Goal: Contribute content: Add original content to the website for others to see

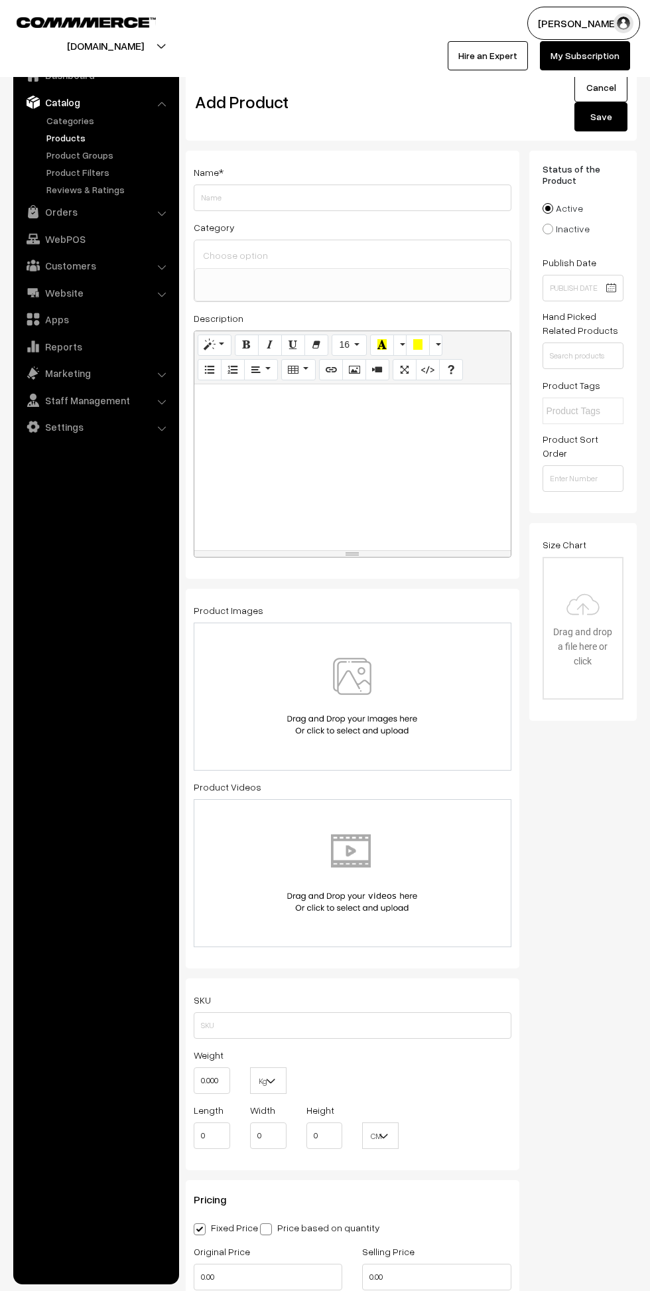
select select
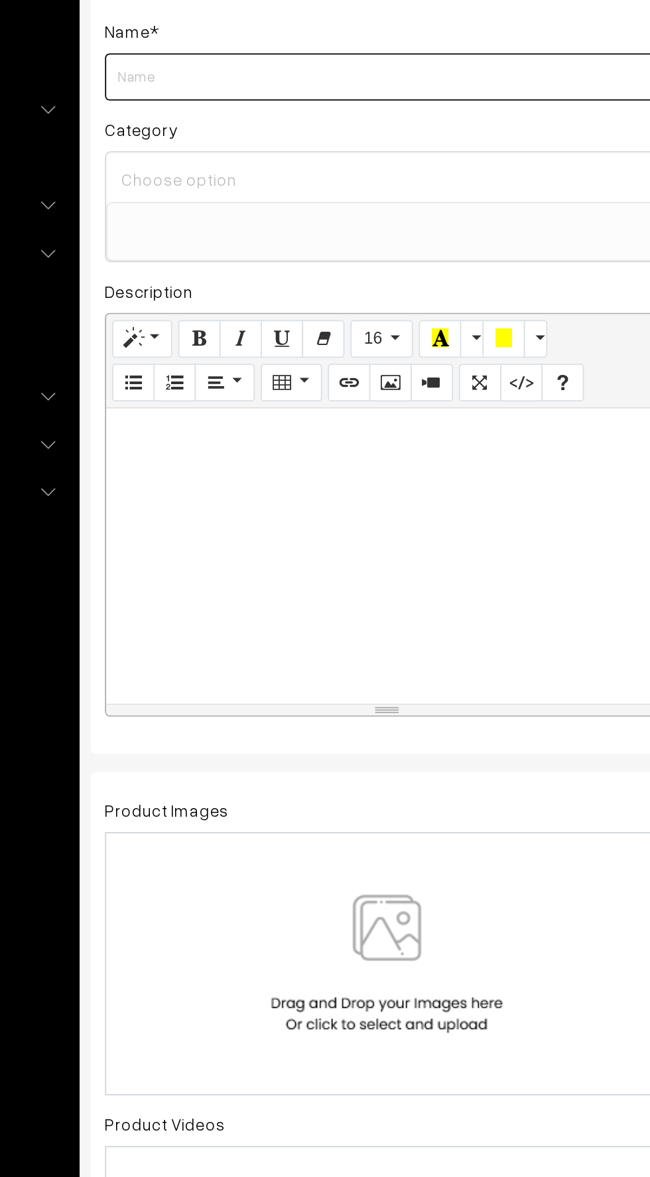
scroll to position [3, 0]
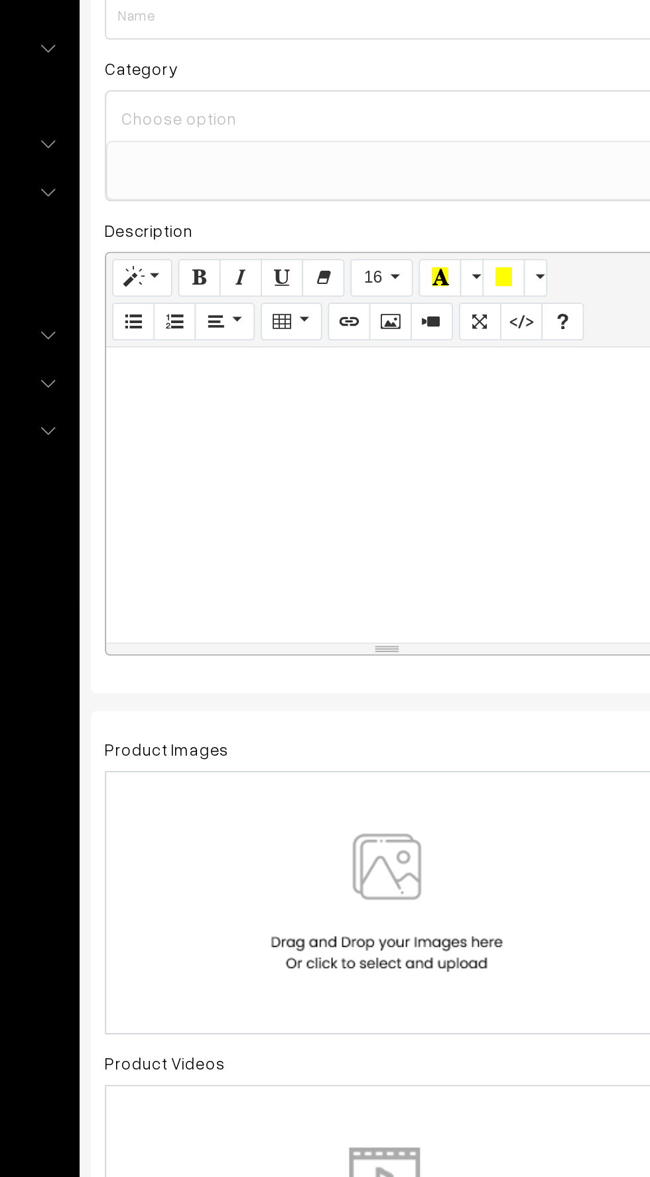
click at [370, 718] on img at bounding box center [352, 694] width 137 height 78
click at [340, 690] on img at bounding box center [352, 694] width 137 height 78
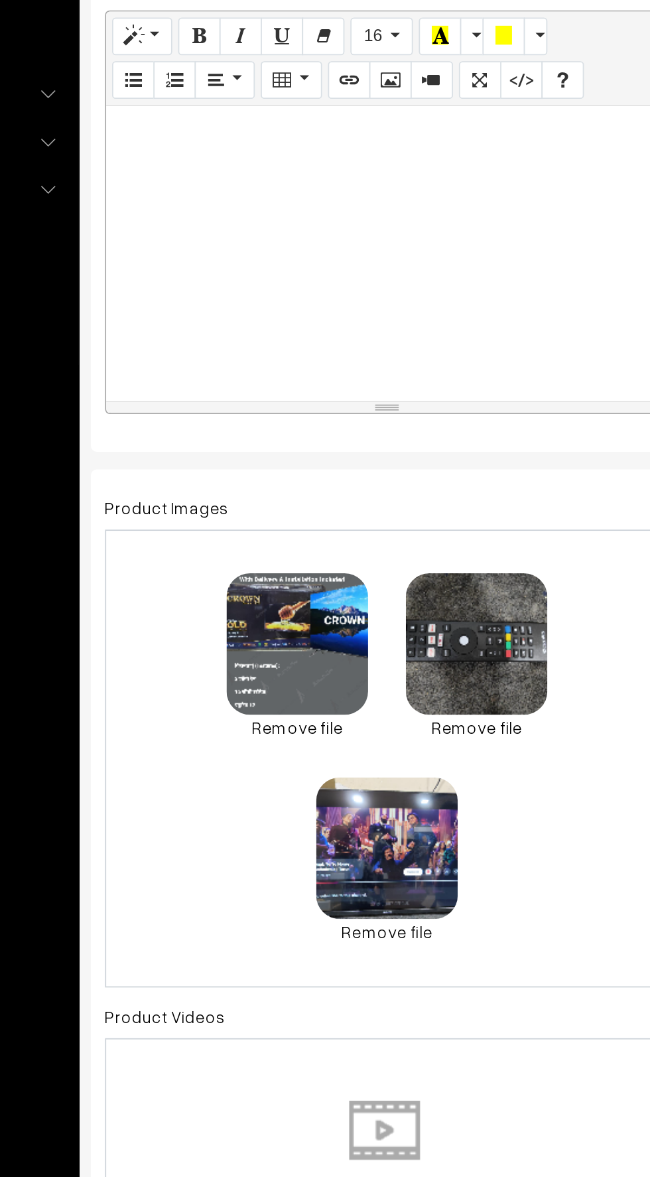
click at [453, 797] on div "0.3 MB 1002850880.png Check Error Remove file 0.2 MB 1002850741.jpg Check Error…" at bounding box center [353, 749] width 318 height 258
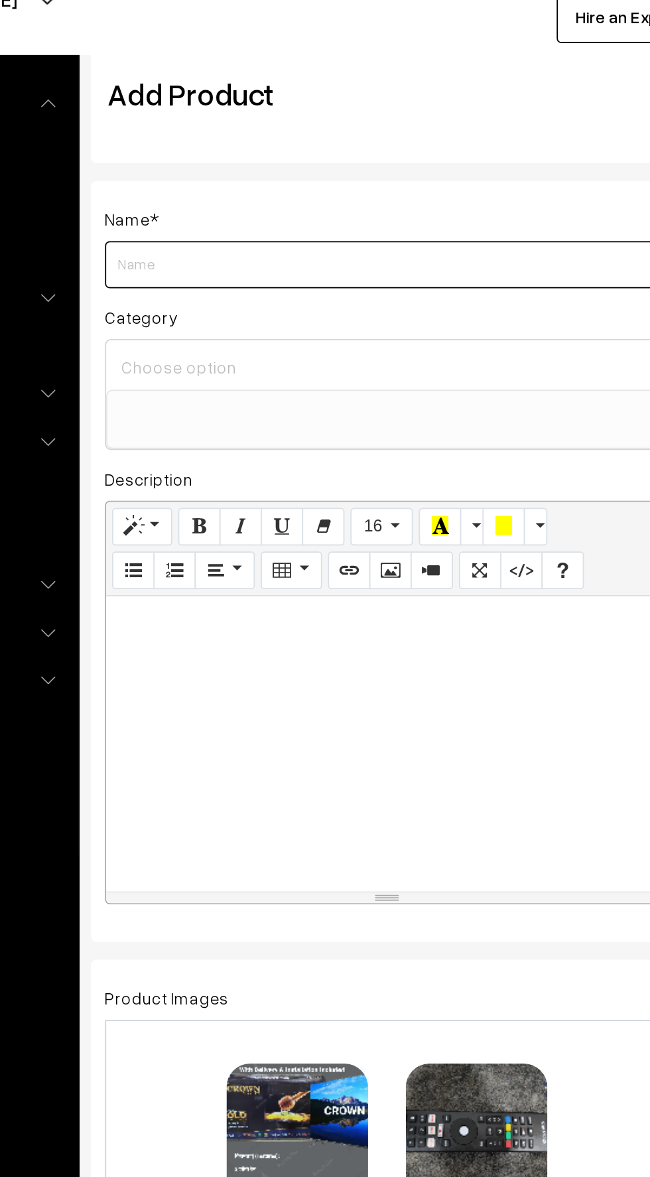
click at [206, 194] on input "Weight" at bounding box center [353, 195] width 318 height 27
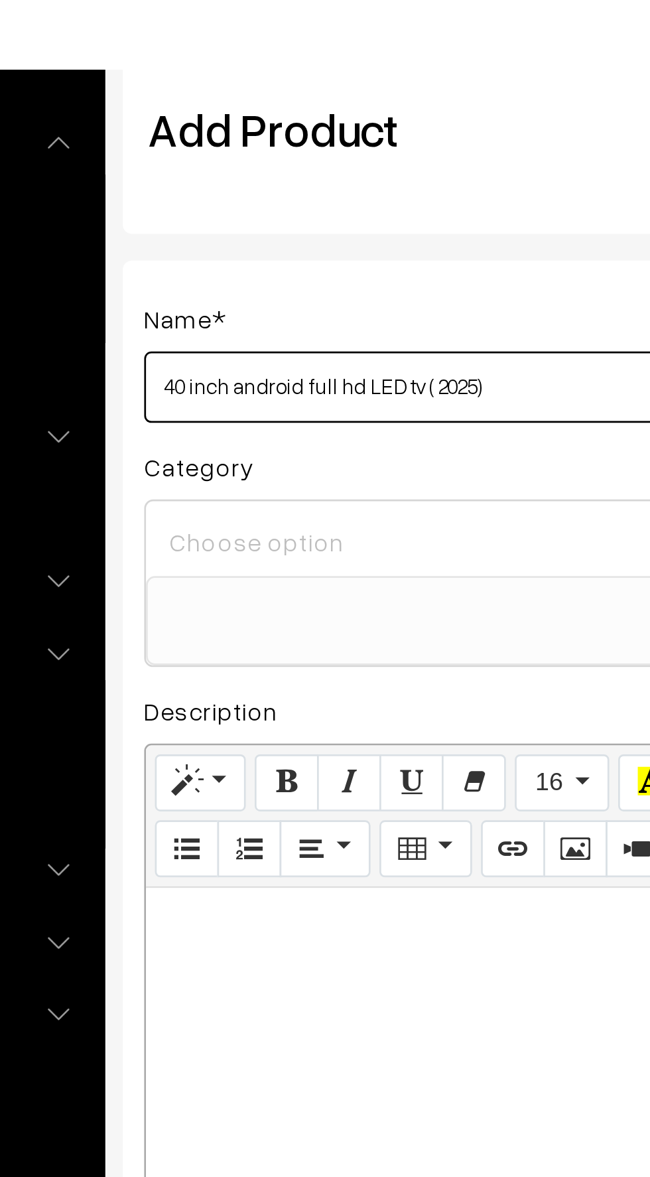
type input "40 inch android full hd LED tv ( 2025)"
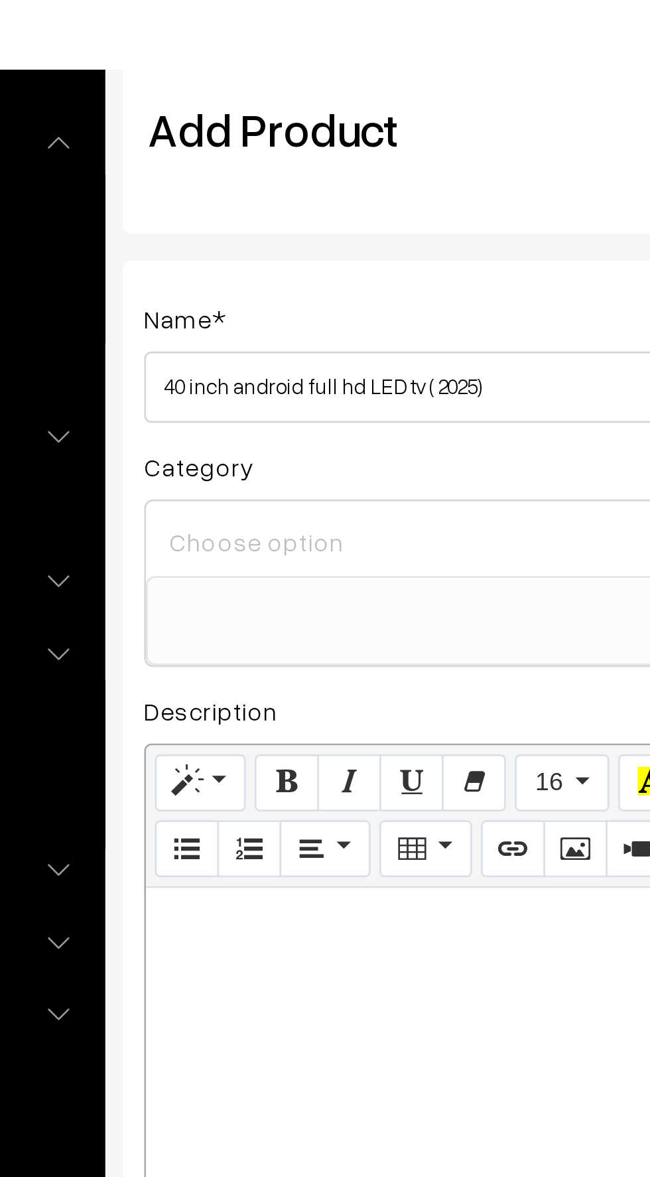
click at [220, 254] on input at bounding box center [353, 252] width 306 height 19
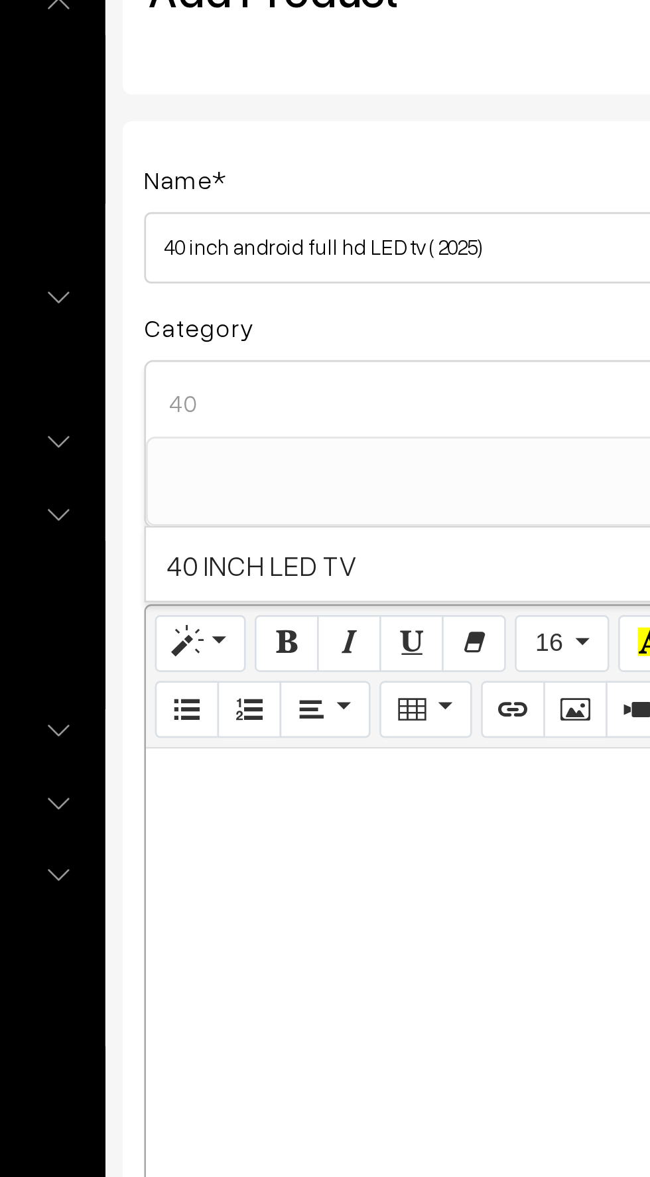
type input "40"
click at [225, 311] on span "40 INCH LED TV" at bounding box center [352, 312] width 317 height 27
select select "15"
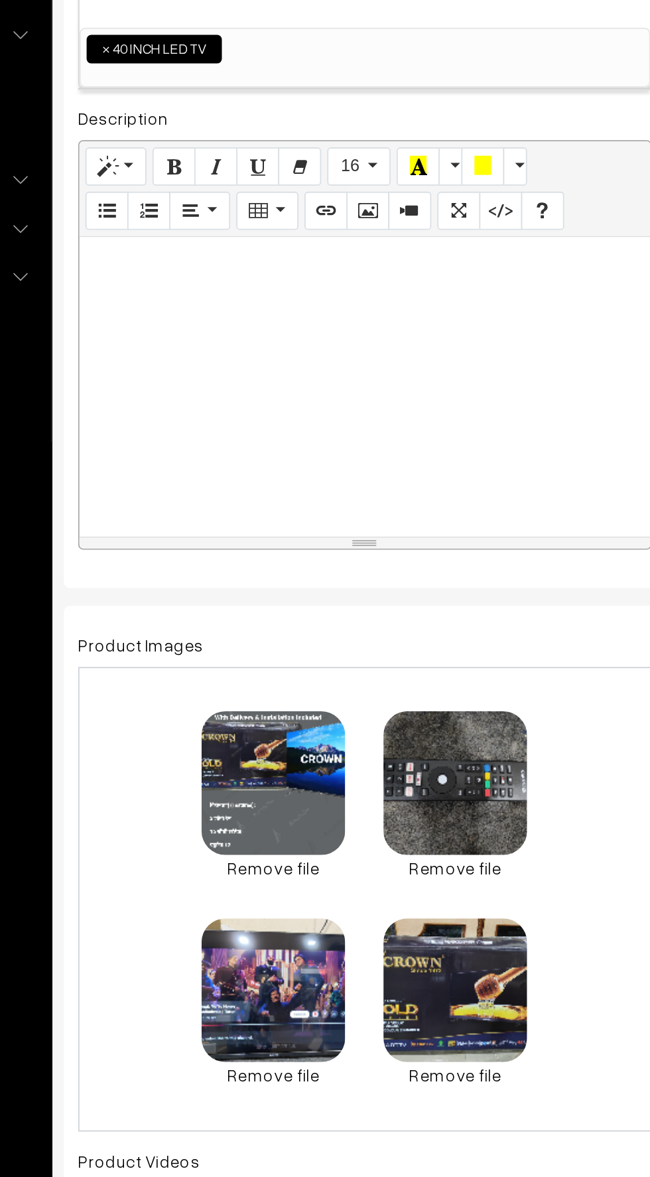
paste div
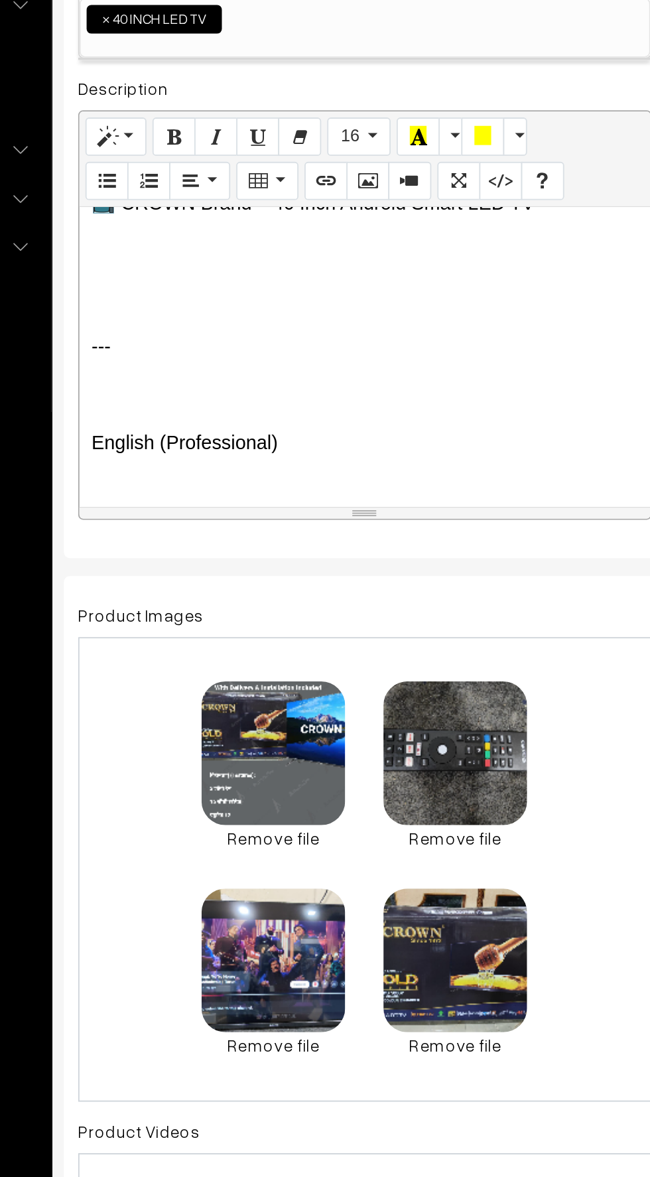
scroll to position [42, 0]
click at [210, 492] on div "📺 CROWN Brand – 40 Inch Android Smart LED TV --- English (Professional) Product…" at bounding box center [352, 490] width 317 height 166
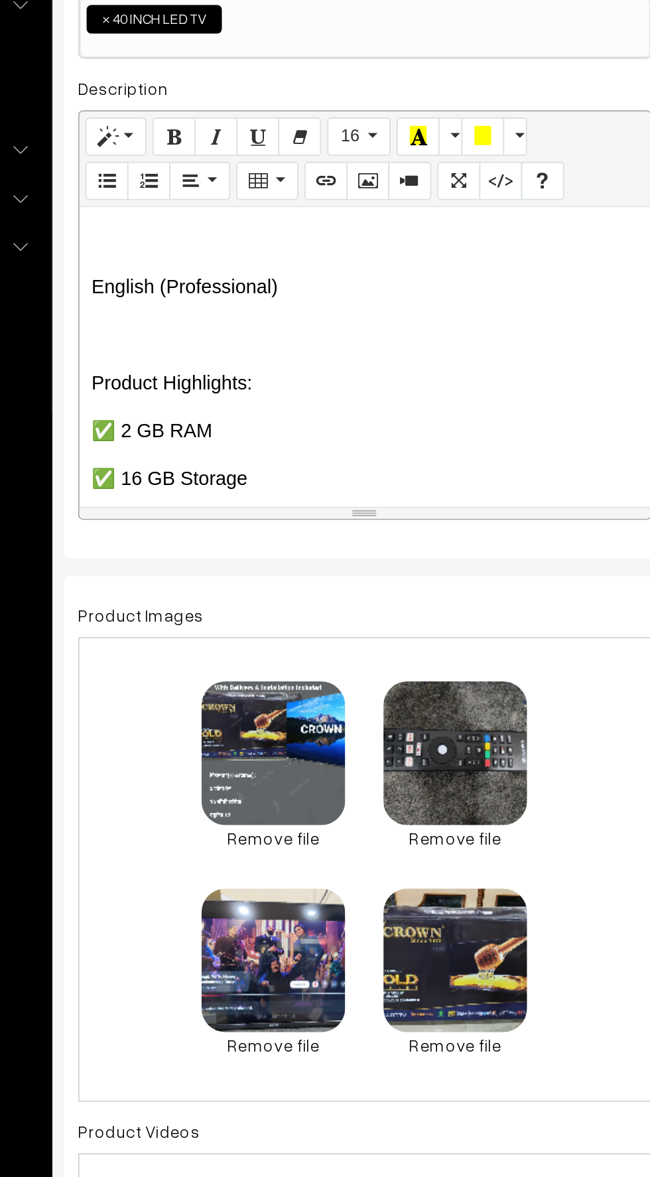
scroll to position [35, 0]
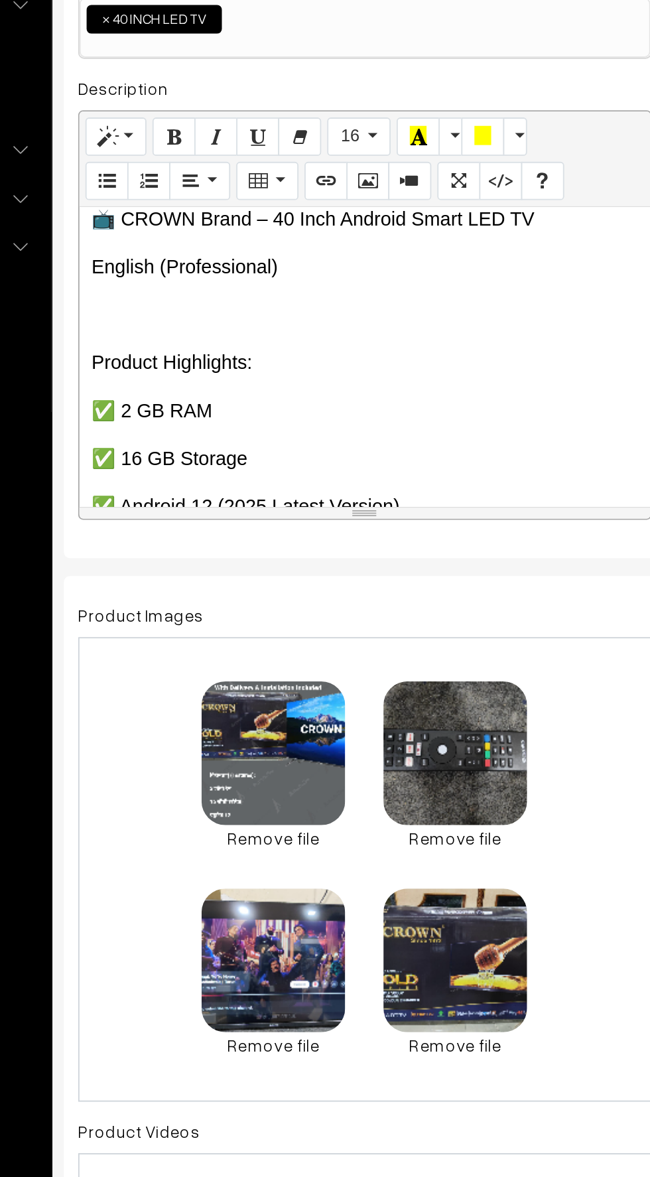
click at [311, 441] on p "English (Professional)" at bounding box center [352, 440] width 303 height 16
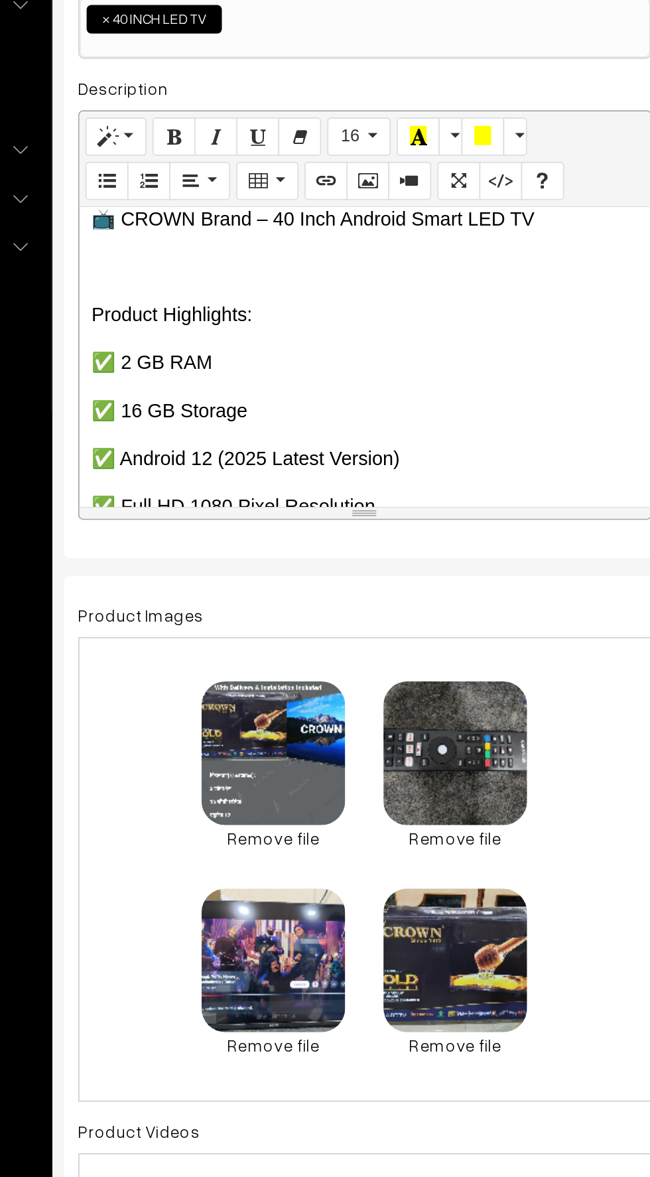
click at [208, 449] on div "📺 CROWN Brand – 40 Inch Android Smart LED TV Product Highlights: ✅ 2 GB RAM ✅ 1…" at bounding box center [352, 490] width 317 height 166
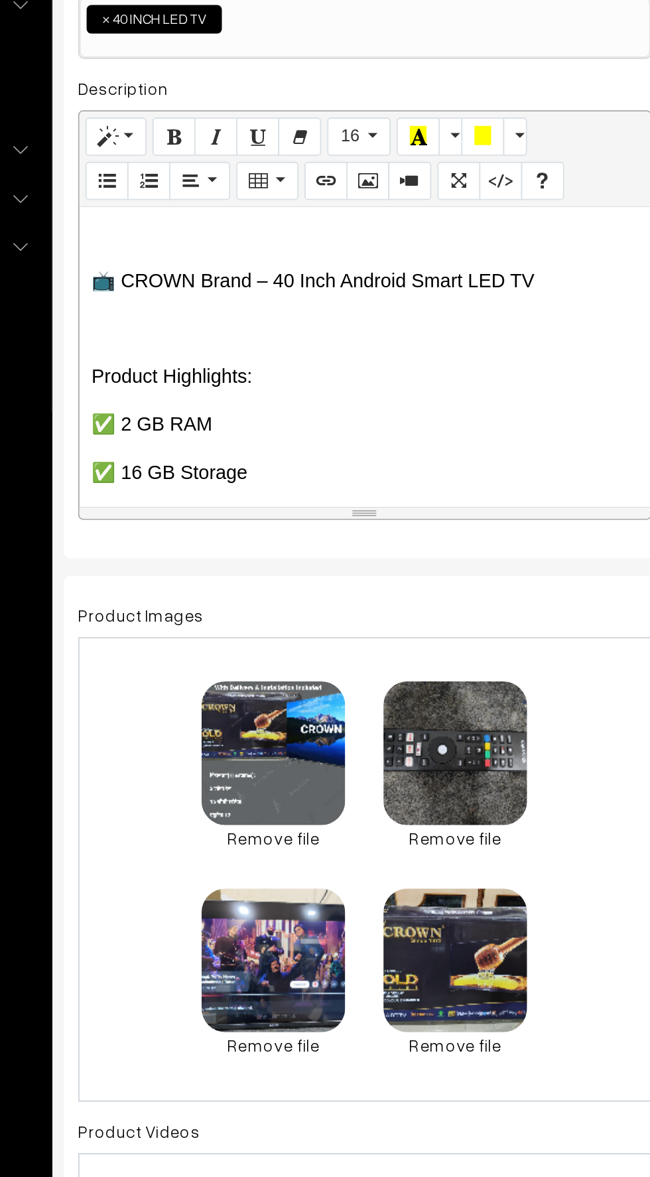
scroll to position [0, 0]
click at [206, 478] on p at bounding box center [352, 475] width 303 height 16
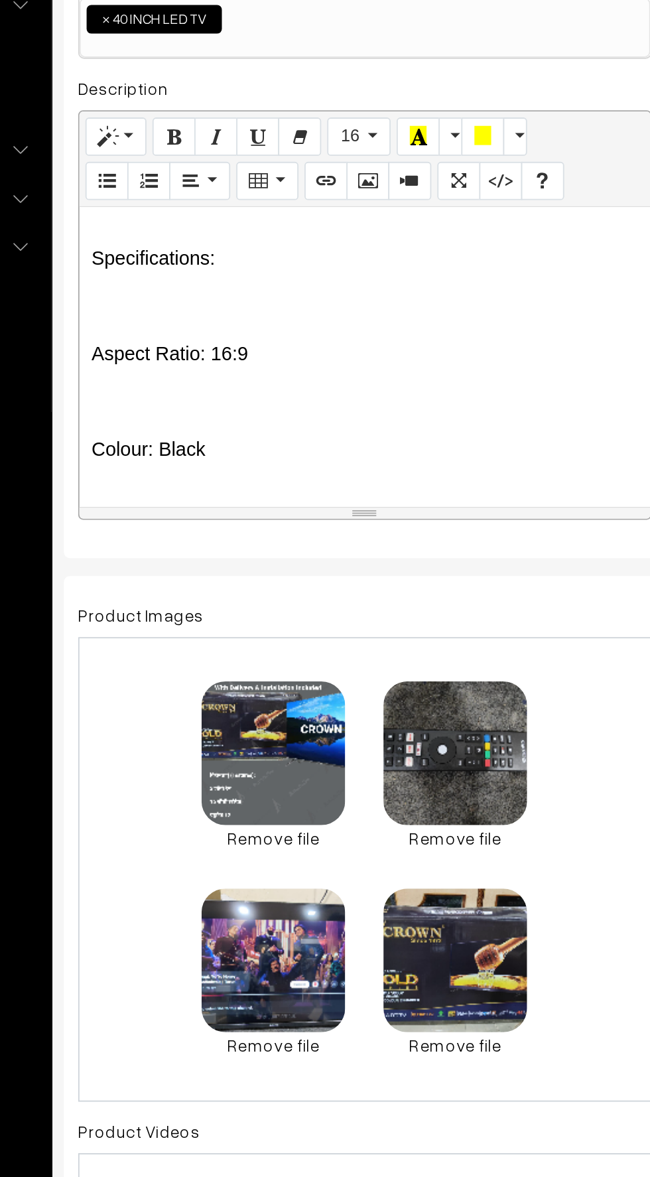
scroll to position [423, 0]
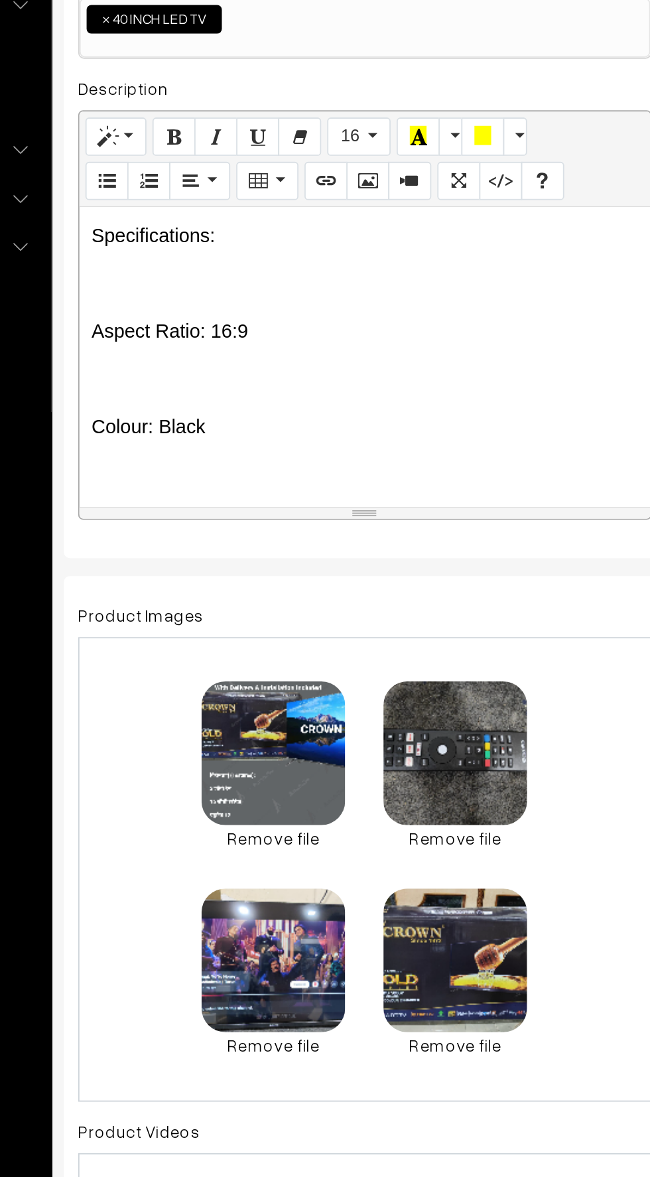
click at [218, 496] on p at bounding box center [352, 502] width 303 height 16
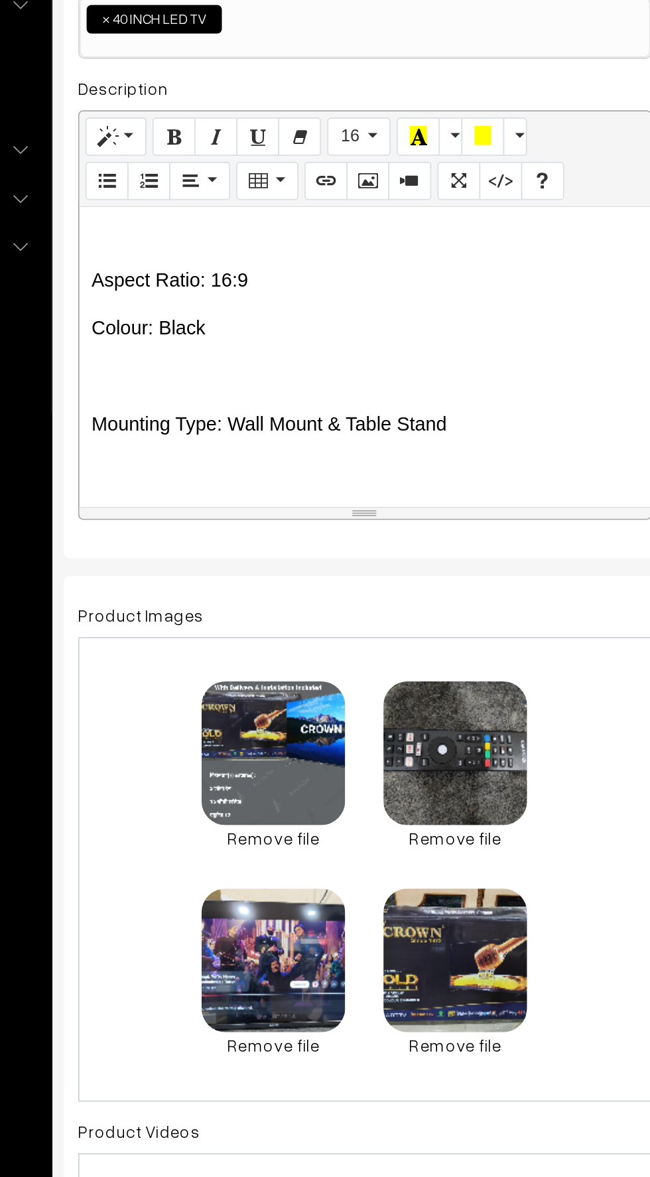
scroll to position [465, 0]
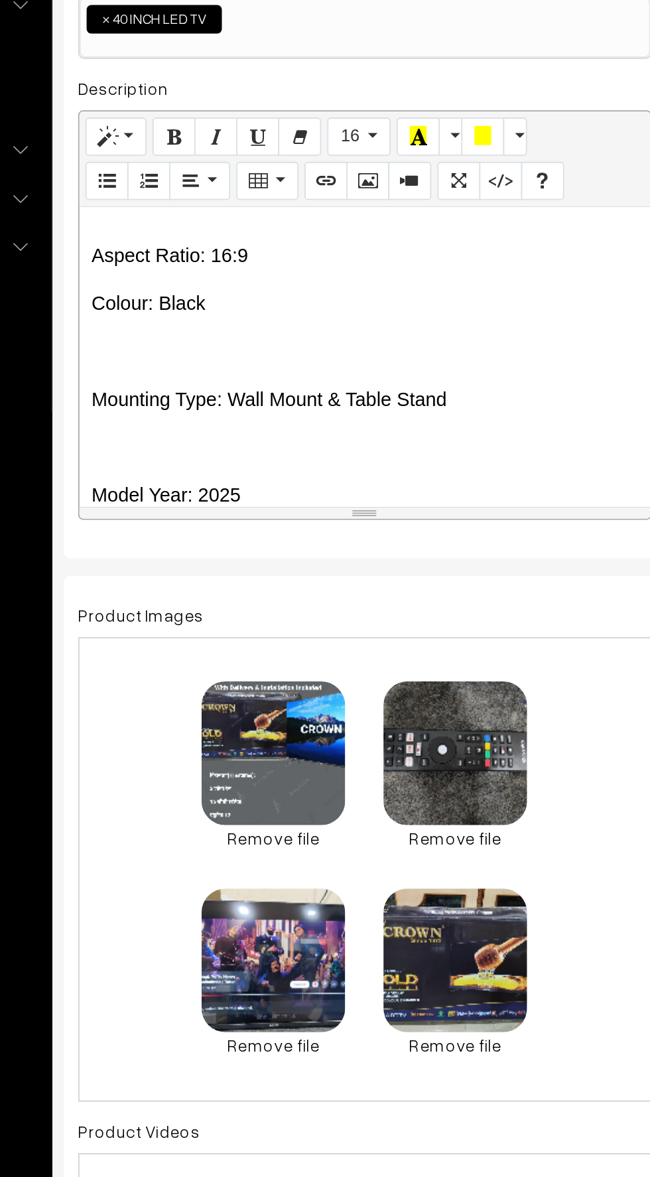
click at [221, 490] on p at bounding box center [352, 487] width 303 height 16
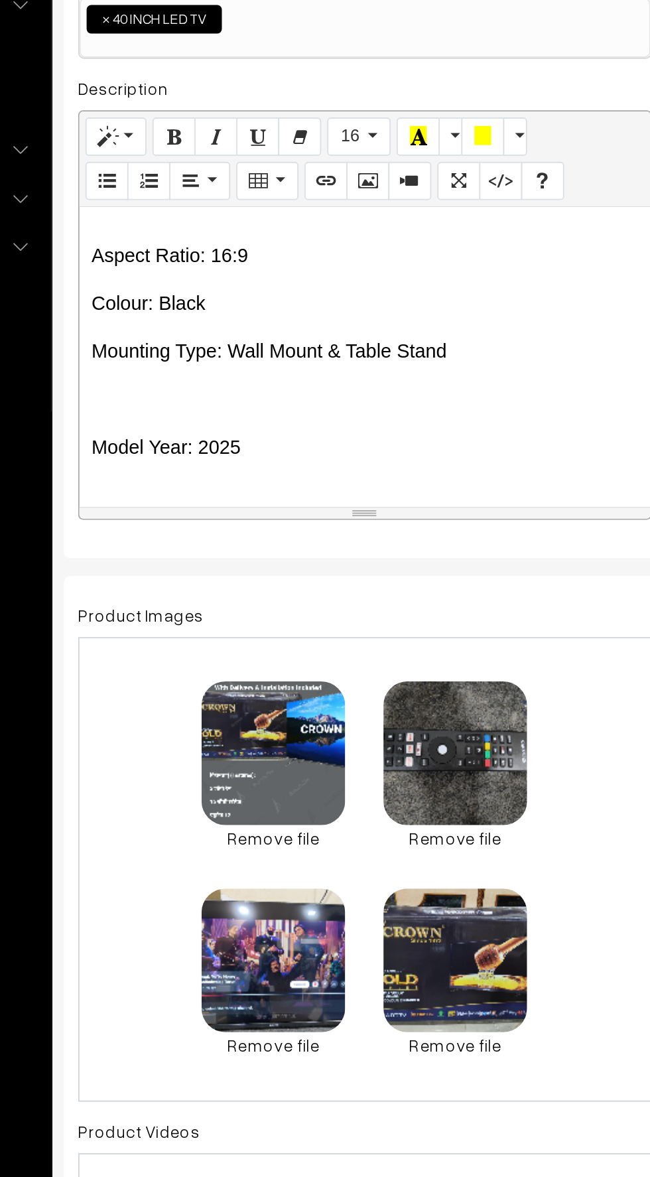
click at [220, 506] on p at bounding box center [352, 514] width 303 height 16
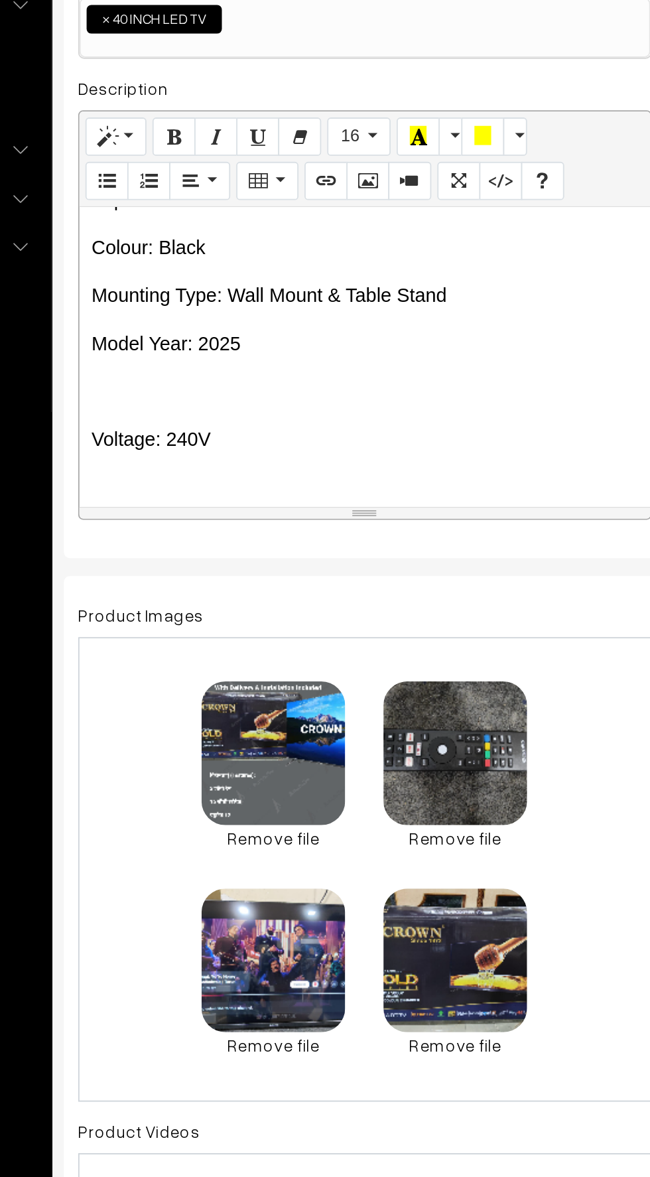
scroll to position [514, 0]
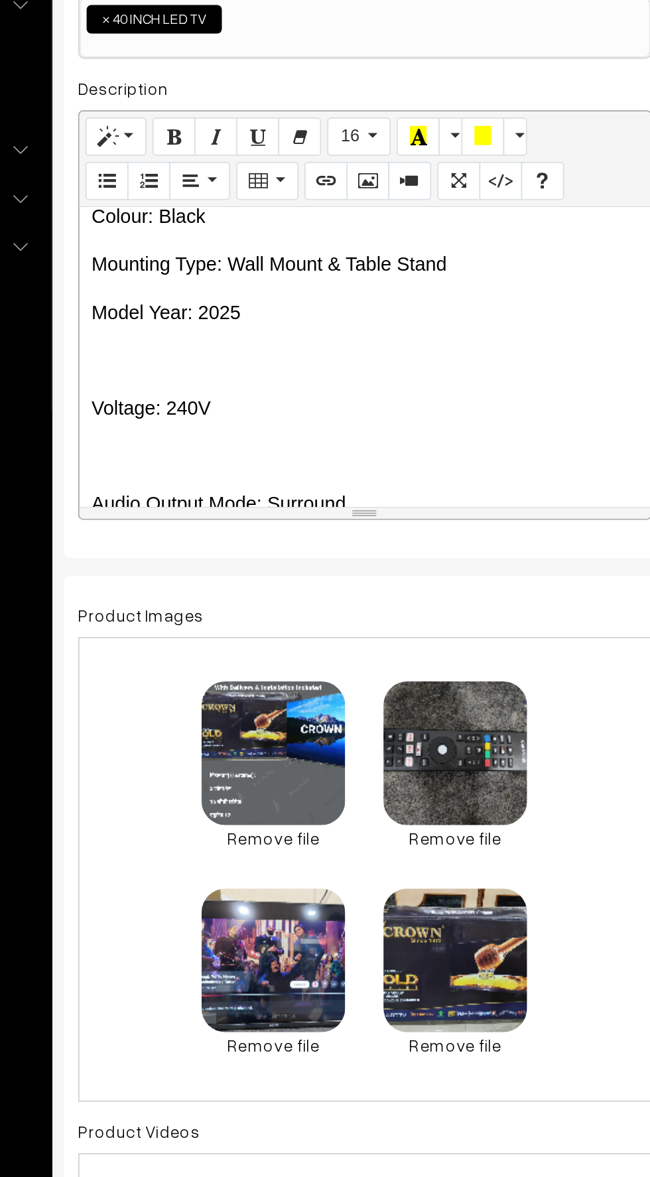
click at [222, 493] on p at bounding box center [352, 492] width 303 height 16
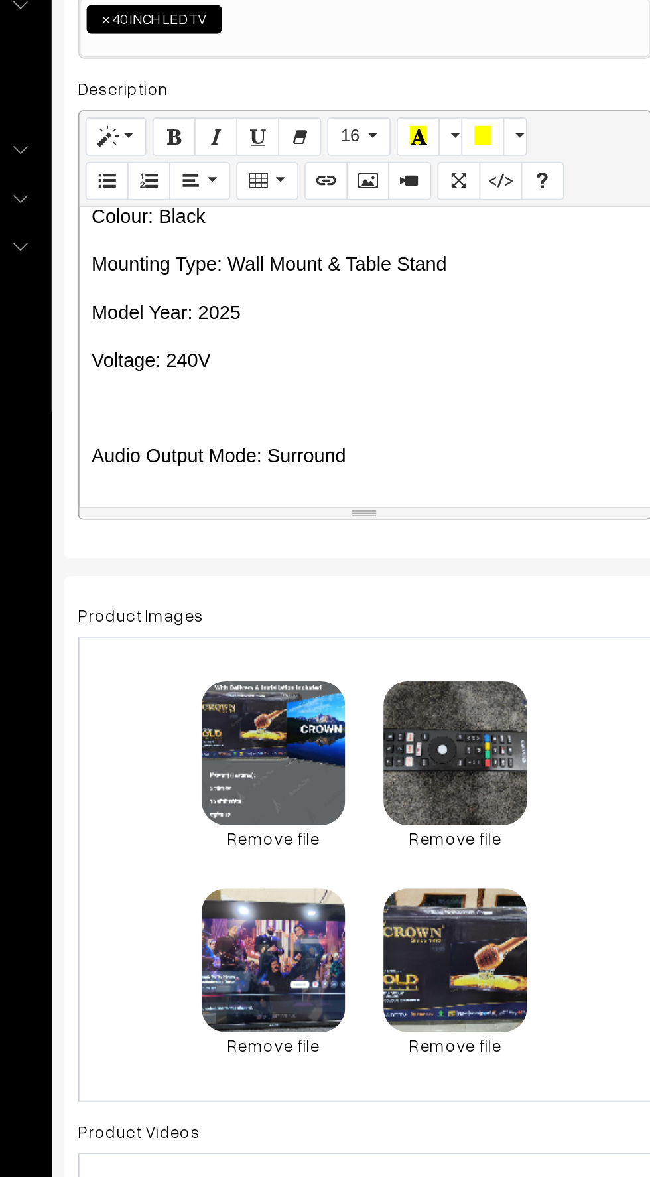
click at [213, 516] on p at bounding box center [352, 518] width 303 height 16
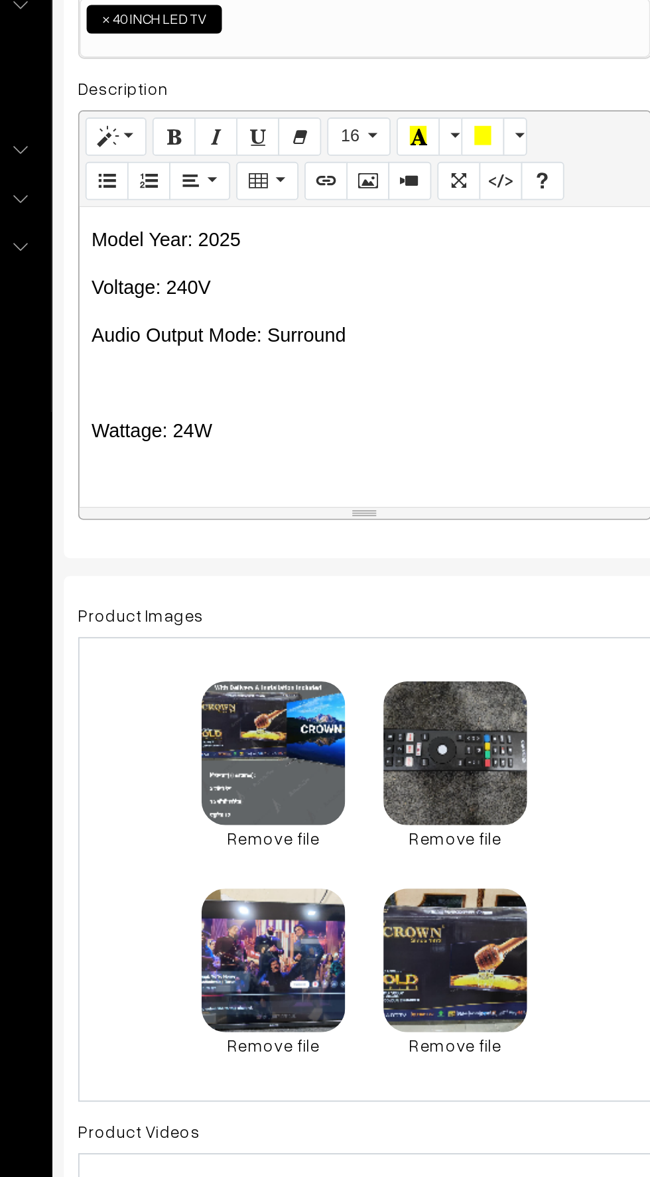
scroll to position [579, 0]
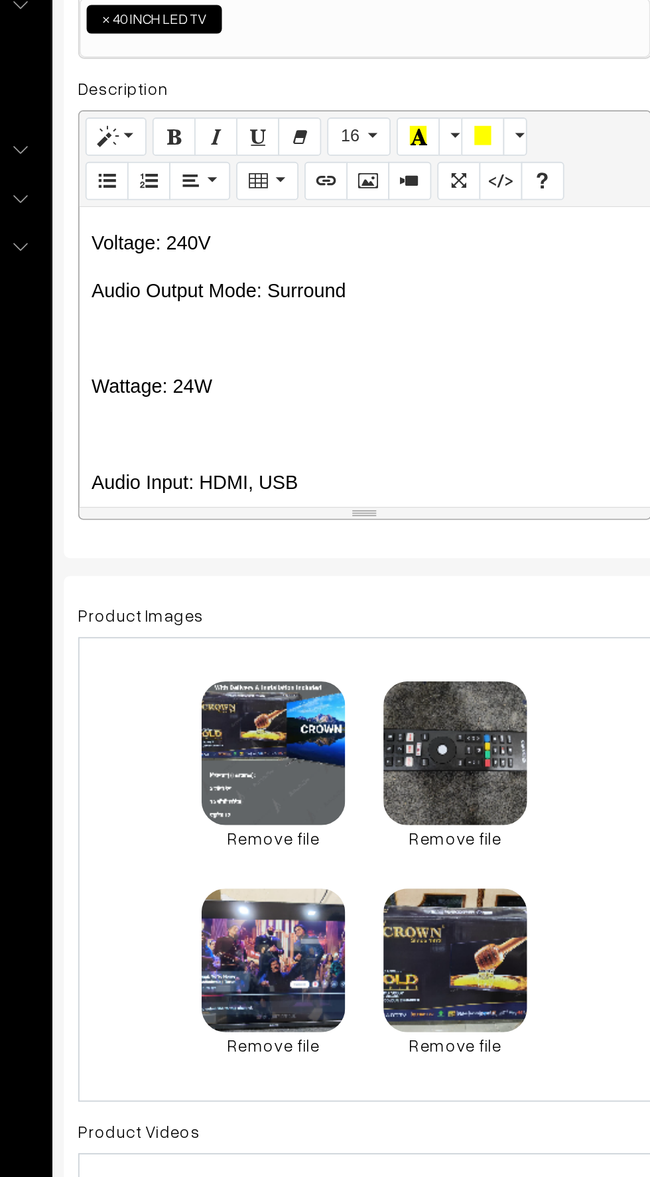
click at [226, 488] on div "📺 CROWN Brand – 40 Inch Android Smart LED TV Product Highlights: ✅ 2 GB RAM ✅ 1…" at bounding box center [352, 490] width 317 height 166
click at [208, 474] on p at bounding box center [352, 480] width 303 height 16
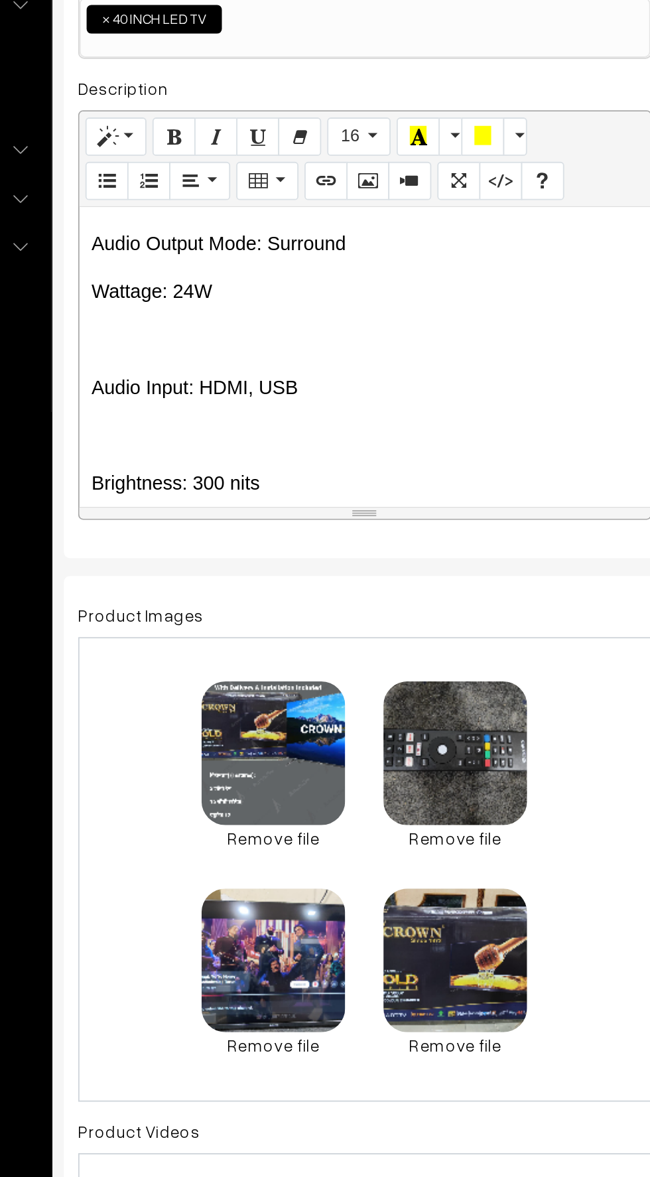
scroll to position [616, 0]
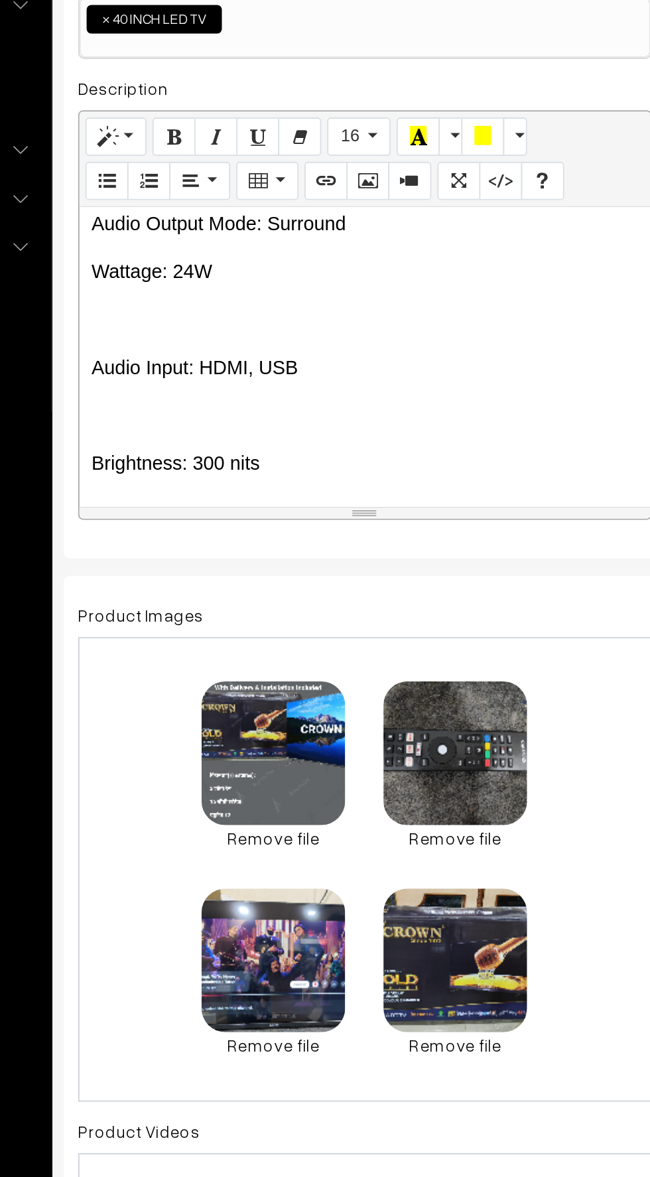
click at [222, 471] on p at bounding box center [352, 469] width 303 height 16
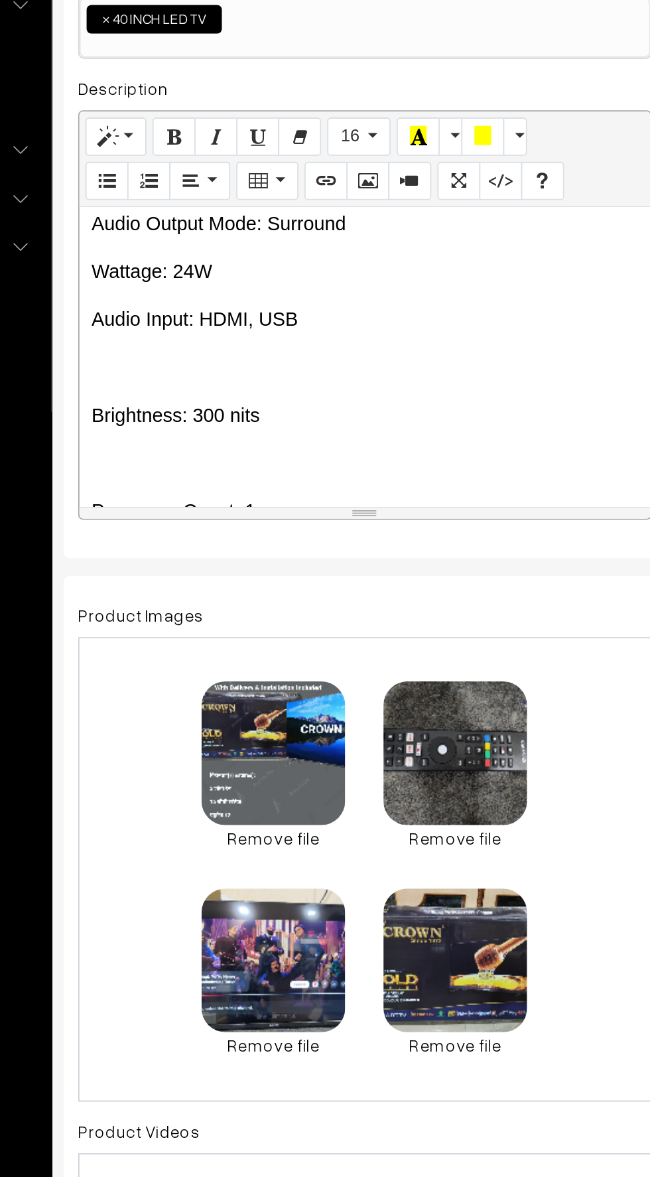
click at [224, 489] on p at bounding box center [352, 496] width 303 height 16
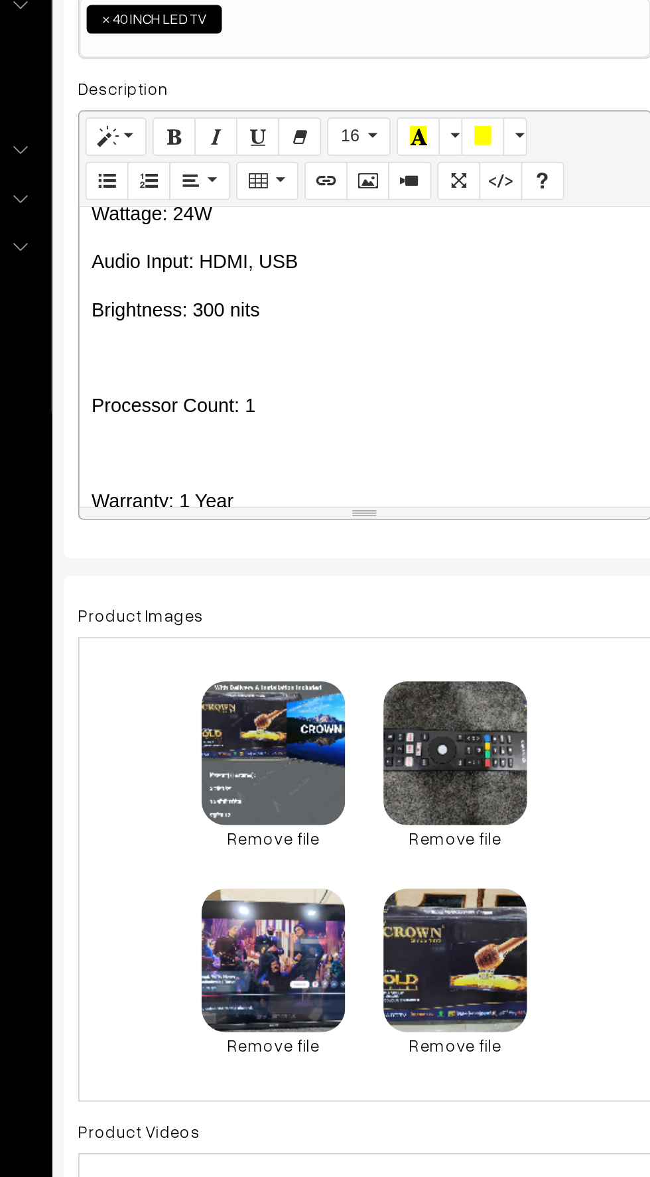
scroll to position [659, 0]
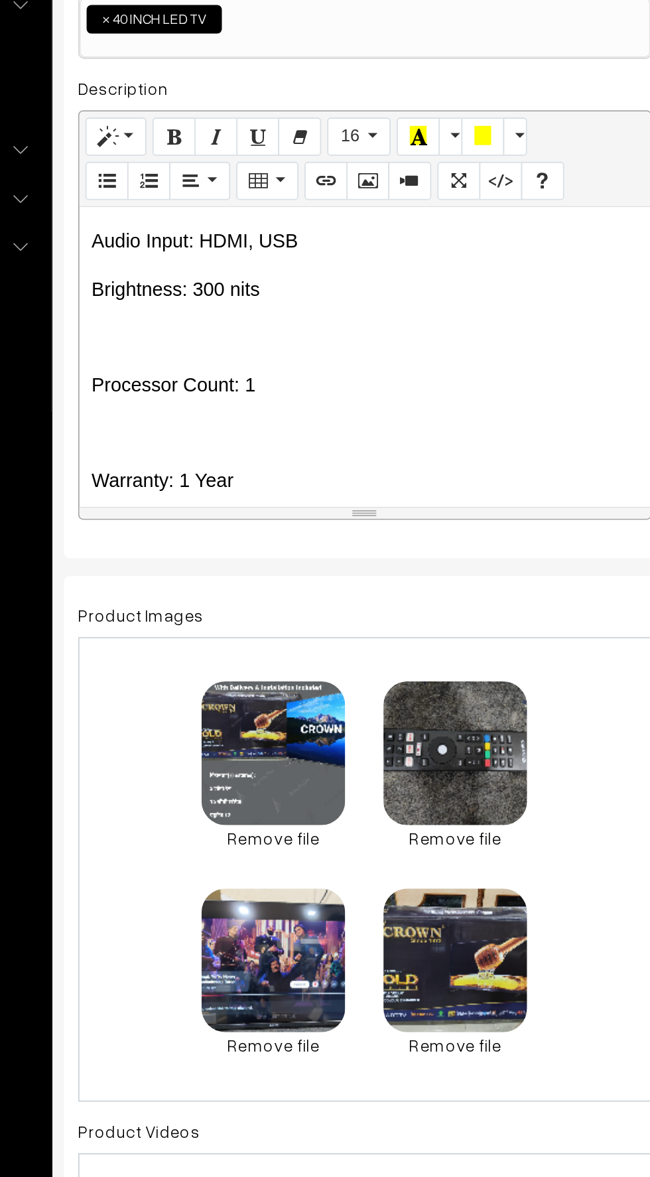
click at [219, 479] on p at bounding box center [352, 479] width 303 height 16
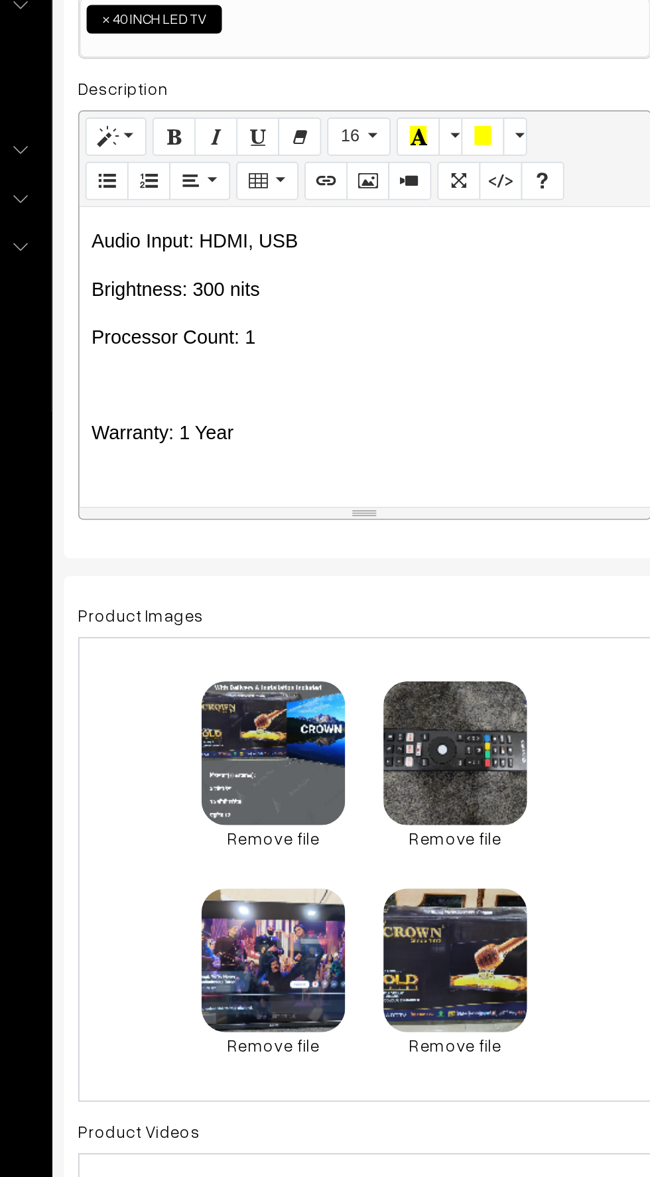
click at [216, 516] on div "📺 CROWN Brand – 40 Inch Android Smart LED TV Product Highlights: ✅ 2 GB RAM ✅ 1…" at bounding box center [352, 490] width 317 height 166
click at [208, 498] on p at bounding box center [352, 506] width 303 height 16
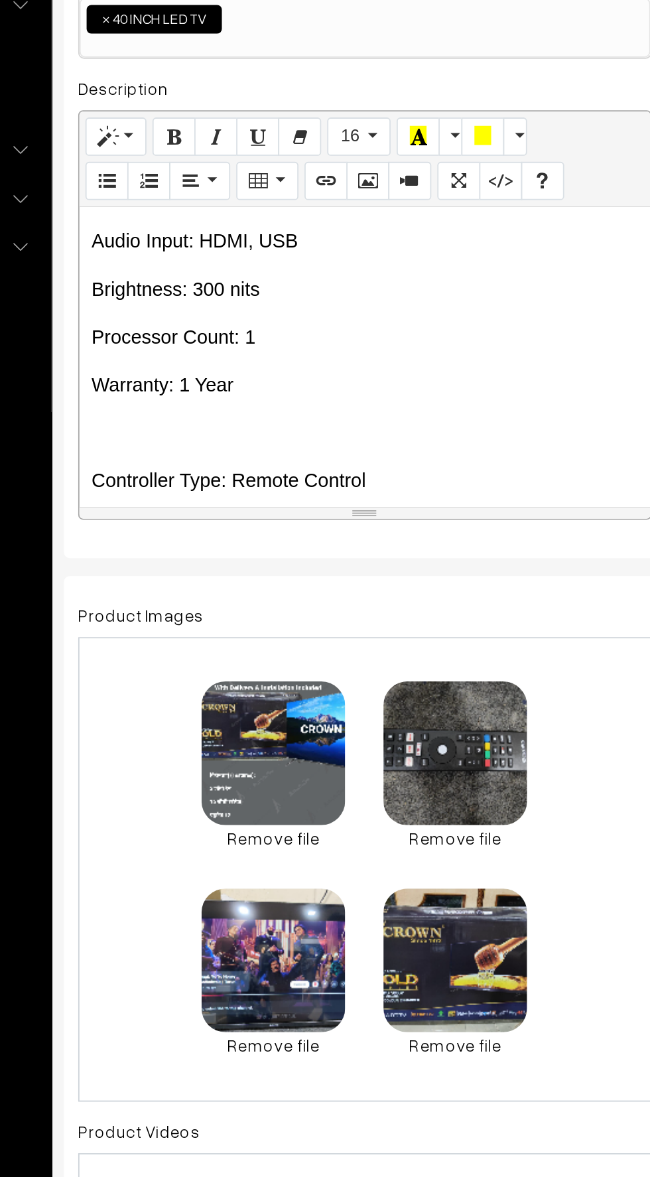
click at [288, 512] on div "📺 CROWN Brand – 40 Inch Android Smart LED TV Product Highlights: ✅ 2 GB RAM ✅ 1…" at bounding box center [352, 490] width 317 height 166
click at [291, 510] on p "Warranty: 1 Year" at bounding box center [352, 506] width 303 height 16
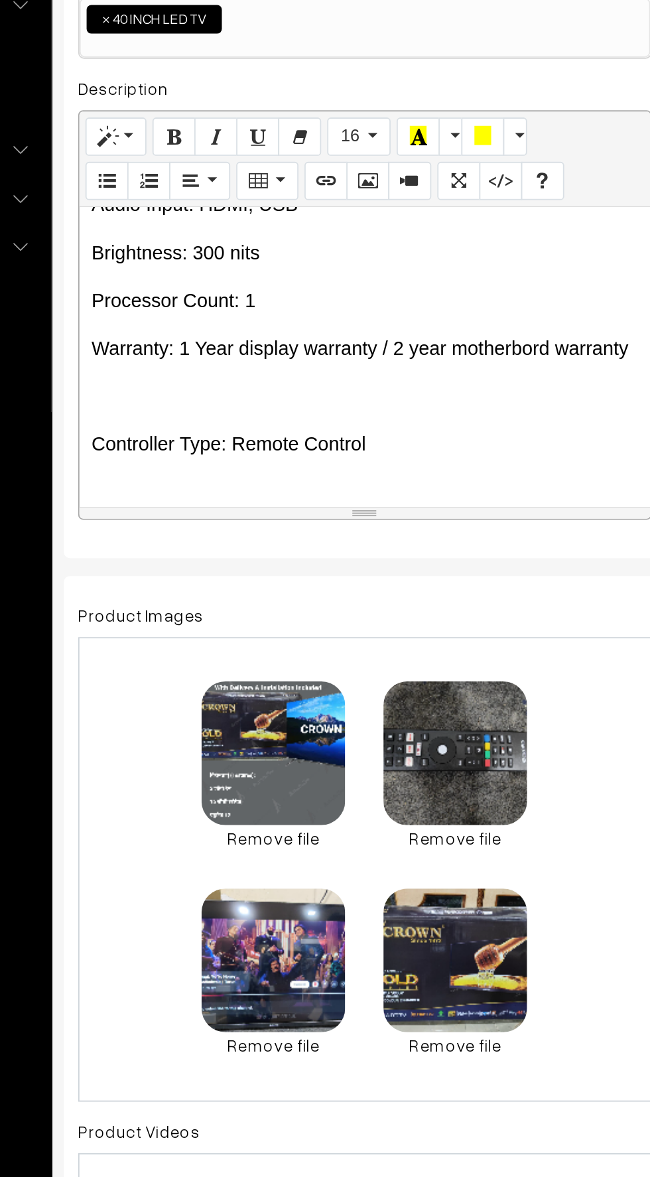
scroll to position [693, 0]
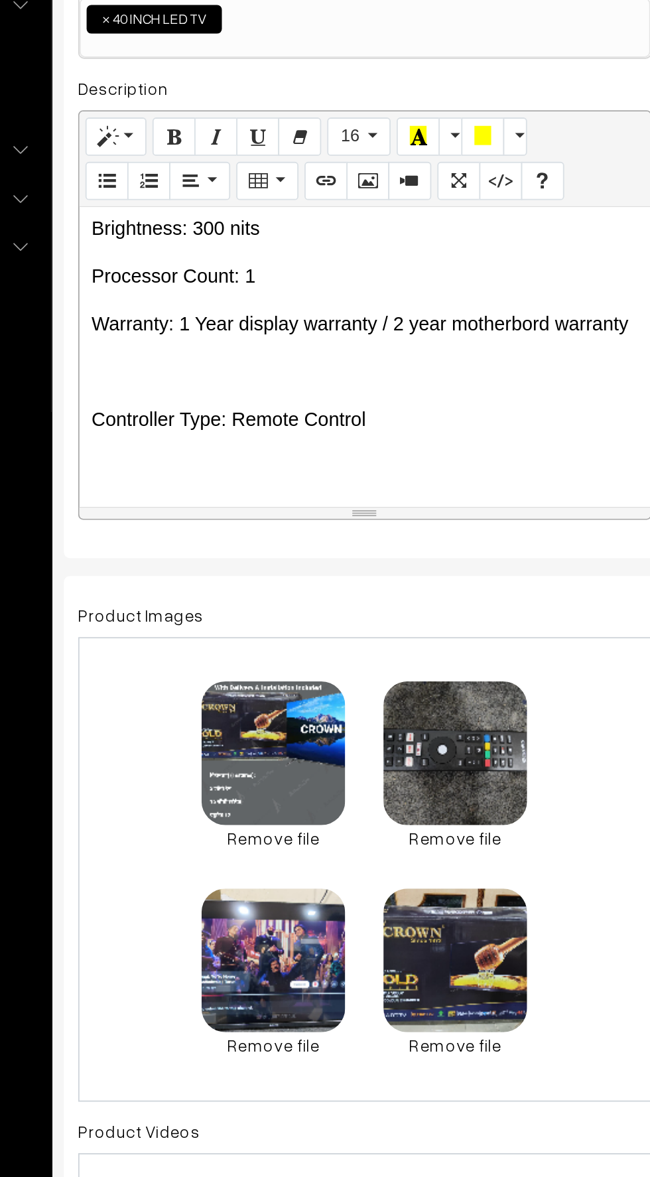
click at [215, 498] on p at bounding box center [352, 498] width 303 height 16
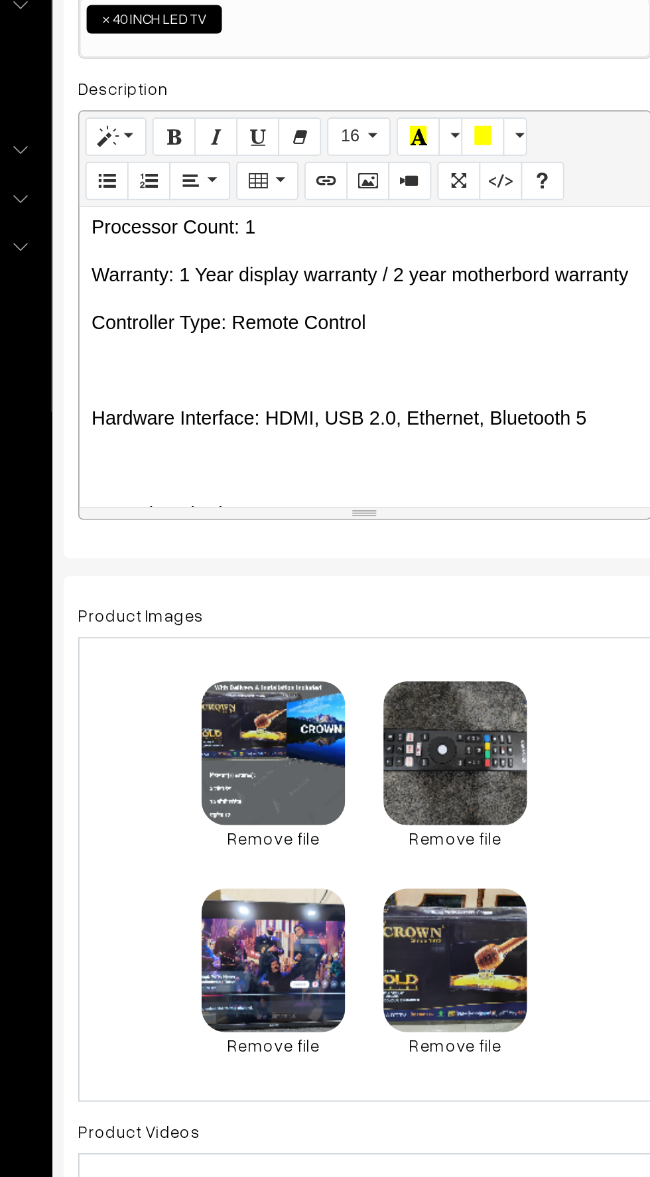
scroll to position [737, 0]
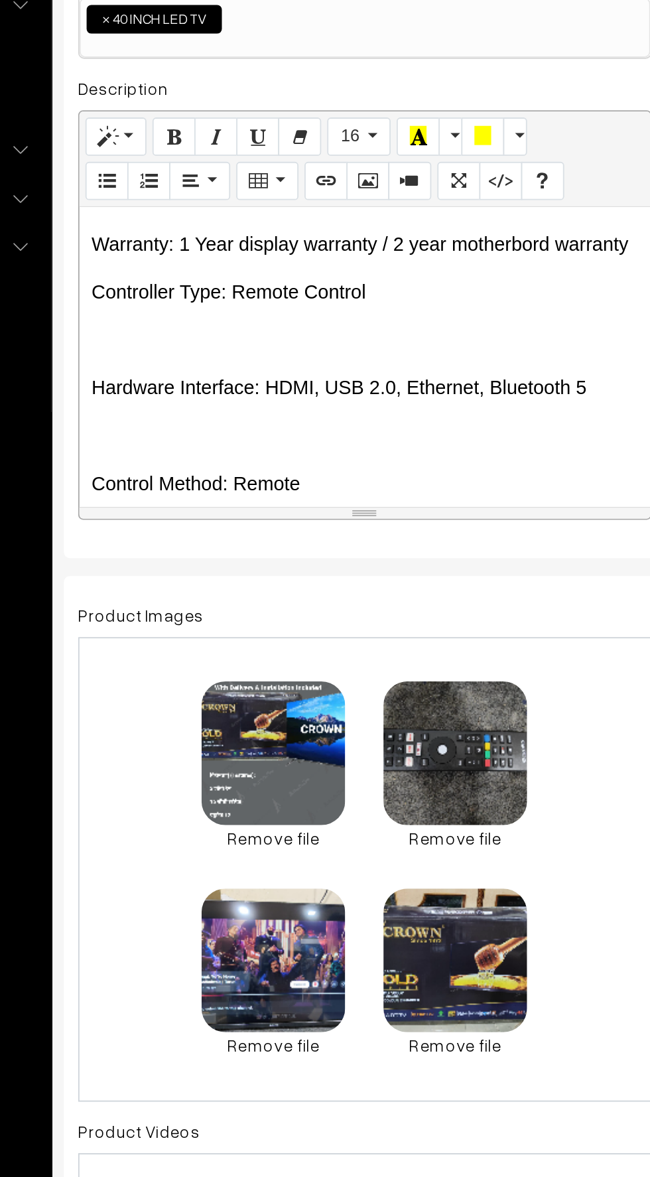
click at [211, 477] on p at bounding box center [352, 481] width 303 height 16
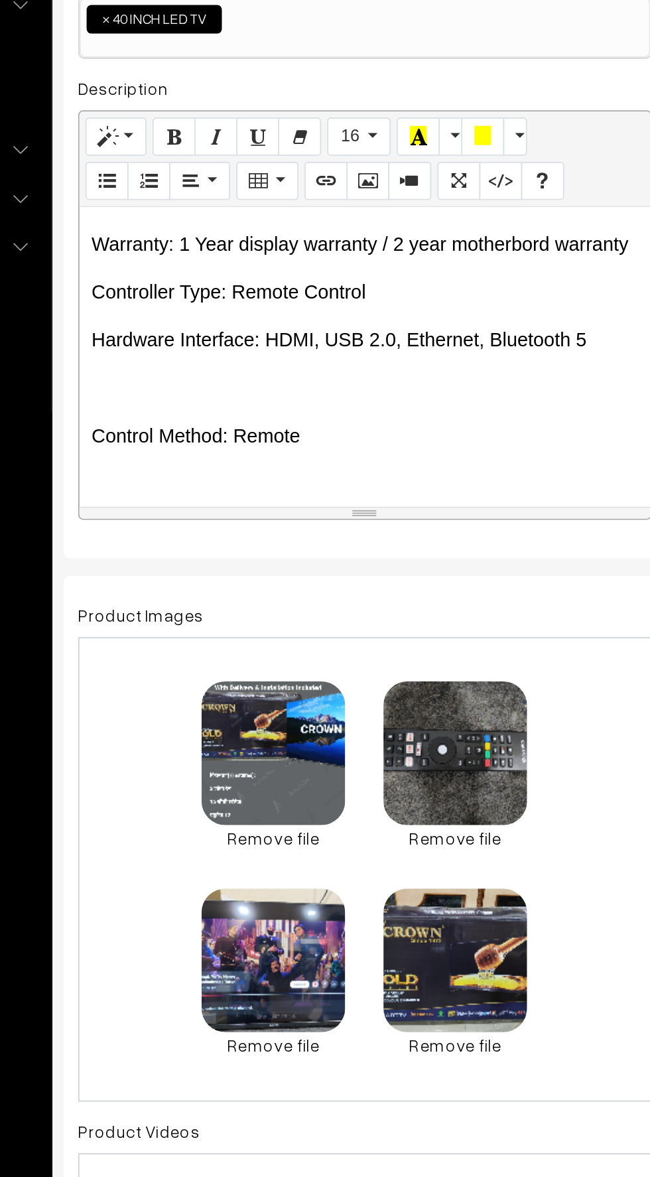
click at [214, 512] on p at bounding box center [352, 507] width 303 height 16
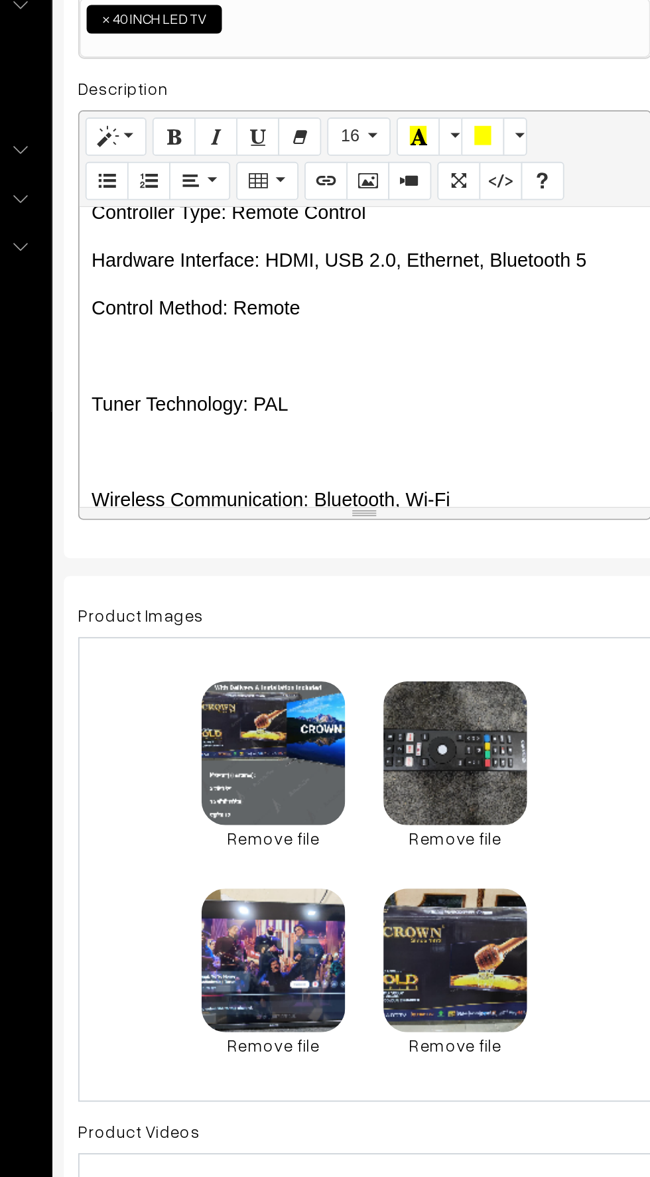
scroll to position [782, 0]
click at [234, 488] on p at bounding box center [352, 489] width 303 height 16
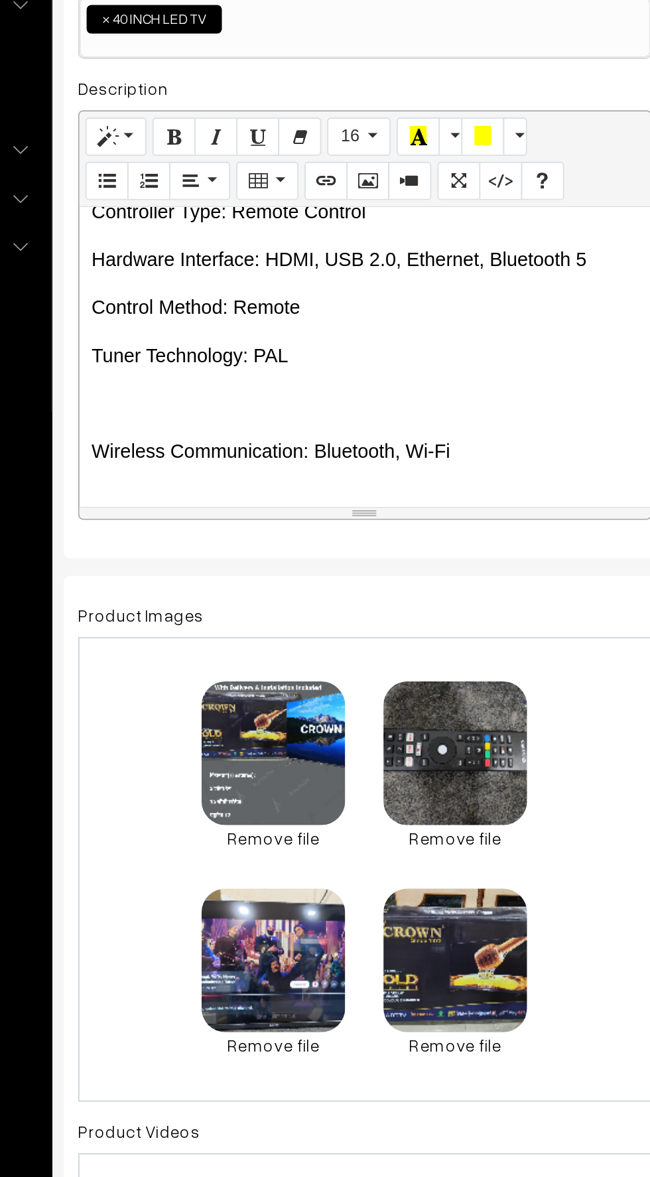
click at [223, 520] on p at bounding box center [352, 516] width 303 height 16
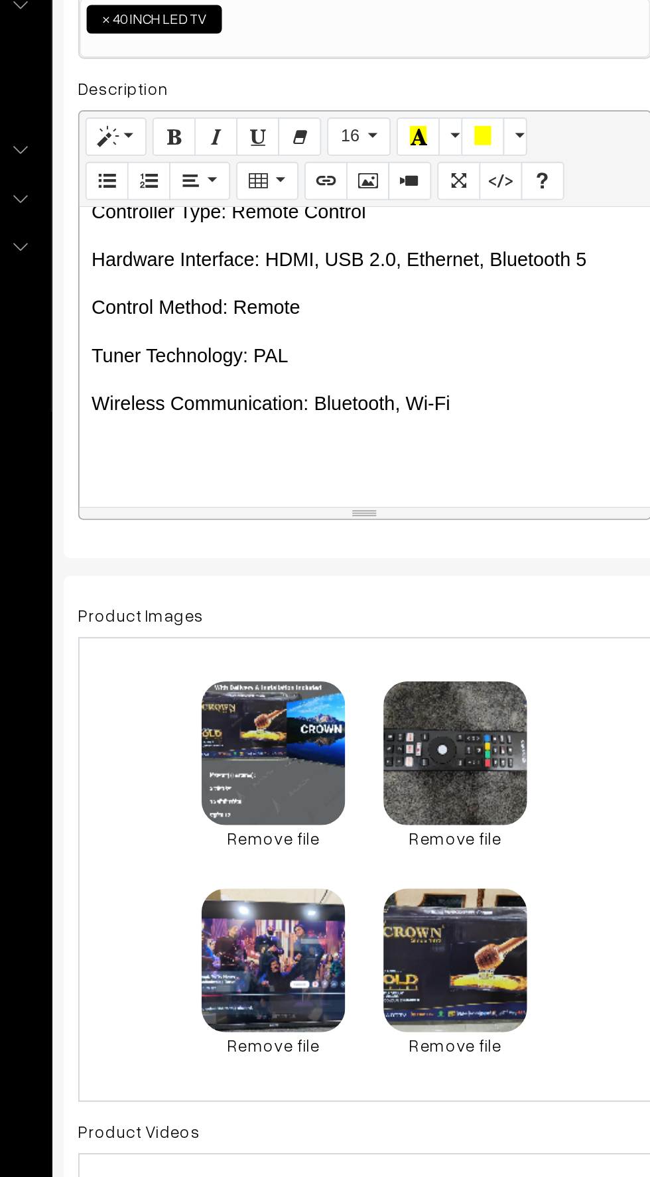
click at [363, 520] on p "Wireless Communication: Bluetooth, Wi-Fi" at bounding box center [352, 516] width 303 height 16
click at [417, 520] on p "Wireless Communication: Bluetooth, Wi-Fi" at bounding box center [352, 516] width 303 height 16
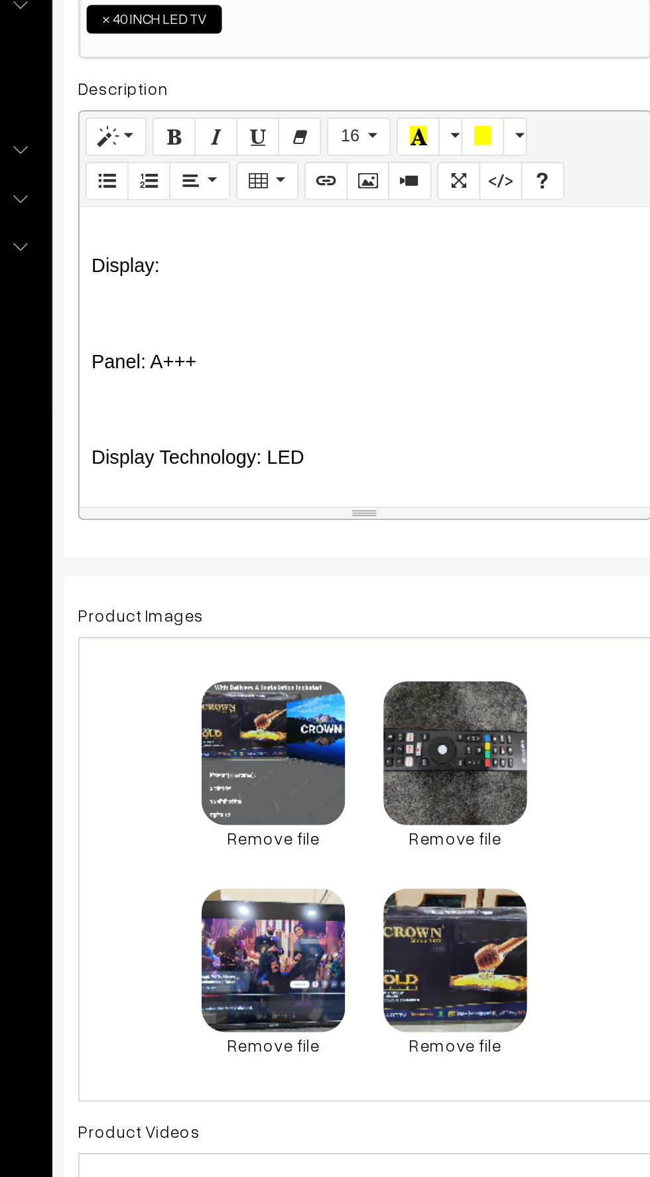
scroll to position [912, 0]
click at [209, 466] on p at bounding box center [352, 465] width 303 height 16
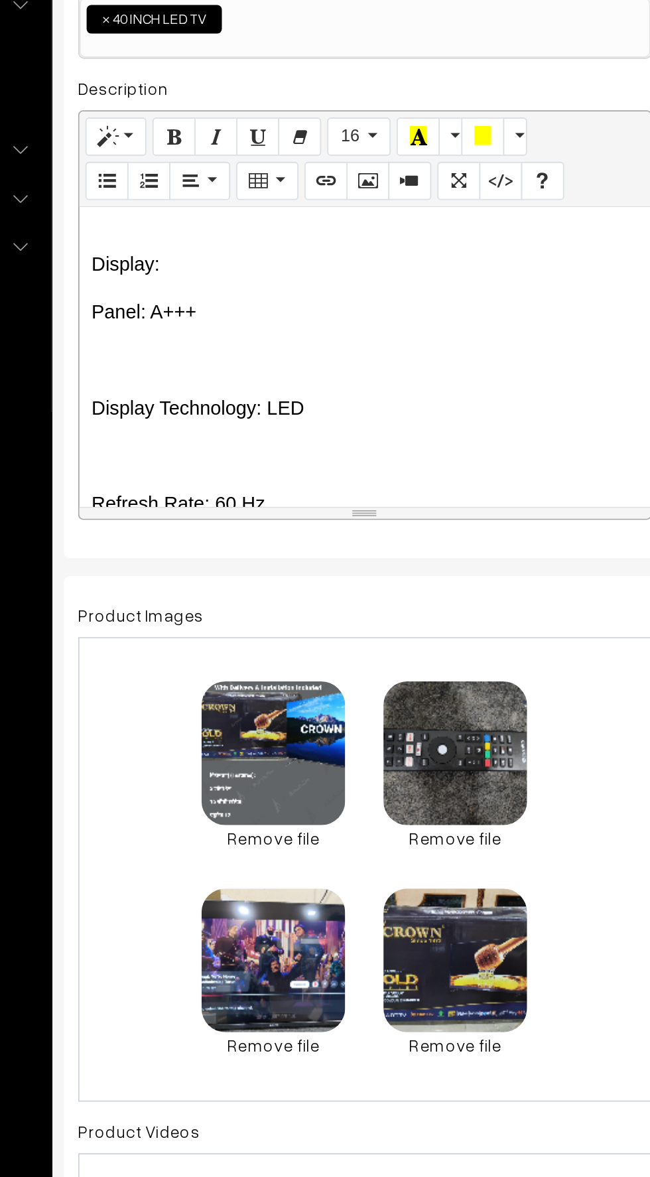
click at [214, 479] on div "📺 CROWN Brand – 40 Inch Android Smart LED TV Product Highlights: ✅ 2 GB RAM ✅ 1…" at bounding box center [352, 490] width 317 height 166
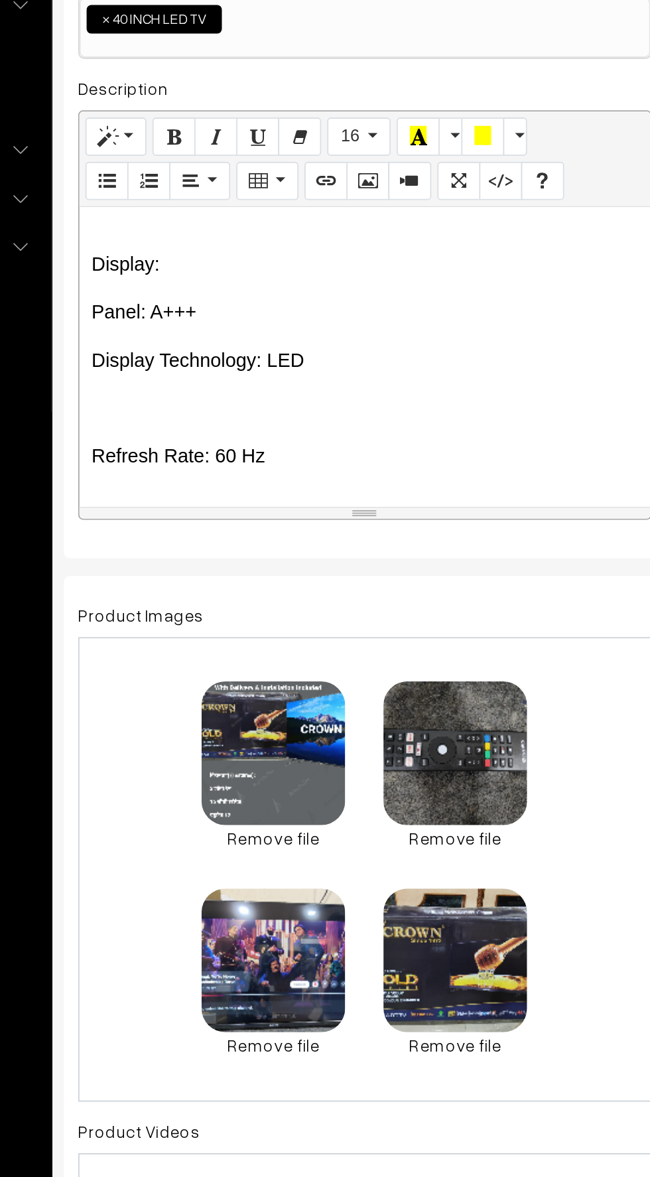
click at [229, 495] on p "Display Technology: LED" at bounding box center [352, 492] width 303 height 16
click at [238, 516] on p at bounding box center [352, 518] width 303 height 16
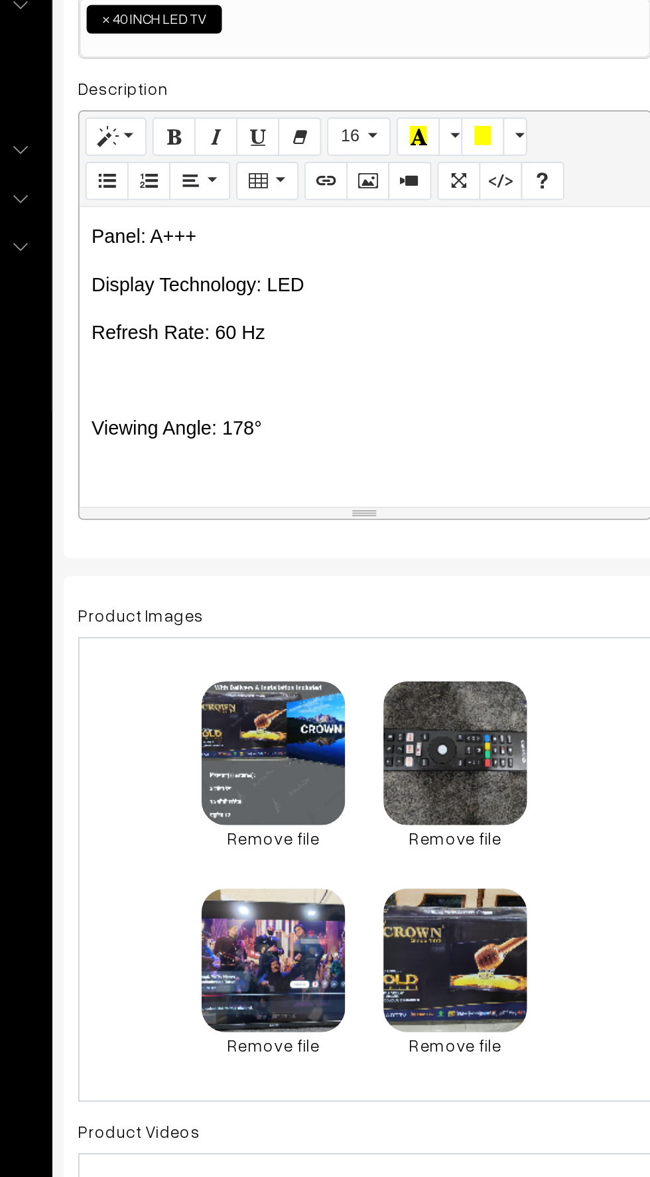
scroll to position [972, 0]
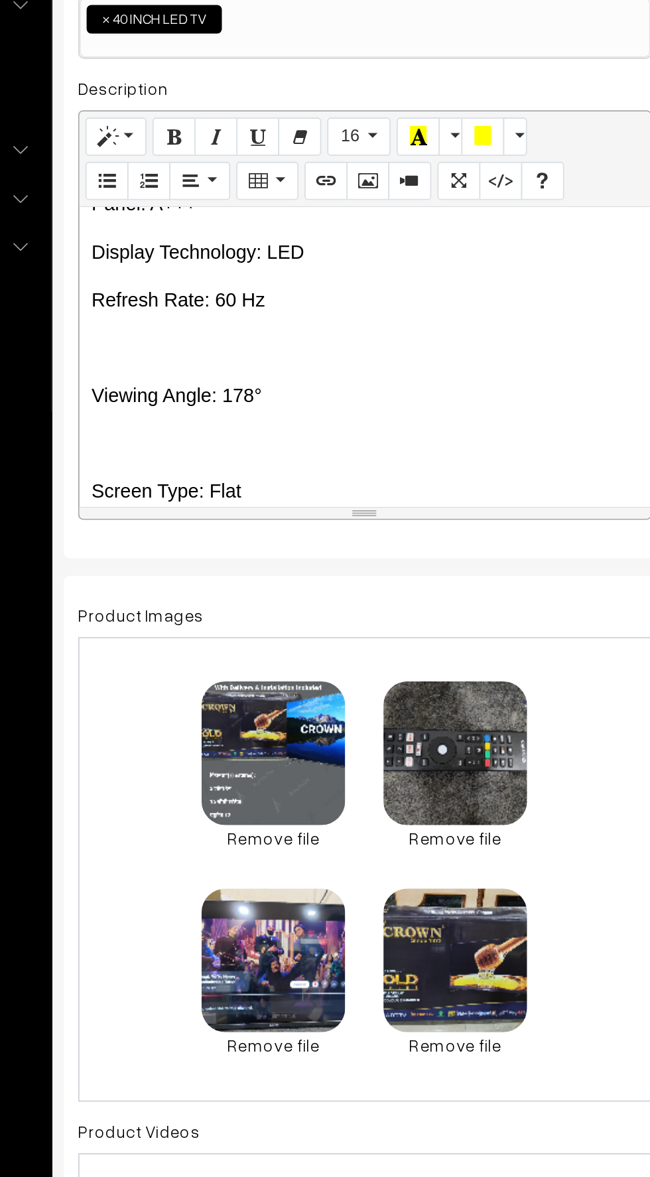
click at [226, 482] on p at bounding box center [352, 485] width 303 height 16
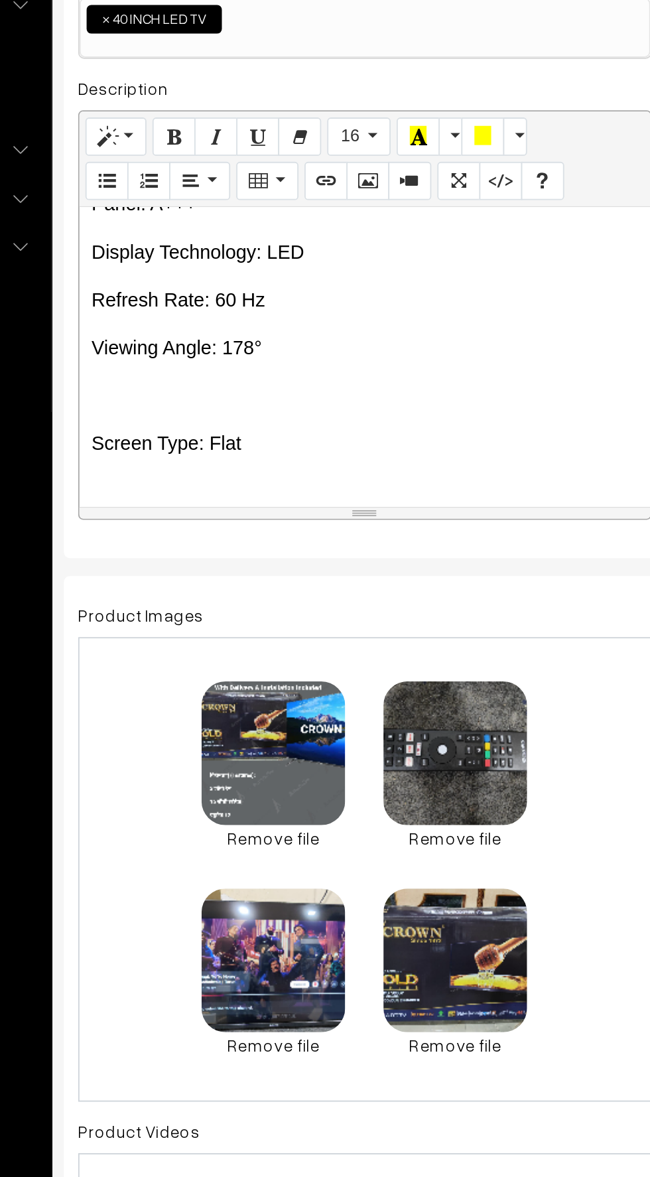
click at [222, 510] on p at bounding box center [352, 512] width 303 height 16
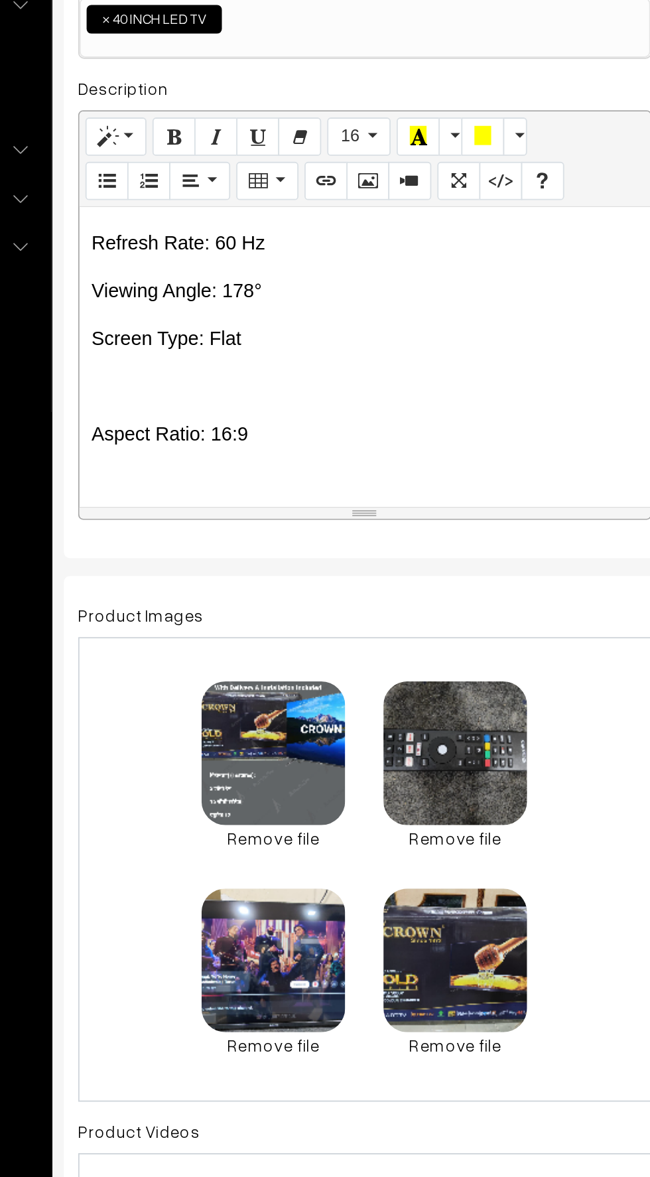
scroll to position [1017, 0]
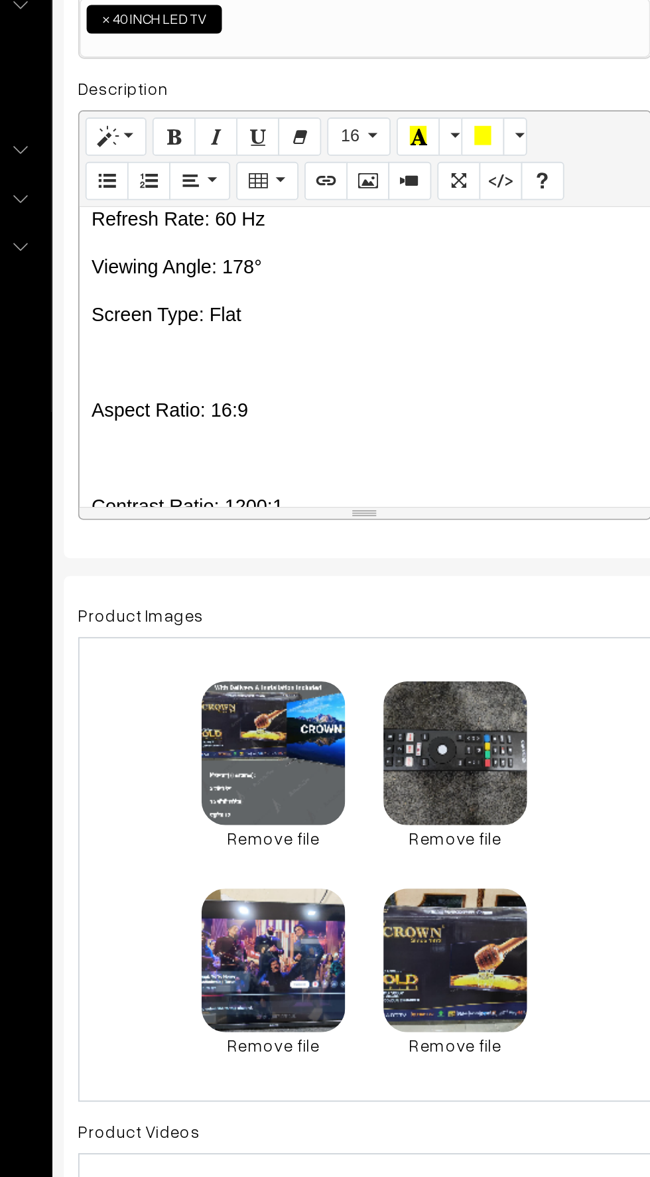
click at [224, 491] on p at bounding box center [352, 493] width 303 height 16
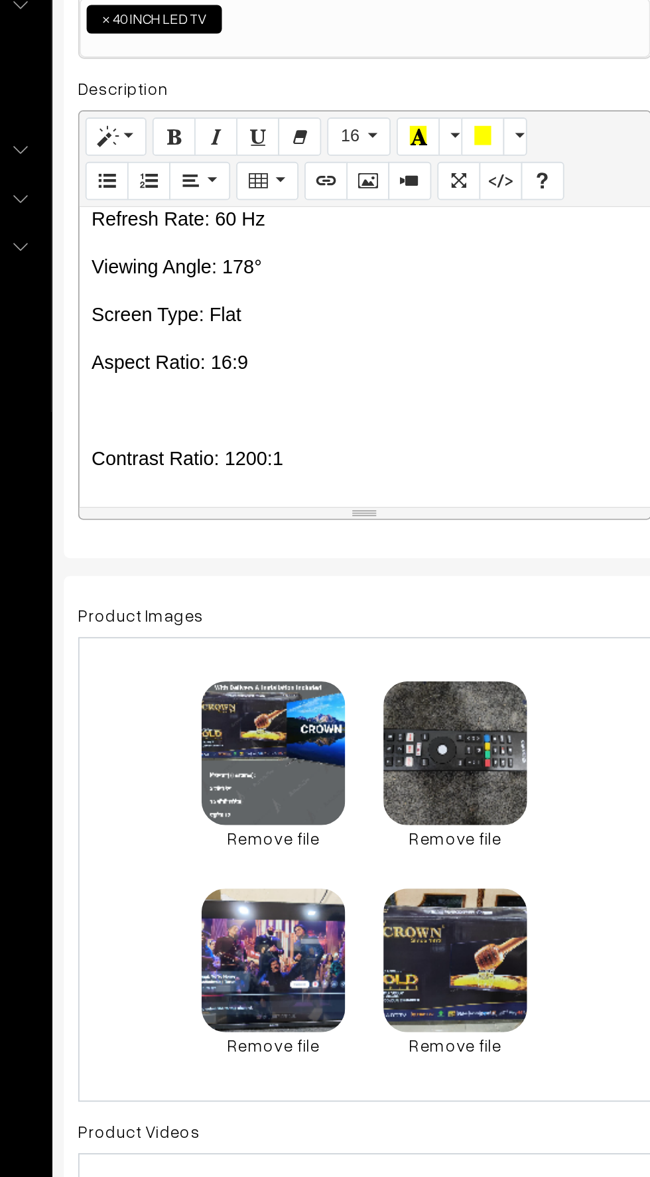
click at [216, 514] on p at bounding box center [352, 520] width 303 height 16
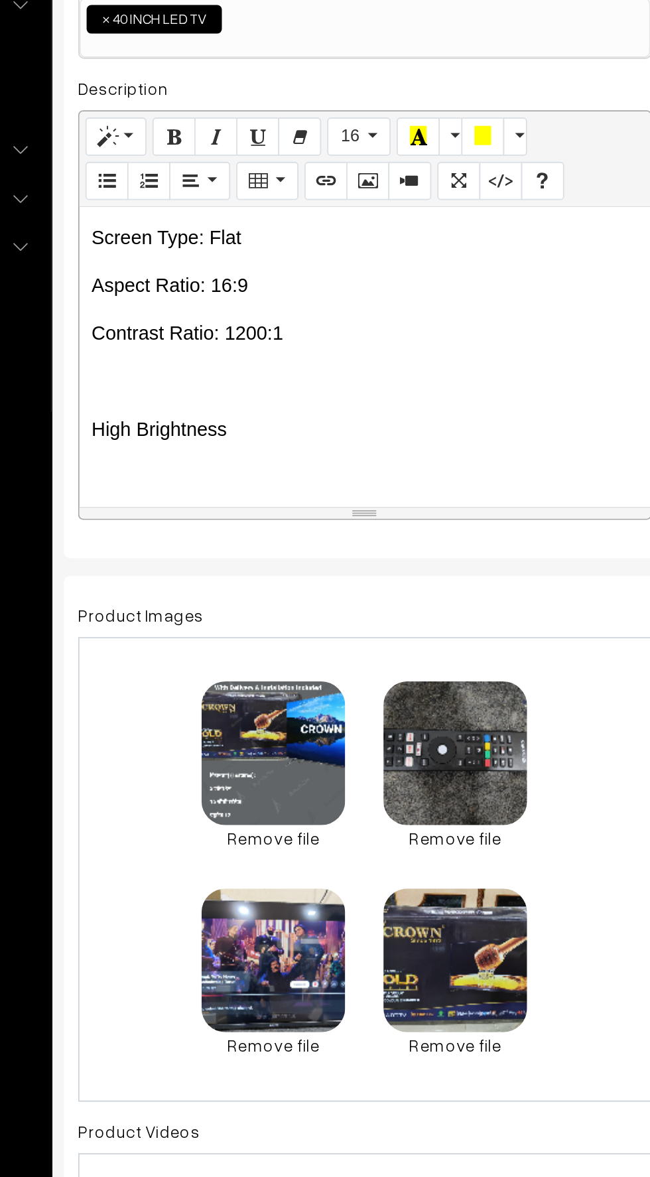
scroll to position [1072, 0]
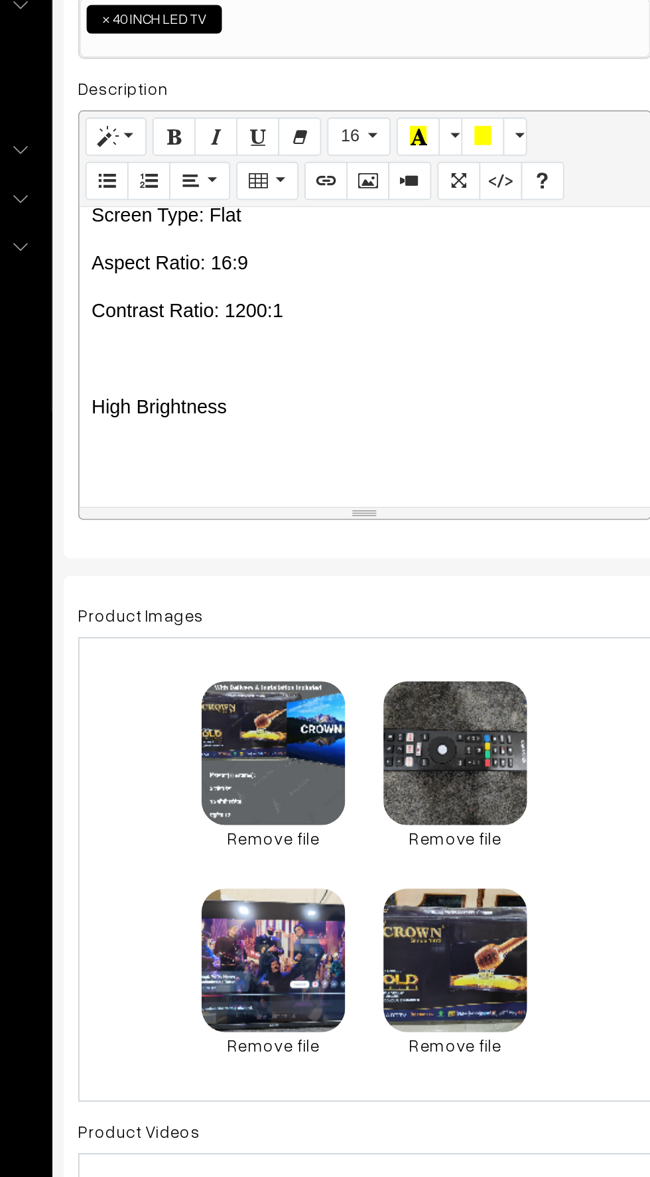
click at [223, 503] on div "📺 CROWN Brand – 40 Inch Android Smart LED TV Product Highlights: ✅ 2 GB RAM ✅ 1…" at bounding box center [352, 490] width 317 height 166
click at [211, 481] on div "📺 CROWN Brand – 40 Inch Android Smart LED TV Product Highlights: ✅ 2 GB RAM ✅ 1…" at bounding box center [352, 490] width 317 height 166
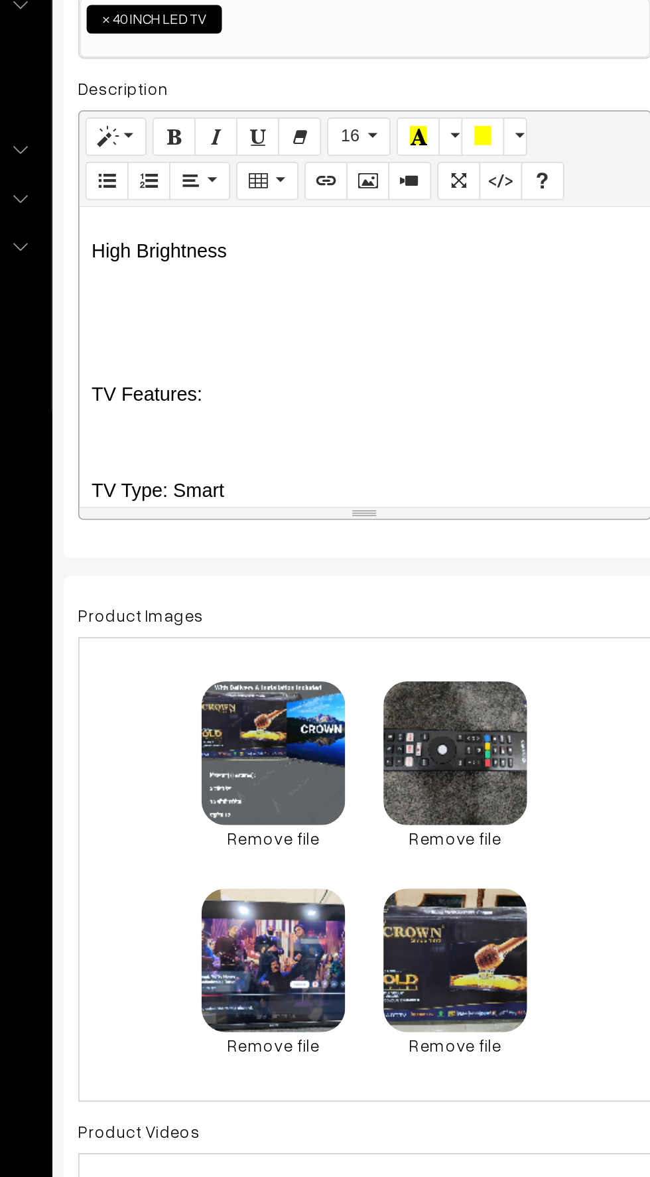
scroll to position [1160, 0]
click at [216, 475] on p at bounding box center [352, 483] width 303 height 16
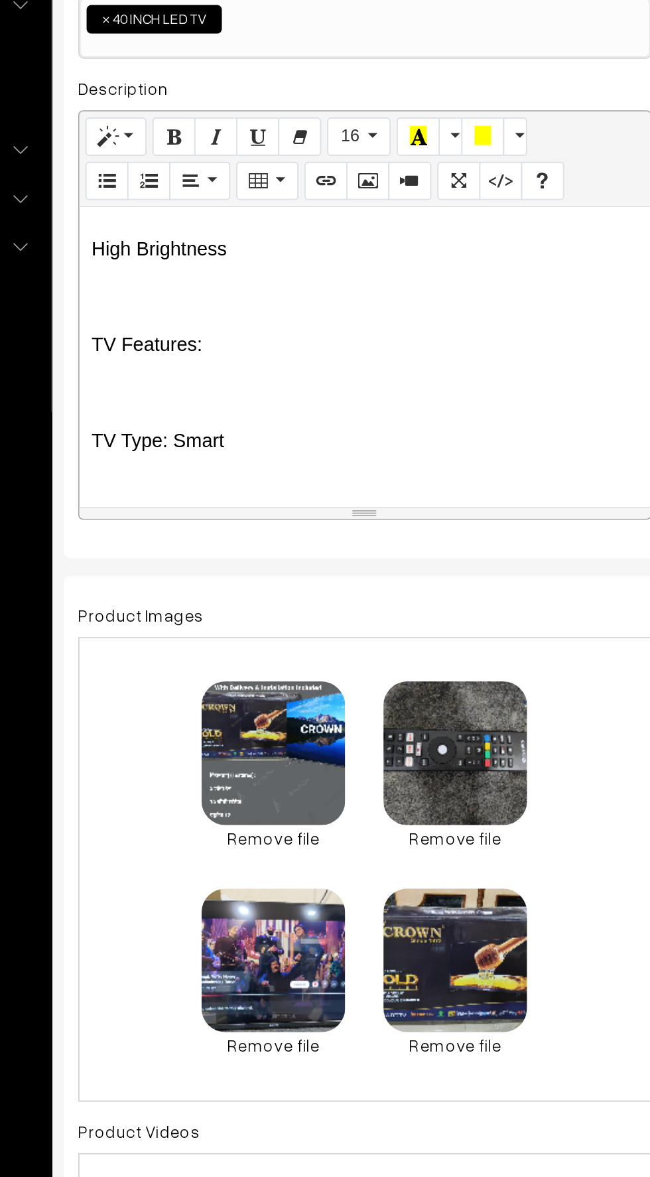
click at [219, 510] on p at bounding box center [352, 510] width 303 height 16
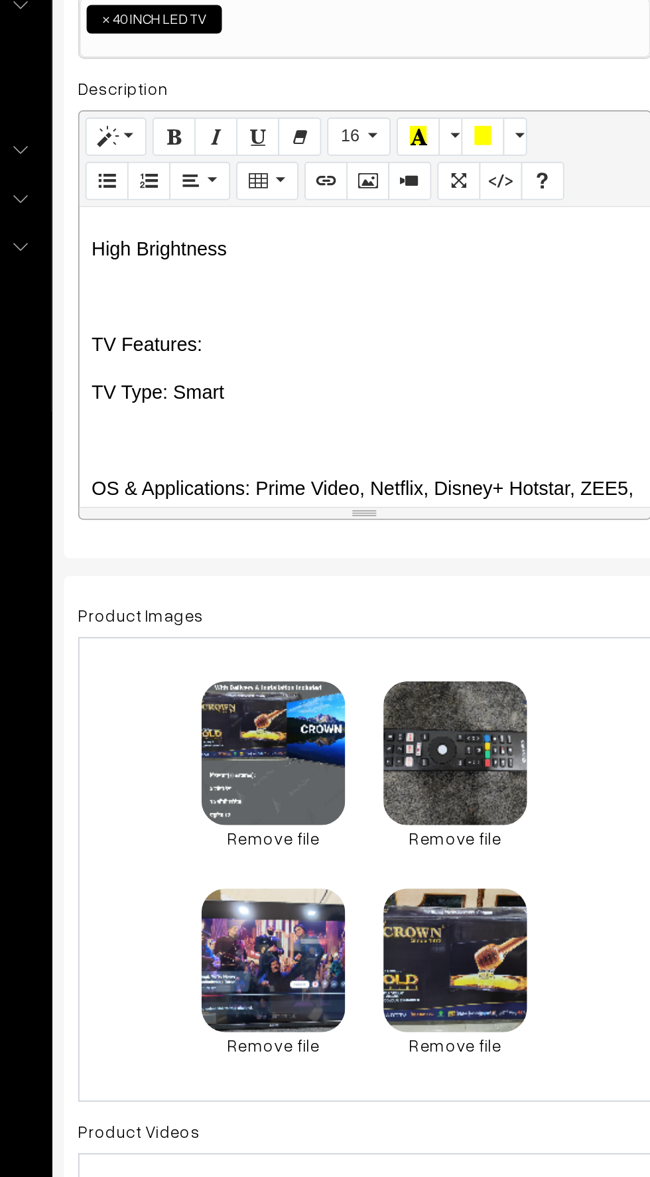
click at [216, 536] on p at bounding box center [352, 536] width 303 height 16
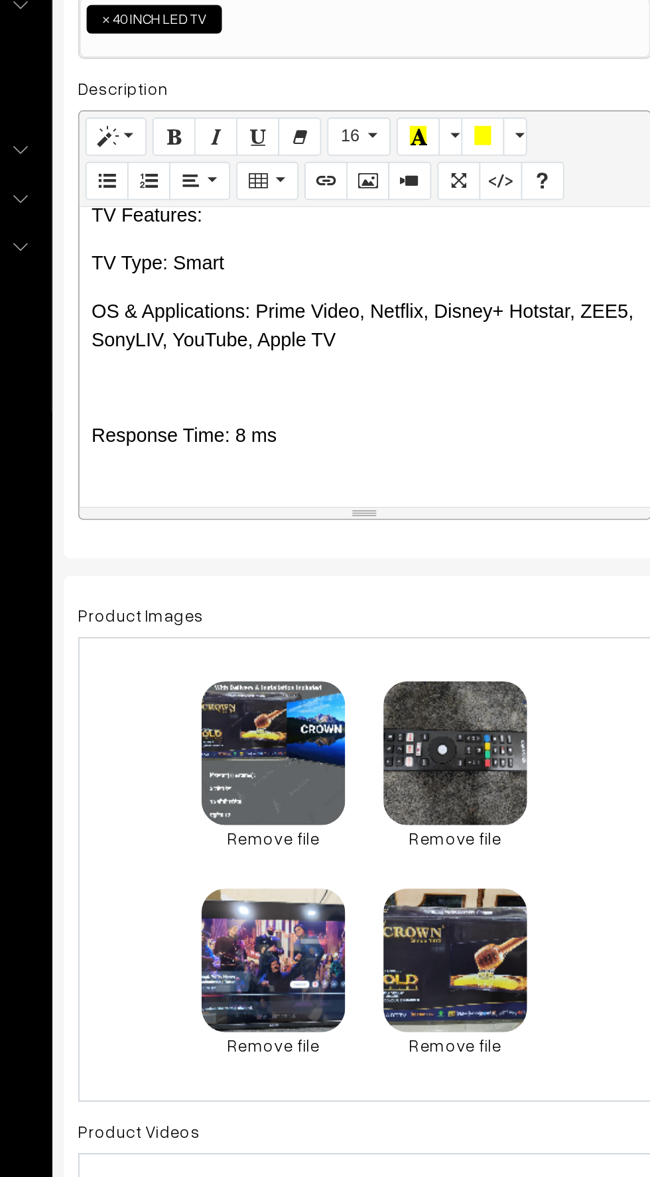
scroll to position [1237, 0]
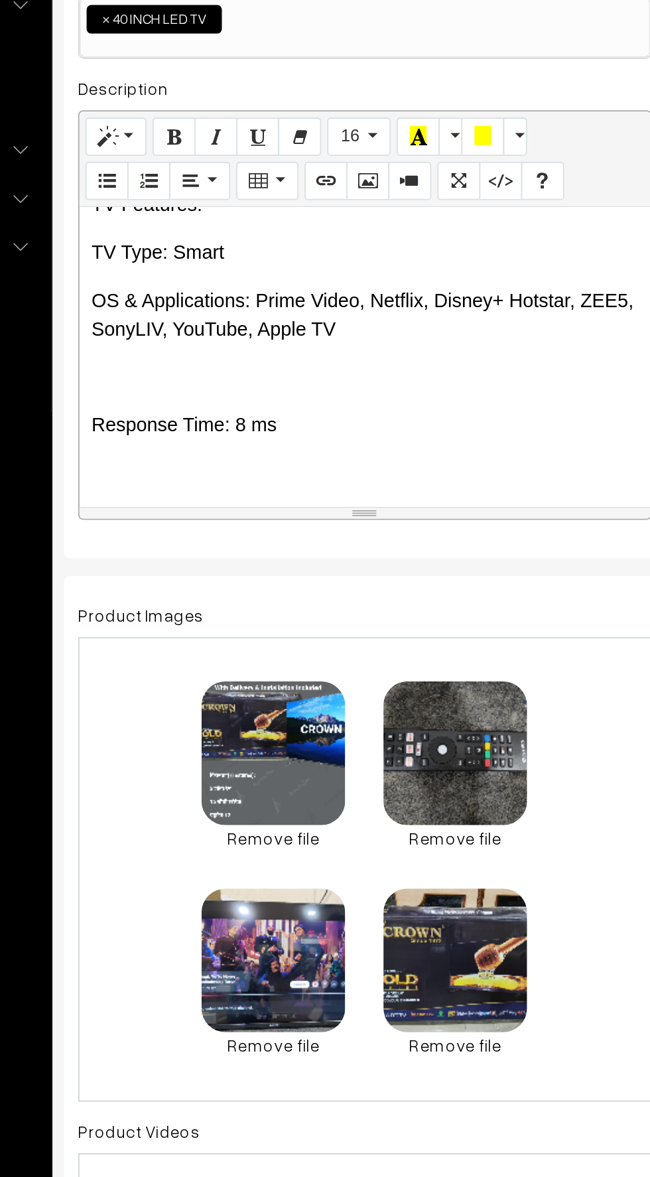
click at [226, 498] on p at bounding box center [352, 501] width 303 height 16
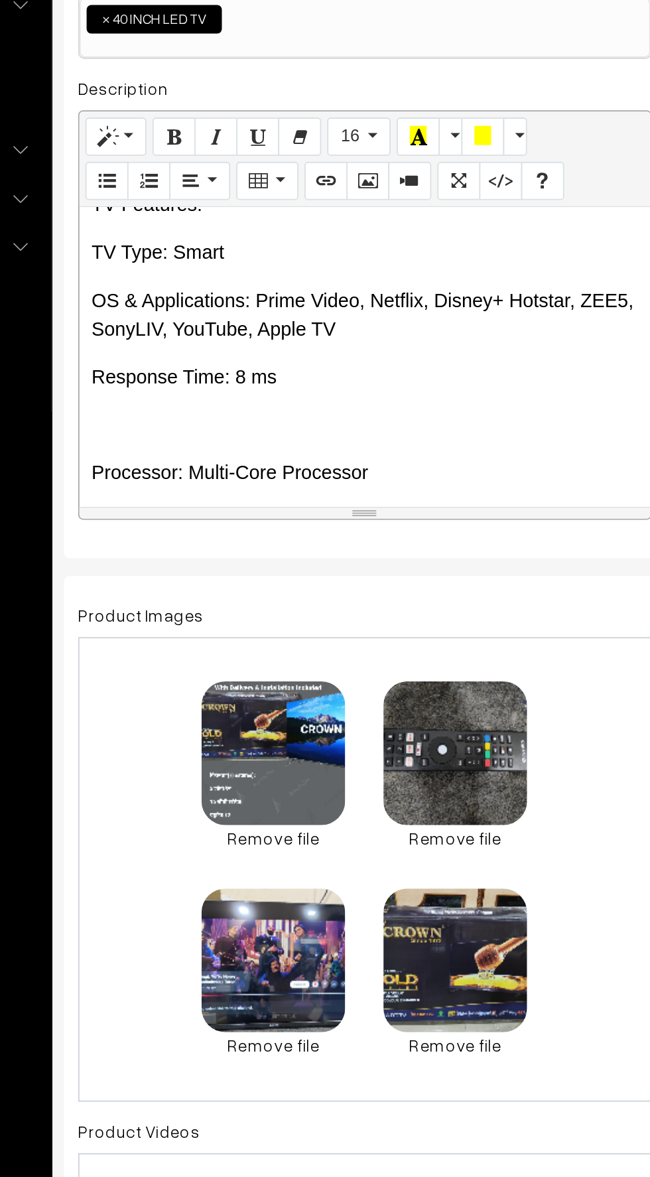
click at [213, 515] on div "📺 CROWN Brand – 40 Inch Android Smart LED TV Product Highlights: ✅ 2 GB RAM ✅ 1…" at bounding box center [352, 490] width 317 height 166
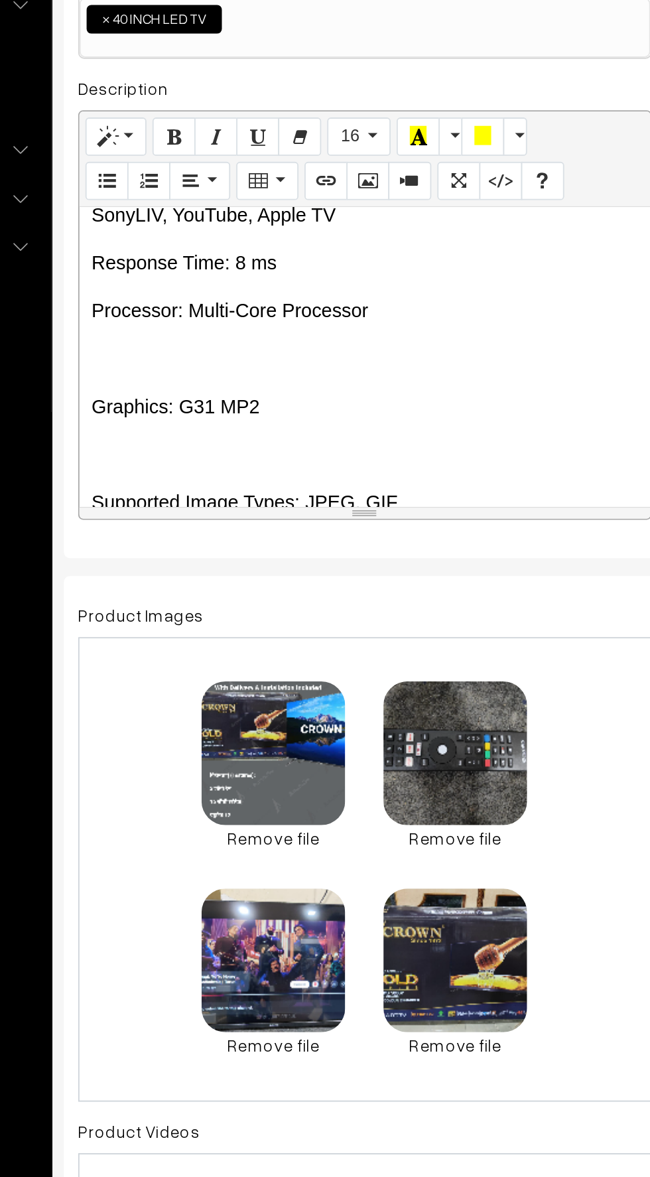
scroll to position [1303, 0]
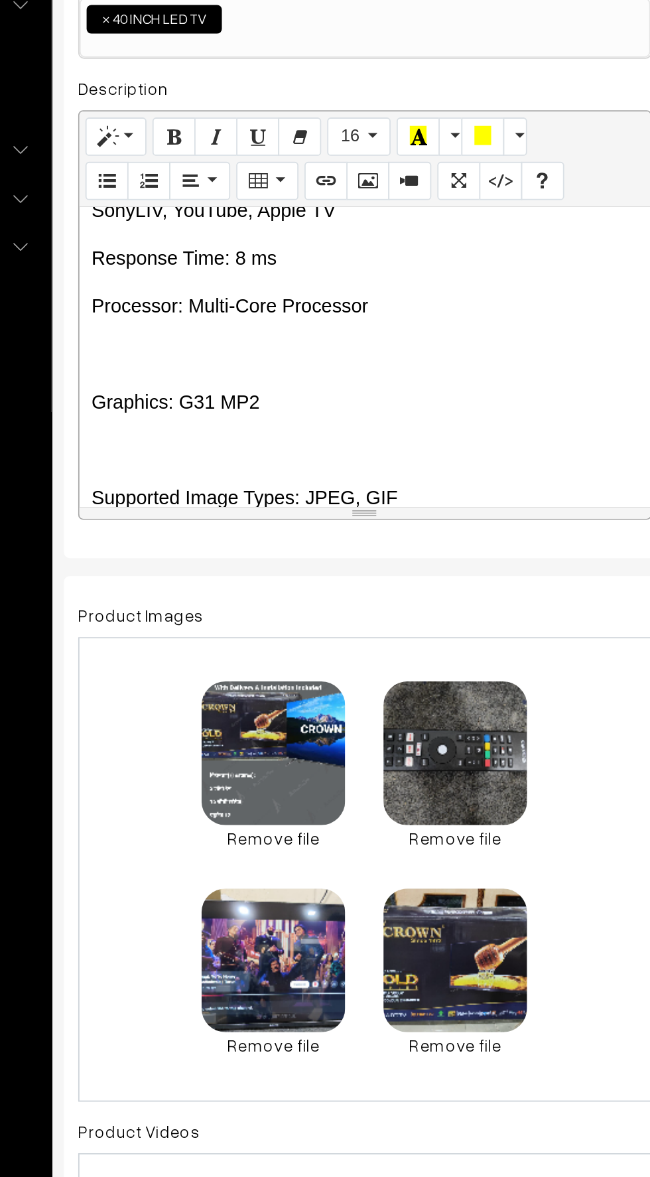
click at [228, 483] on p at bounding box center [352, 489] width 303 height 16
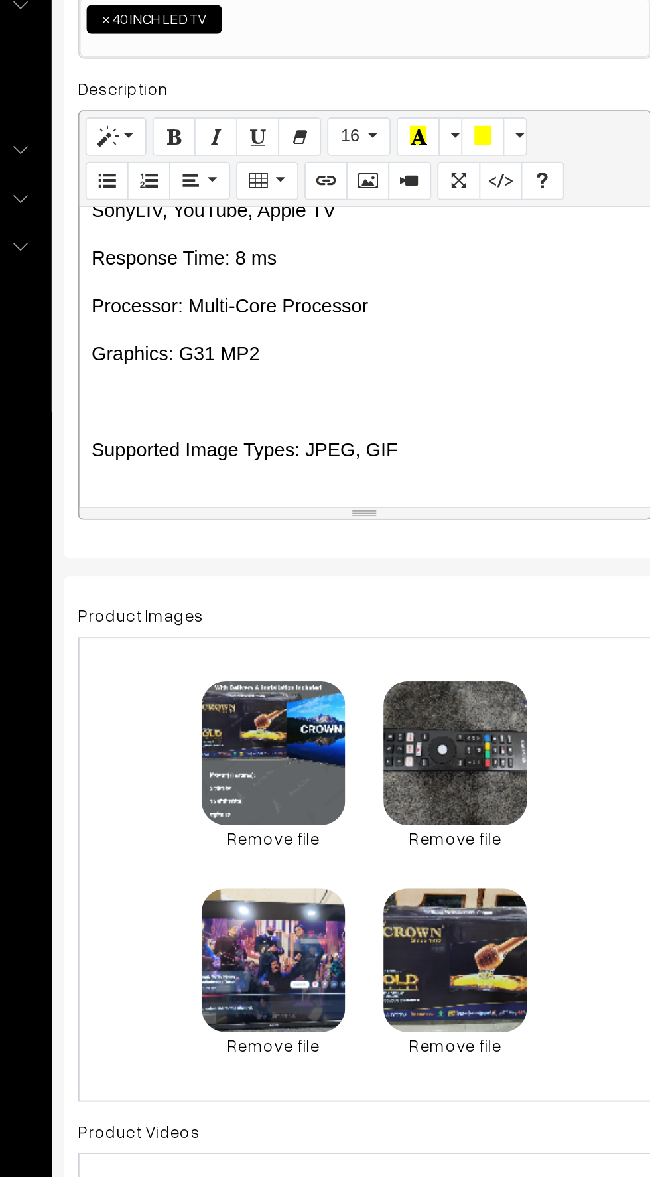
click at [222, 512] on p at bounding box center [352, 515] width 303 height 16
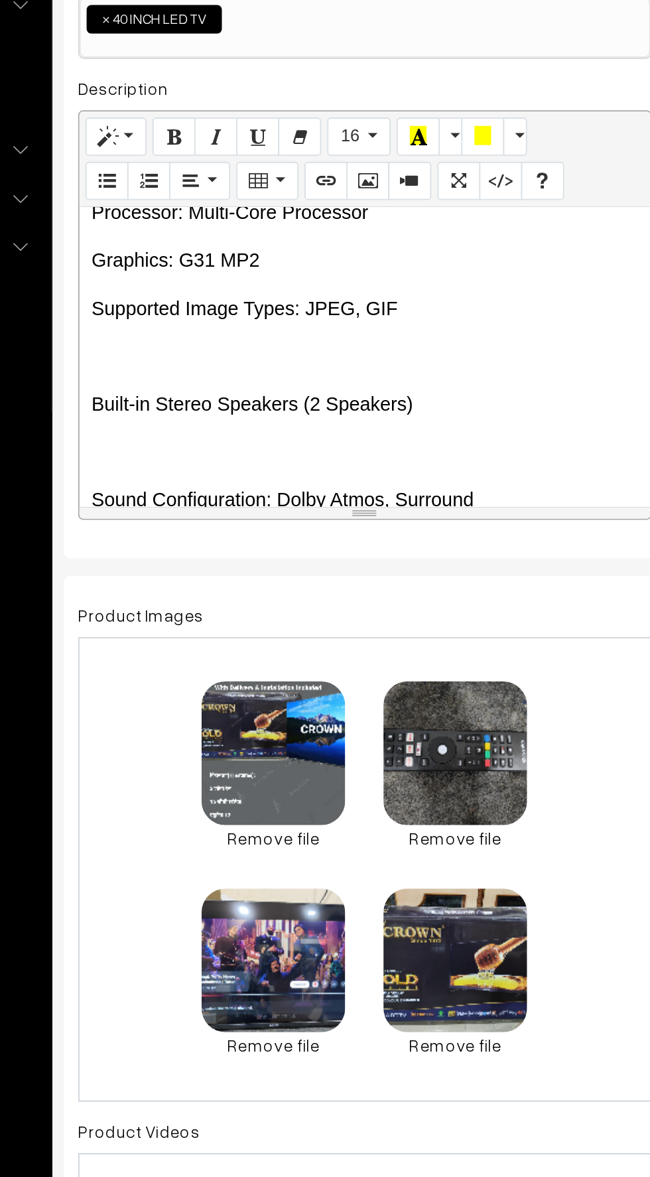
scroll to position [1354, 0]
click at [235, 492] on p at bounding box center [352, 491] width 303 height 16
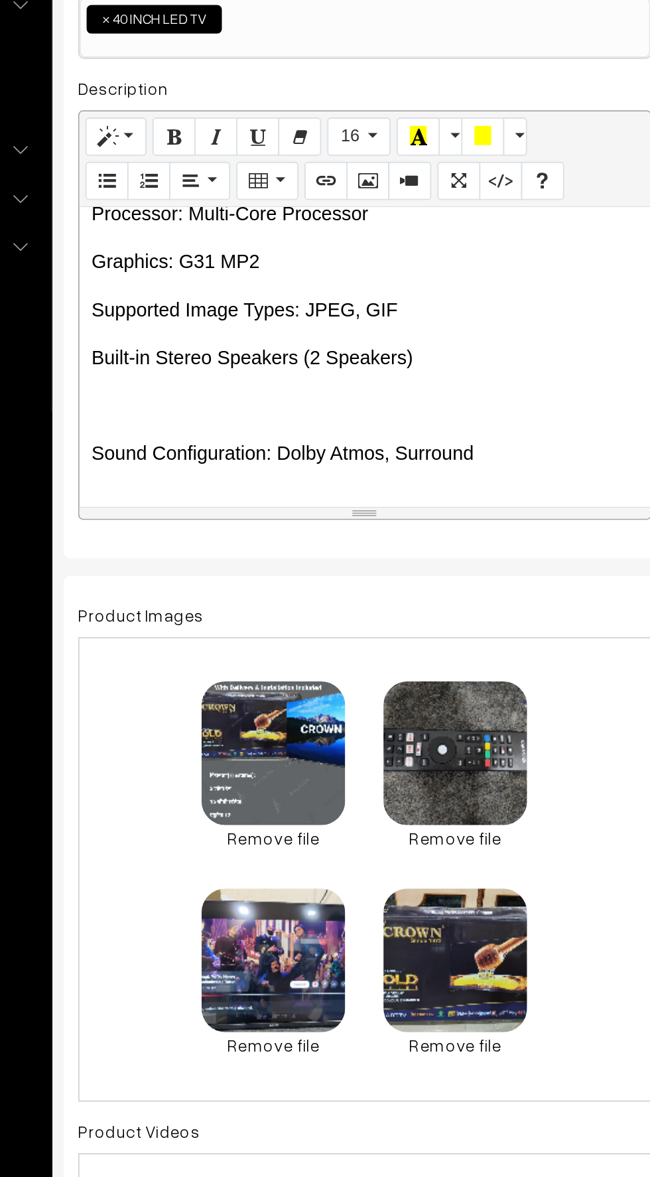
click at [224, 520] on p at bounding box center [352, 517] width 303 height 16
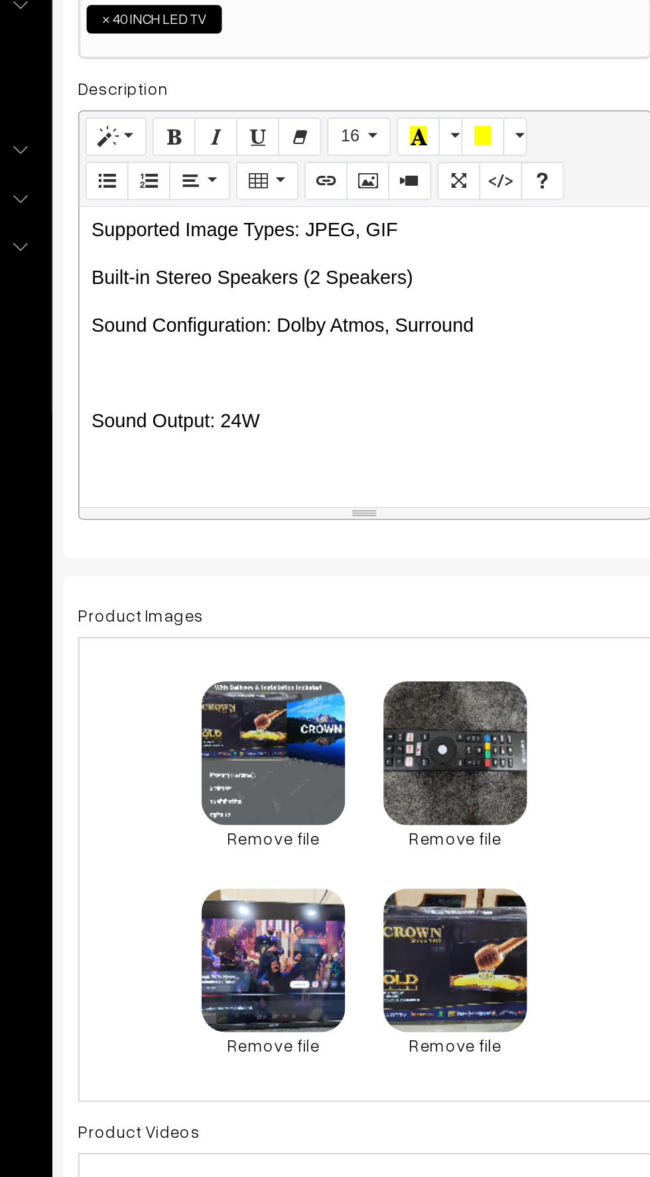
scroll to position [1402, 0]
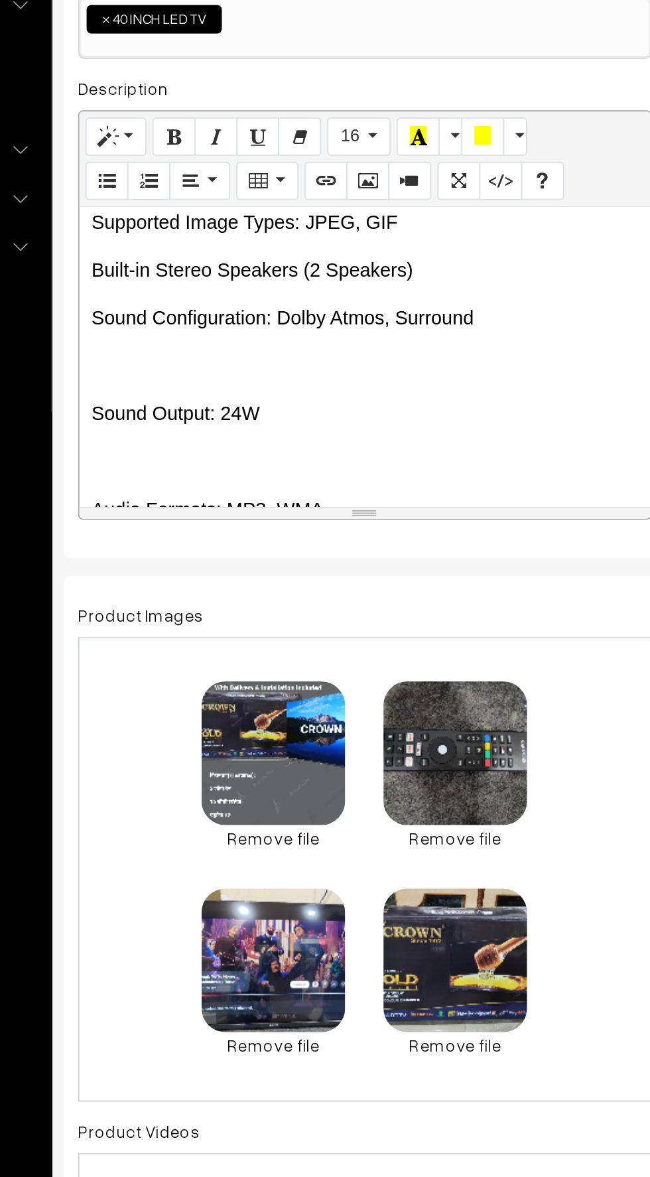
click at [217, 487] on p at bounding box center [352, 495] width 303 height 16
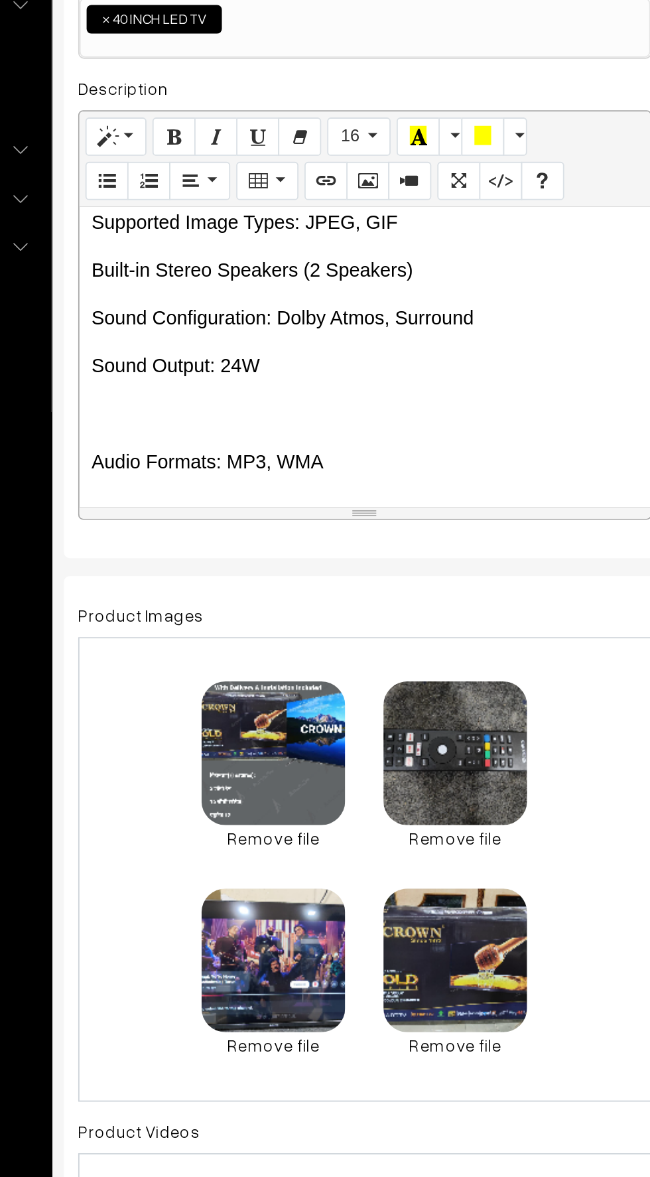
click at [231, 526] on p at bounding box center [352, 522] width 303 height 16
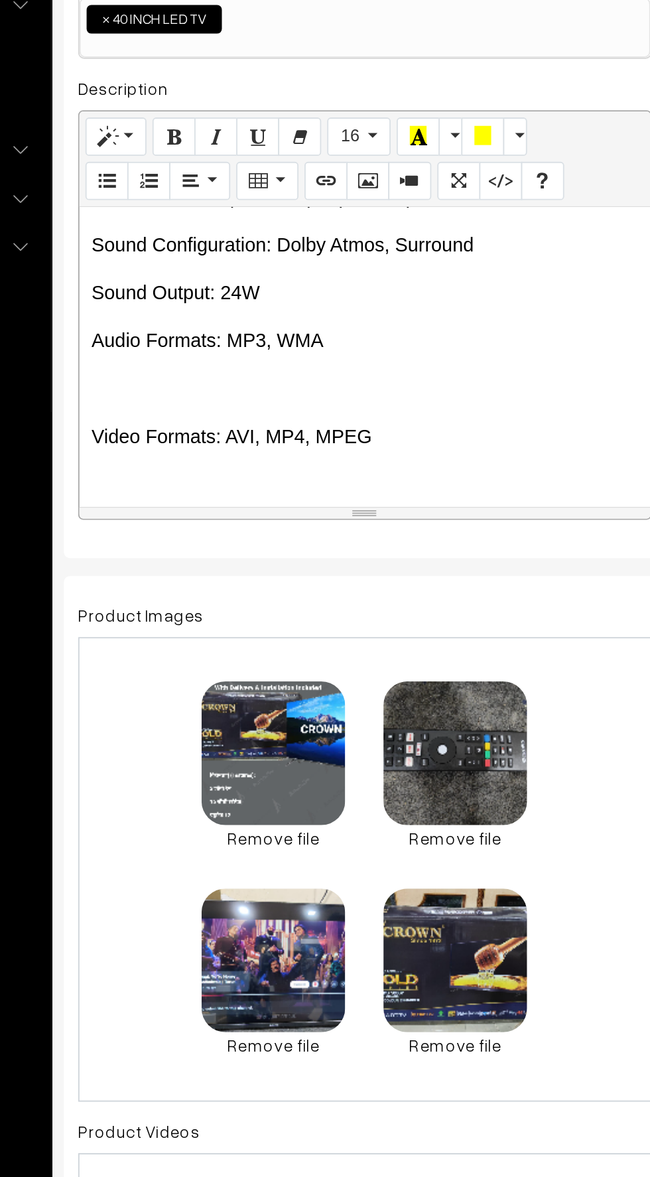
scroll to position [1487, 0]
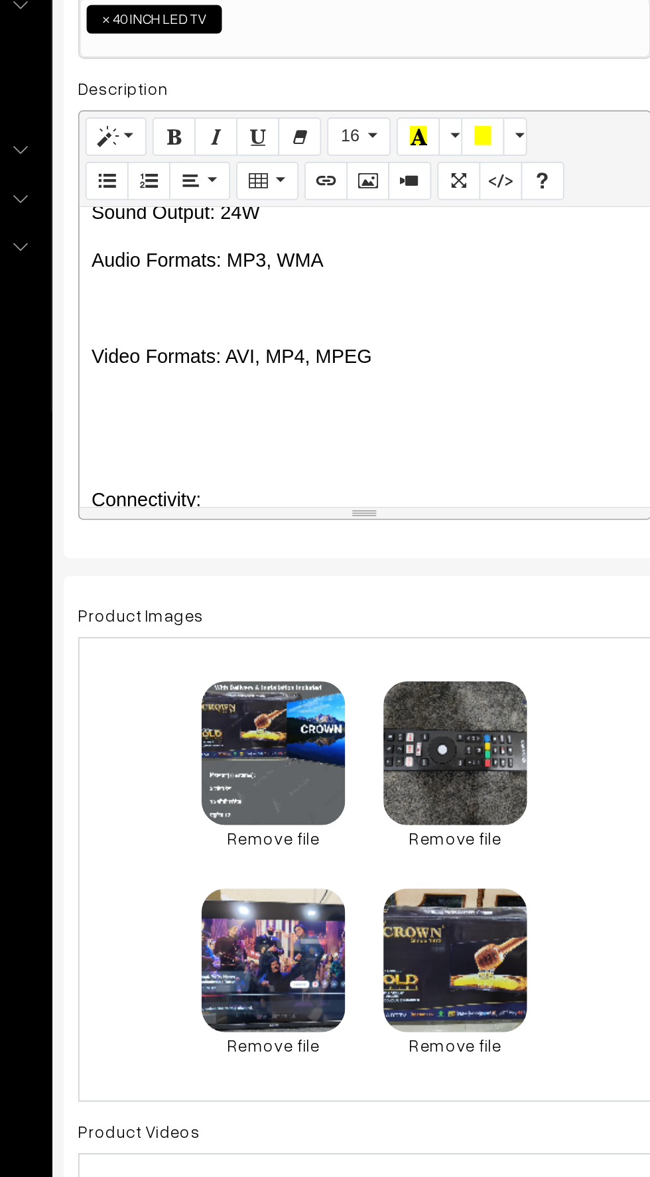
click at [226, 437] on p "Audio Formats: MP3, WMA" at bounding box center [352, 437] width 303 height 16
click at [283, 471] on div "📺 CROWN Brand – 40 Inch Android Smart LED TV Product Highlights: ✅ 2 GB RAM ✅ 1…" at bounding box center [352, 490] width 317 height 166
click at [219, 468] on p at bounding box center [352, 463] width 303 height 16
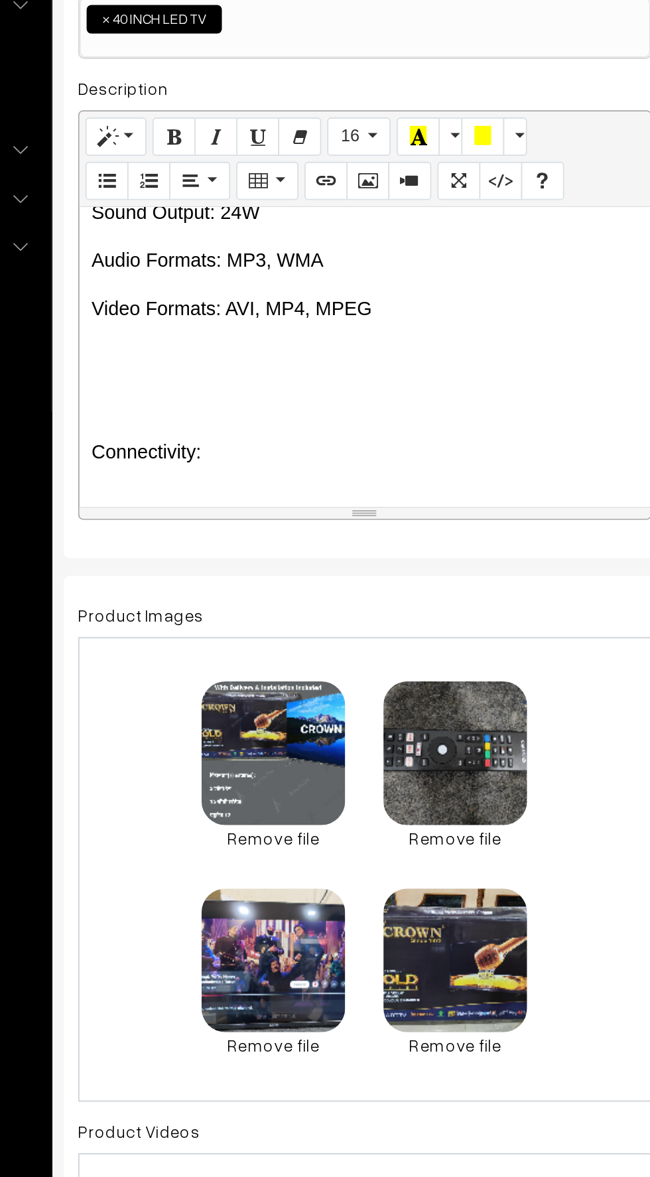
click at [217, 499] on div "📺 CROWN Brand – 40 Inch Android Smart LED TV Product Highlights: ✅ 2 GB RAM ✅ 1…" at bounding box center [352, 490] width 317 height 166
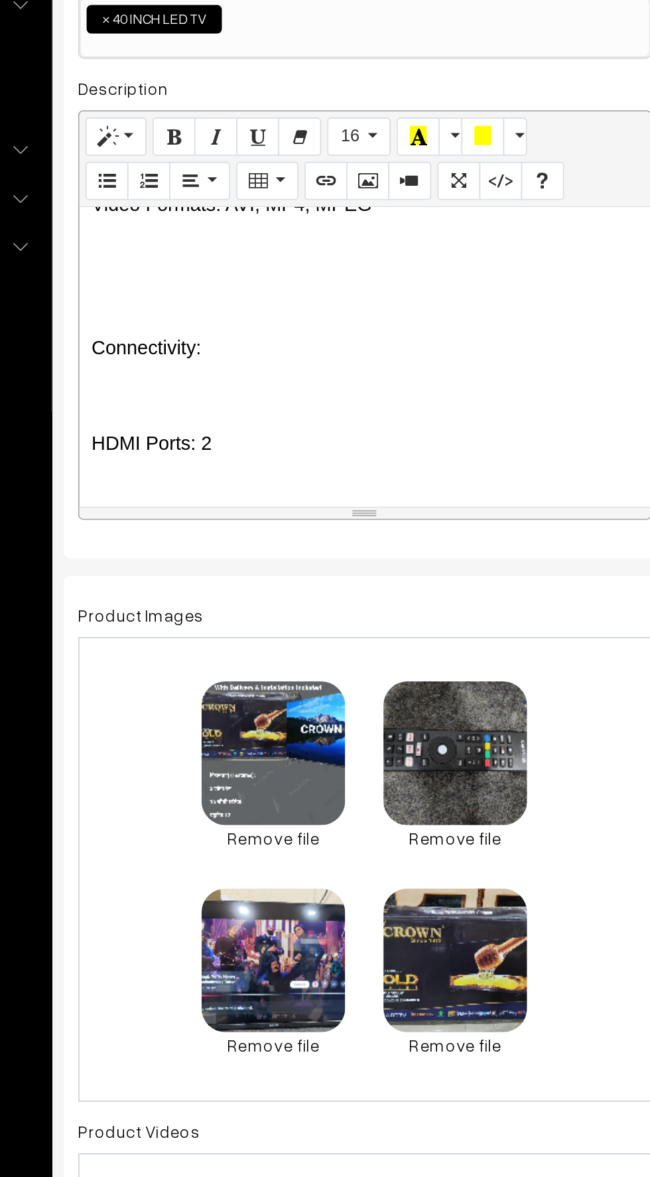
scroll to position [1572, 0]
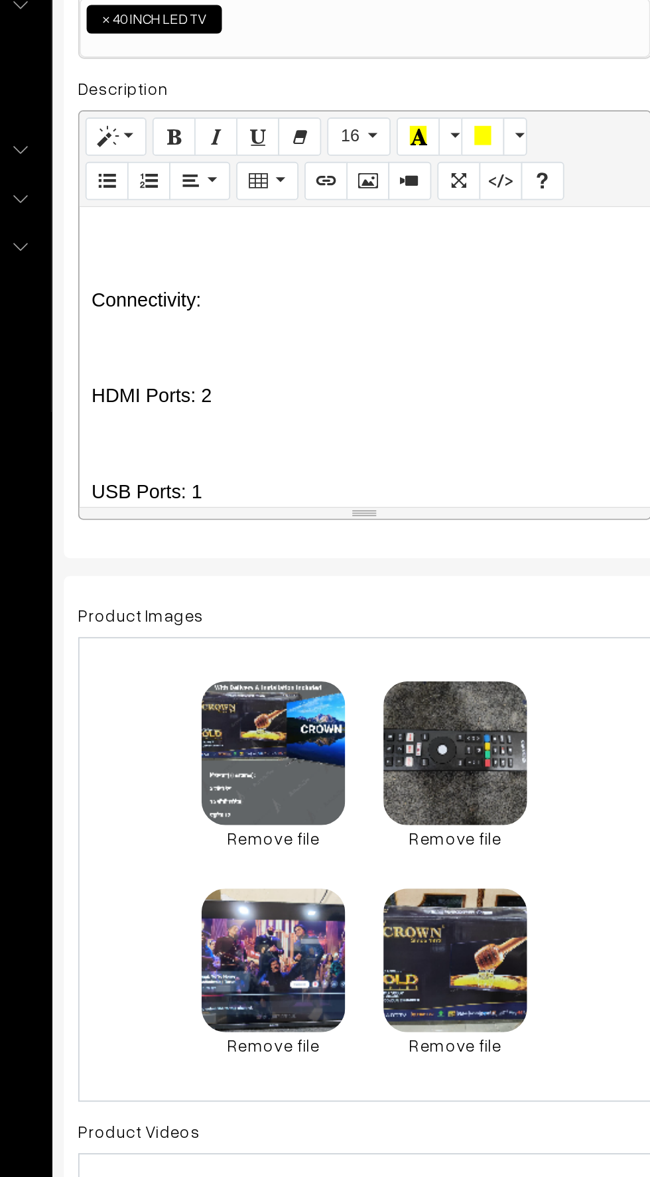
click at [229, 469] on div "📺 CROWN Brand – 40 Inch Android Smart LED TV Product Highlights: ✅ 2 GB RAM ✅ 1…" at bounding box center [352, 490] width 317 height 166
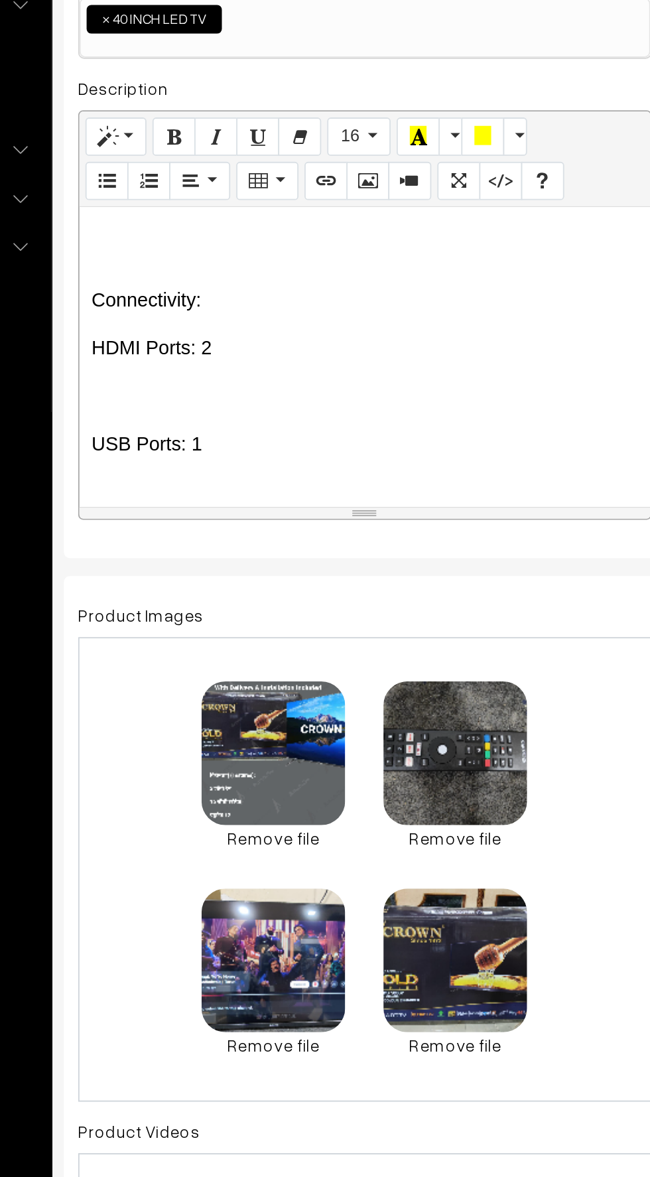
click at [219, 510] on p at bounding box center [352, 512] width 303 height 16
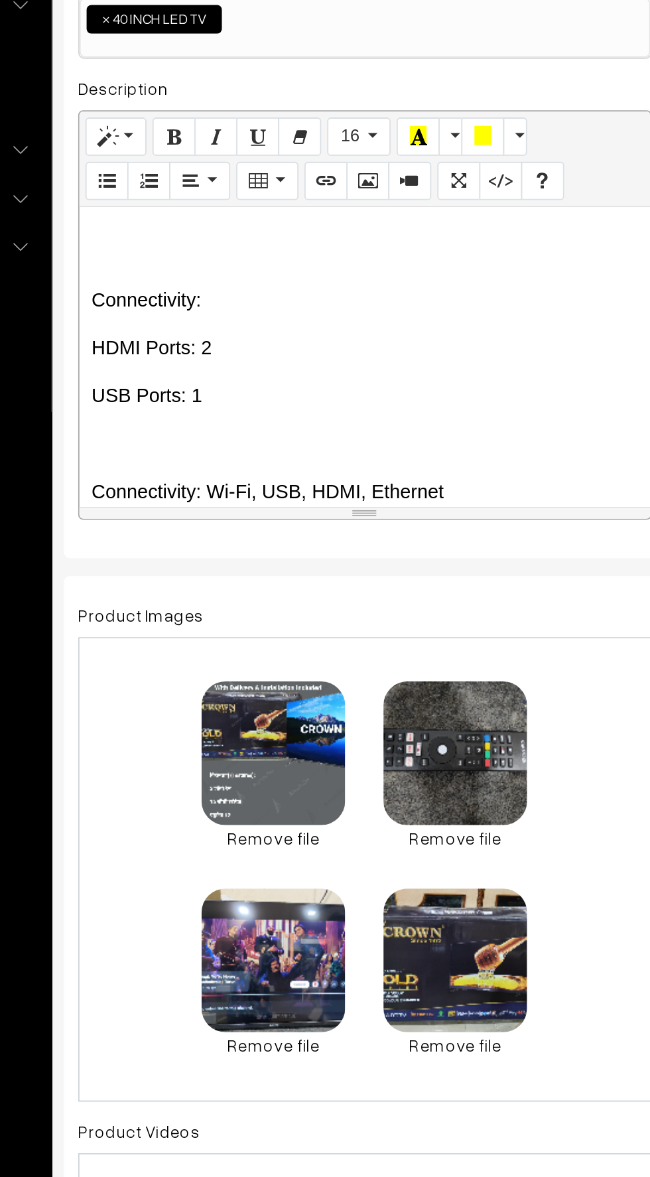
click at [226, 537] on p at bounding box center [352, 538] width 303 height 16
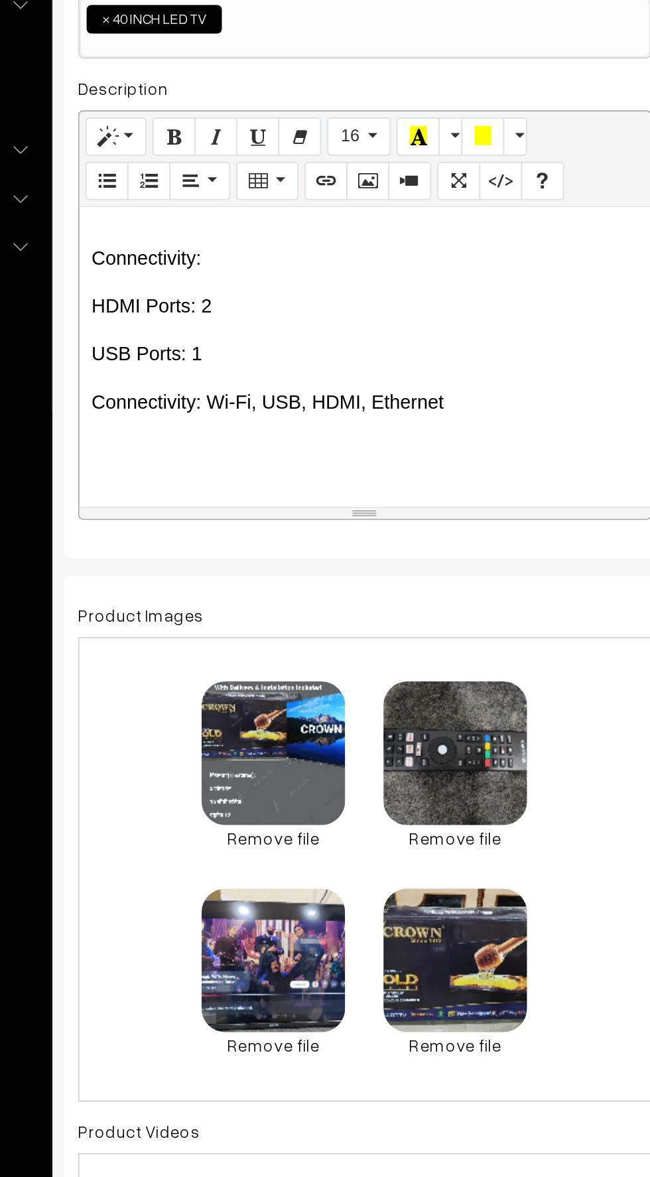
scroll to position [1618, 0]
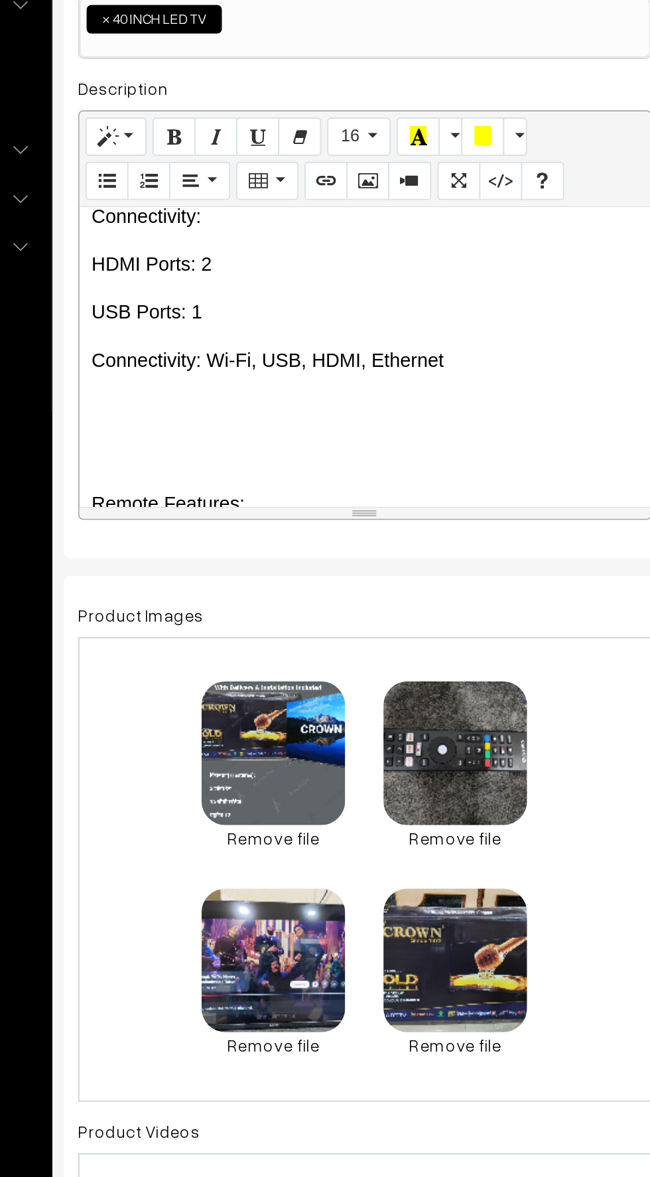
click at [226, 524] on p at bounding box center [352, 518] width 303 height 16
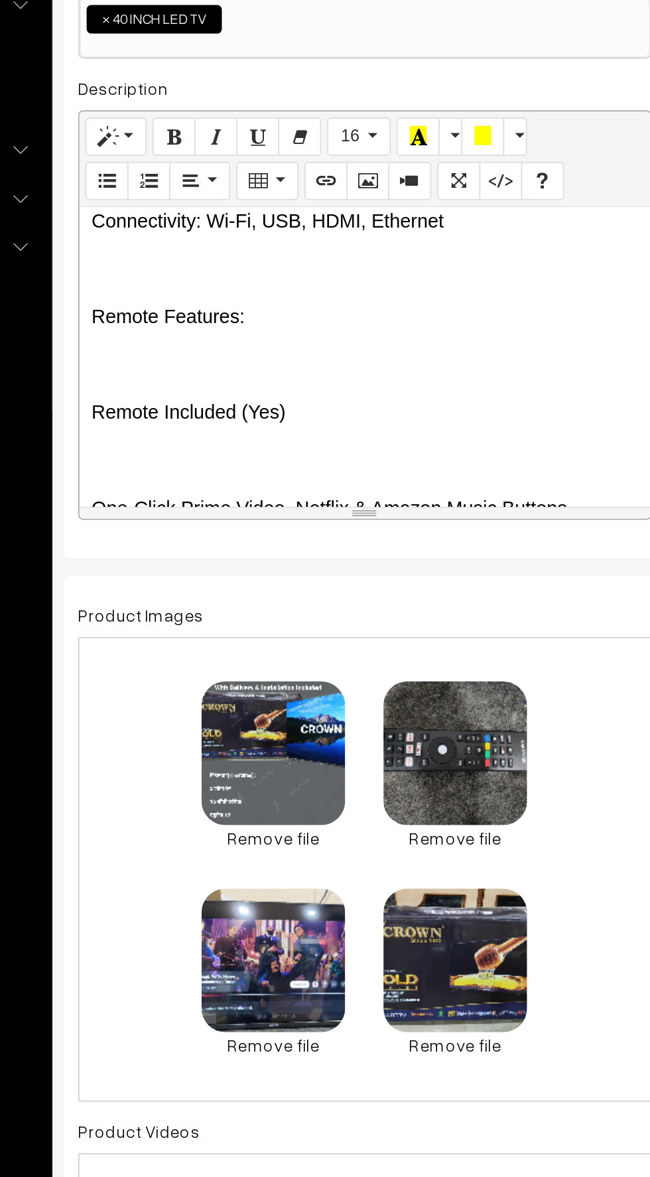
scroll to position [1696, 0]
click at [223, 486] on p at bounding box center [352, 494] width 303 height 16
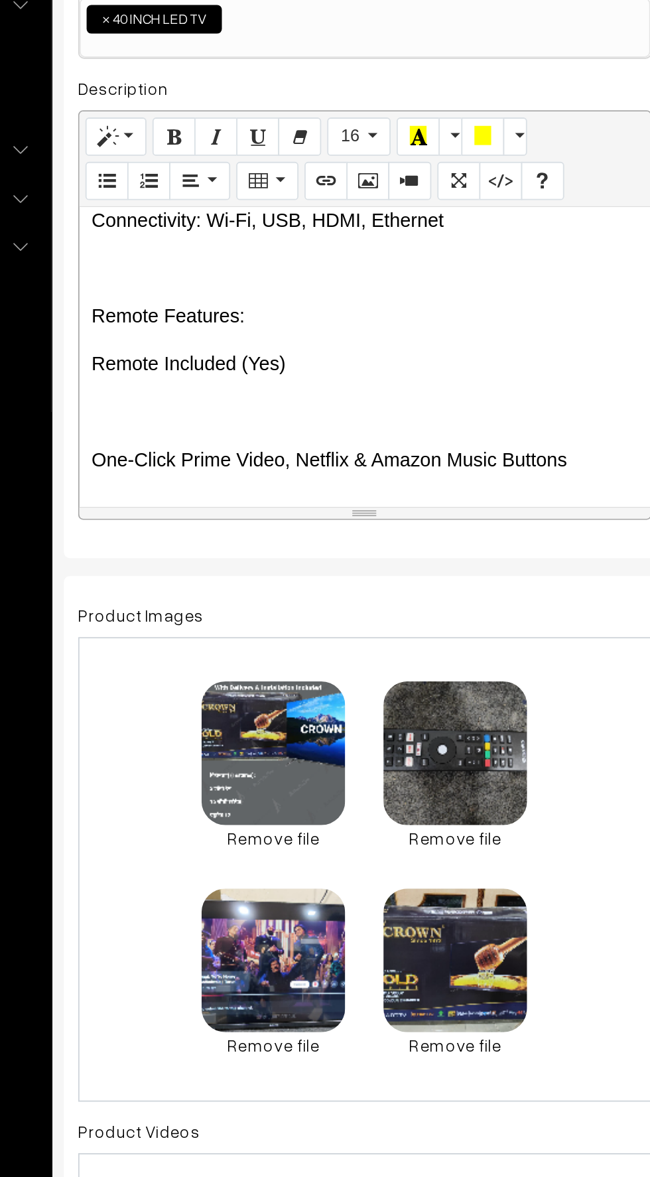
click at [227, 512] on p at bounding box center [352, 520] width 303 height 16
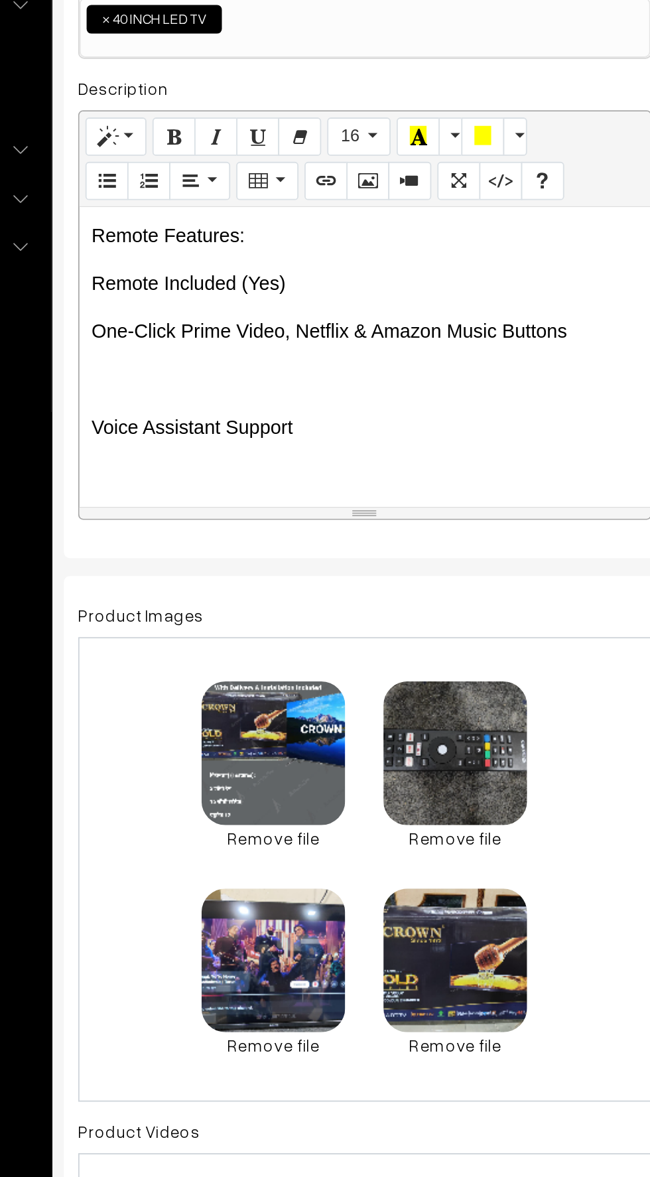
scroll to position [1741, 0]
click at [227, 506] on p at bounding box center [352, 502] width 303 height 16
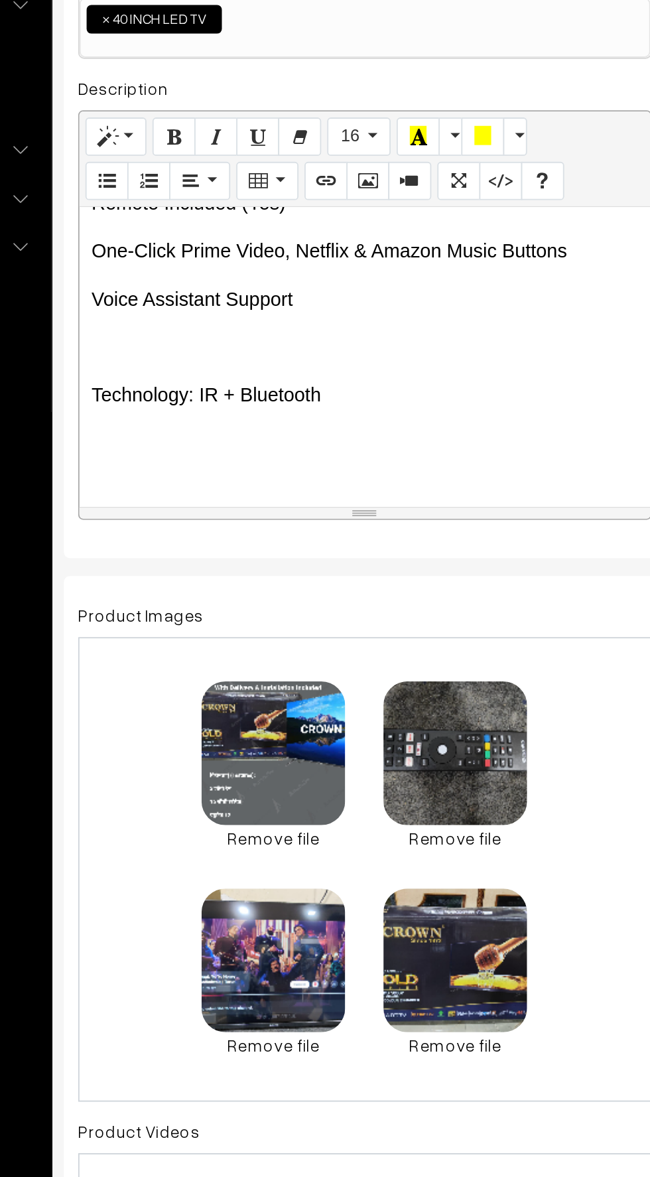
scroll to position [1791, 0]
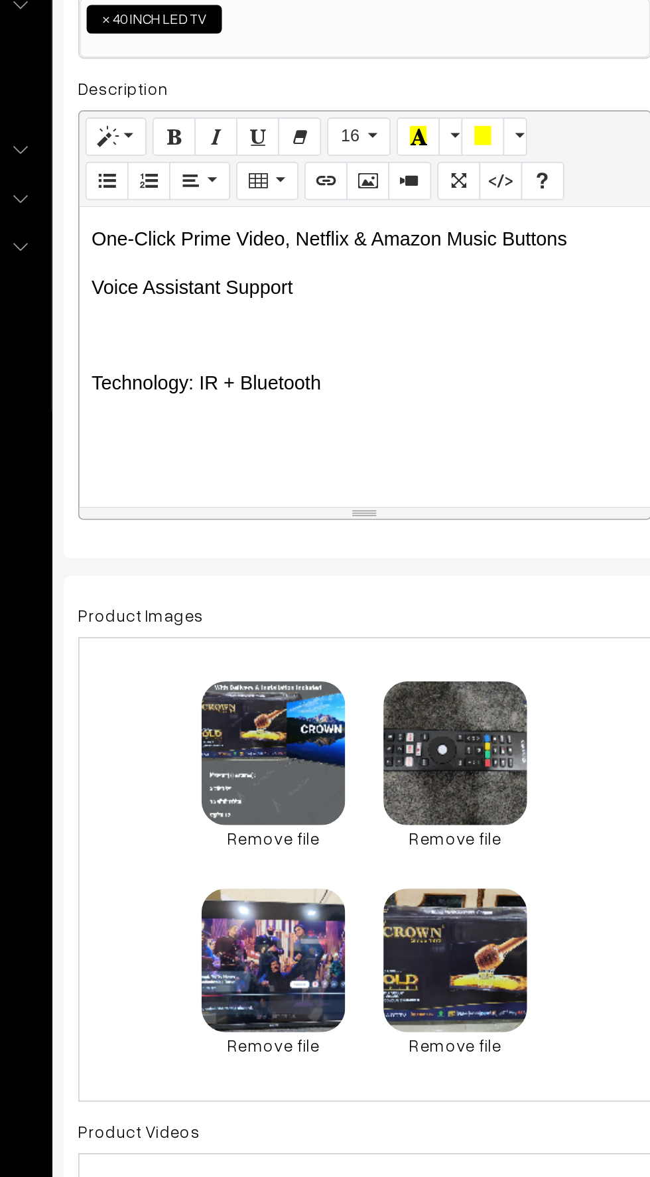
click at [337, 467] on div "📺 CROWN Brand – 40 Inch Android Smart LED TV Product Highlights: ✅ 2 GB RAM ✅ 1…" at bounding box center [352, 490] width 317 height 166
click at [317, 452] on p "Voice Assistant Support" at bounding box center [352, 451] width 303 height 16
click at [329, 514] on div "📺 CROWN Brand – 40 Inch Android Smart LED TV Product Highlights: ✅ 2 GB RAM ✅ 1…" at bounding box center [352, 490] width 317 height 166
click at [338, 510] on p "Technology: IR + Bluetooth" at bounding box center [352, 504] width 303 height 16
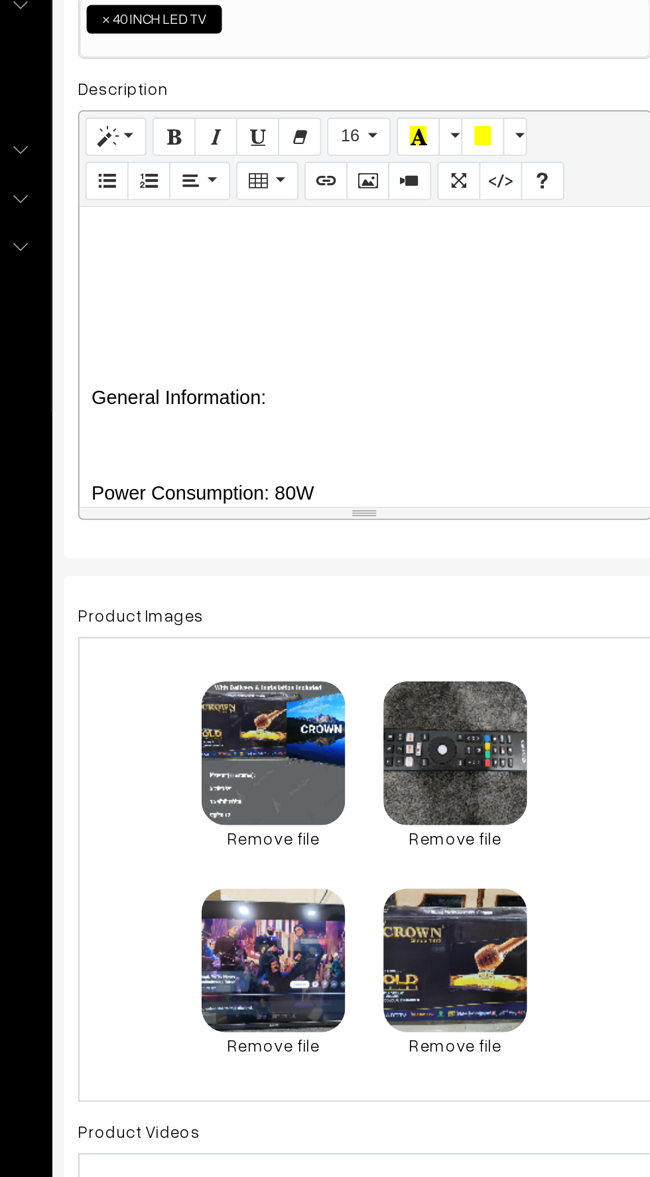
scroll to position [1862, 0]
click at [205, 479] on p at bounding box center [352, 487] width 303 height 16
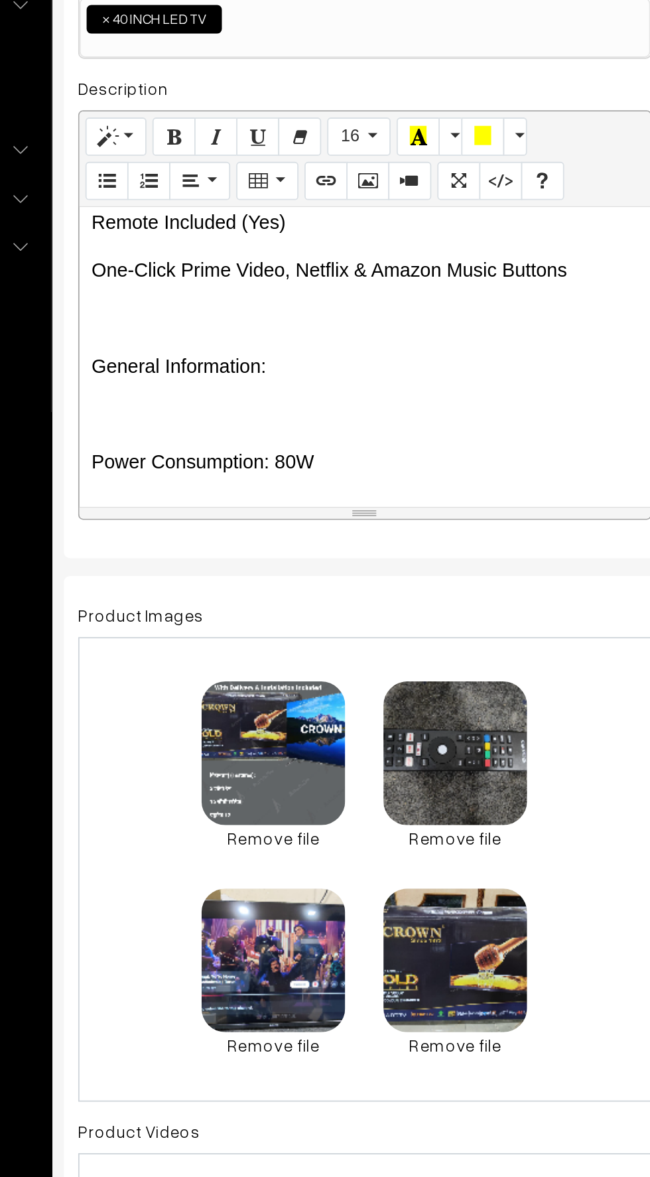
scroll to position [1771, 0]
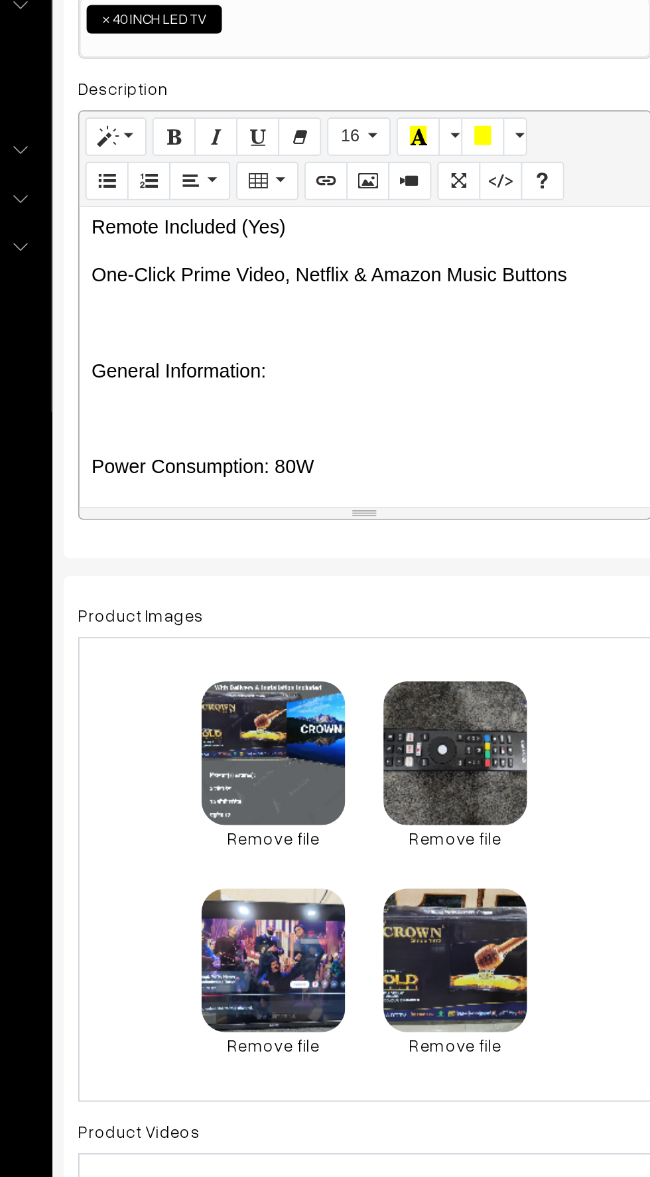
click at [222, 528] on p at bounding box center [352, 524] width 303 height 16
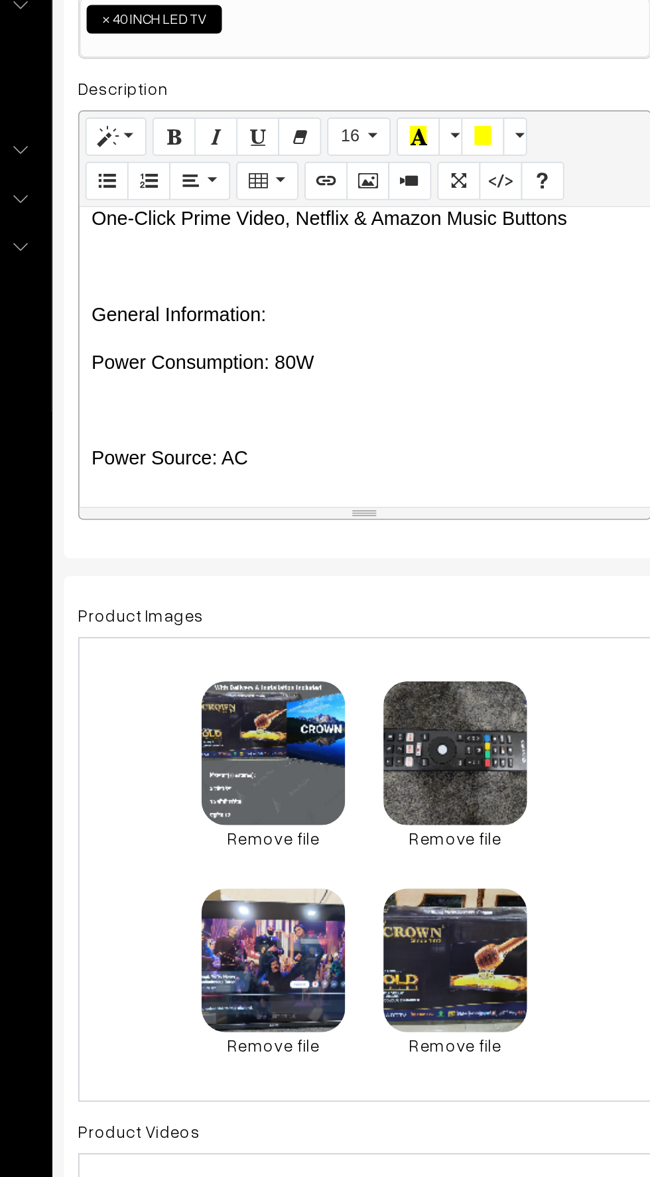
scroll to position [1821, 0]
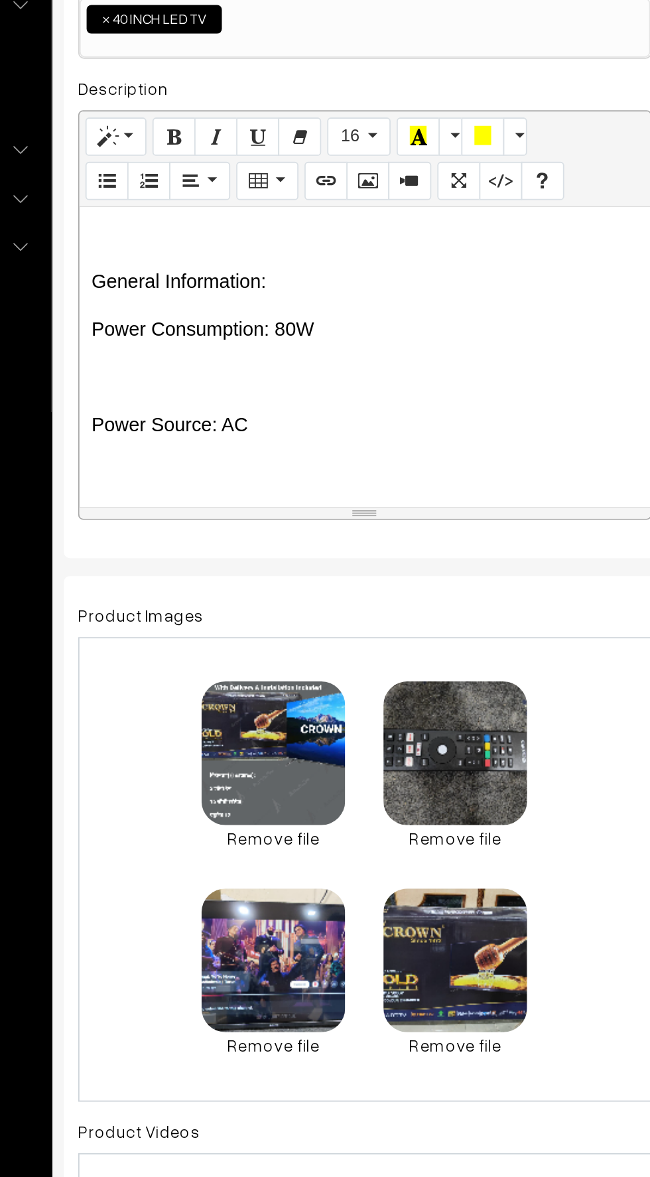
click at [224, 493] on p at bounding box center [352, 501] width 303 height 16
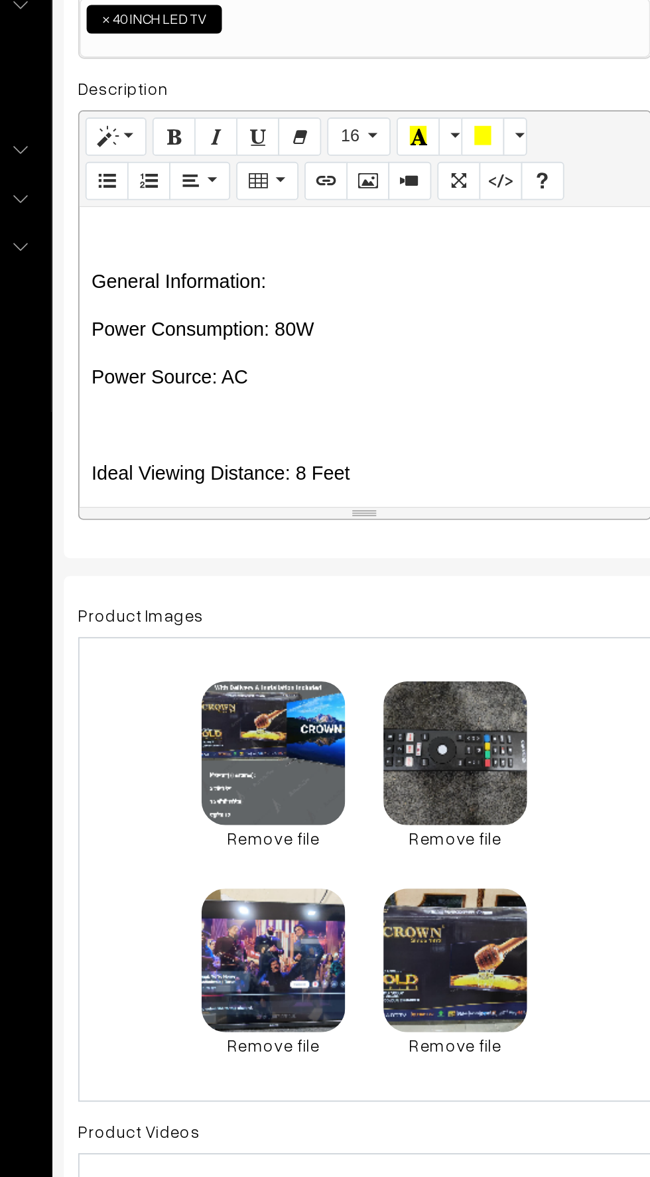
click at [227, 528] on p at bounding box center [352, 528] width 303 height 16
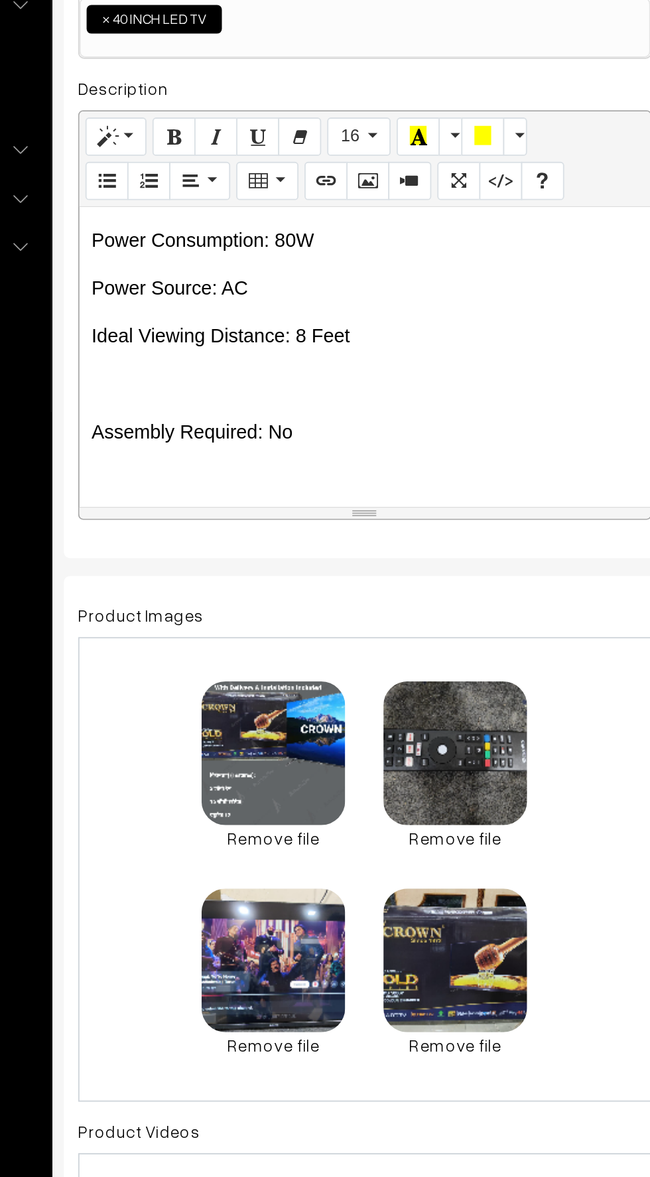
scroll to position [1872, 0]
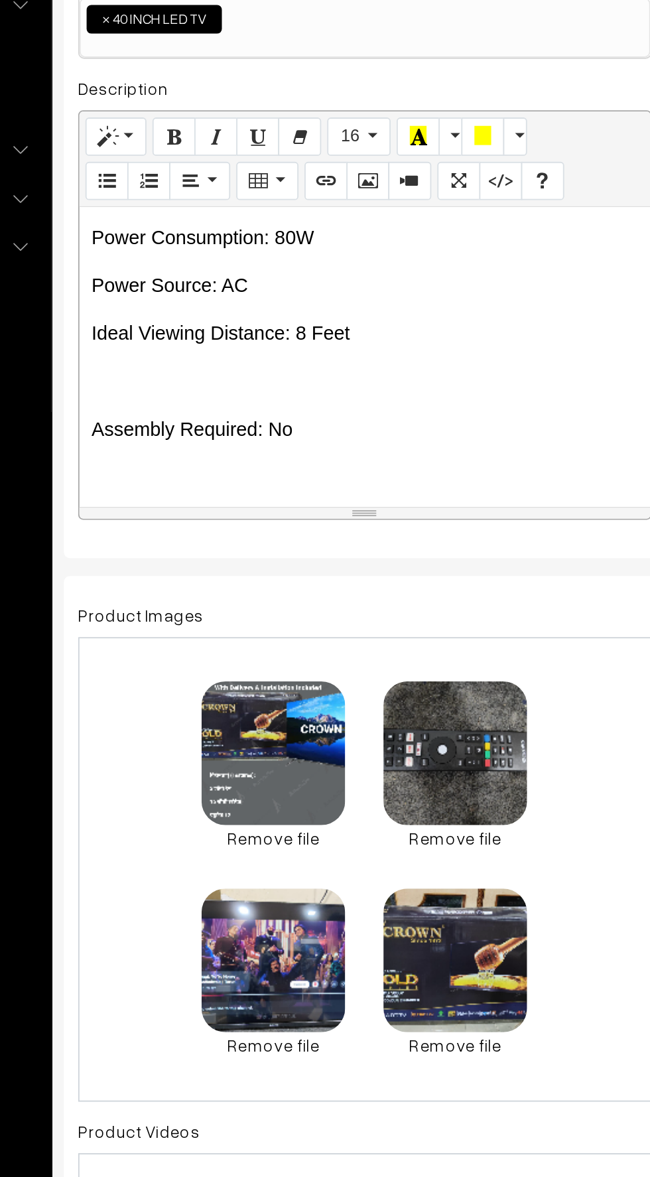
click at [229, 496] on p at bounding box center [352, 504] width 303 height 16
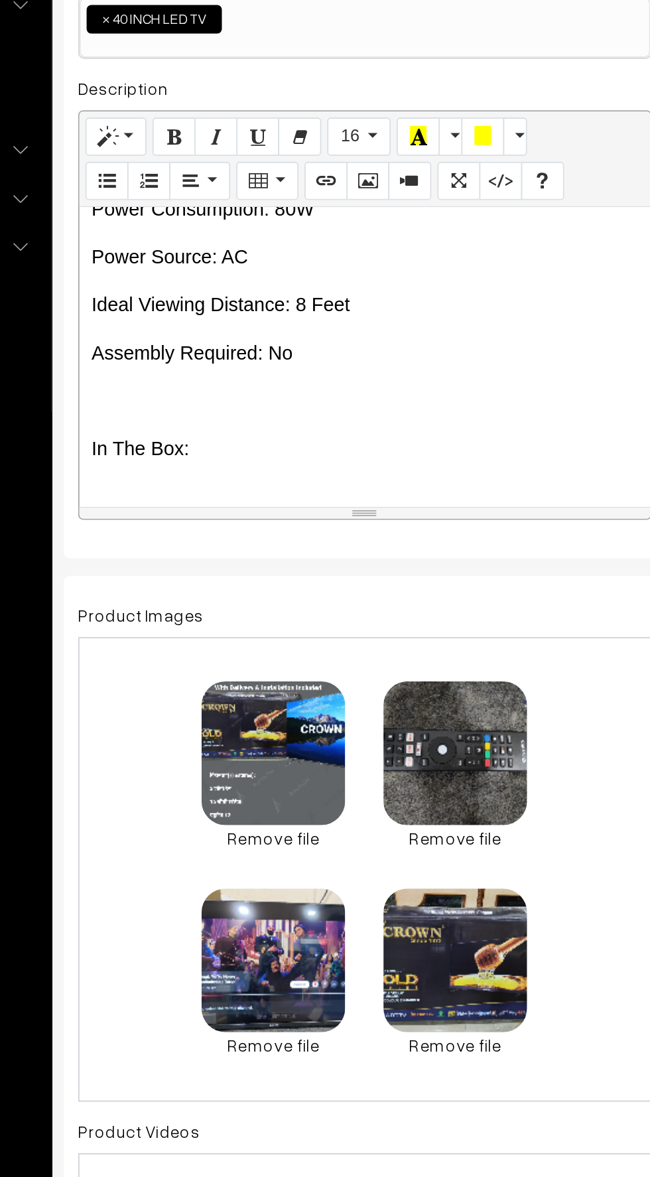
scroll to position [1902, 0]
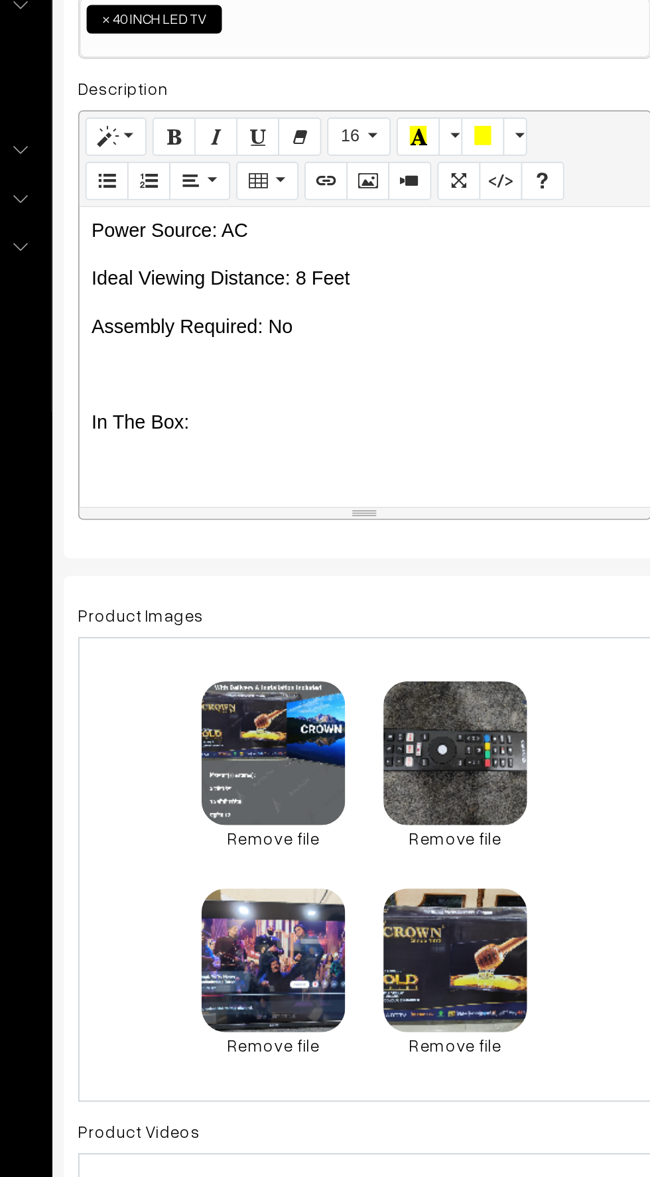
click at [230, 498] on p at bounding box center [352, 500] width 303 height 16
click at [209, 524] on p at bounding box center [352, 526] width 303 height 16
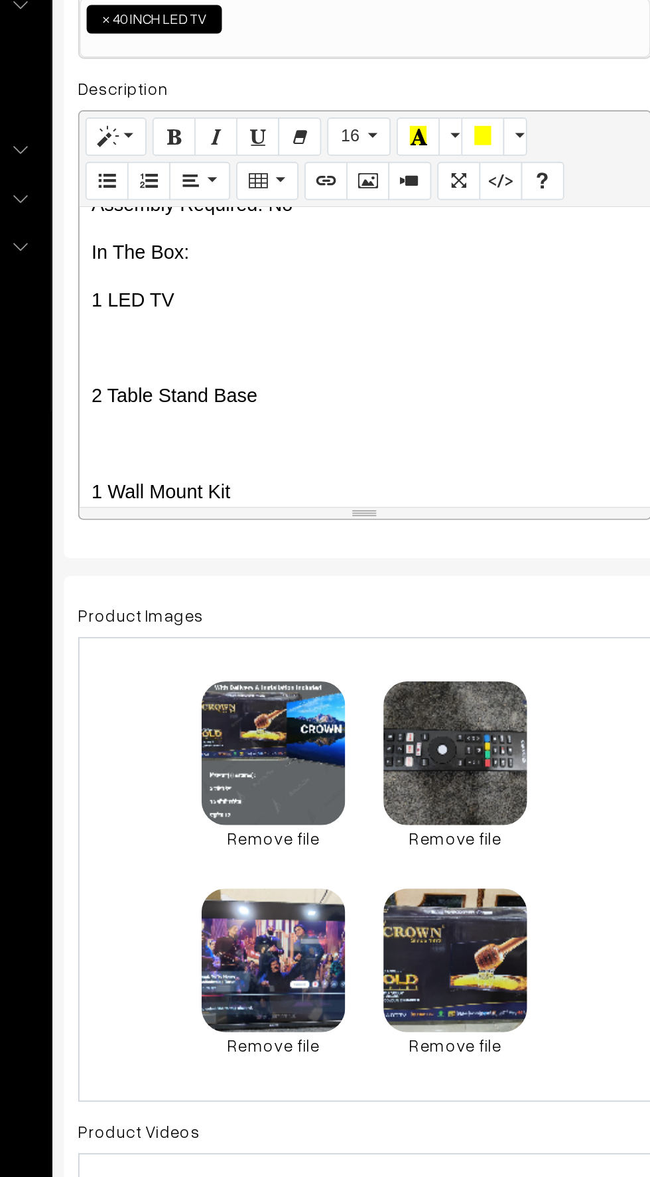
scroll to position [1970, 0]
click at [224, 481] on p at bounding box center [352, 485] width 303 height 16
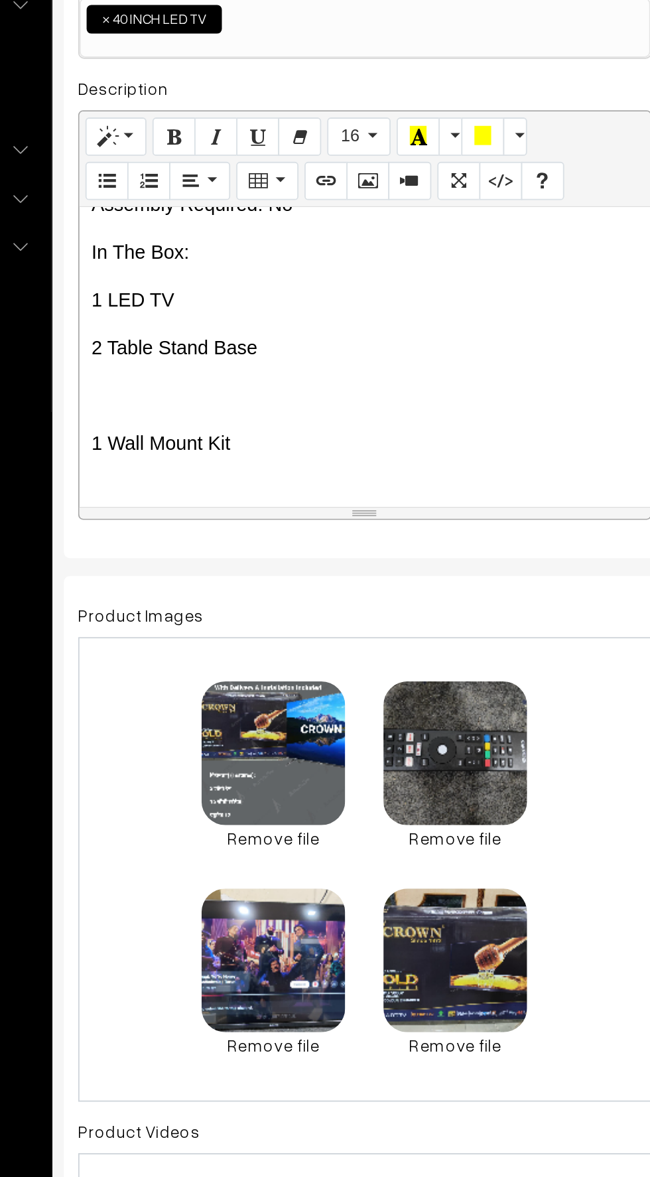
click at [225, 508] on p at bounding box center [352, 512] width 303 height 16
click at [226, 536] on p at bounding box center [352, 538] width 303 height 16
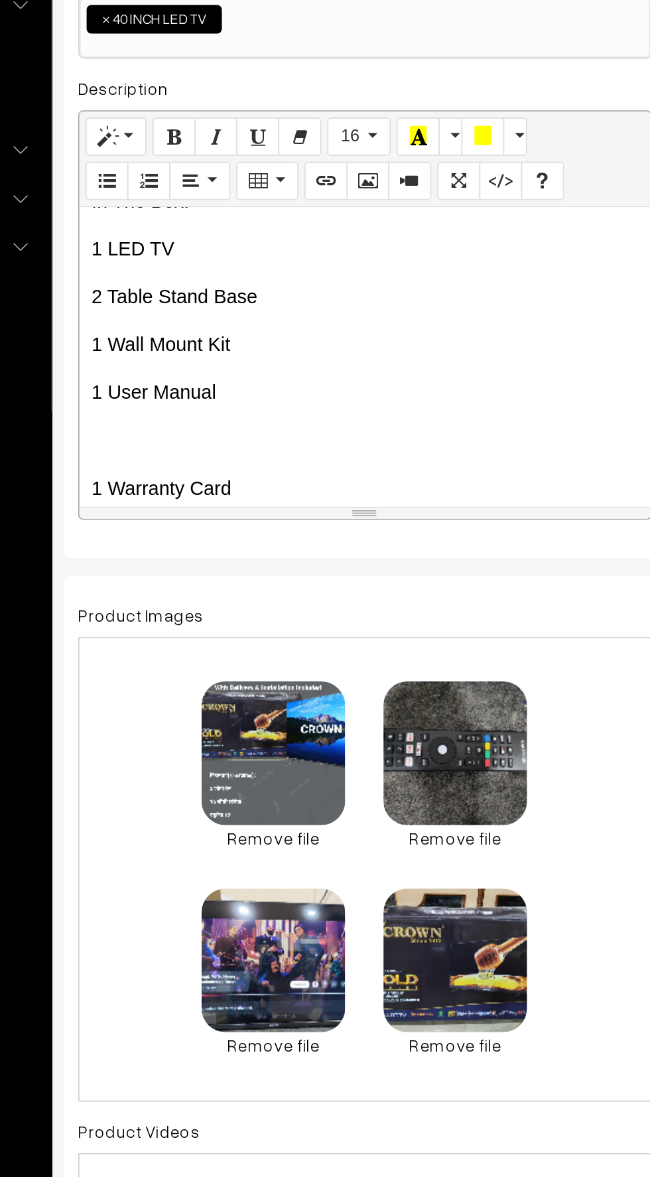
scroll to position [2034, 0]
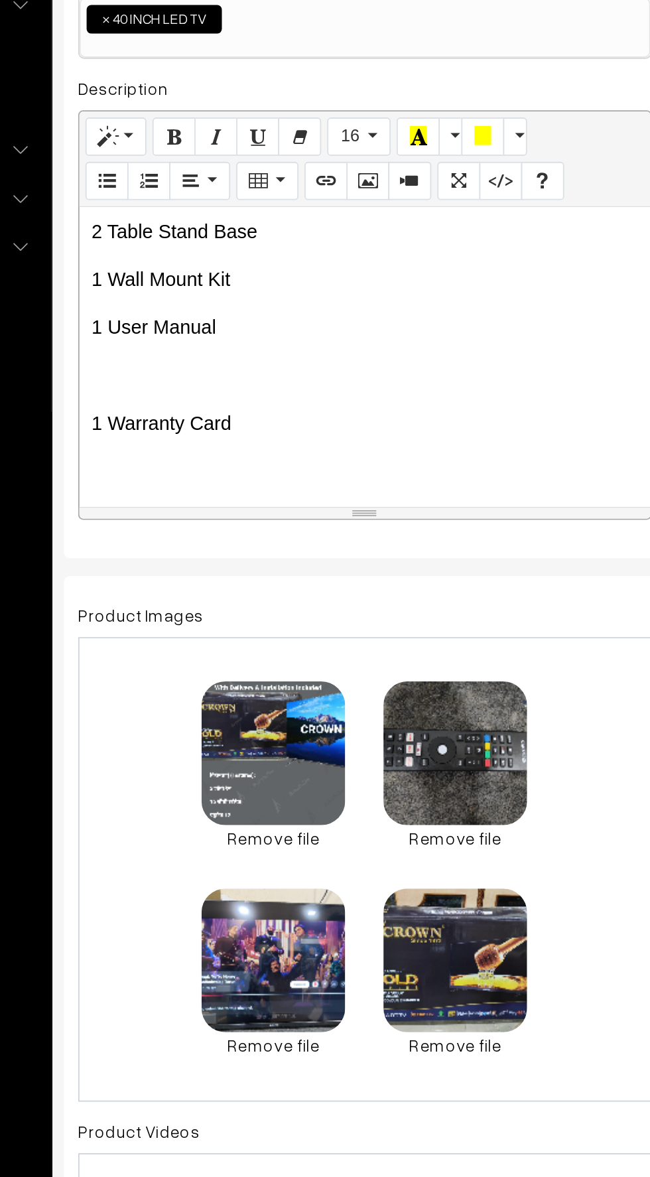
click at [234, 494] on p at bounding box center [352, 500] width 303 height 16
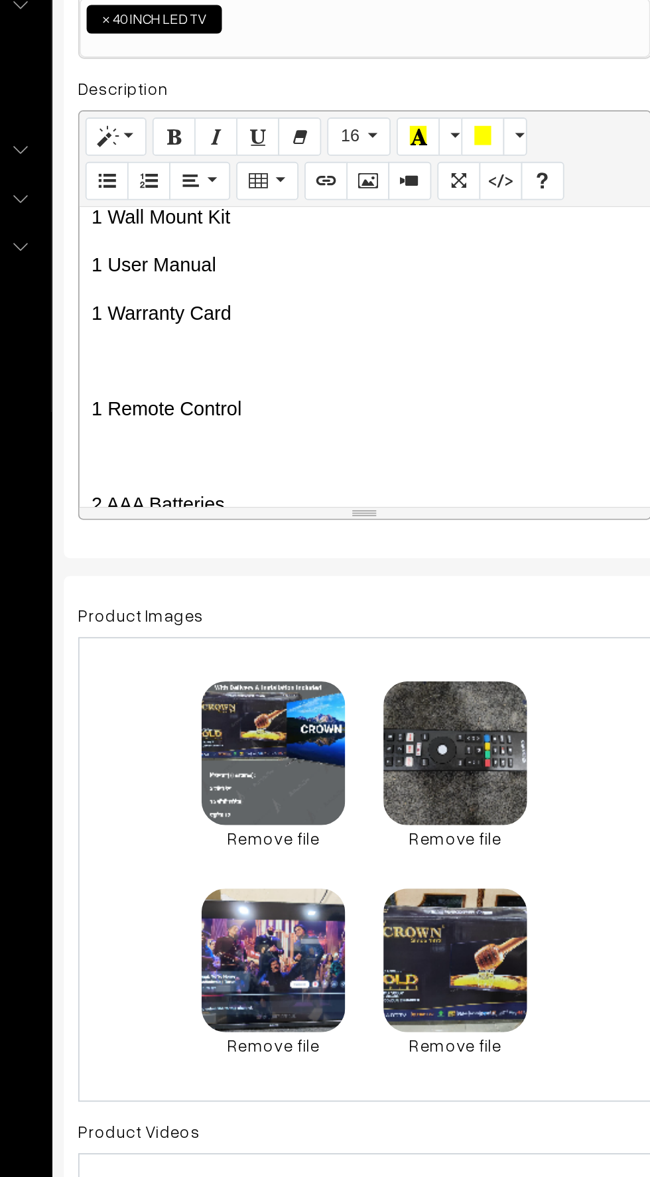
click at [226, 499] on div "📺 CROWN Brand – 40 Inch Android Smart LED TV Product Highlights: ✅ 2 GB RAM ✅ 1…" at bounding box center [352, 490] width 317 height 166
click at [221, 482] on div "📺 CROWN Brand – 40 Inch Android Smart LED TV Product Highlights: ✅ 2 GB RAM ✅ 1…" at bounding box center [352, 490] width 317 height 166
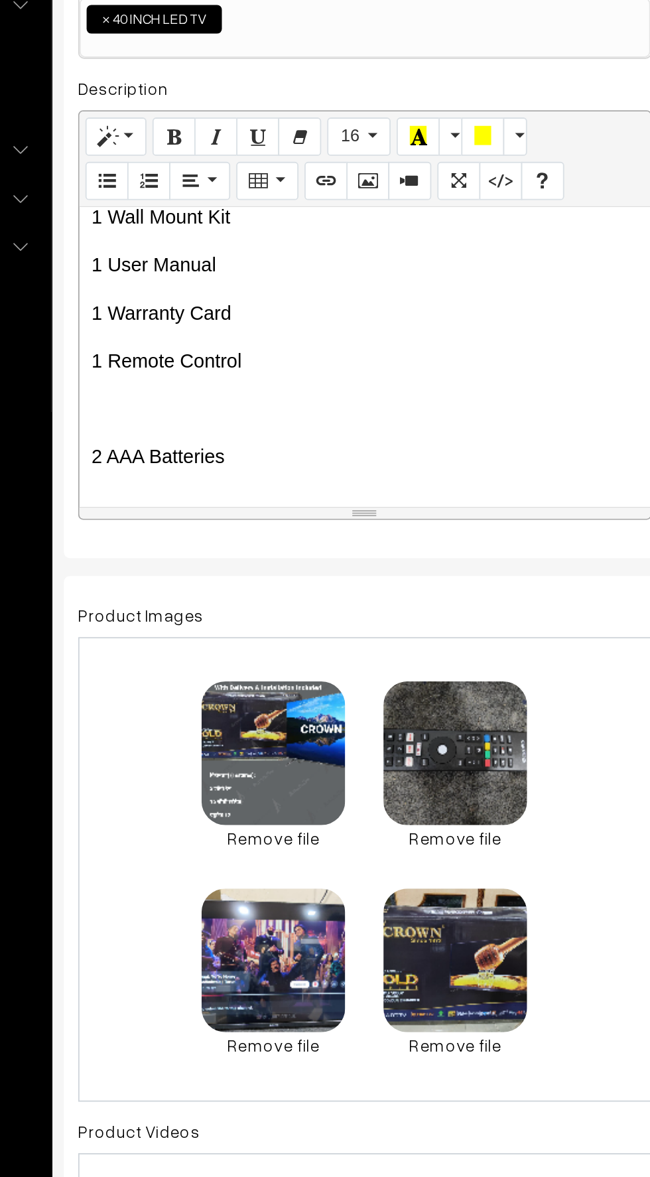
click at [220, 511] on p at bounding box center [352, 519] width 303 height 16
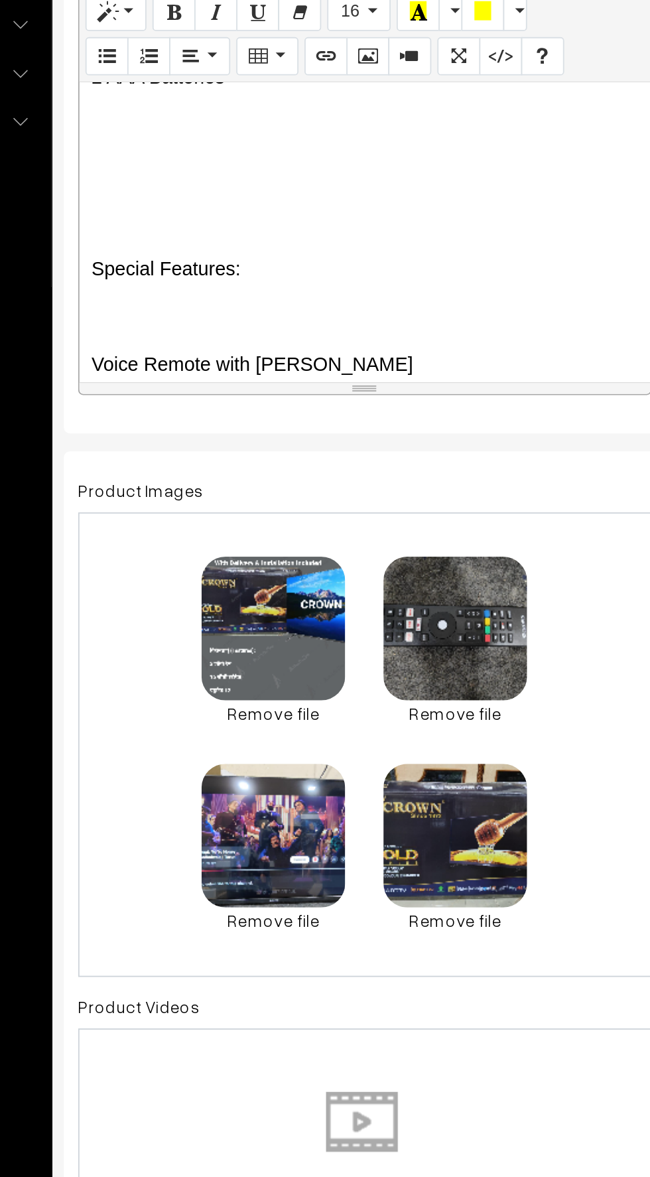
scroll to position [2184, 0]
click at [210, 466] on div "📺 CROWN Brand – 40 Inch Android Smart LED TV Product Highlights: ✅ 2 GB RAM ✅ 1…" at bounding box center [352, 490] width 317 height 166
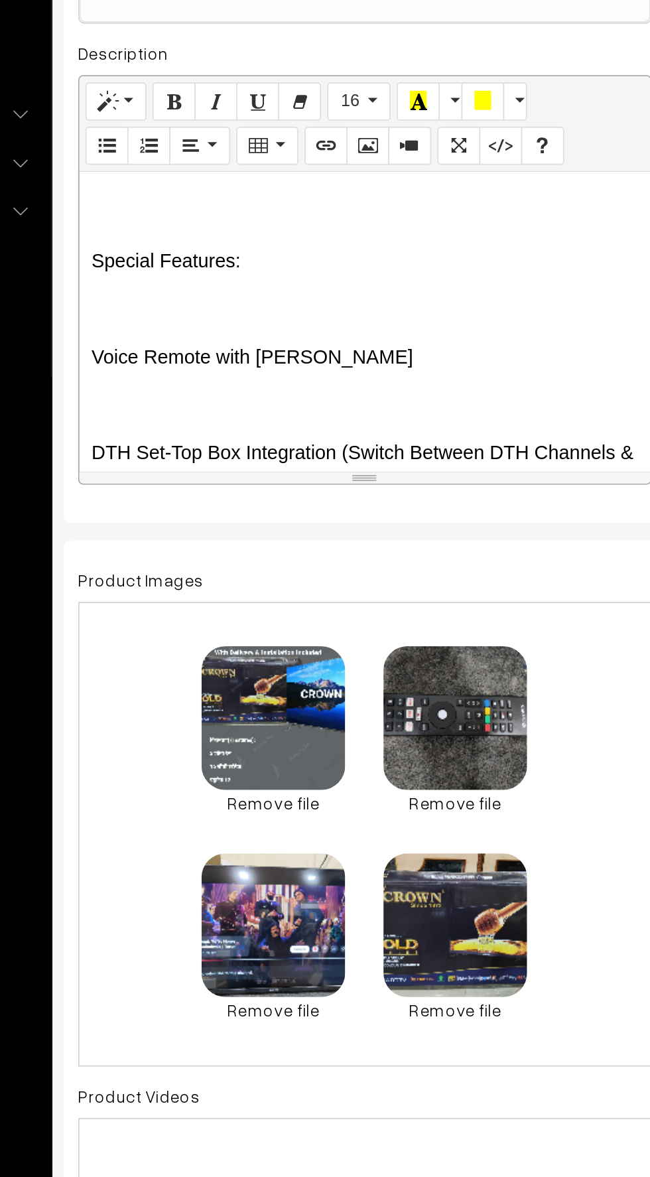
scroll to position [3, 0]
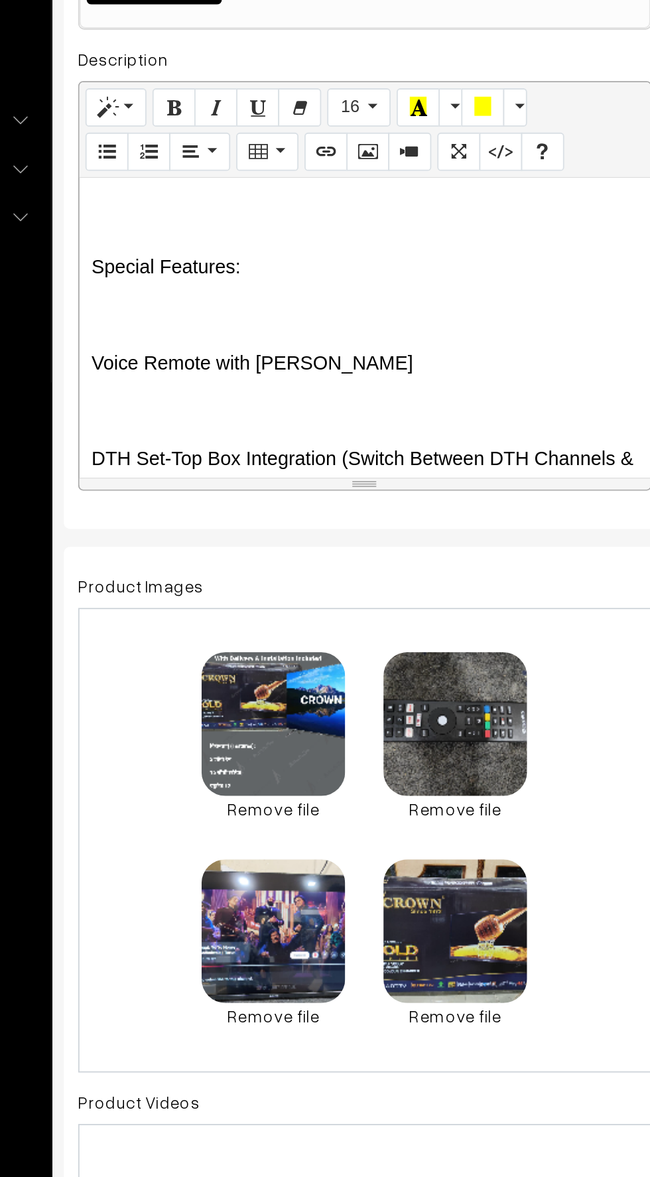
click at [222, 482] on p at bounding box center [352, 483] width 303 height 16
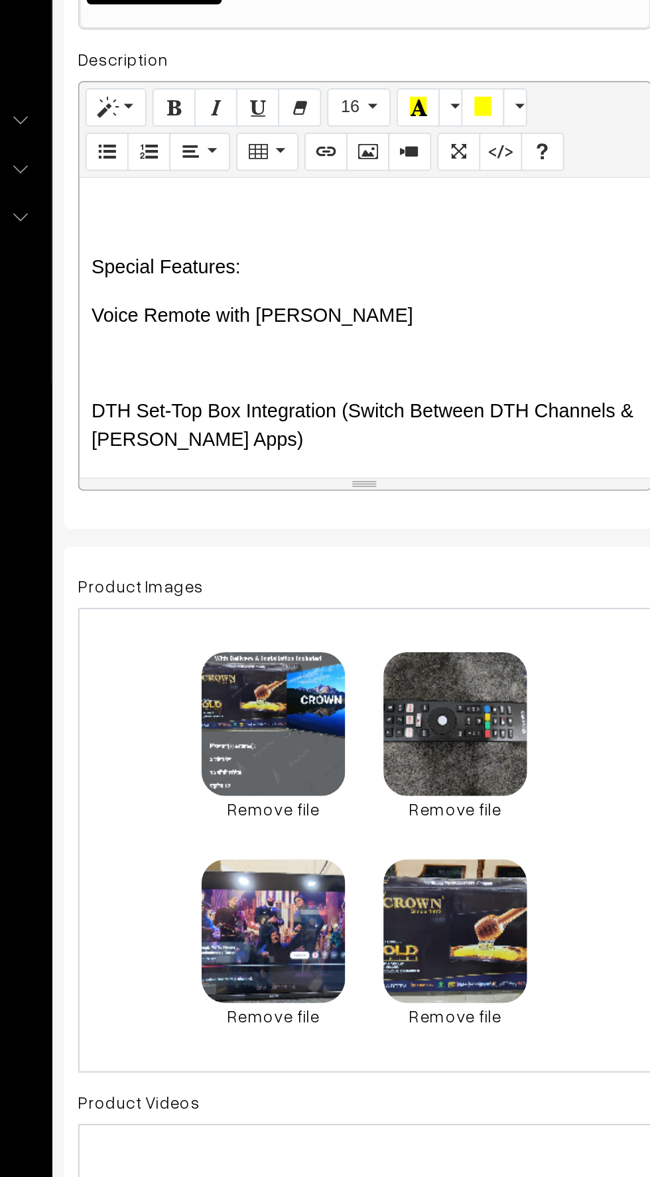
click at [231, 504] on p at bounding box center [352, 510] width 303 height 16
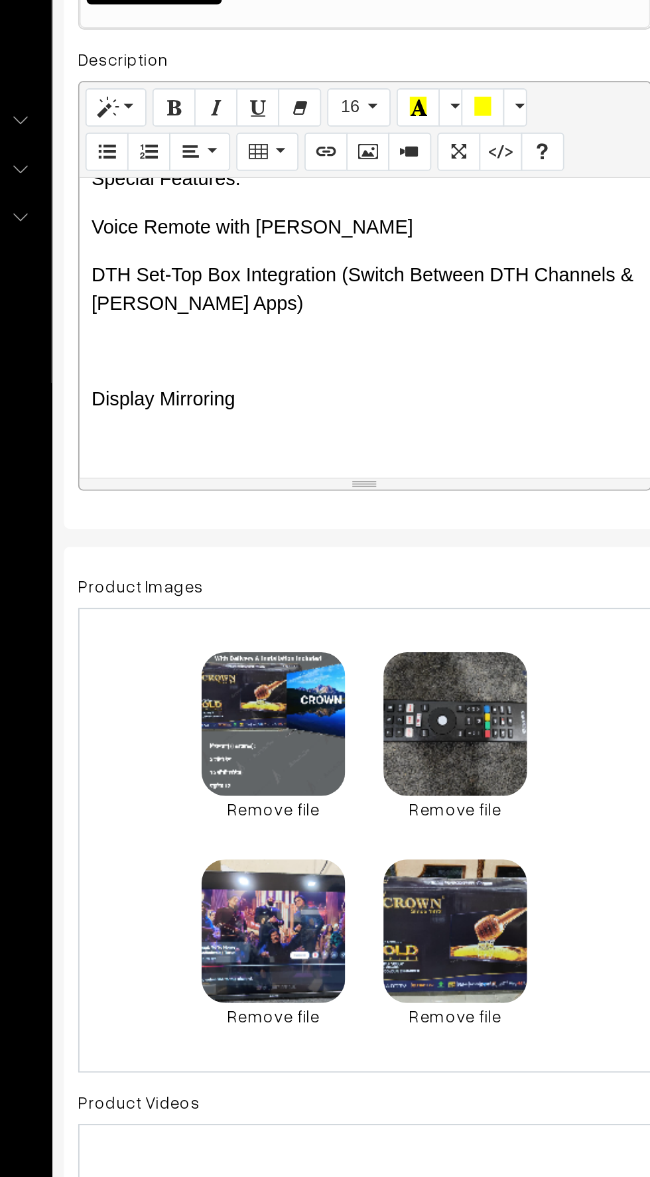
scroll to position [2233, 0]
click at [327, 434] on p "Voice Remote with Alexa" at bounding box center [352, 434] width 303 height 16
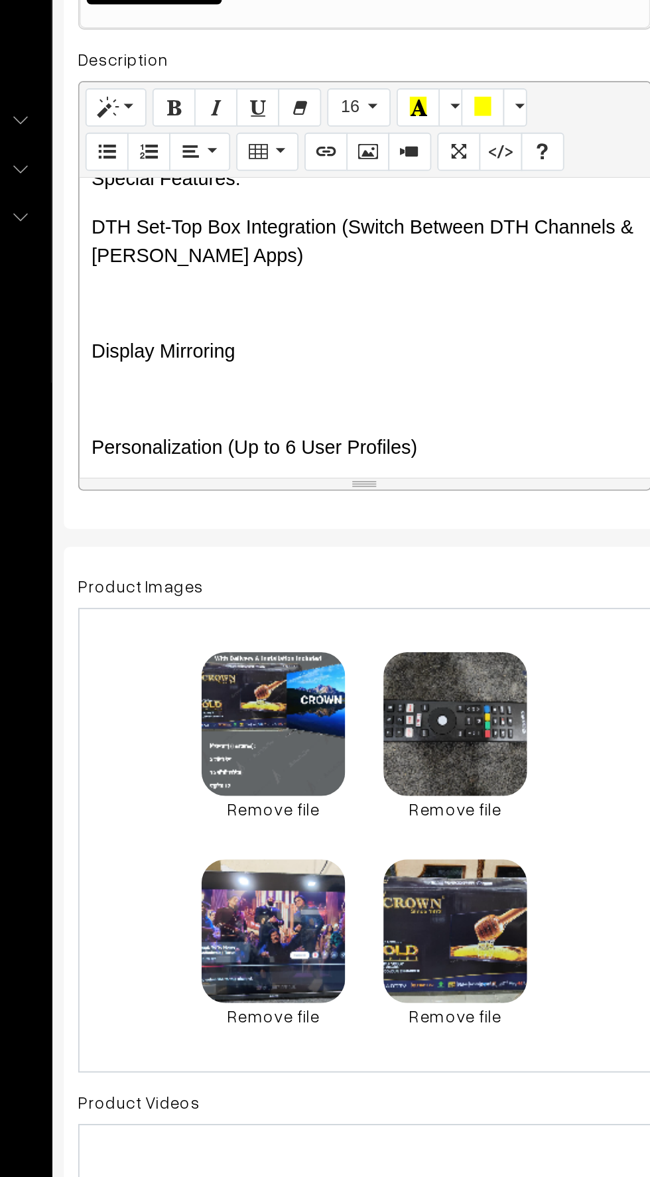
scroll to position [2227, 0]
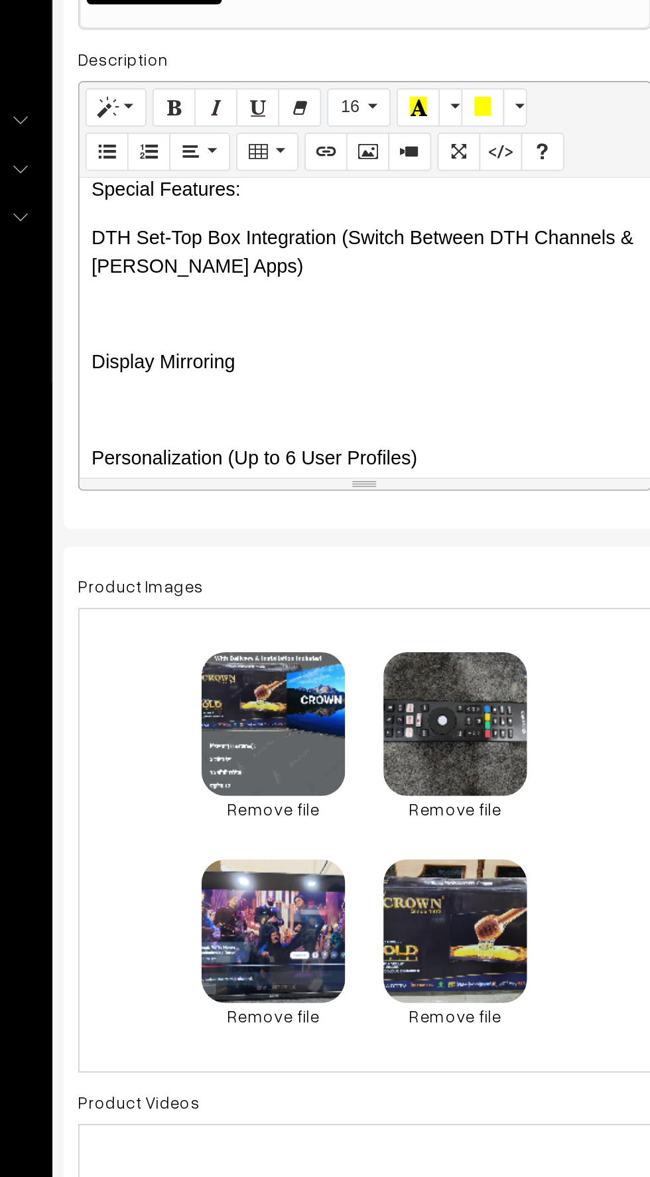
click at [210, 462] on div "📺 CROWN Brand – 40 Inch Android Smart LED TV Product Highlights: ✅ 2 GB RAM ✅ 1…" at bounding box center [352, 490] width 317 height 166
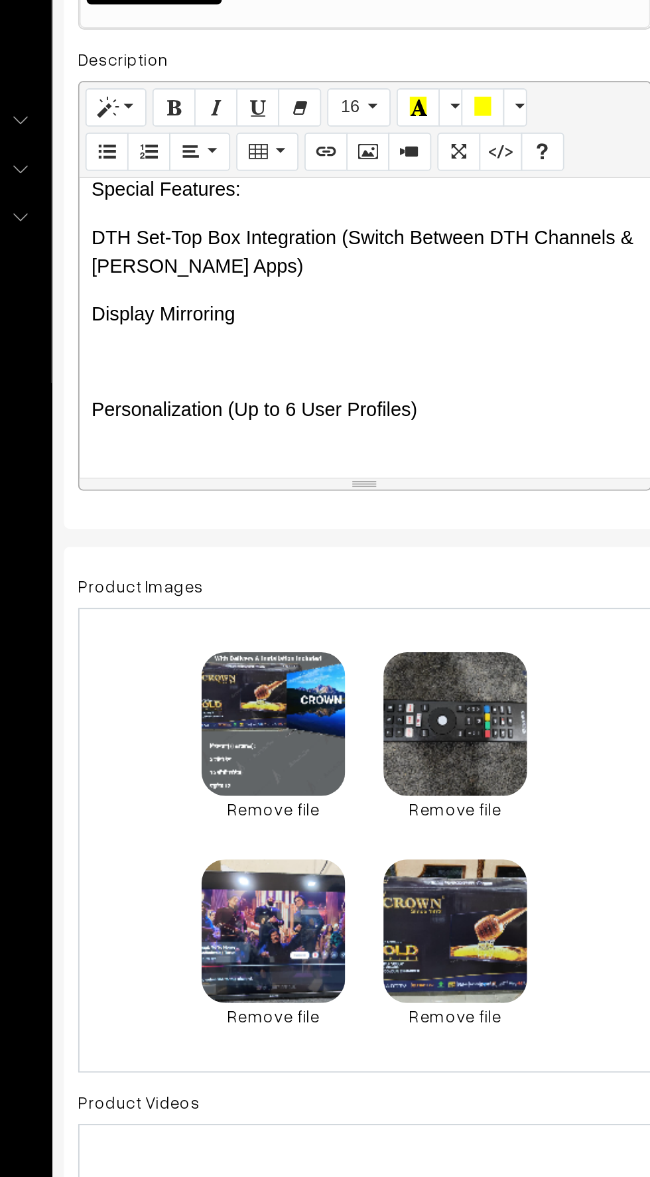
click at [204, 502] on p at bounding box center [352, 509] width 303 height 16
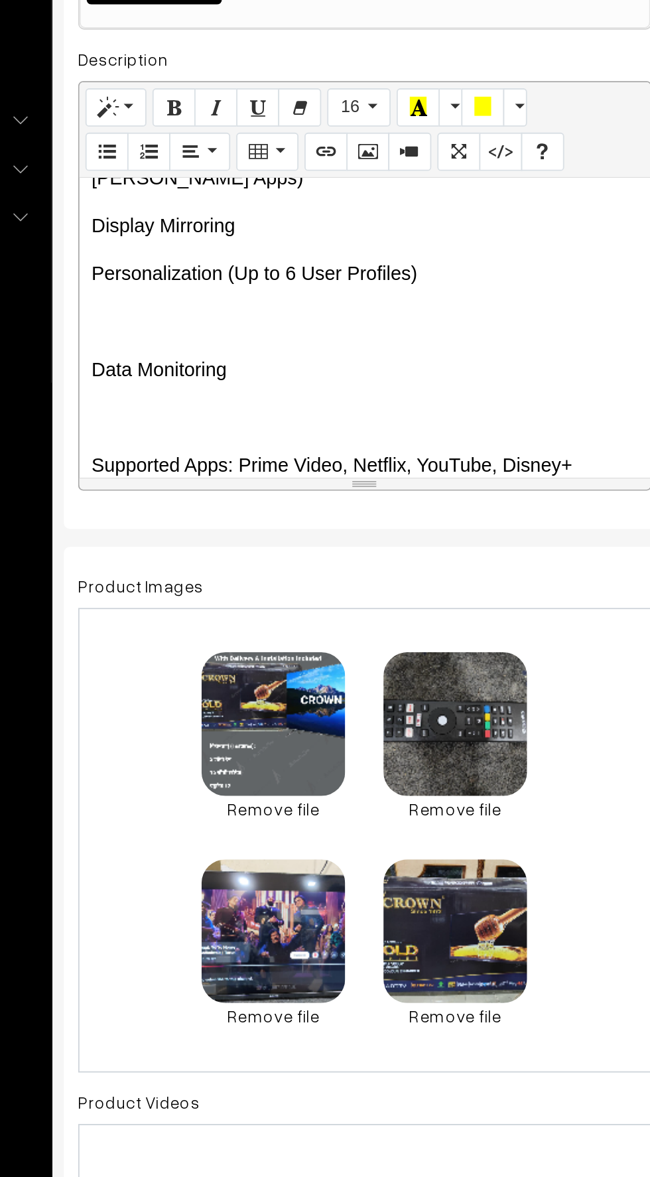
scroll to position [2278, 0]
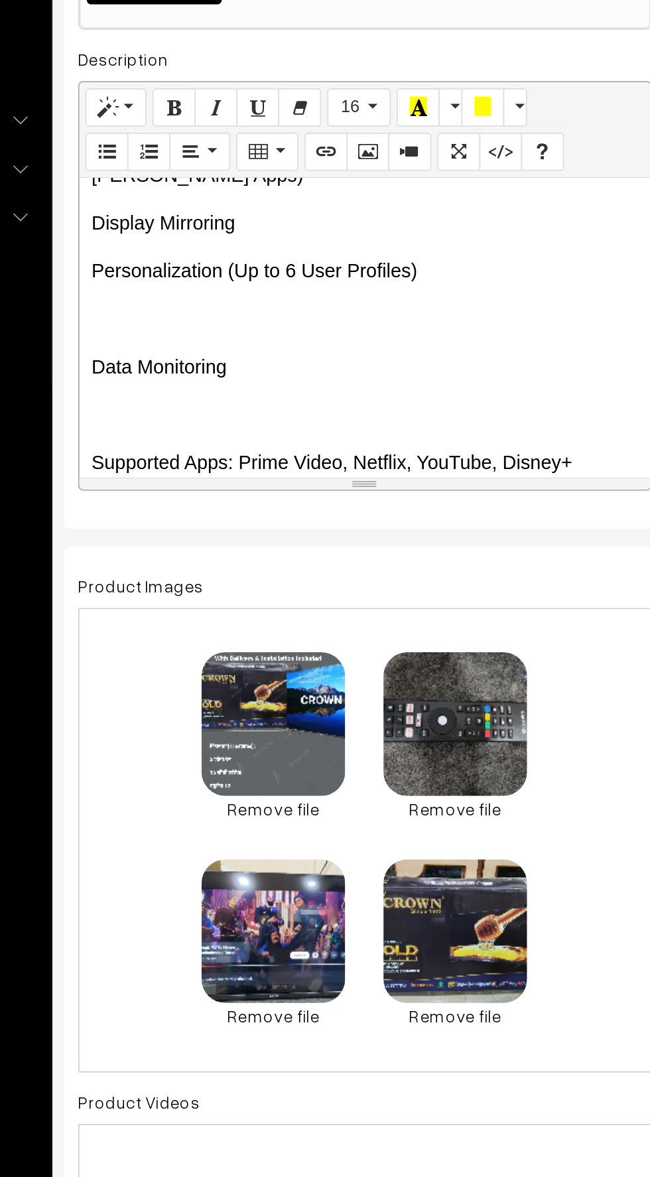
click at [226, 492] on div "📺 CROWN Brand – 40 Inch Android Smart LED TV Product Highlights: ✅ 2 GB RAM ✅ 1…" at bounding box center [352, 490] width 317 height 166
click at [210, 482] on p at bounding box center [352, 485] width 303 height 16
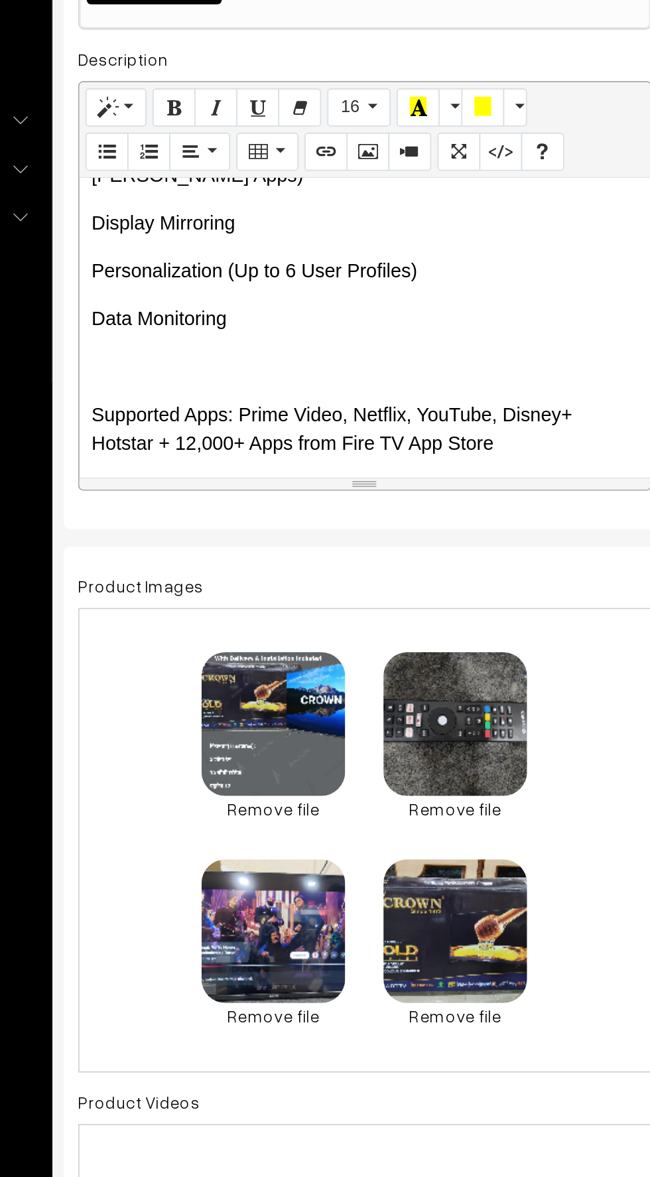
click at [217, 508] on p at bounding box center [352, 512] width 303 height 16
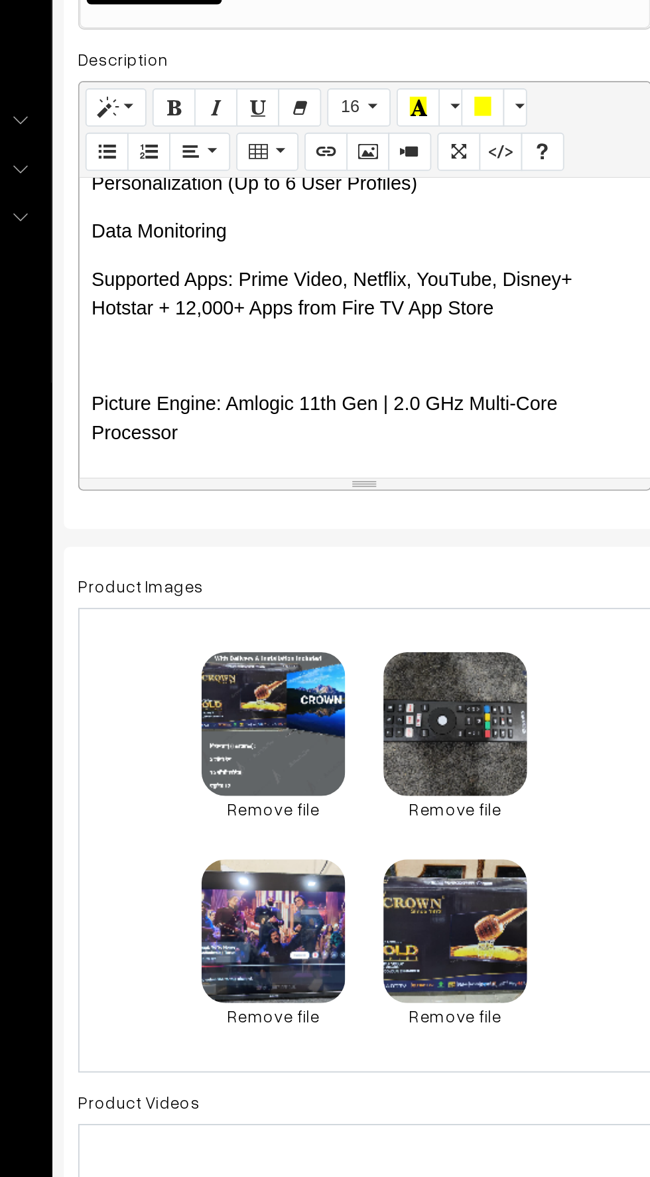
scroll to position [2335, 0]
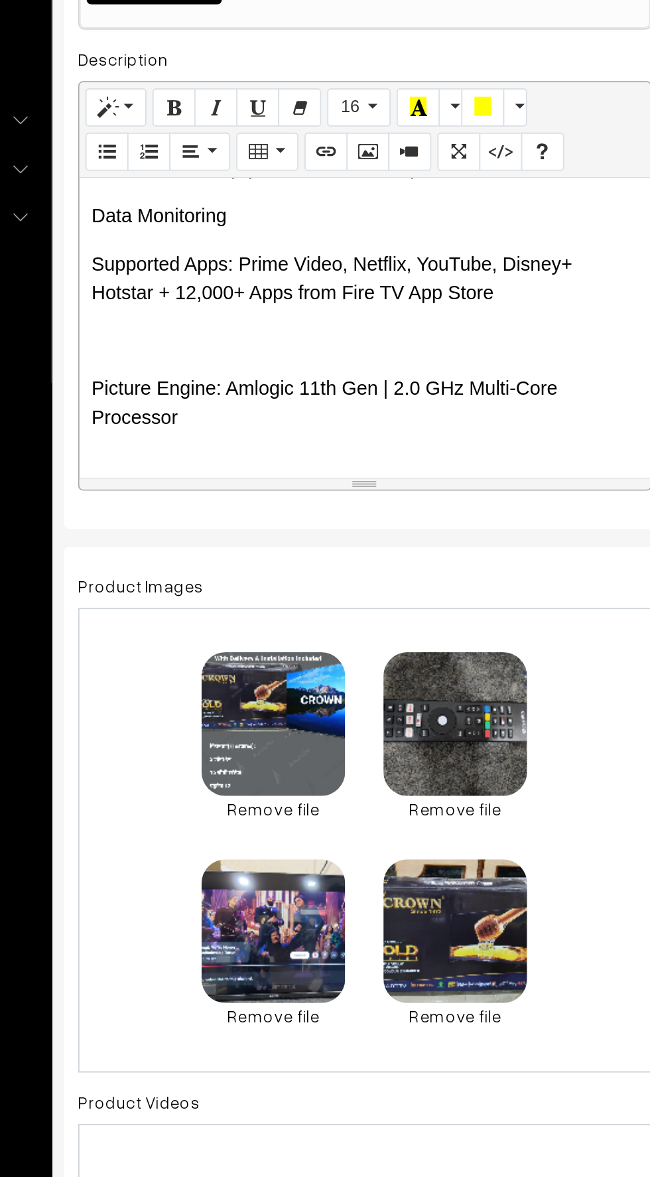
click at [215, 489] on p at bounding box center [352, 497] width 303 height 16
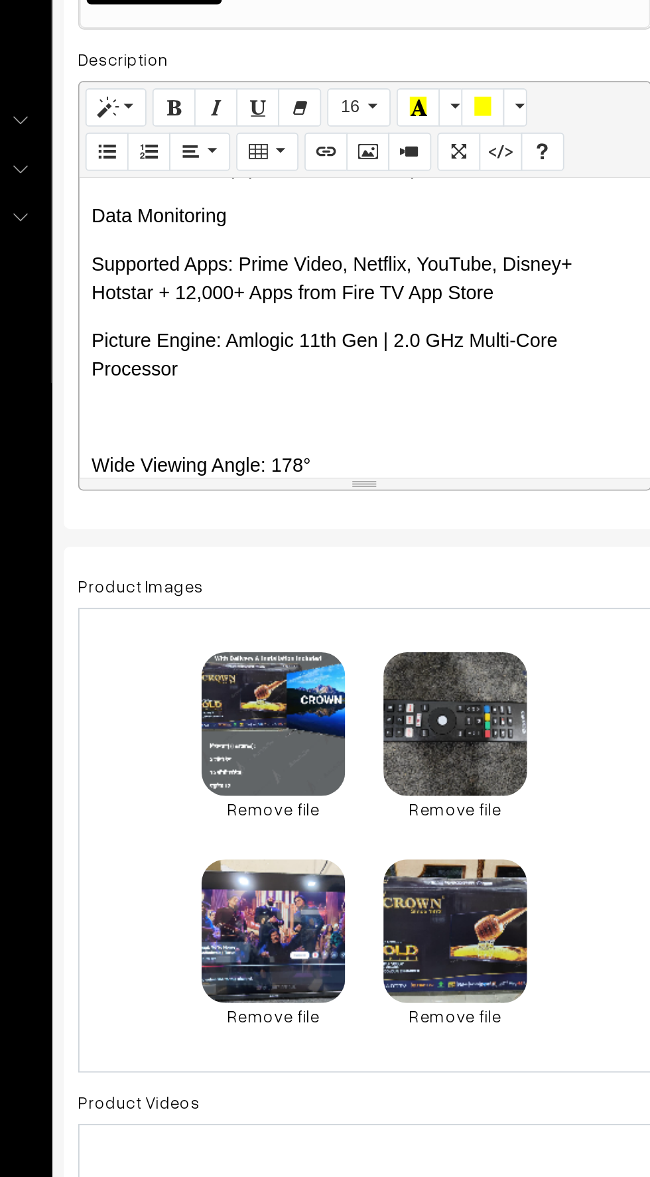
click at [207, 535] on p at bounding box center [352, 540] width 303 height 16
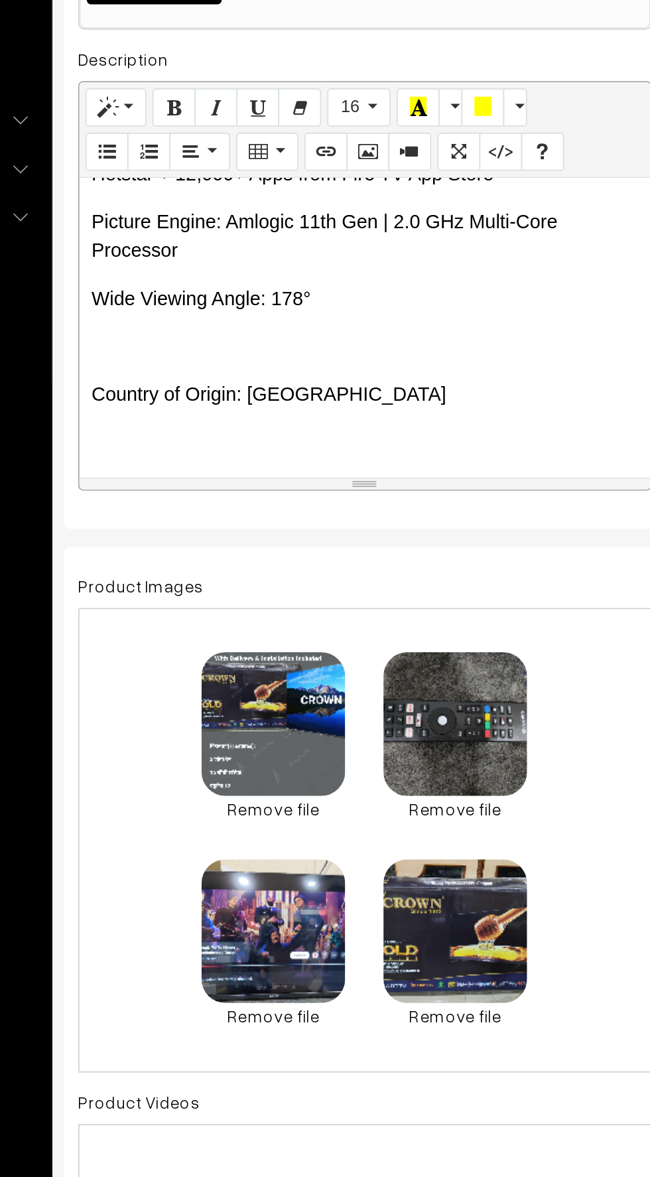
scroll to position [2405, 0]
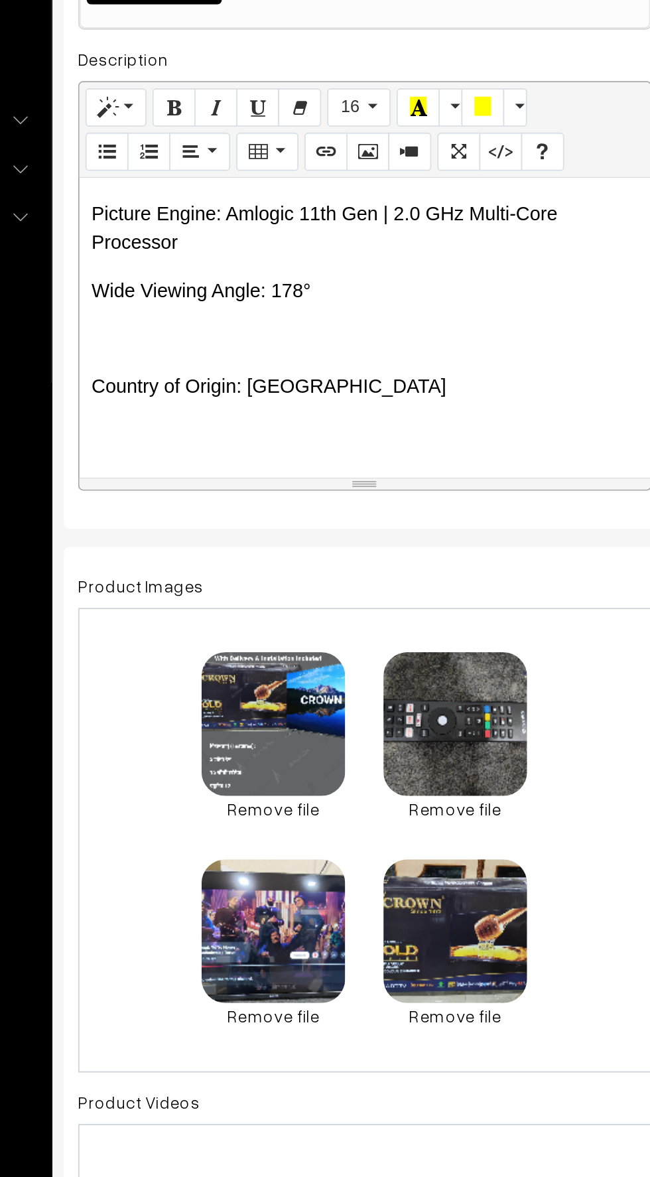
click at [224, 485] on div "📺 CROWN Brand – 40 Inch Android Smart LED TV Product Highlights: ✅ 2 GB RAM ✅ 1…" at bounding box center [352, 490] width 317 height 166
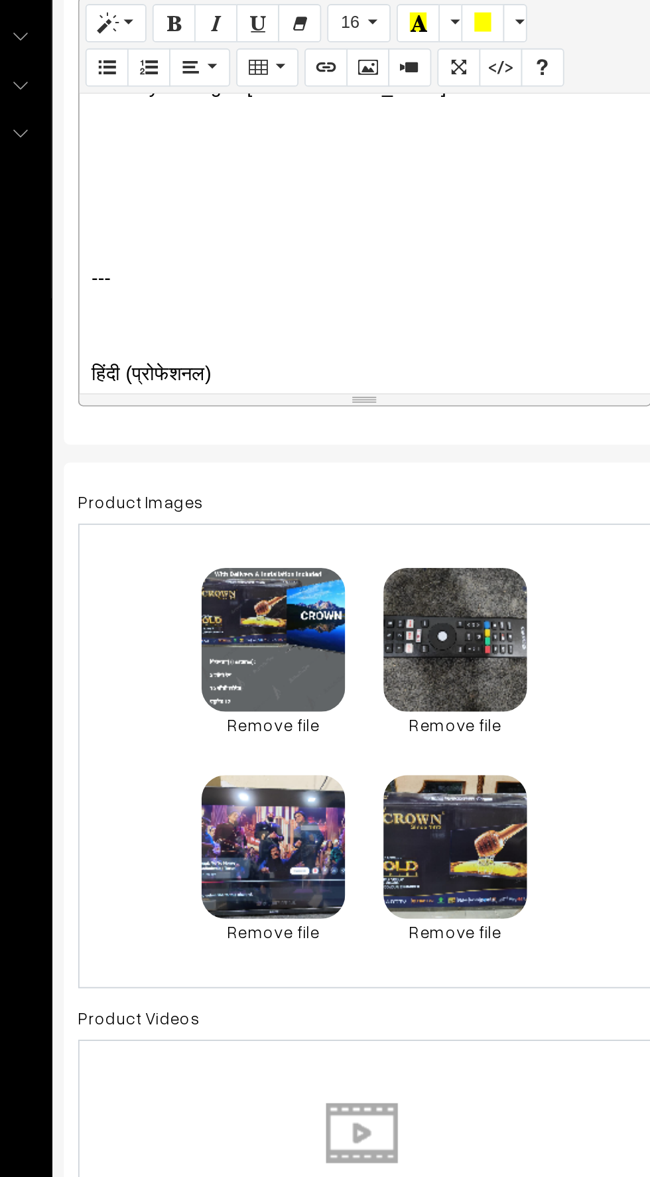
scroll to position [3, 0]
click at [224, 491] on div "📺 CROWN Brand – 40 Inch Android Smart LED TV Product Highlights: ✅ 2 GB RAM ✅ 1…" at bounding box center [352, 490] width 317 height 166
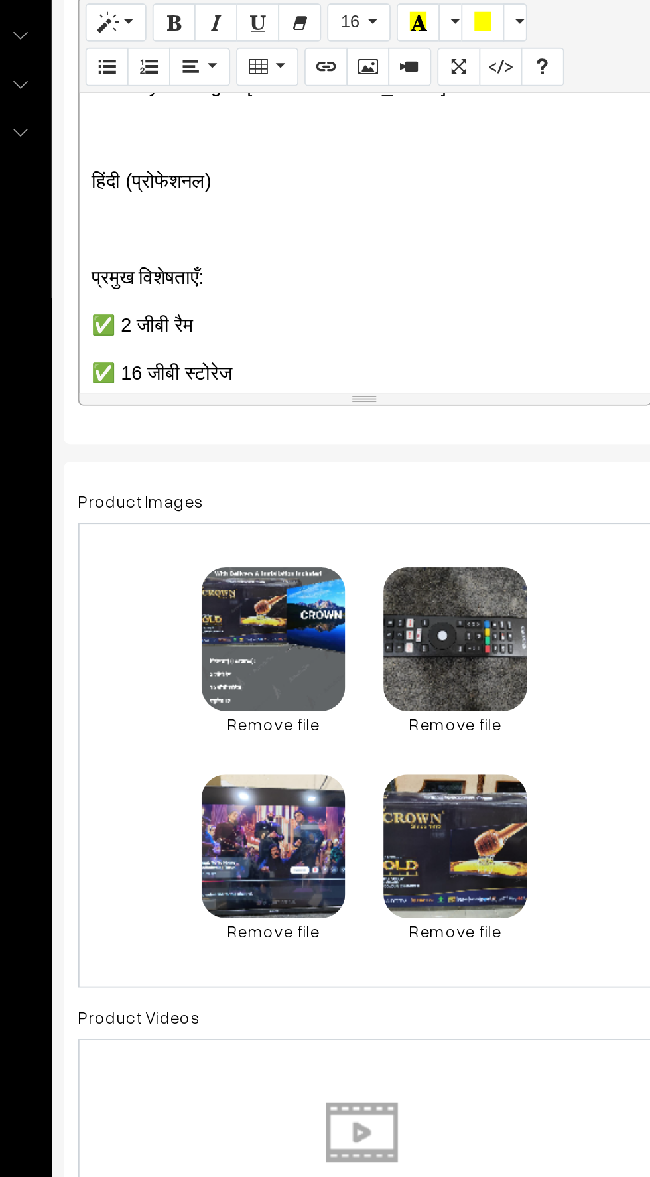
scroll to position [2488, 0]
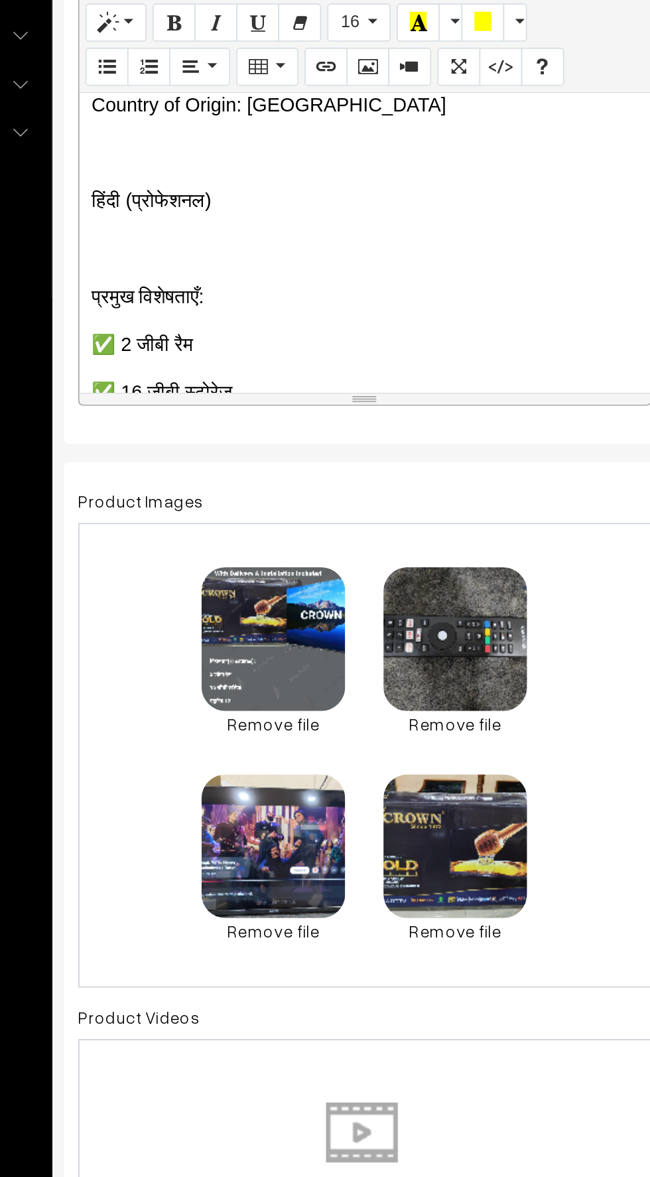
click at [264, 475] on div "📺 CROWN Brand – 40 Inch Android Smart LED TV Product Highlights: ✅ 2 GB RAM ✅ 1…" at bounding box center [352, 490] width 317 height 166
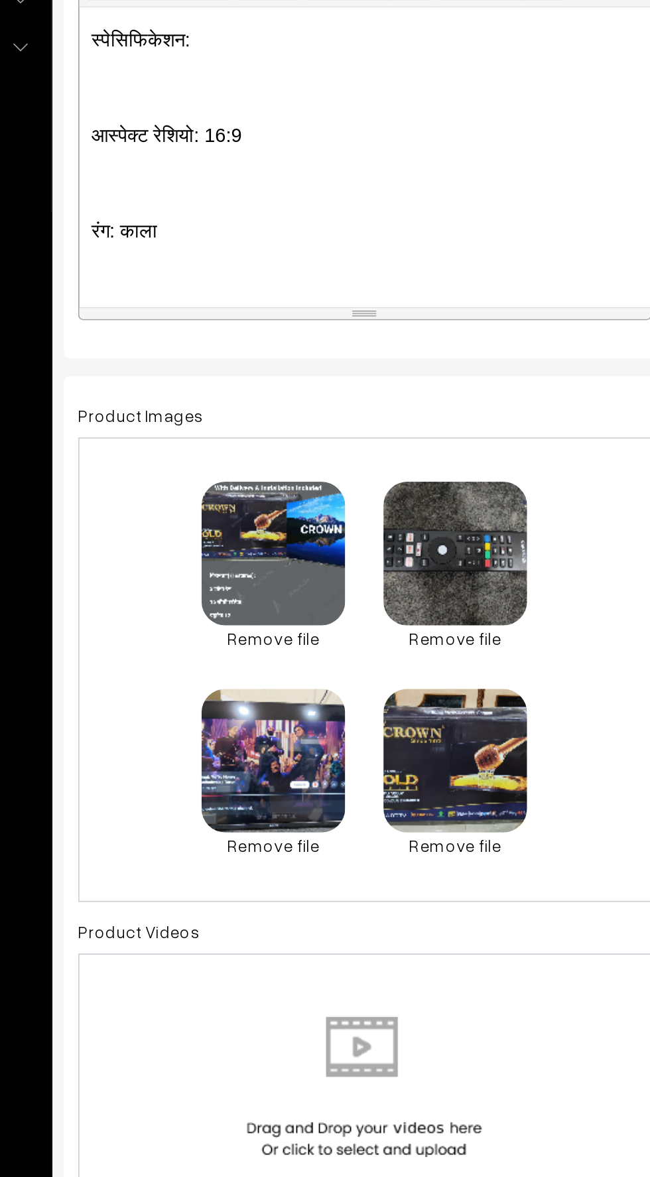
scroll to position [2877, 0]
click at [200, 490] on div "📺 CROWN Brand – 40 Inch Android Smart LED TV Product Highlights: ✅ 2 GB RAM ✅ 1…" at bounding box center [352, 490] width 317 height 166
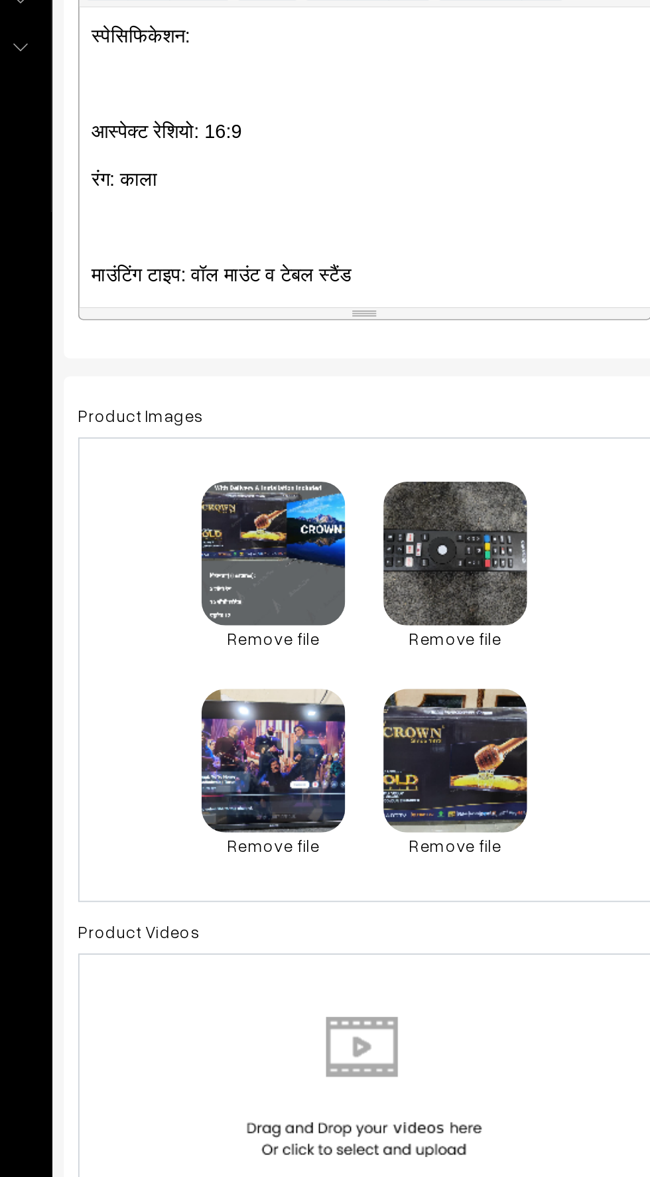
click at [203, 533] on p at bounding box center [352, 529] width 303 height 16
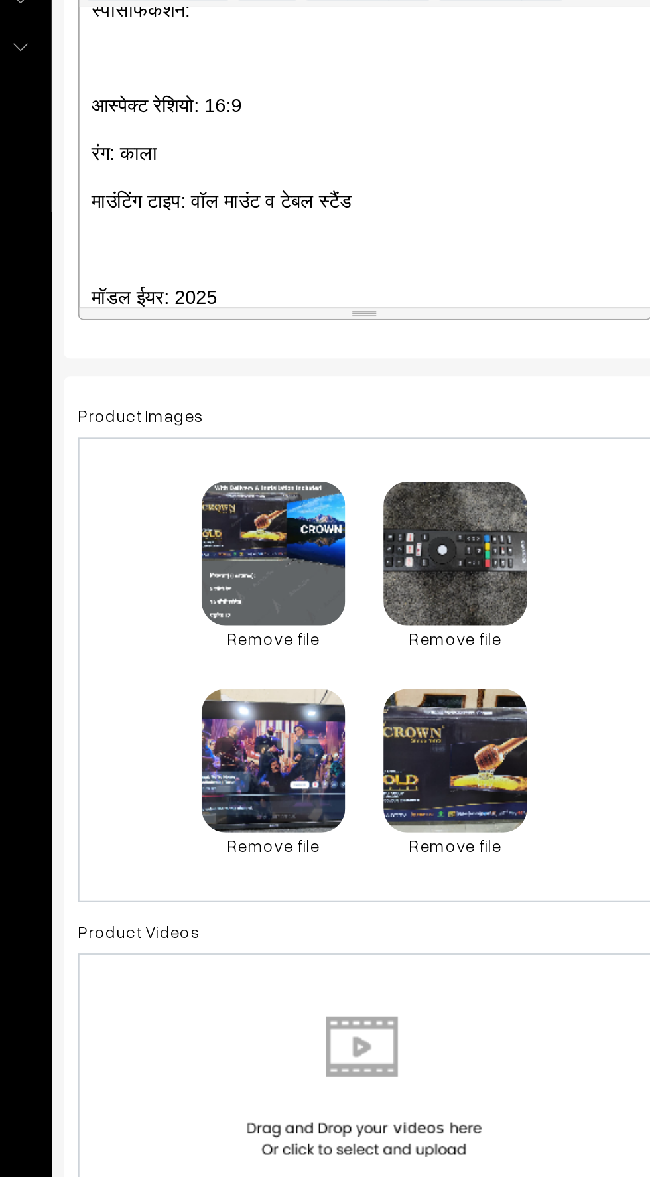
scroll to position [2924, 0]
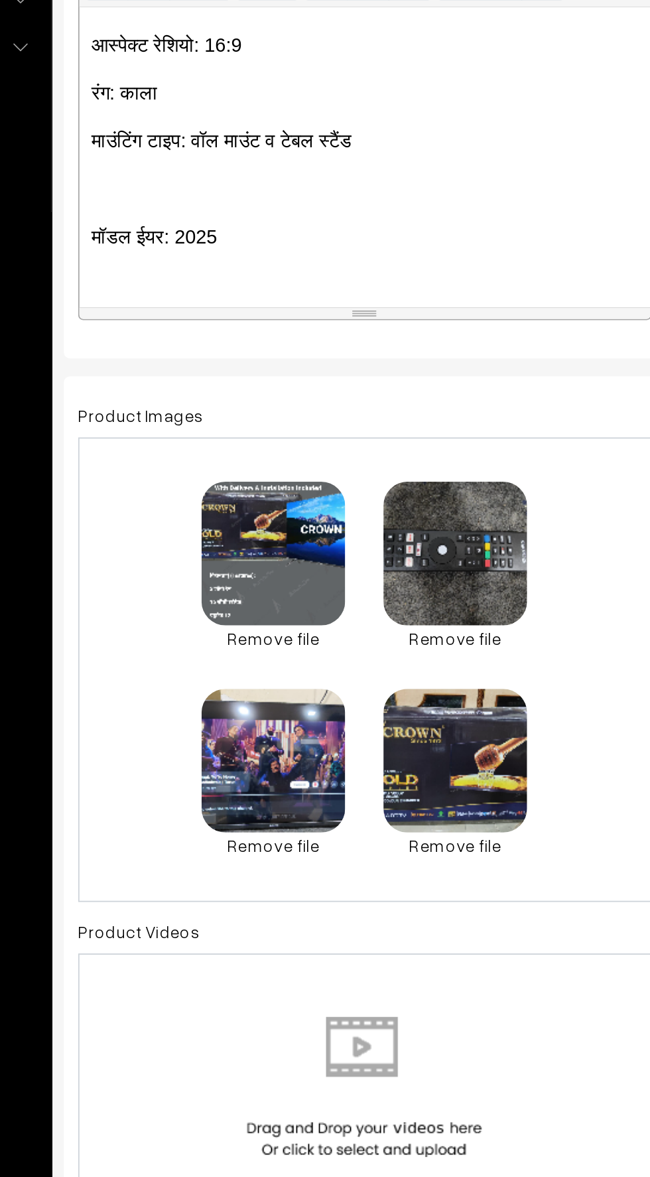
click at [220, 504] on p at bounding box center [352, 508] width 303 height 16
click at [219, 549] on div "📺 CROWN Brand – 40 Inch Android Smart LED TV Product Highlights: ✅ 2 GB RAM ✅ 1…" at bounding box center [352, 490] width 317 height 166
click at [205, 538] on p at bounding box center [352, 534] width 303 height 16
click at [197, 524] on div "📺 CROWN Brand – 40 Inch Android Smart LED TV Product Highlights: ✅ 2 GB RAM ✅ 1…" at bounding box center [352, 490] width 317 height 166
click at [209, 563] on p at bounding box center [352, 561] width 303 height 16
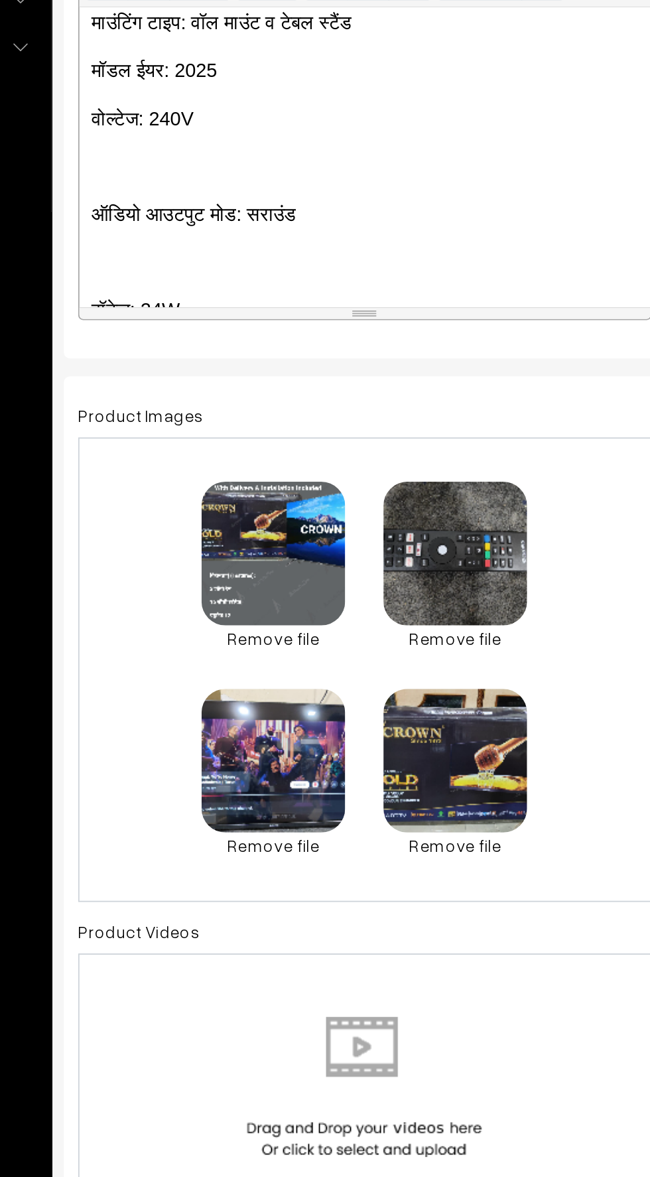
scroll to position [2991, 0]
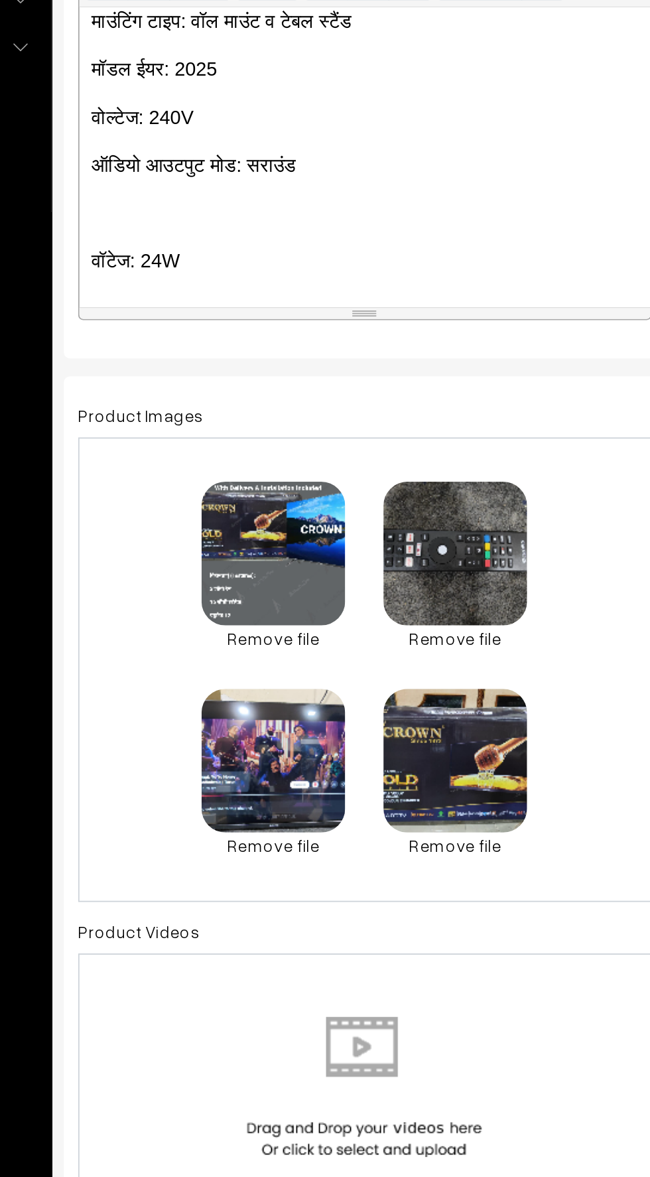
click at [218, 513] on p at bounding box center [352, 521] width 303 height 16
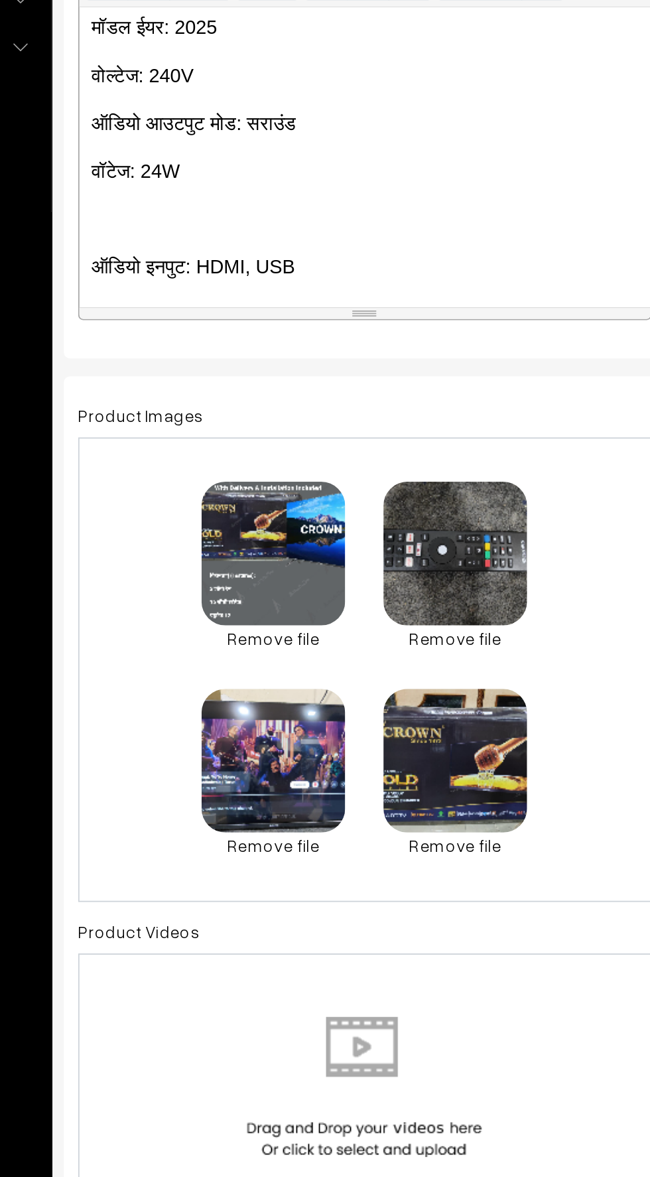
scroll to position [3023, 0]
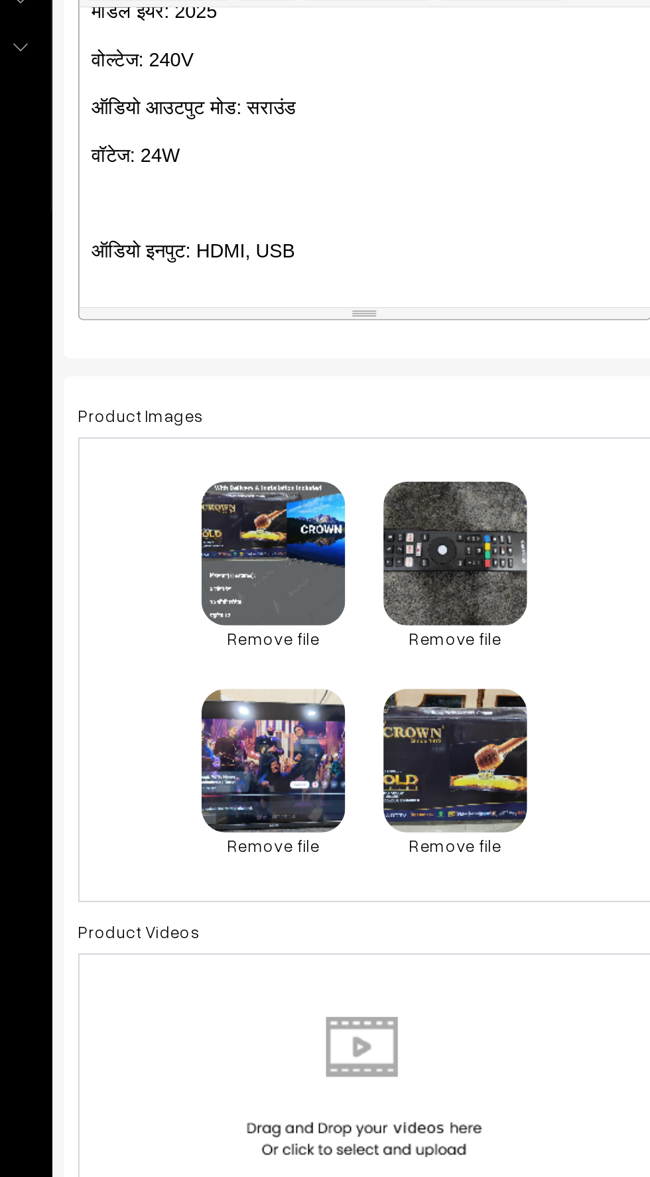
click at [220, 508] on p at bounding box center [352, 516] width 303 height 16
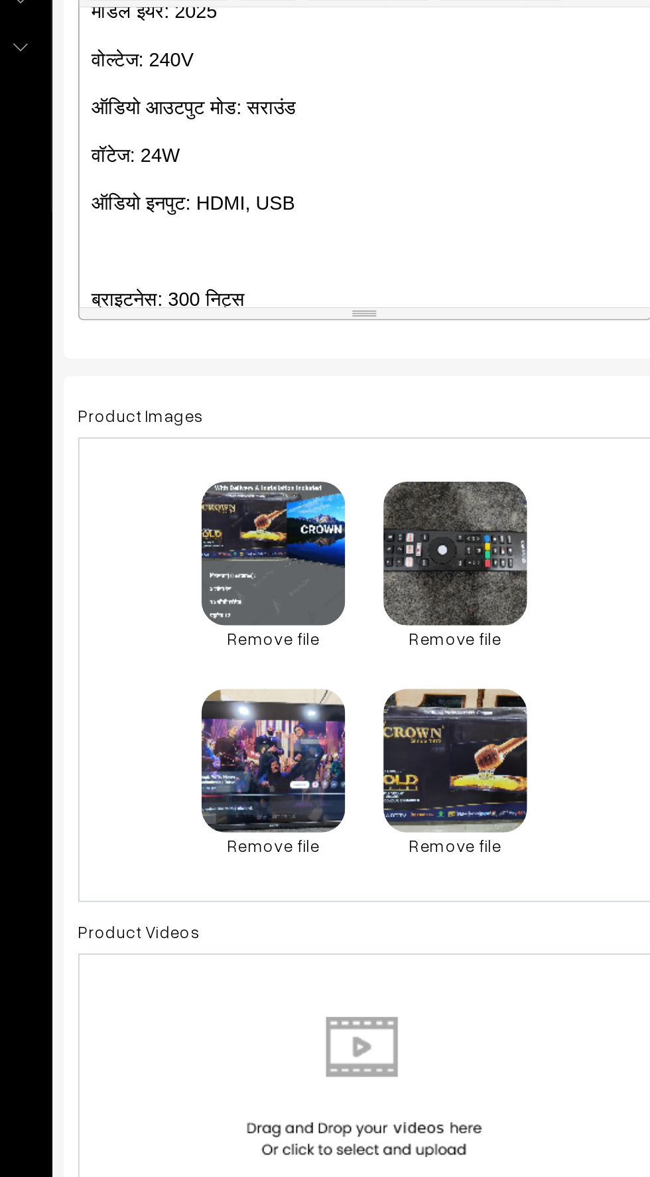
click at [226, 553] on div "📺 CROWN Brand – 40 Inch Android Smart LED TV Product Highlights: ✅ 2 GB RAM ✅ 1…" at bounding box center [352, 490] width 317 height 166
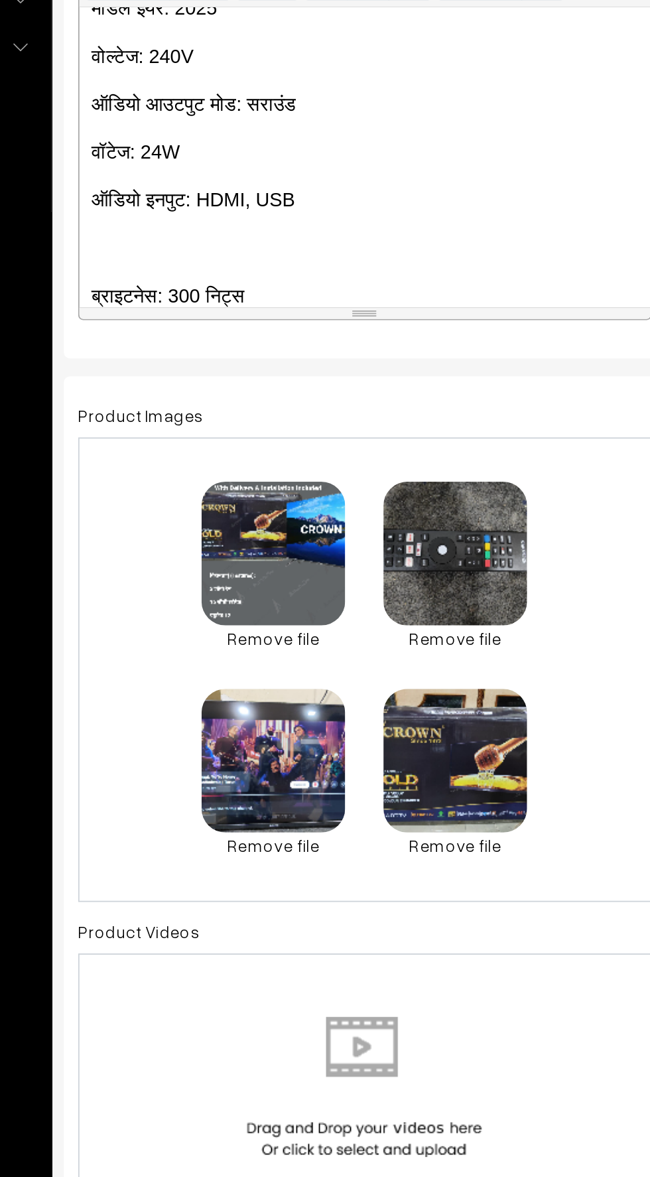
click at [196, 529] on div "📺 CROWN Brand – 40 Inch Android Smart LED TV Product Highlights: ✅ 2 GB RAM ✅ 1…" at bounding box center [352, 490] width 317 height 166
click at [200, 529] on div "📺 CROWN Brand – 40 Inch Android Smart LED TV Product Highlights: ✅ 2 GB RAM ✅ 1…" at bounding box center [352, 490] width 317 height 166
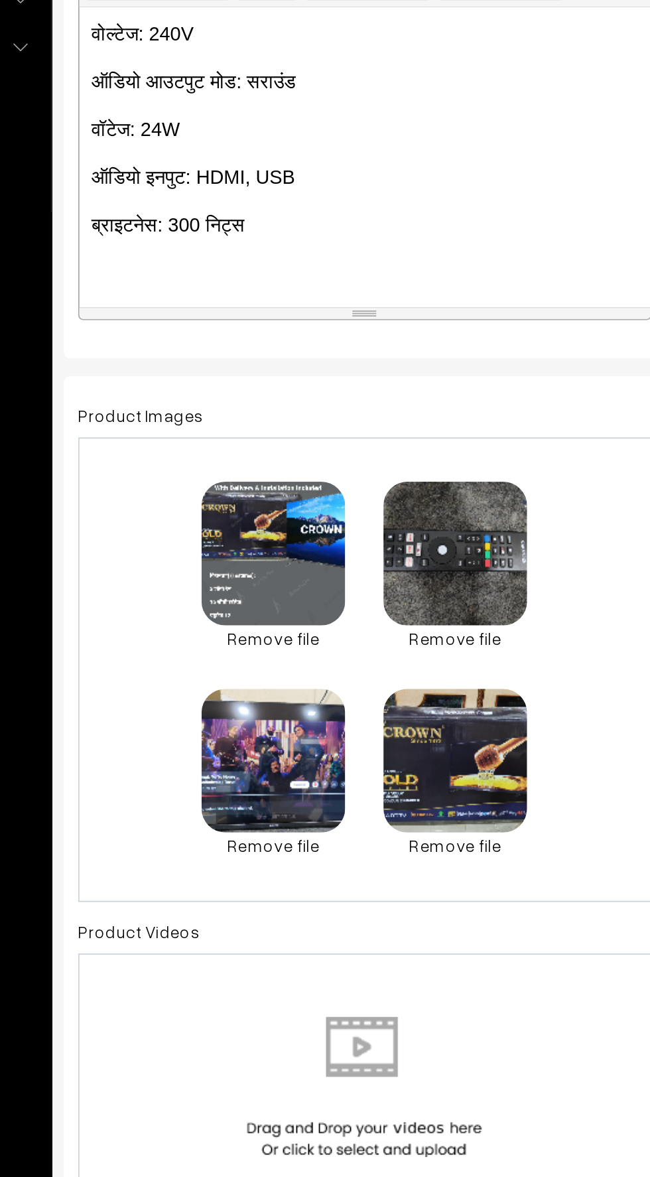
scroll to position [3090, 0]
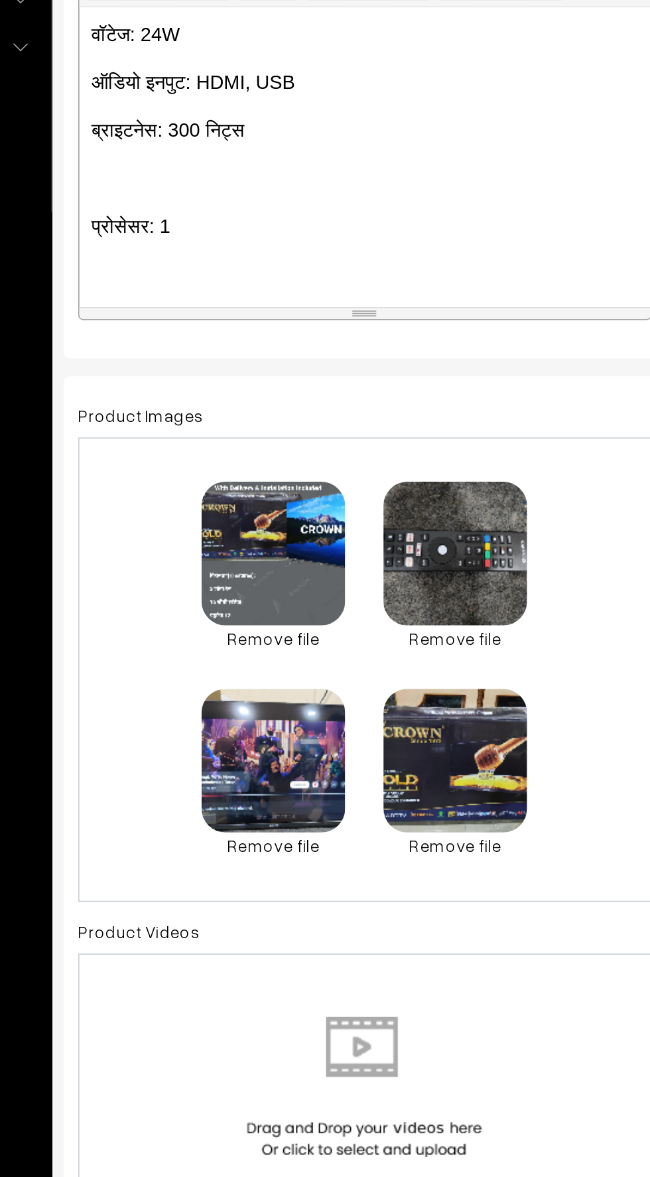
click at [207, 491] on div "📺 CROWN Brand – 40 Inch Android Smart LED TV Product Highlights: ✅ 2 GB RAM ✅ 1…" at bounding box center [352, 490] width 317 height 166
click at [215, 533] on p at bounding box center [352, 528] width 303 height 16
click at [222, 544] on div "📺 CROWN Brand – 40 Inch Android Smart LED TV Product Highlights: ✅ 2 GB RAM ✅ 1…" at bounding box center [352, 490] width 317 height 166
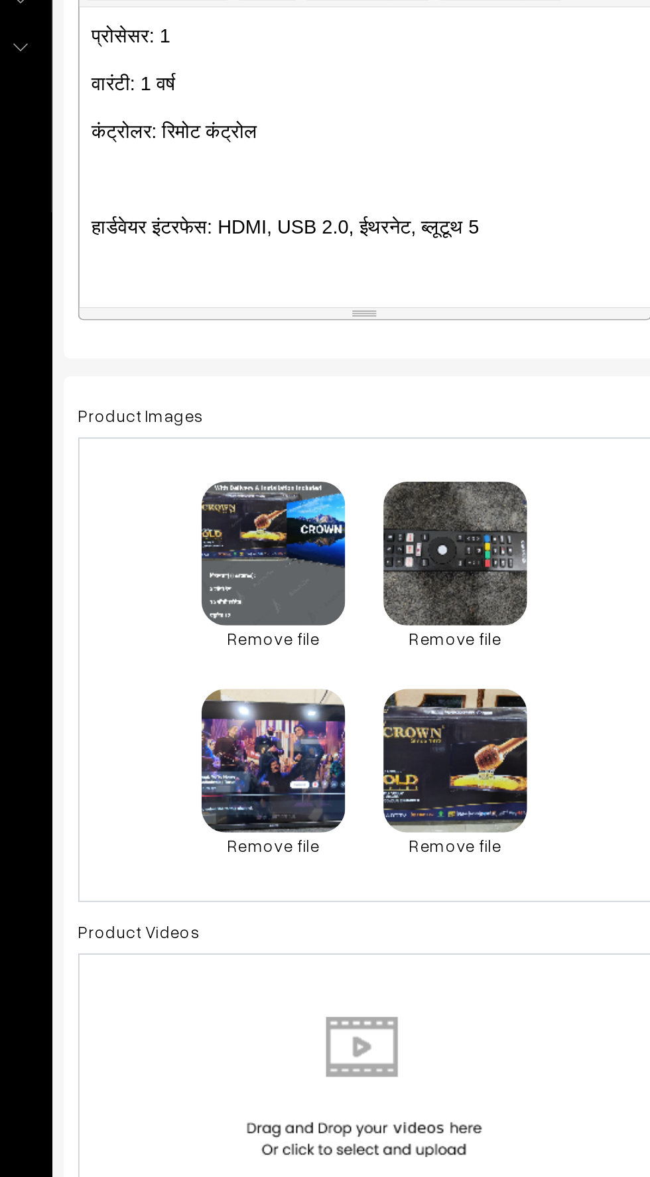
scroll to position [3172, 0]
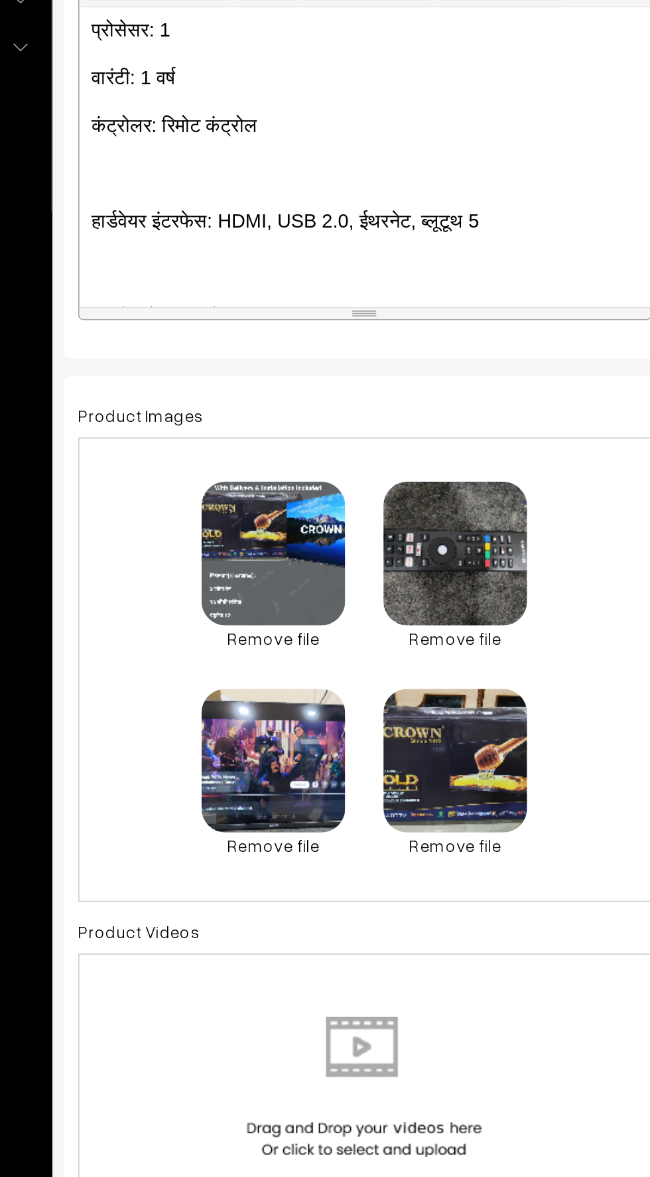
click at [218, 491] on p at bounding box center [352, 499] width 303 height 16
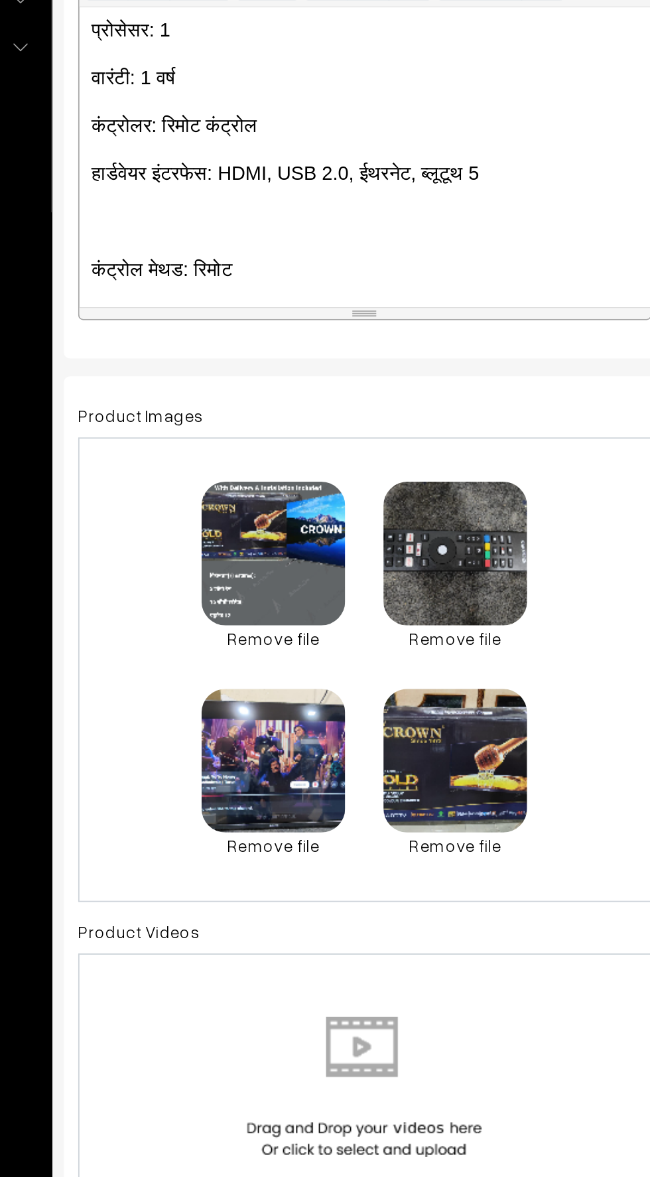
click at [226, 522] on p at bounding box center [352, 526] width 303 height 16
click at [208, 550] on p at bounding box center [352, 552] width 303 height 16
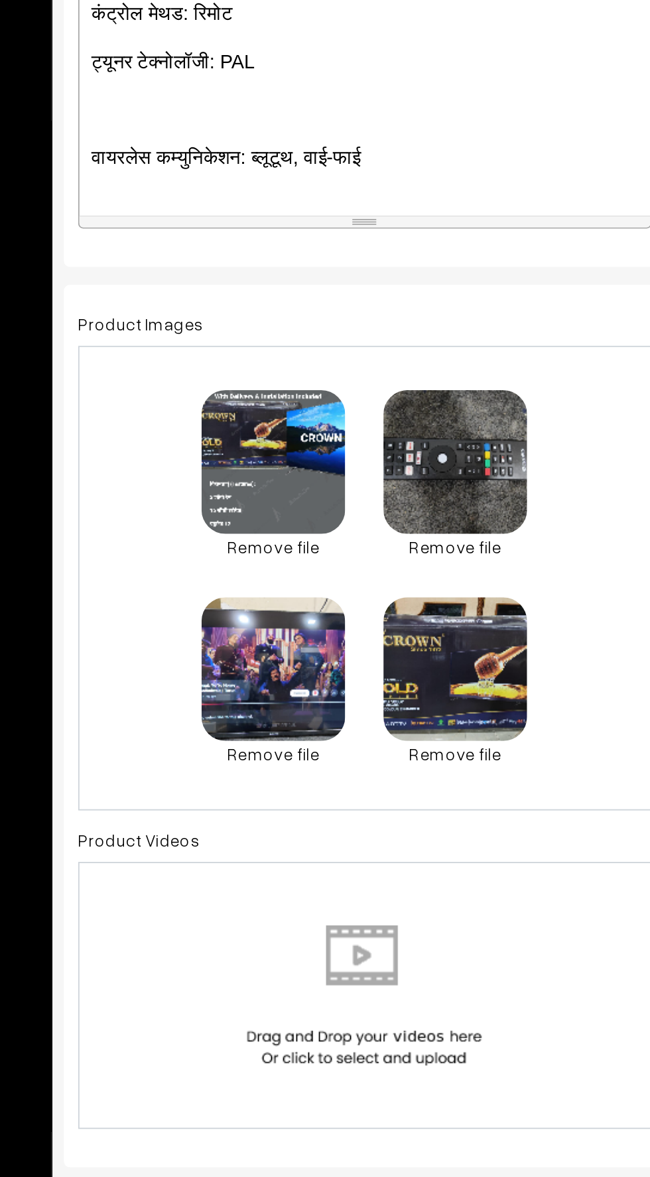
scroll to position [3239, 0]
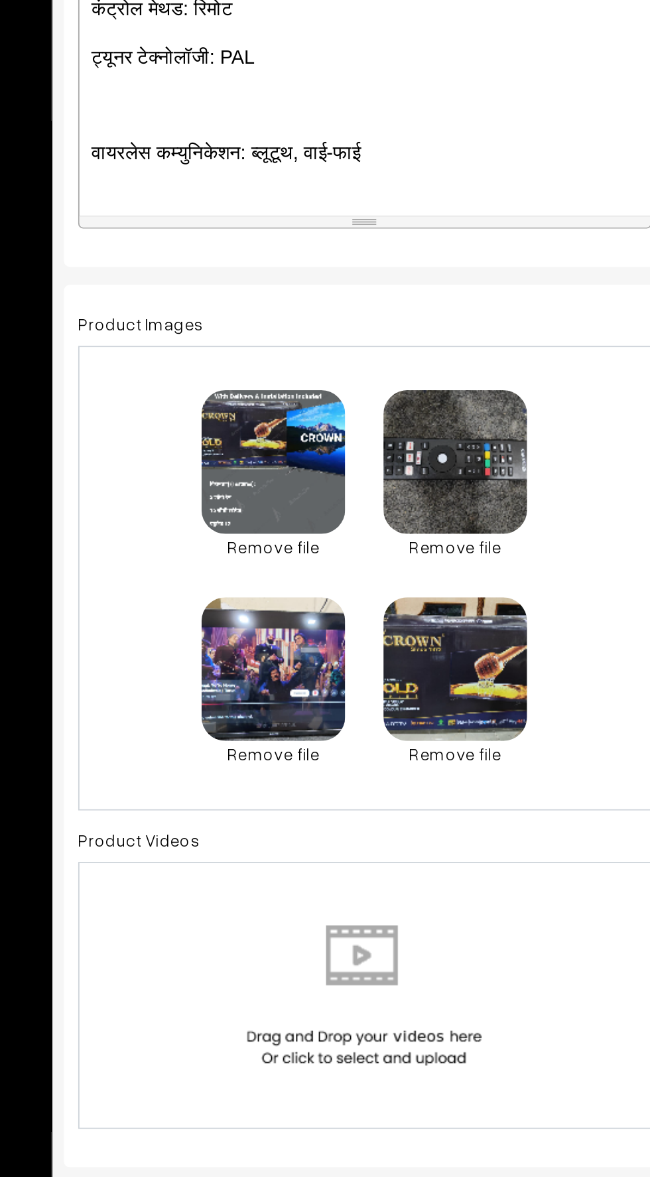
click at [229, 507] on p at bounding box center [352, 512] width 303 height 16
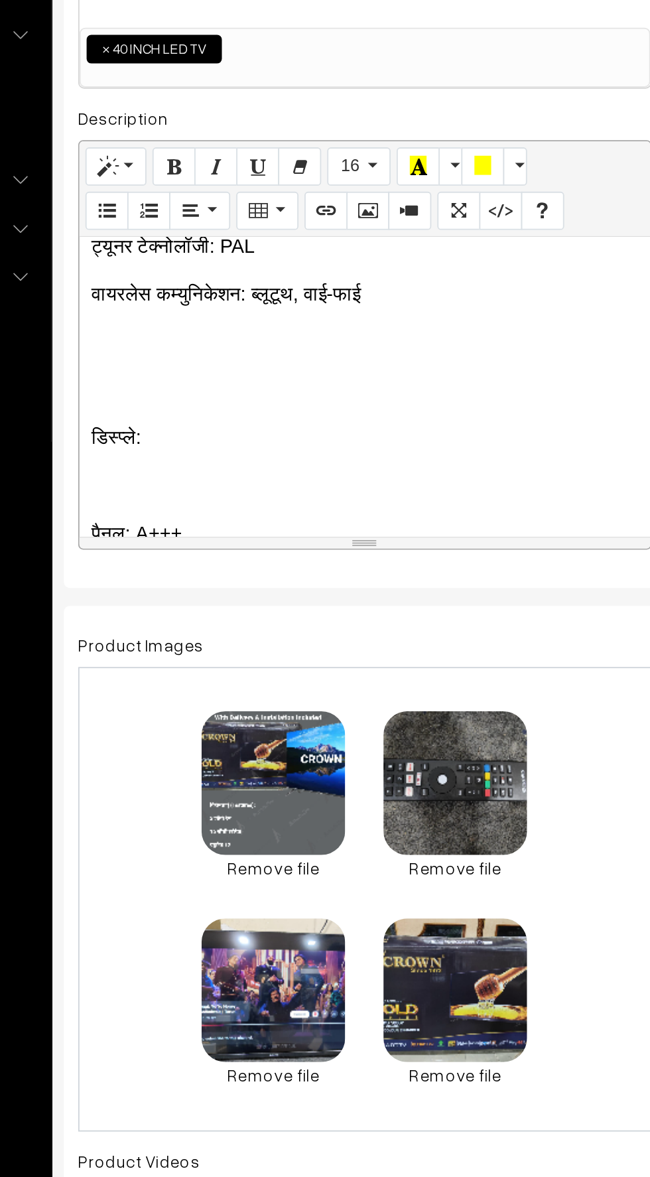
scroll to position [3315, 0]
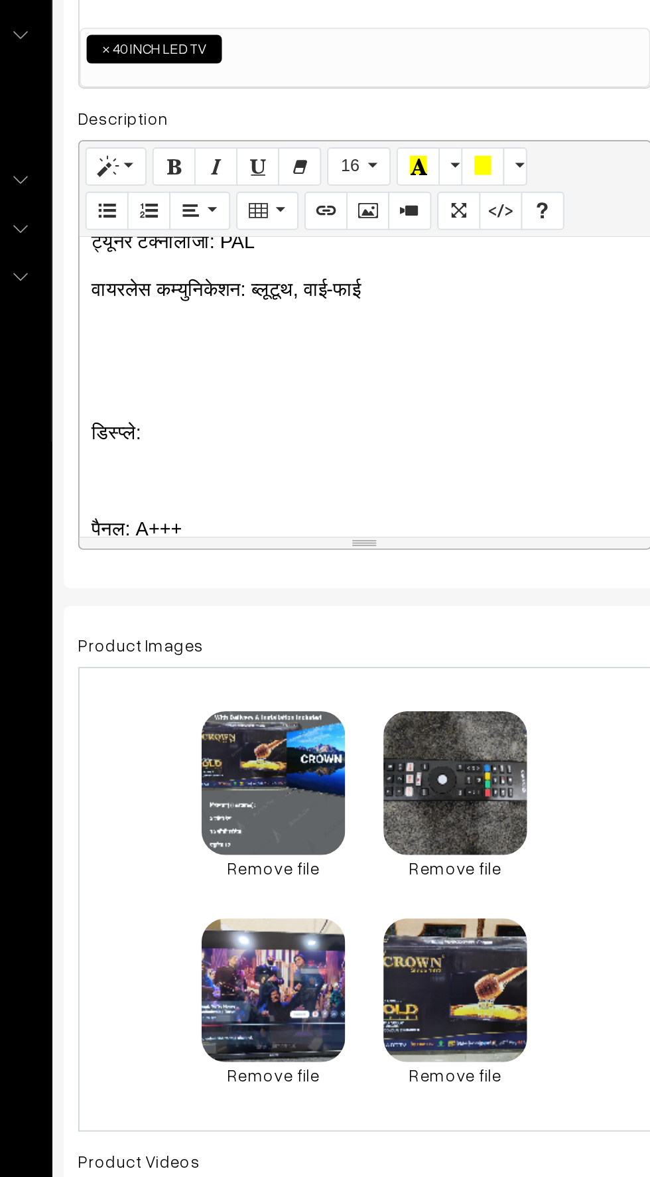
click at [207, 474] on div "📺 CROWN Brand – 40 Inch Android Smart LED TV Product Highlights: ✅ 2 GB RAM ✅ 1…" at bounding box center [352, 490] width 317 height 166
click at [214, 508] on p at bounding box center [352, 516] width 303 height 16
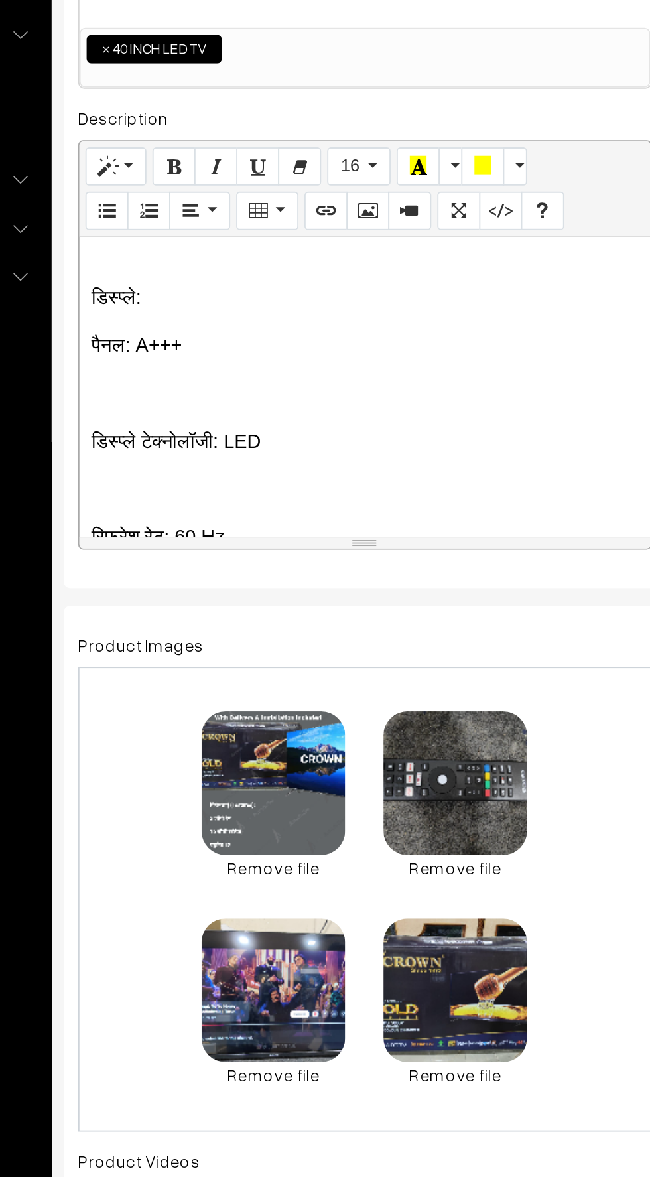
scroll to position [3362, 0]
click at [226, 486] on p at bounding box center [352, 494] width 303 height 16
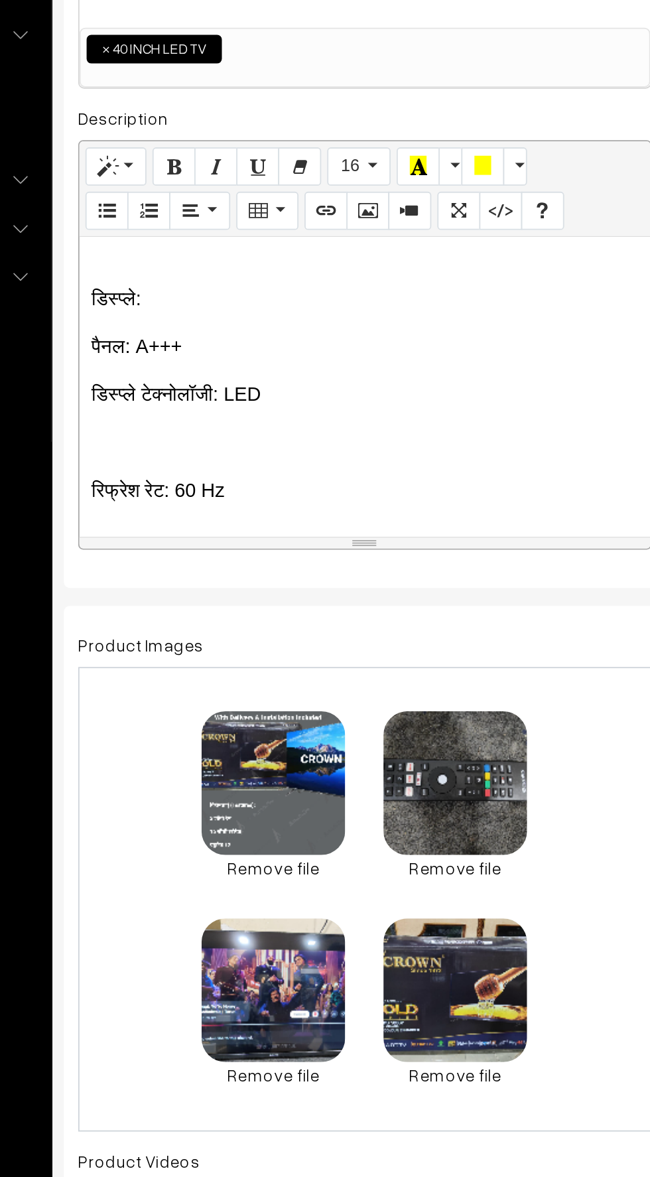
click at [219, 506] on div "📺 CROWN Brand – 40 Inch Android Smart LED TV Product Highlights: ✅ 2 GB RAM ✅ 1…" at bounding box center [352, 490] width 317 height 166
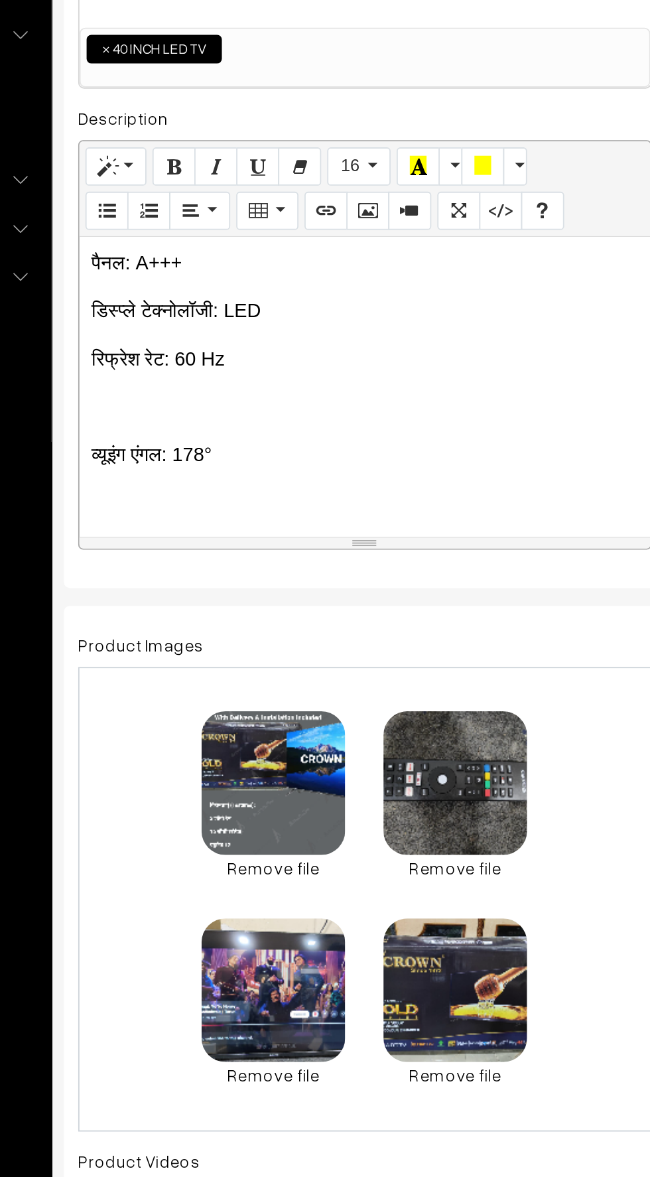
scroll to position [3409, 0]
click at [221, 496] on p at bounding box center [352, 501] width 303 height 16
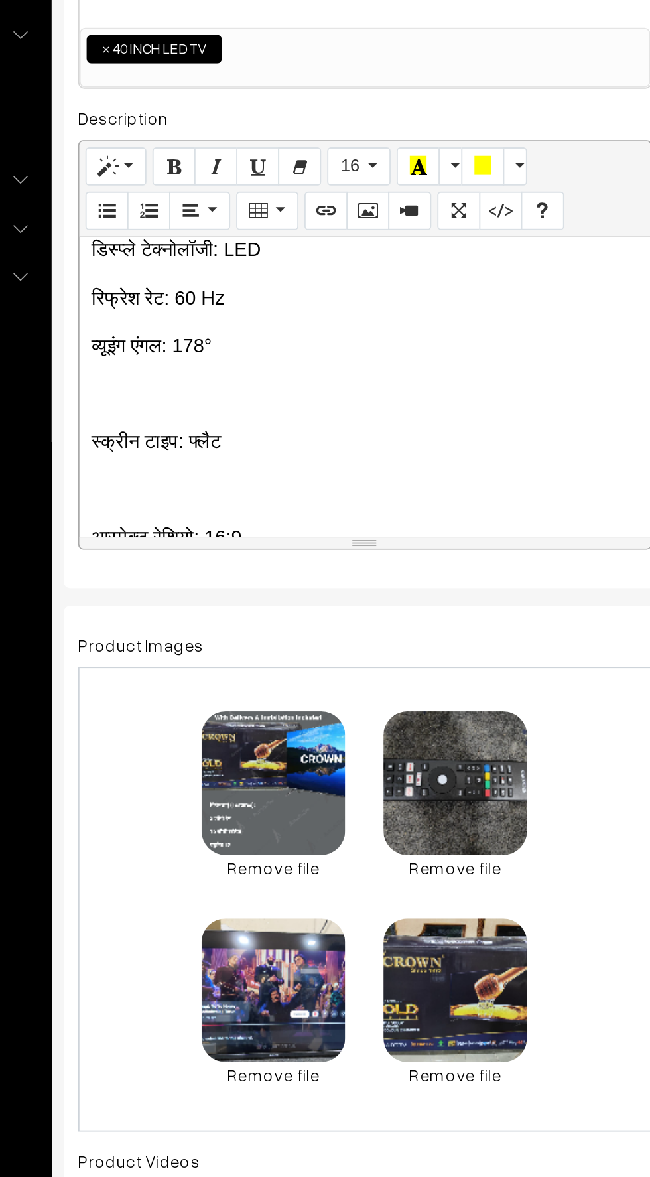
scroll to position [3451, 0]
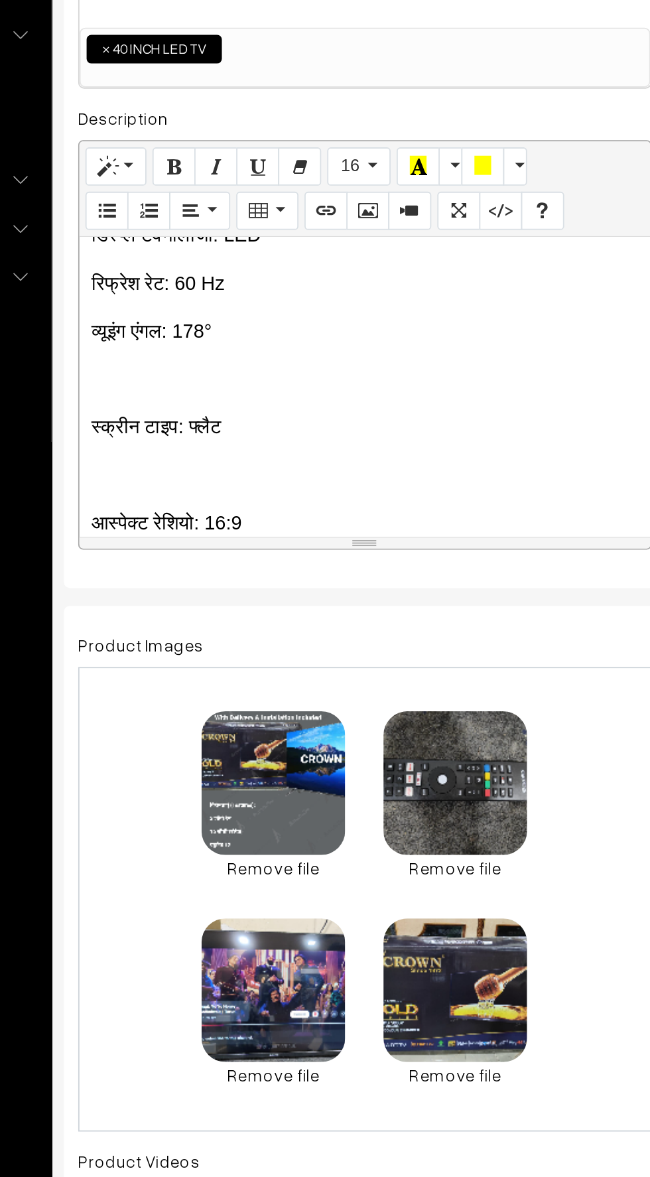
click at [226, 478] on p at bounding box center [352, 486] width 303 height 16
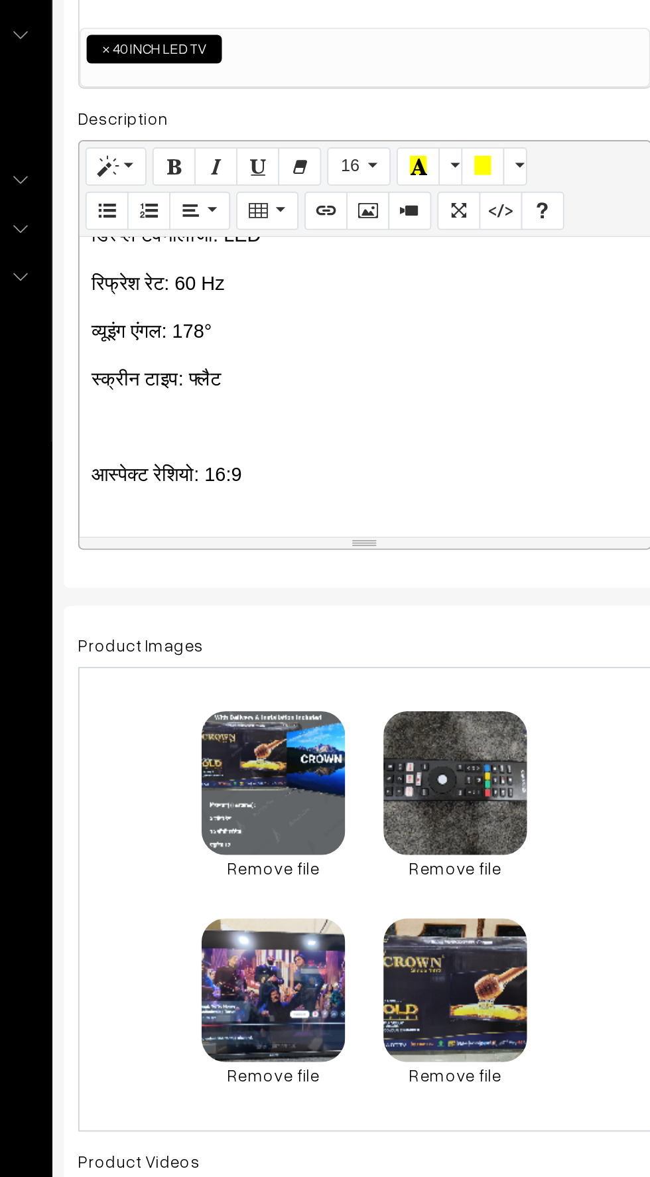
click at [224, 506] on p at bounding box center [352, 512] width 303 height 16
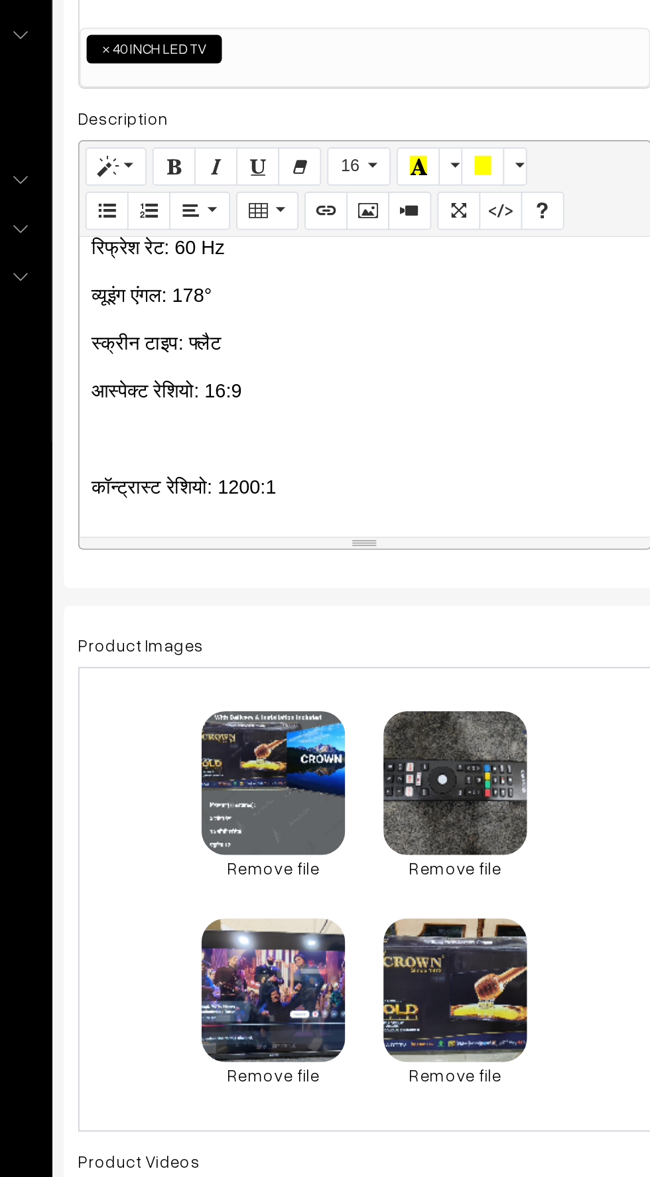
scroll to position [3498, 0]
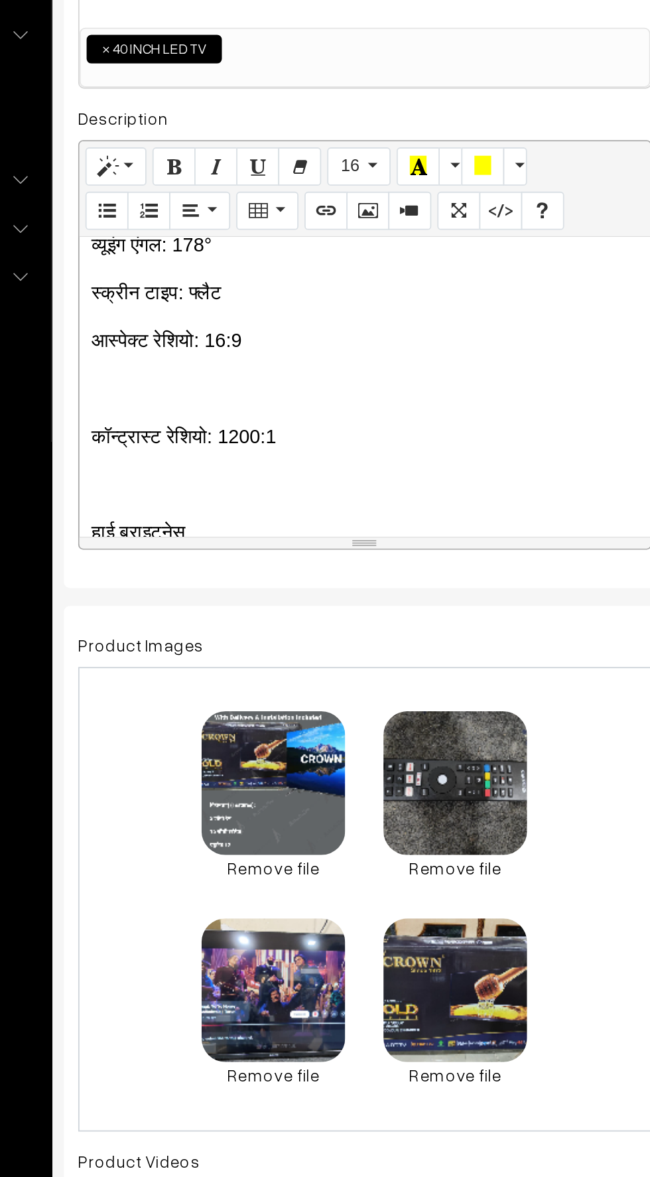
click at [224, 490] on p at bounding box center [352, 491] width 303 height 16
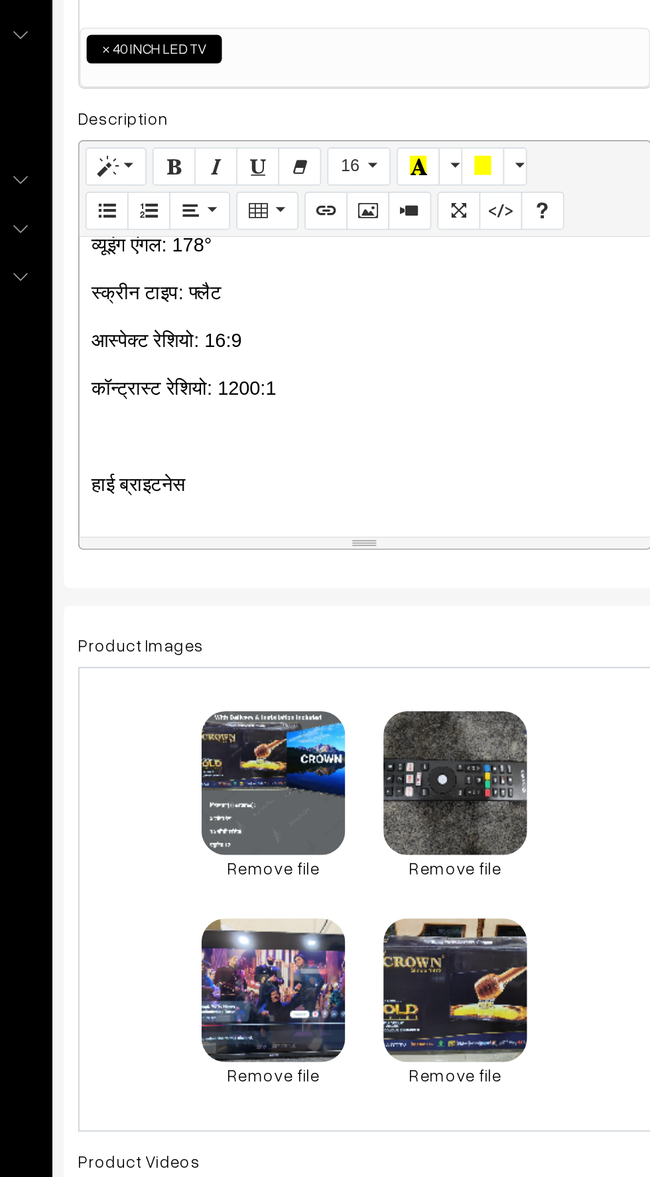
click at [215, 506] on div "📺 CROWN Brand – 40 Inch Android Smart LED TV Product Highlights: ✅ 2 GB RAM ✅ 1…" at bounding box center [352, 490] width 317 height 166
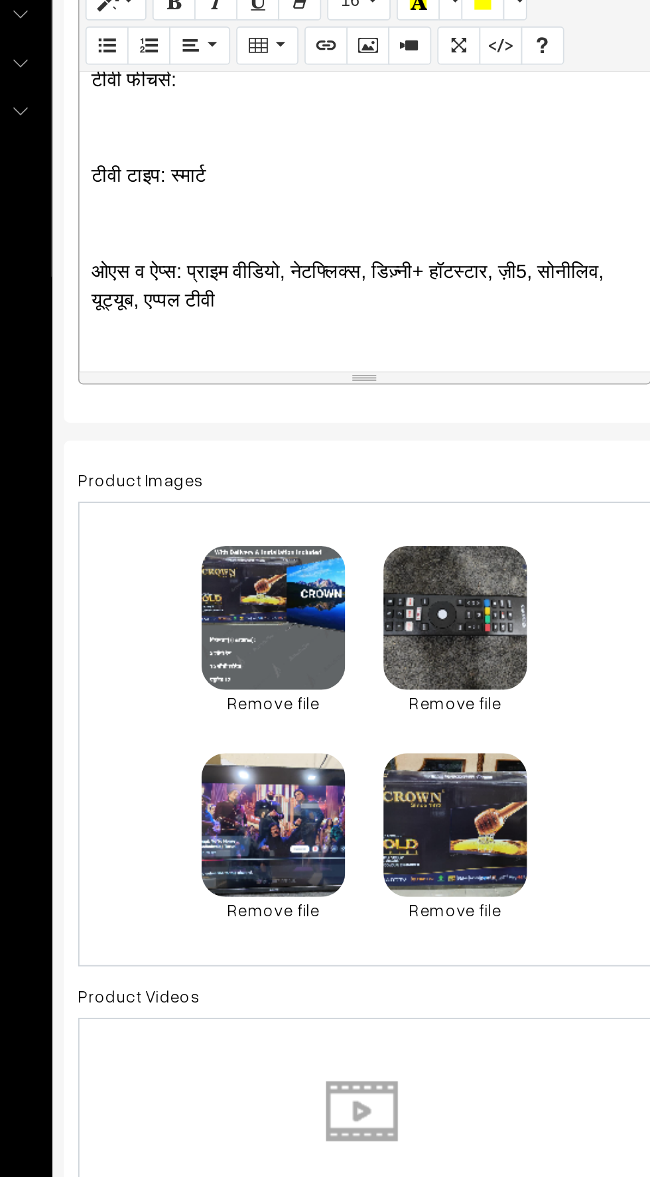
scroll to position [3687, 0]
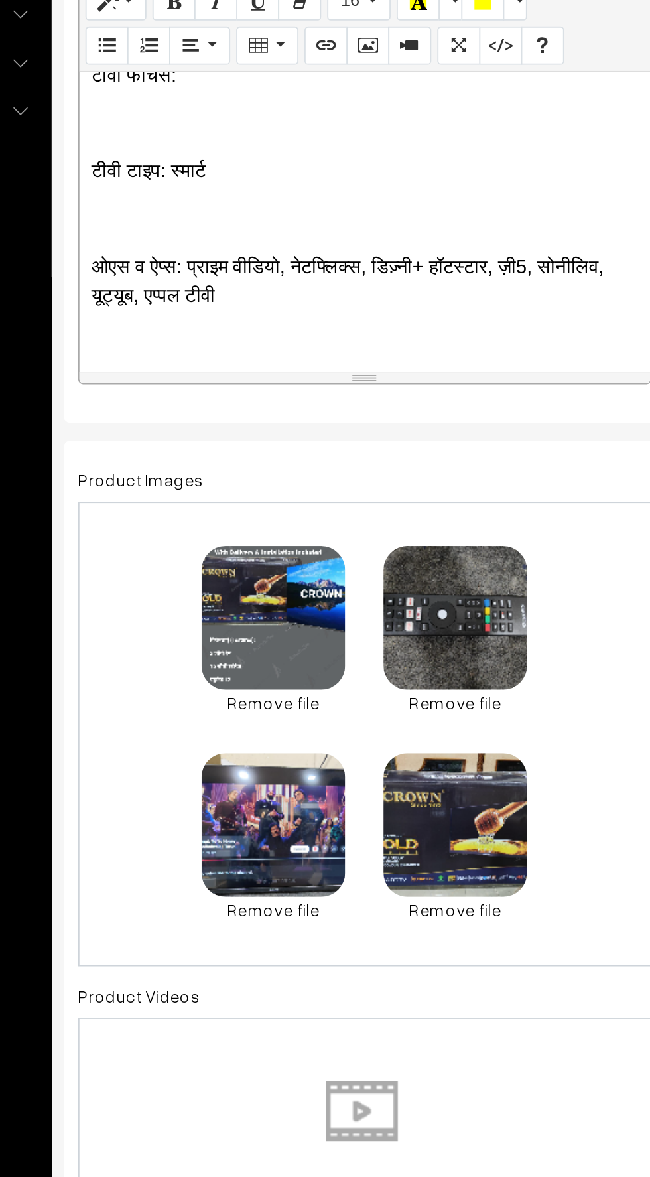
click at [207, 488] on p at bounding box center [352, 489] width 303 height 16
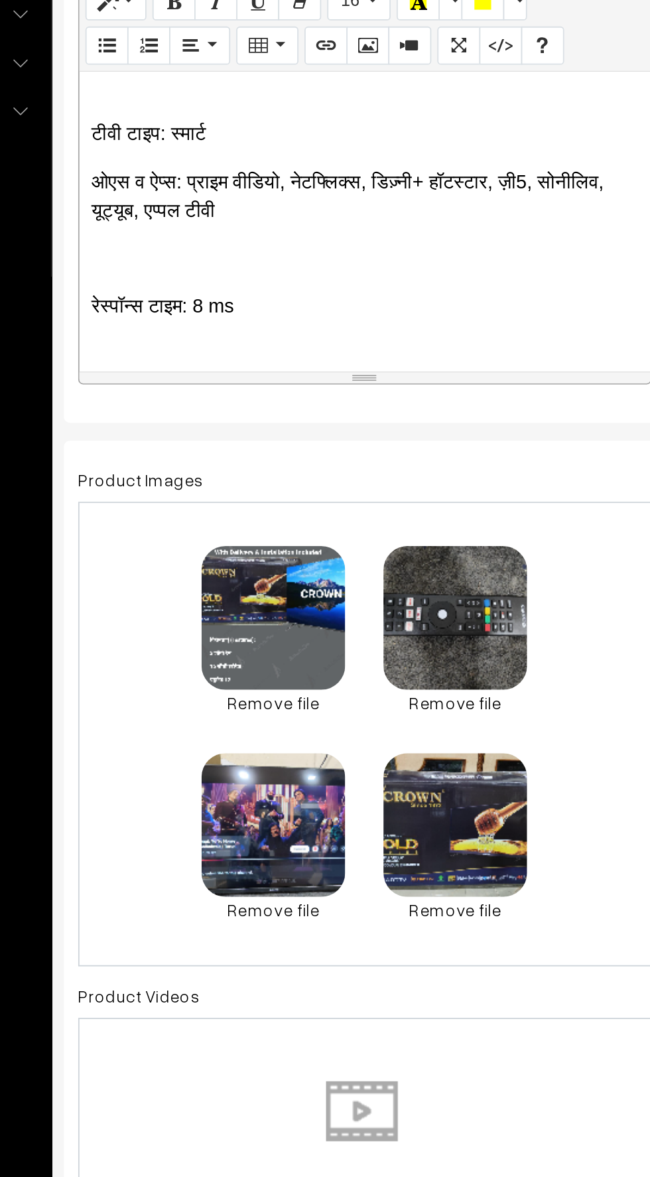
scroll to position [3717, 0]
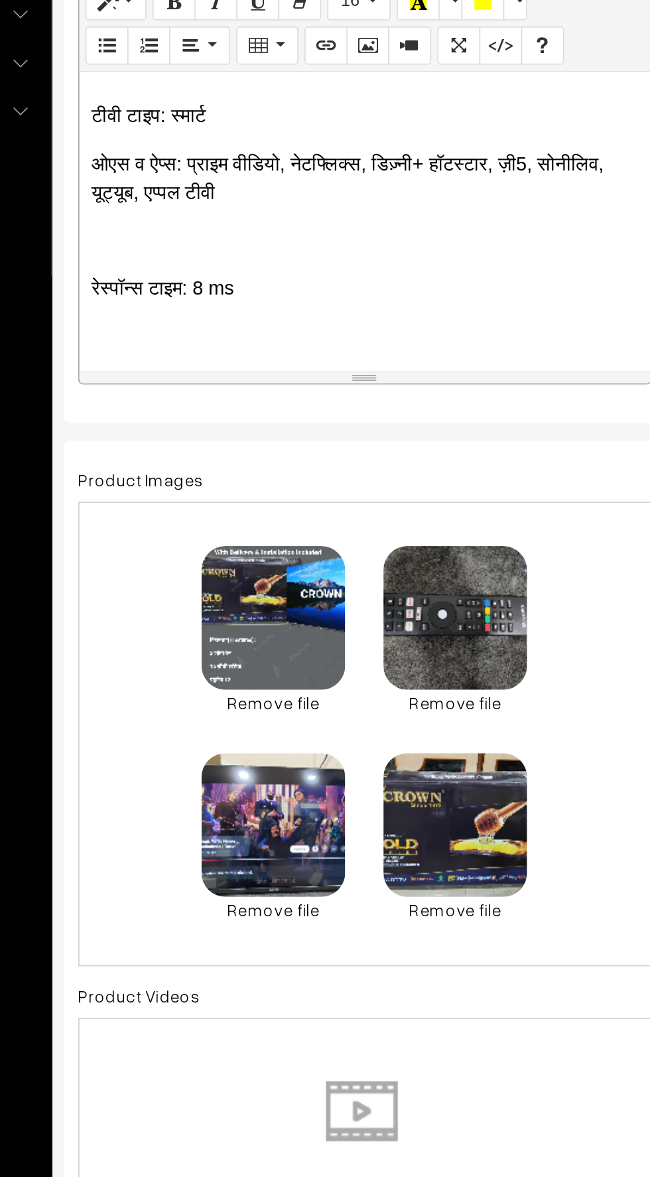
click at [222, 494] on p at bounding box center [352, 500] width 303 height 16
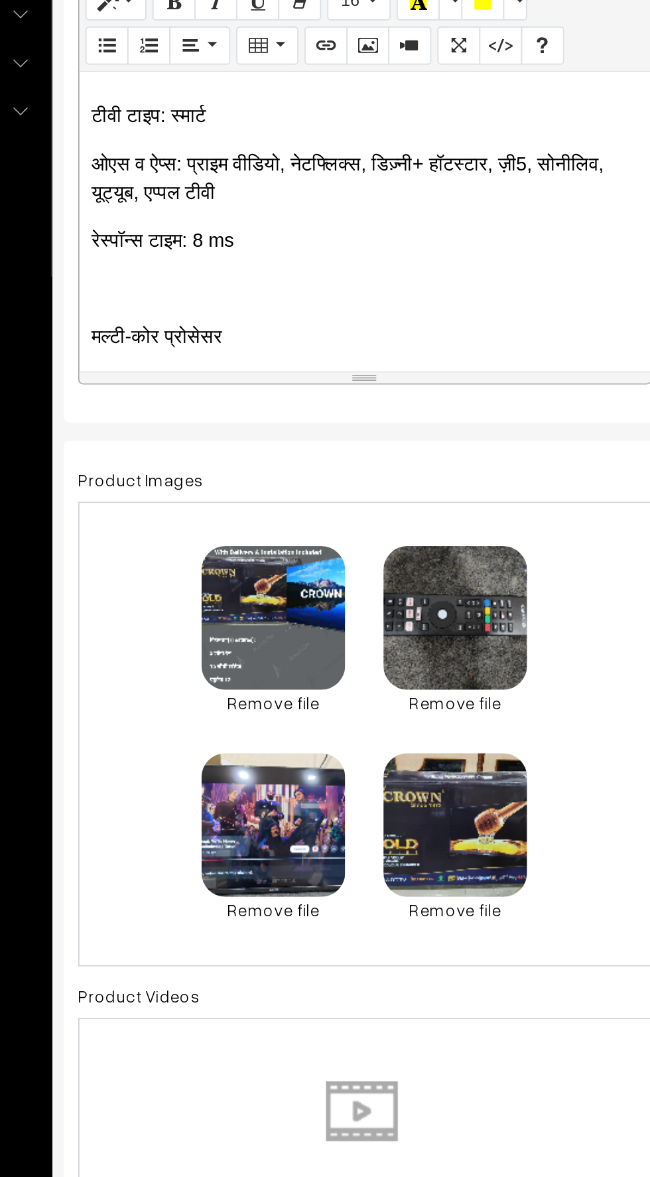
click at [224, 519] on p at bounding box center [352, 527] width 303 height 16
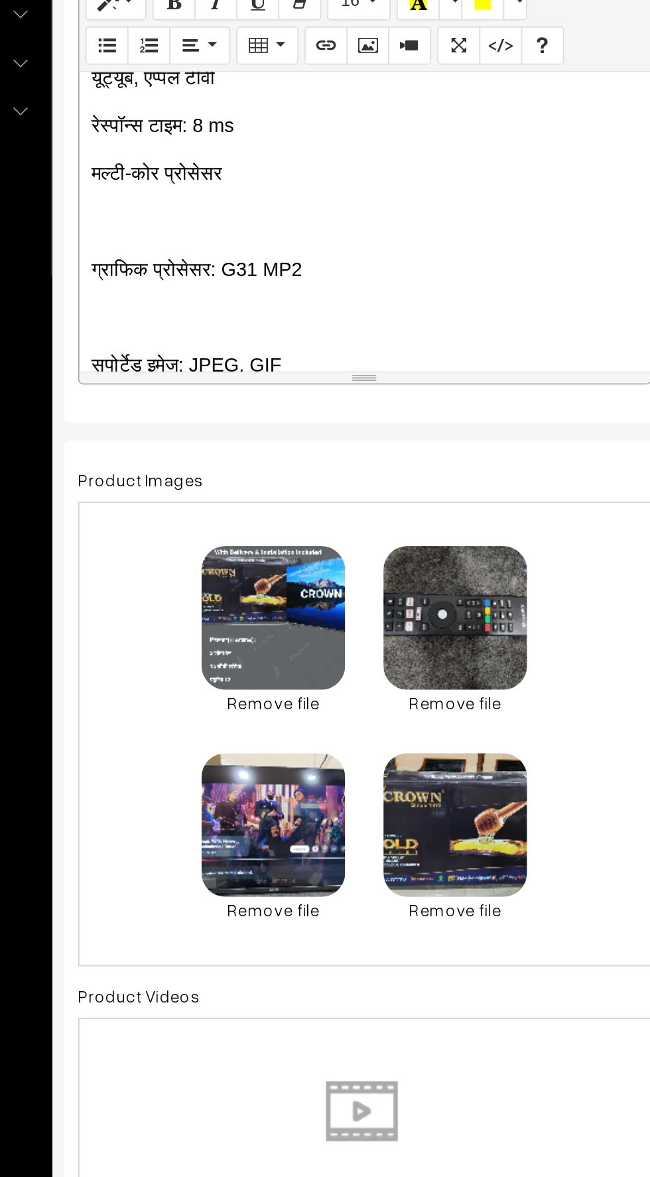
scroll to position [3783, 0]
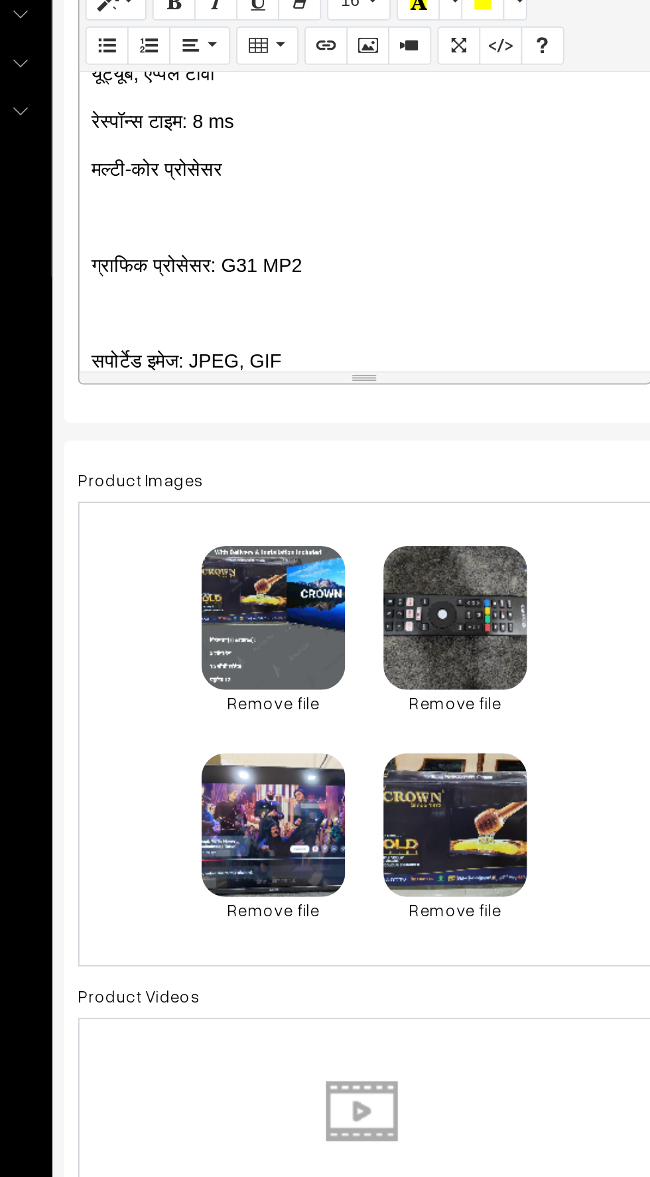
click at [214, 486] on p at bounding box center [352, 488] width 303 height 16
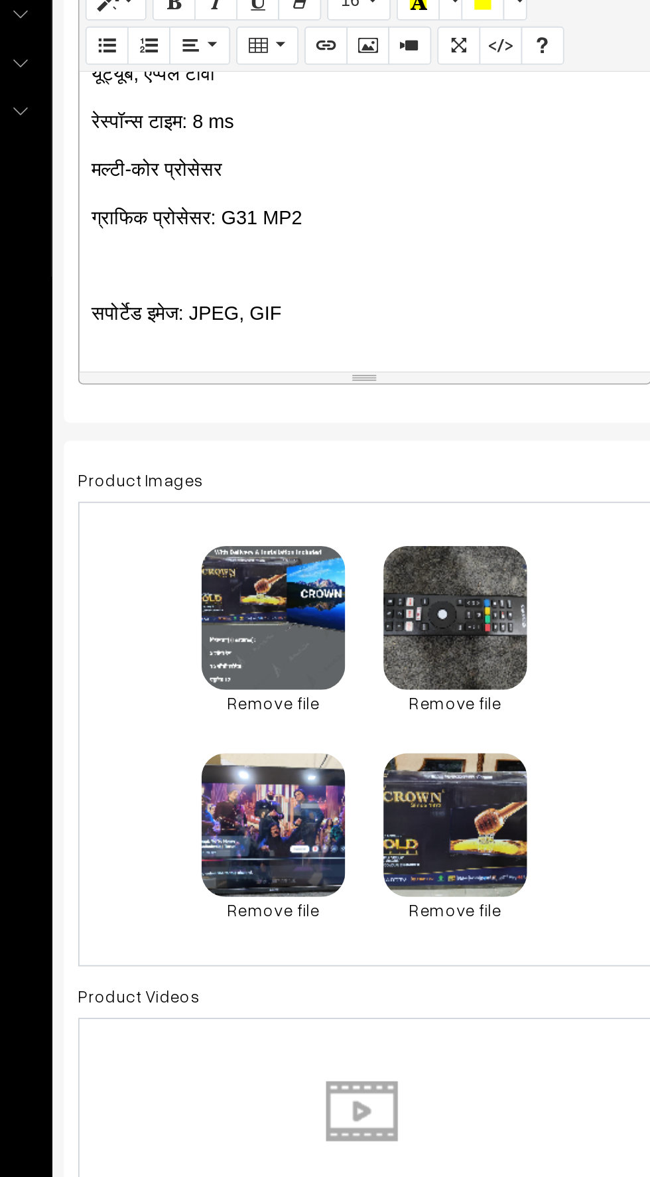
click at [216, 511] on p at bounding box center [352, 514] width 303 height 16
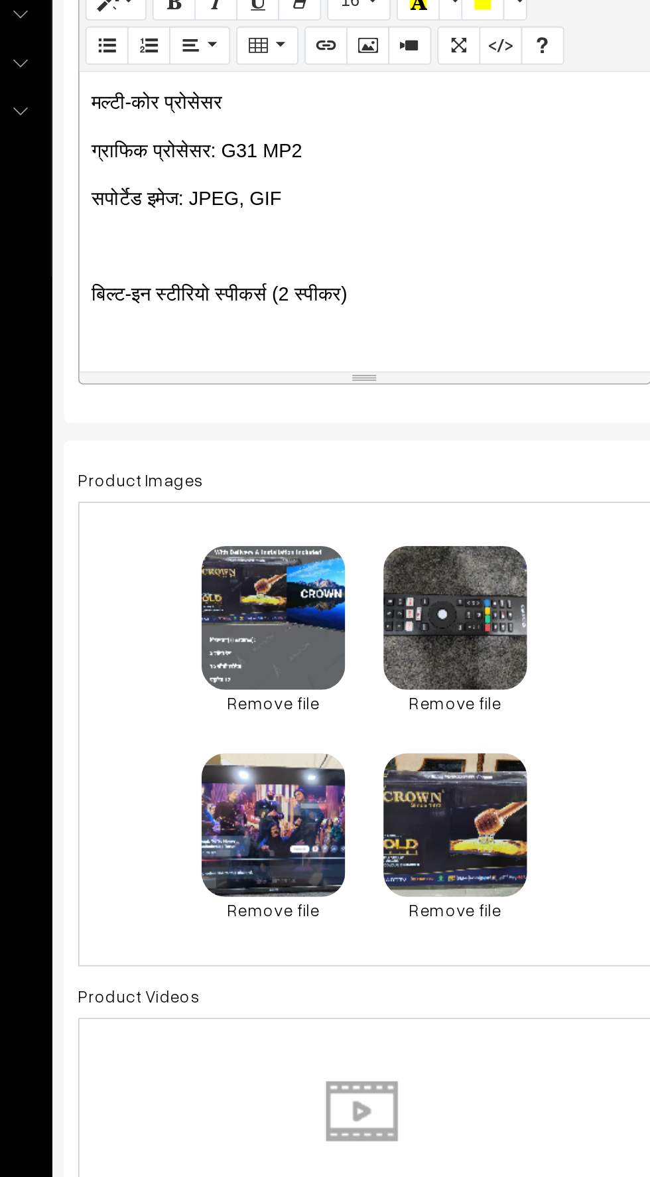
scroll to position [3821, 0]
click at [229, 500] on p at bounding box center [352, 503] width 303 height 16
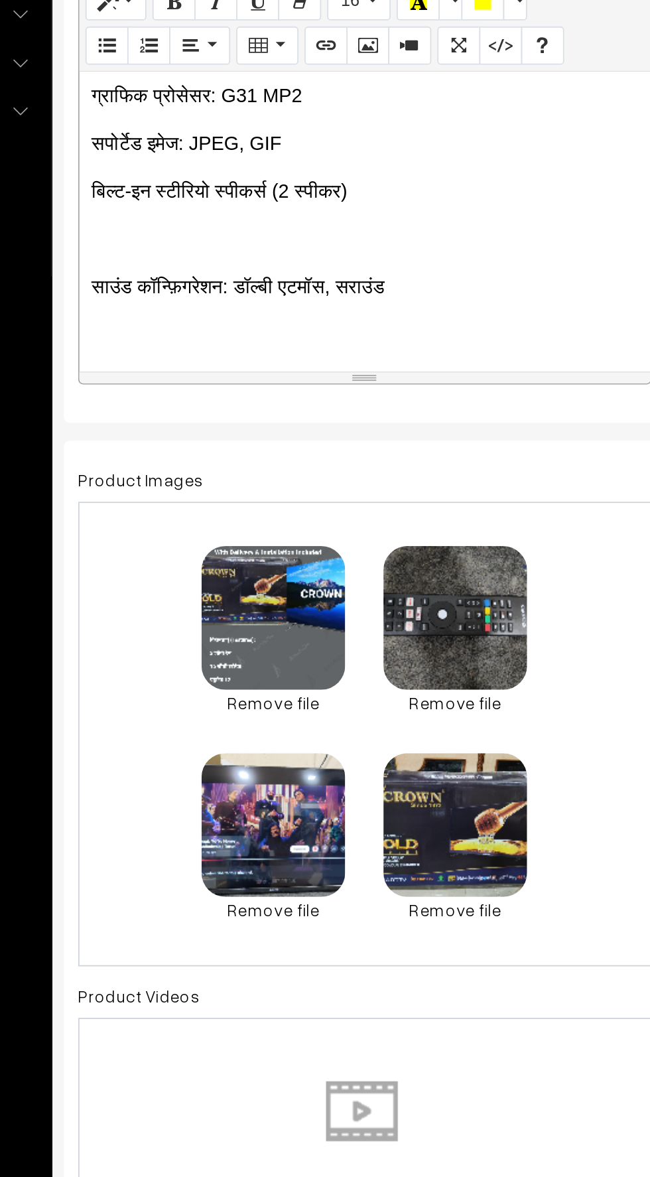
scroll to position [3859, 0]
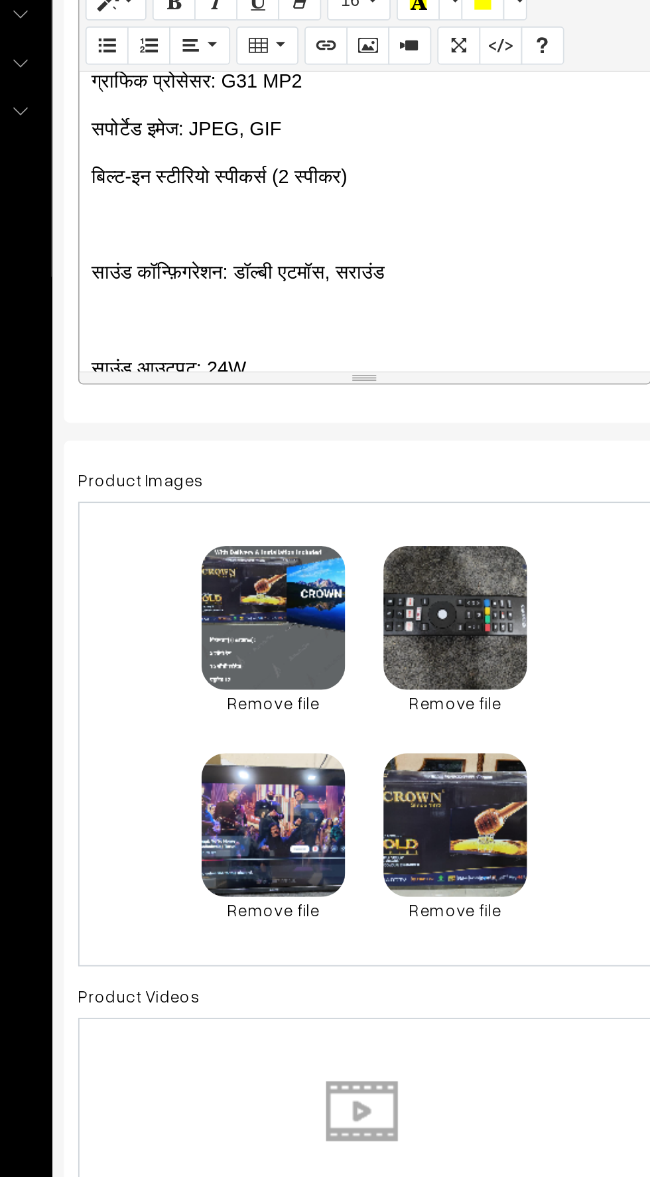
click at [214, 484] on p at bounding box center [352, 492] width 303 height 16
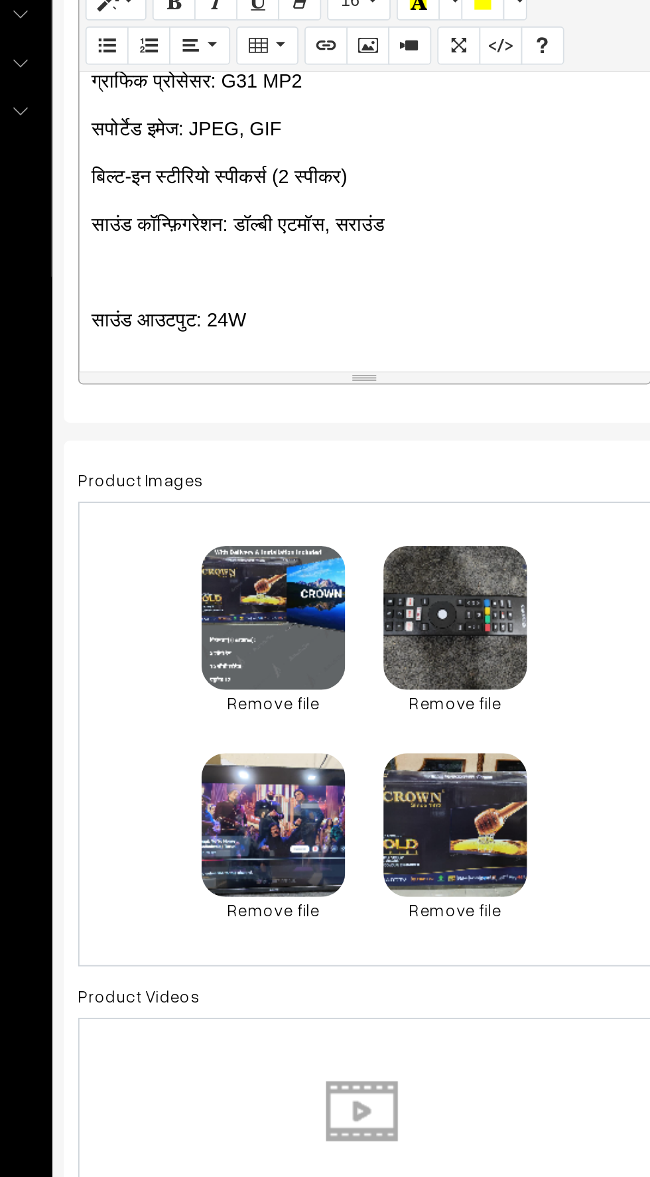
click at [216, 514] on p at bounding box center [352, 518] width 303 height 16
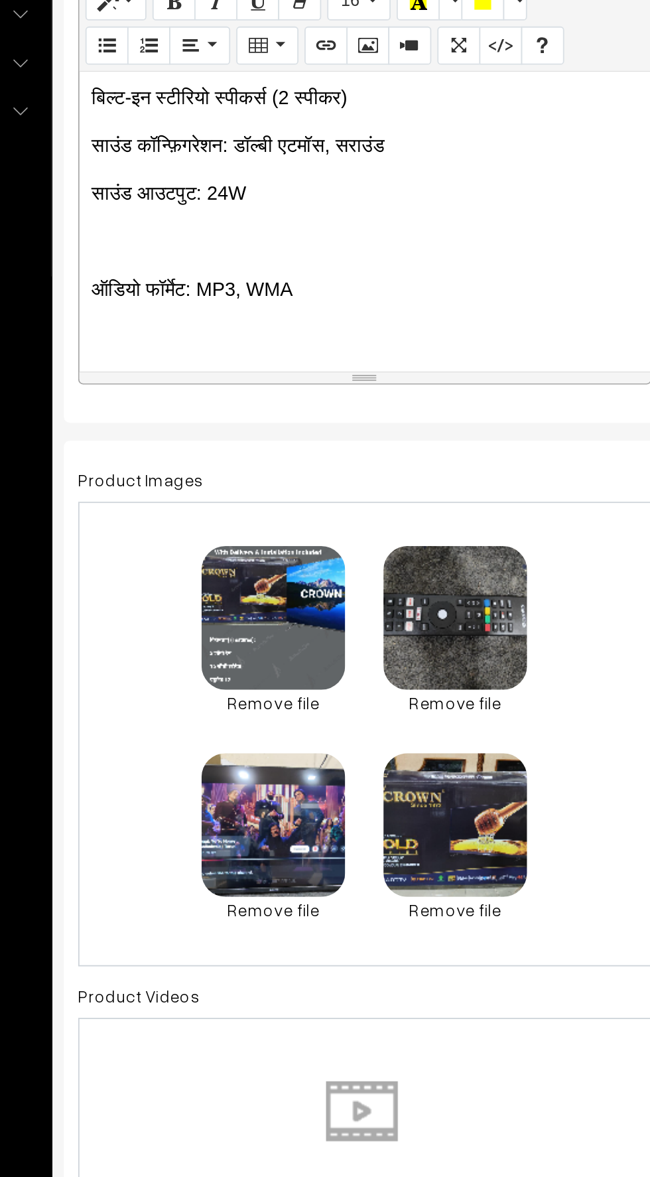
scroll to position [3903, 0]
click at [217, 500] on p at bounding box center [352, 501] width 303 height 16
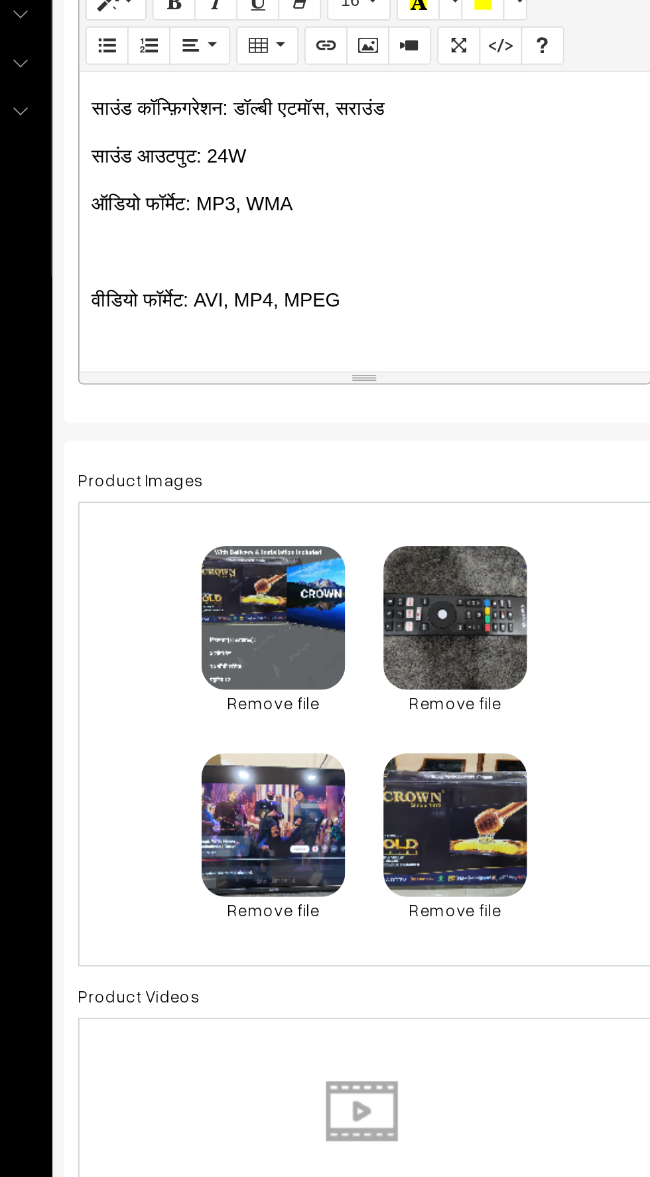
scroll to position [3929, 0]
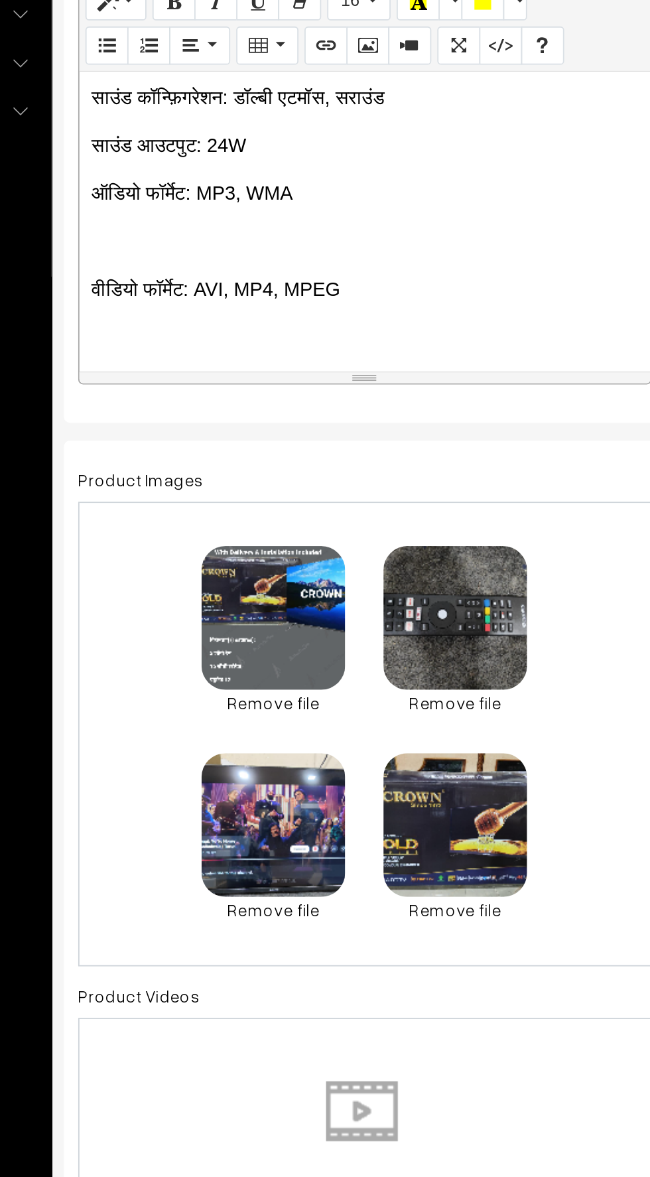
click at [225, 496] on p at bounding box center [352, 501] width 303 height 16
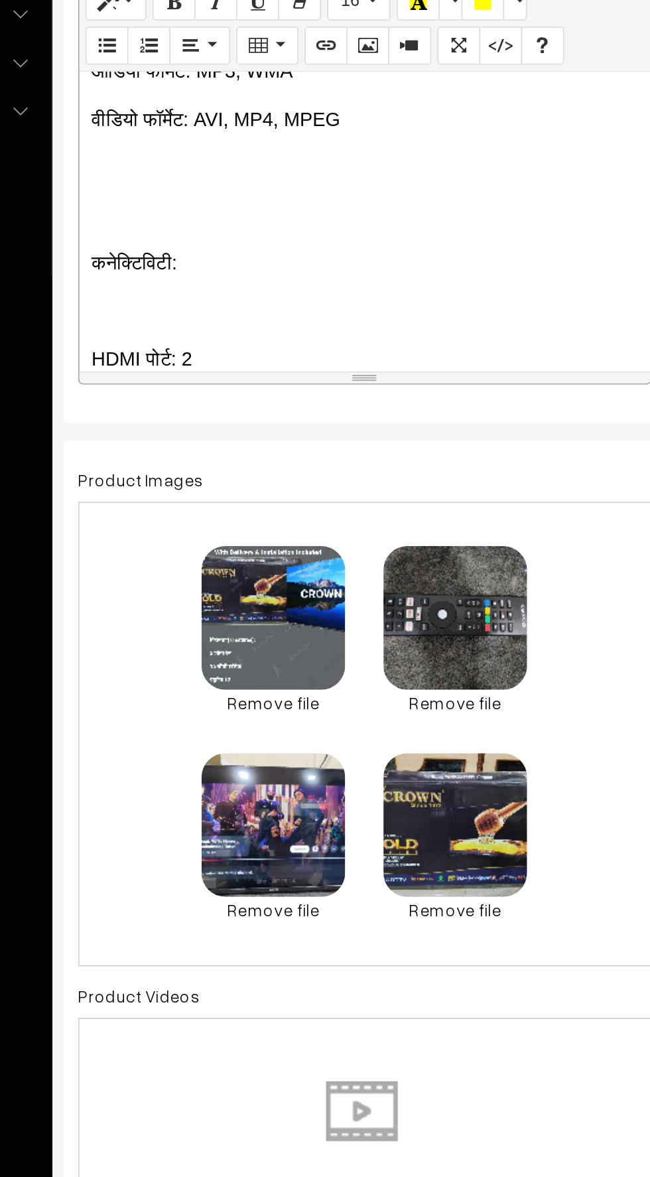
scroll to position [4006, 0]
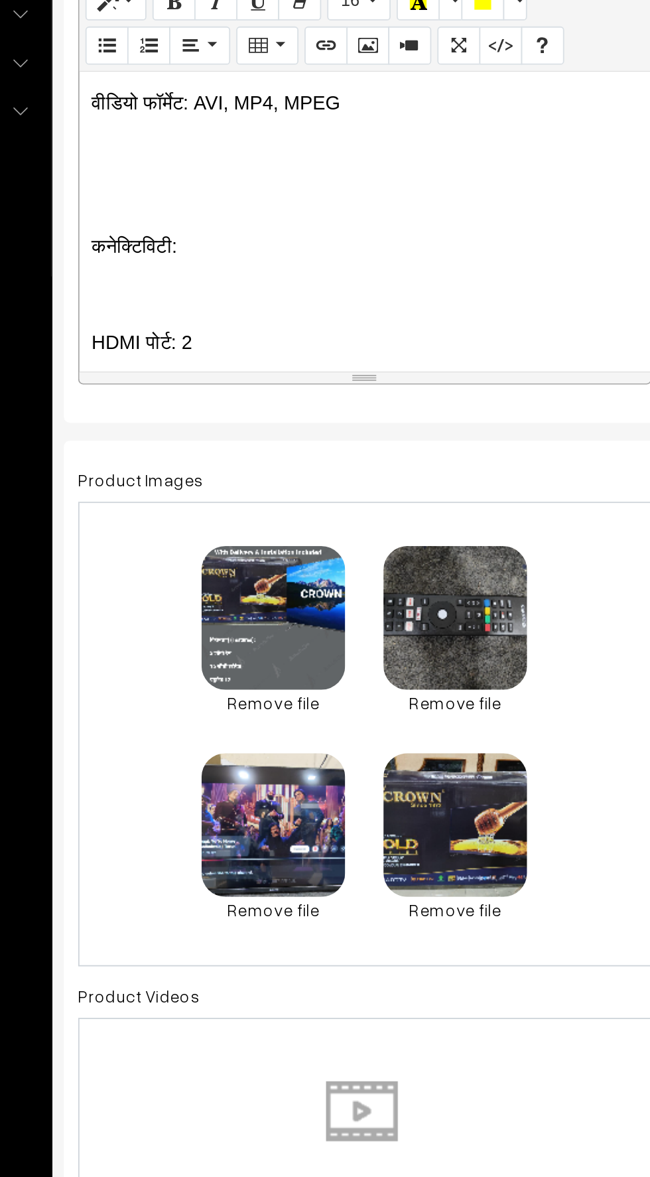
click at [217, 524] on p at bounding box center [352, 530] width 303 height 16
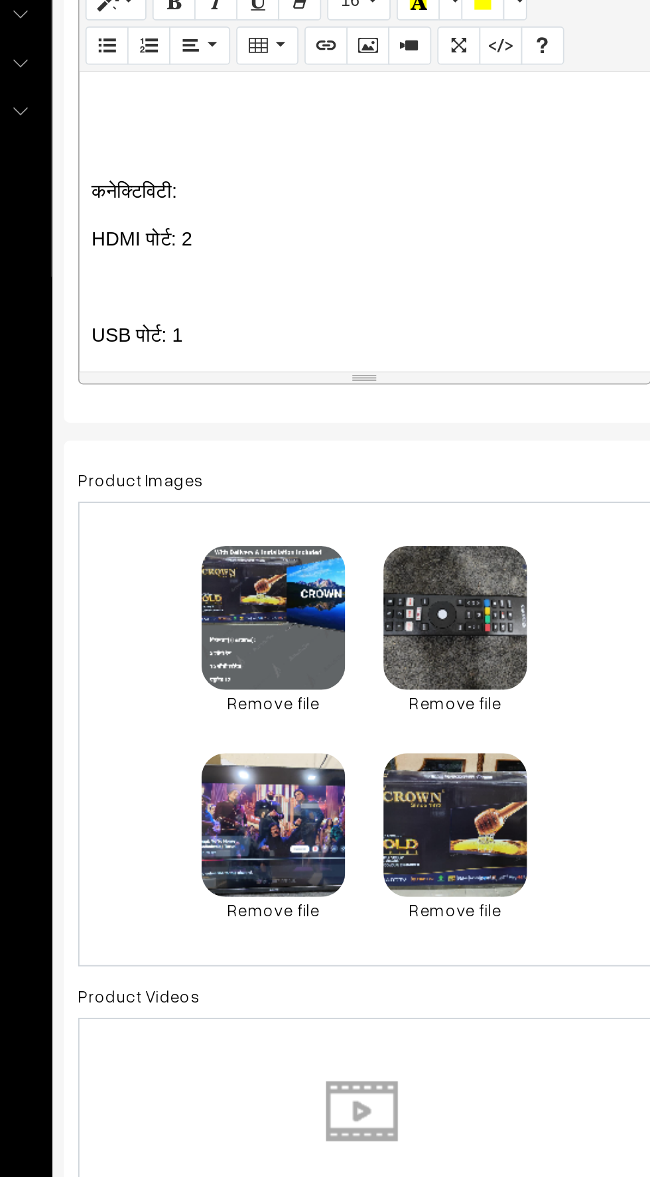
scroll to position [4055, 0]
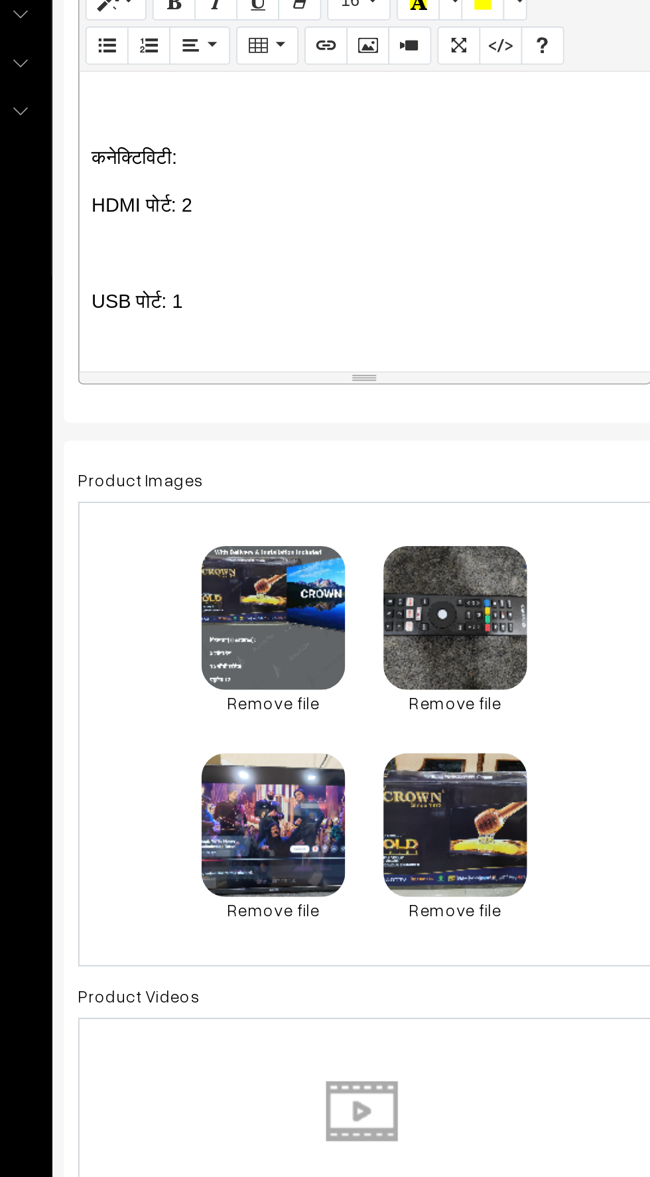
click at [209, 500] on p at bounding box center [352, 508] width 303 height 16
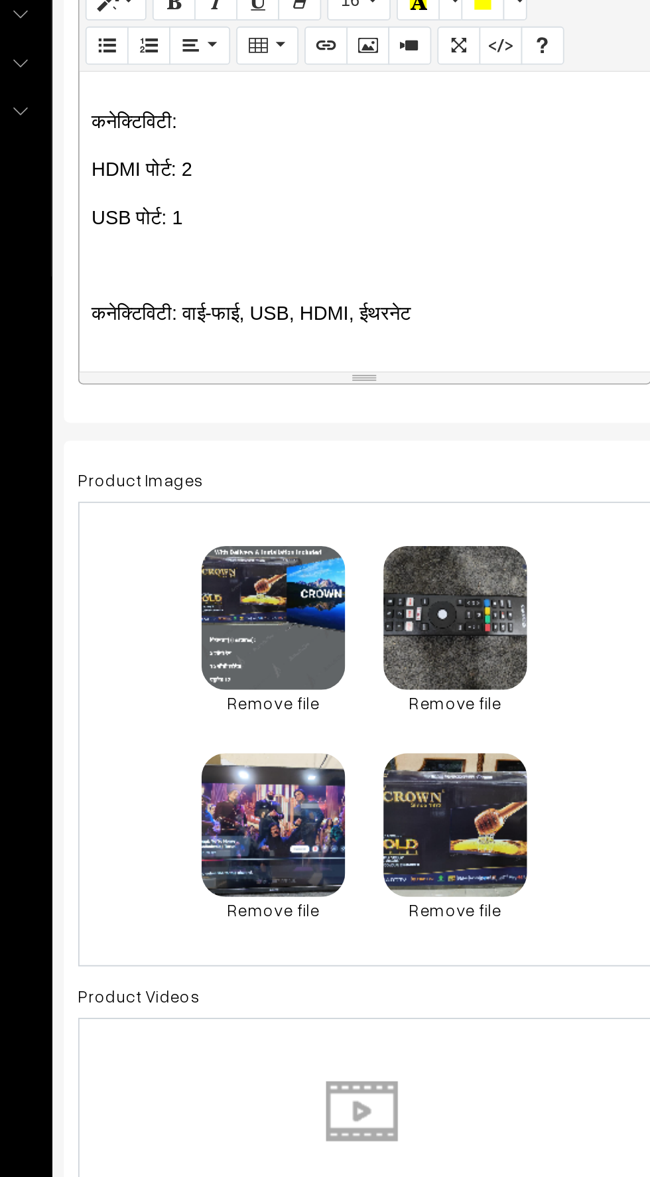
scroll to position [4090, 0]
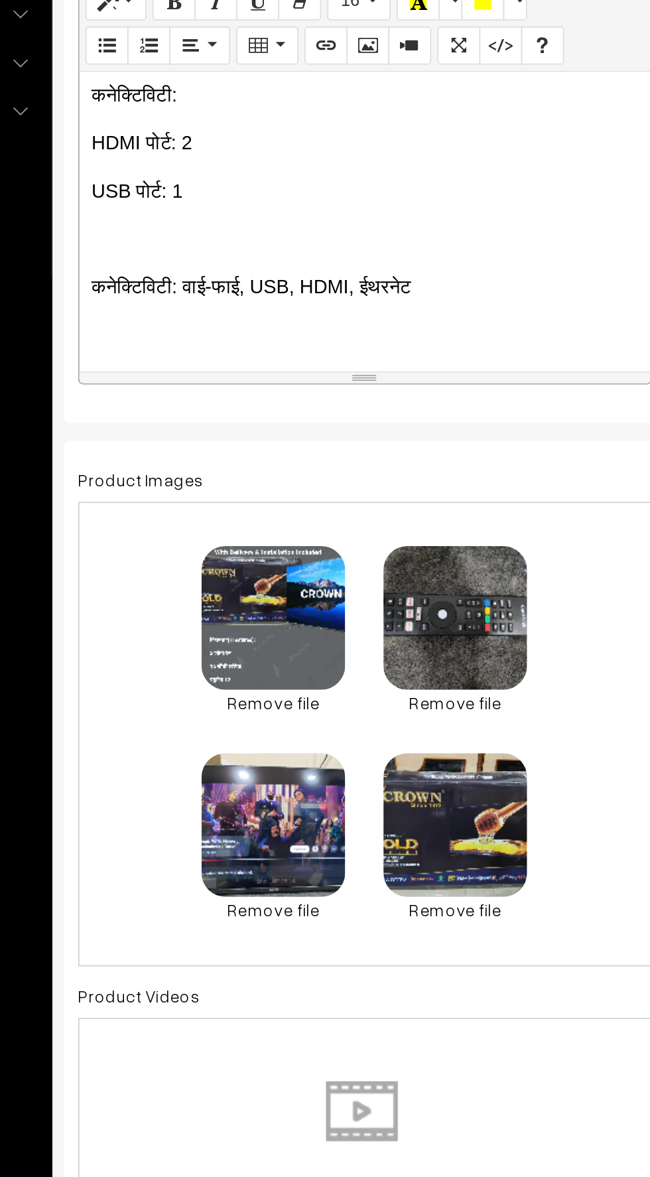
click at [218, 496] on p at bounding box center [352, 500] width 303 height 16
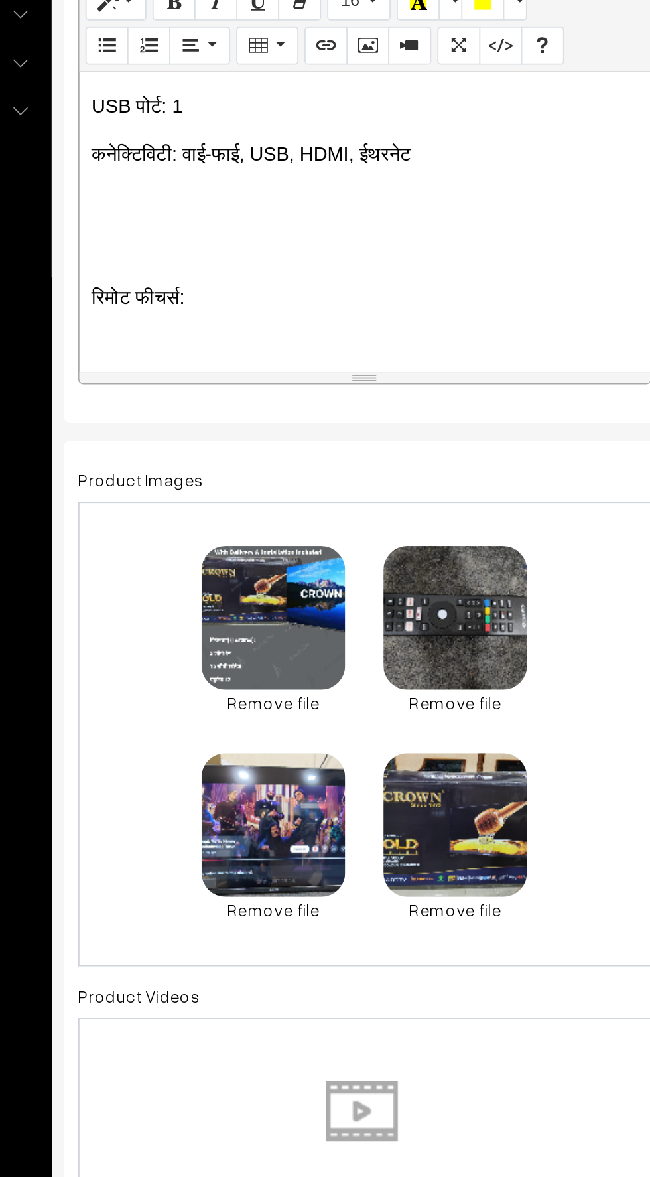
scroll to position [4143, 0]
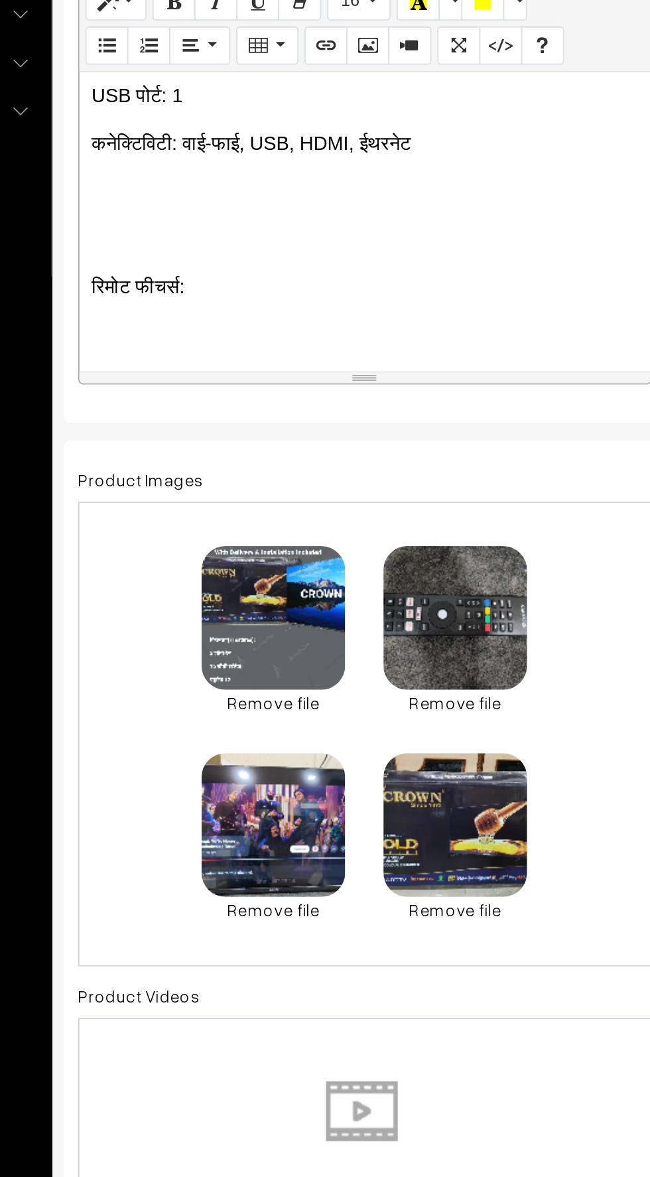
click at [207, 485] on div "📺 CROWN Brand – 40 Inch Android Smart LED TV Product Highlights: ✅ 2 GB RAM ✅ 1…" at bounding box center [352, 490] width 317 height 166
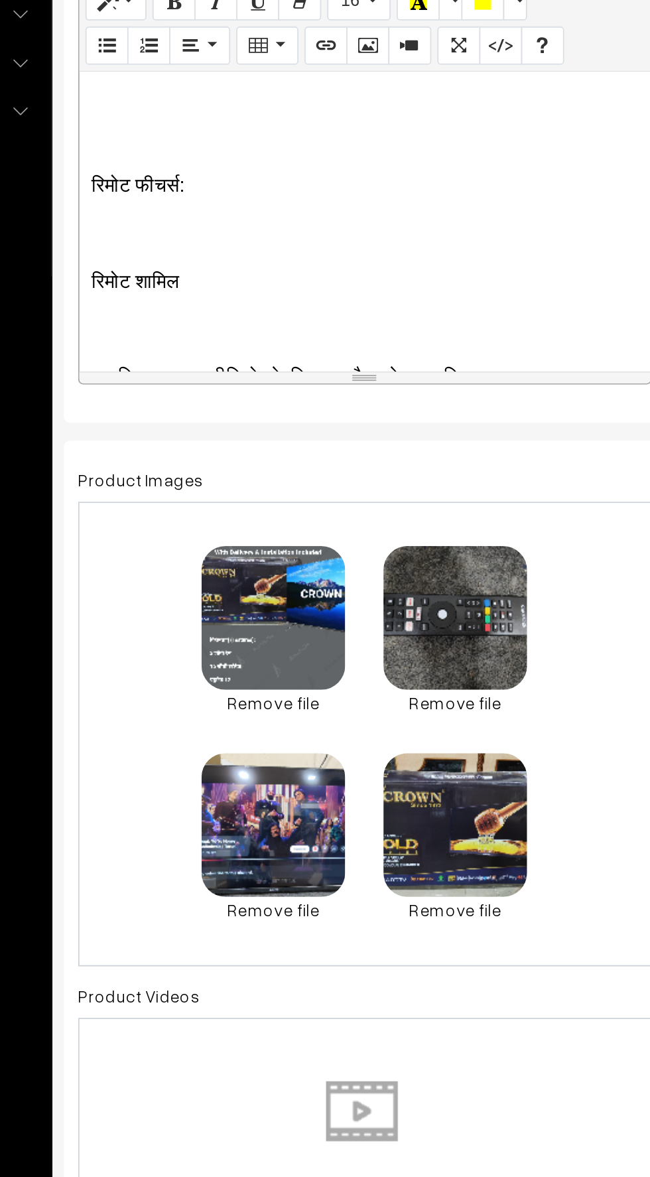
scroll to position [4200, 0]
click at [218, 492] on p at bounding box center [352, 496] width 303 height 16
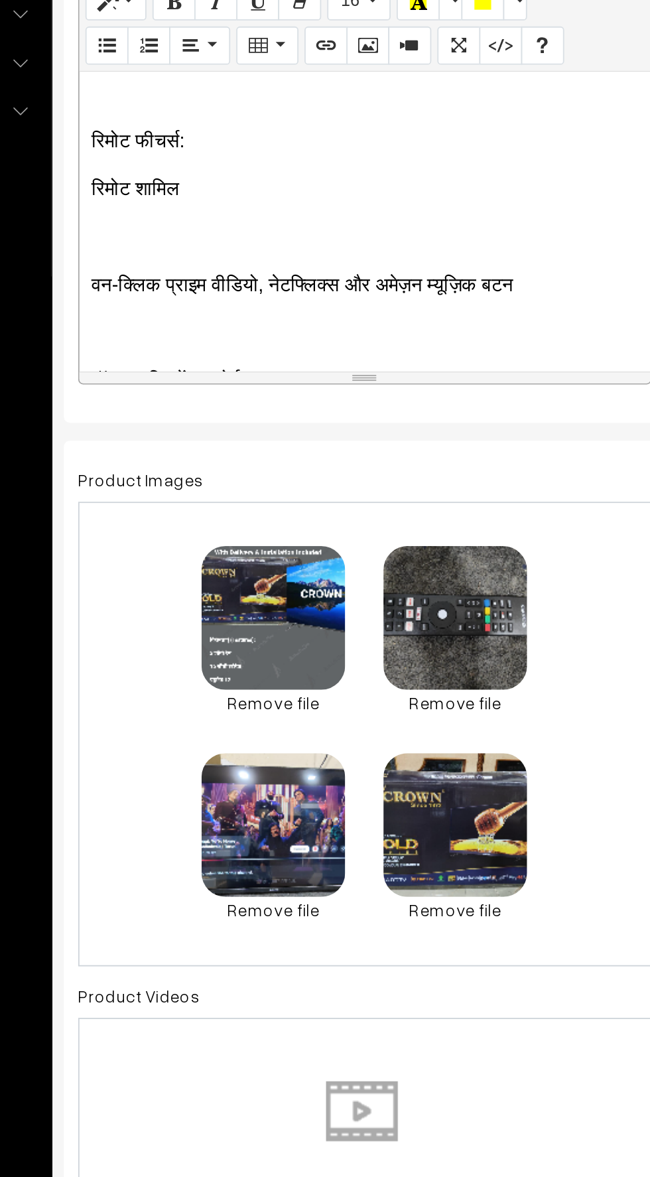
scroll to position [4234, 0]
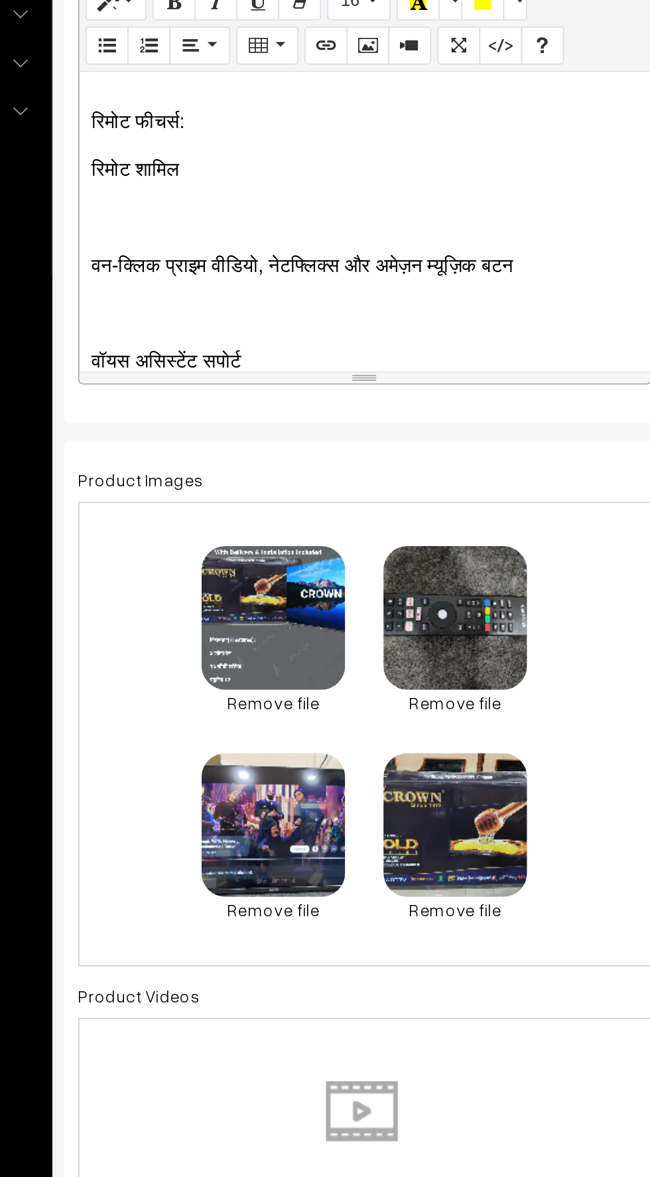
click at [216, 486] on p at bounding box center [352, 488] width 303 height 16
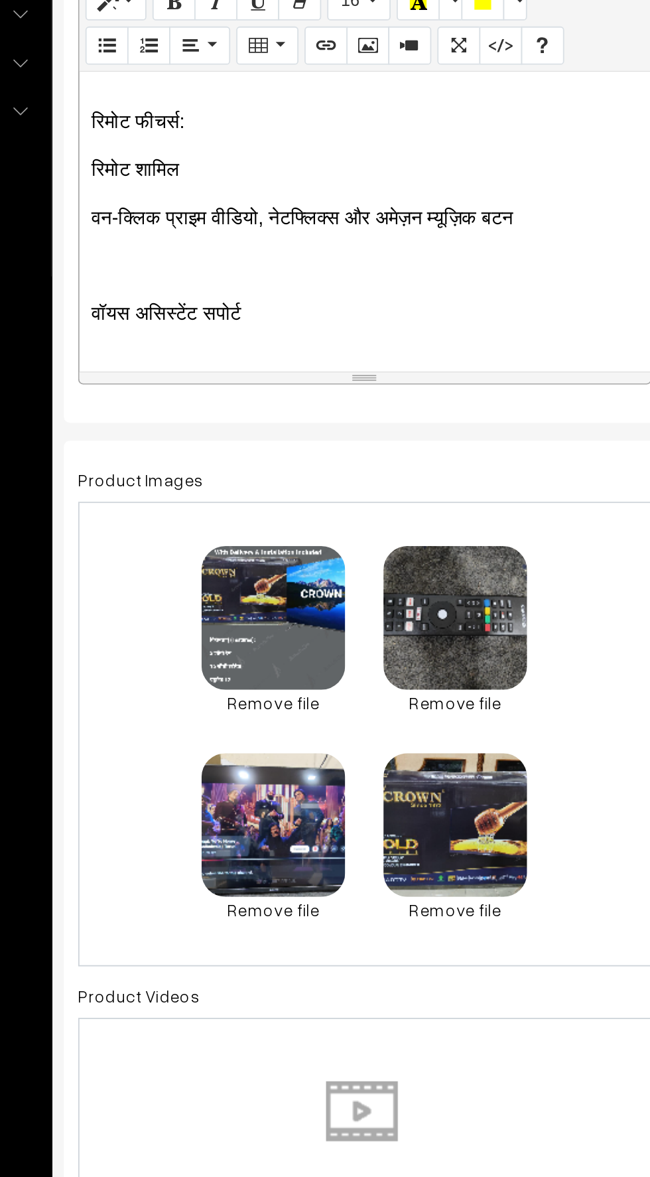
click at [207, 496] on div "📺 CROWN Brand – 40 Inch Android Smart LED TV Product Highlights: ✅ 2 GB RAM ✅ 1…" at bounding box center [352, 490] width 317 height 166
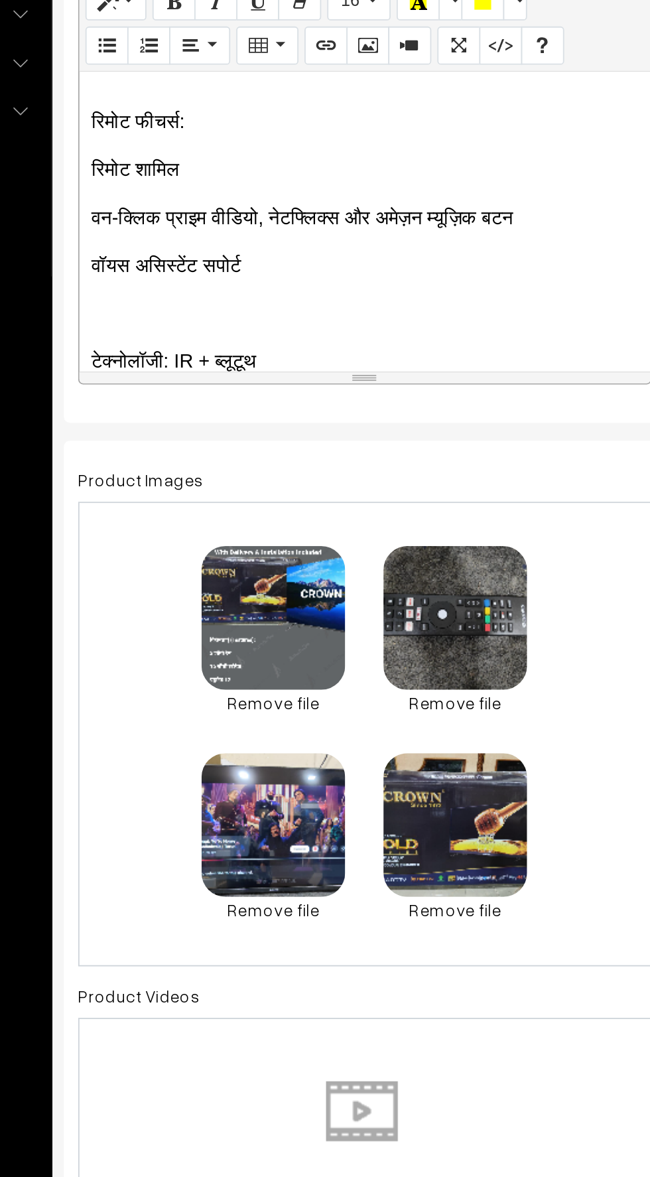
click at [282, 510] on p "वॉयस असिस्टेंट सपोर्ट" at bounding box center [352, 514] width 303 height 16
click at [294, 574] on div "resize" at bounding box center [352, 576] width 317 height 6
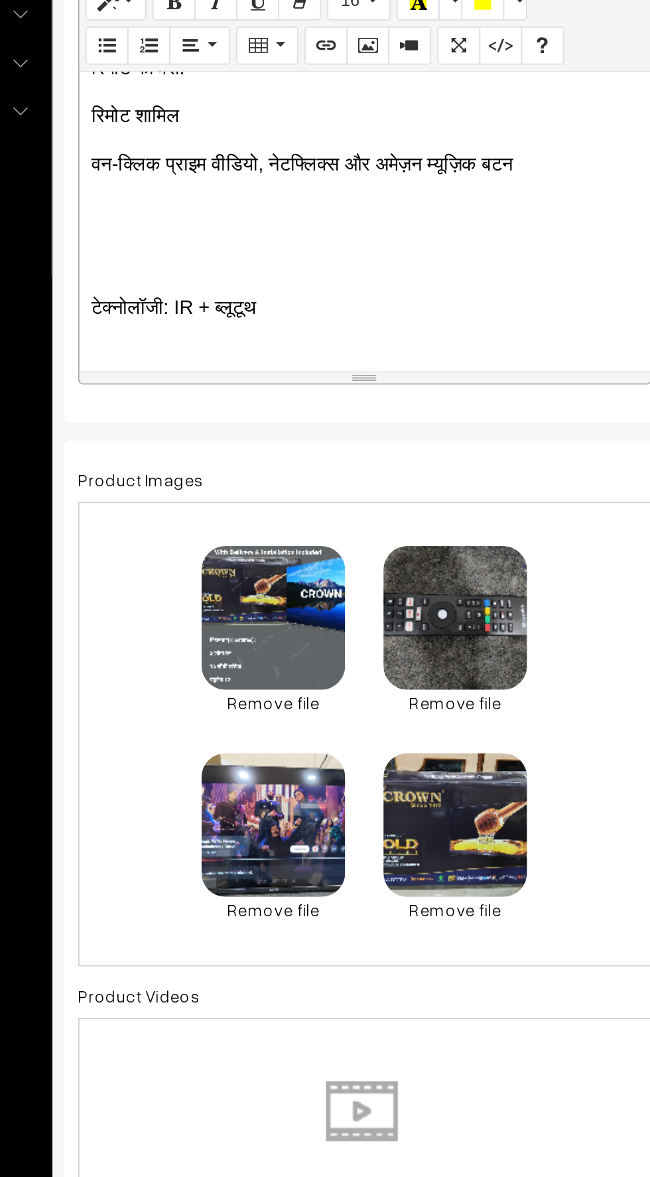
scroll to position [4264, 0]
click at [300, 525] on div "📺 CROWN Brand – 40 Inch Android Smart LED TV Product Highlights: ✅ 2 GB RAM ✅ 1…" at bounding box center [352, 490] width 317 height 166
click at [196, 539] on div "📺 CROWN Brand – 40 Inch Android Smart LED TV Product Highlights: ✅ 2 GB RAM ✅ 1…" at bounding box center [352, 490] width 317 height 166
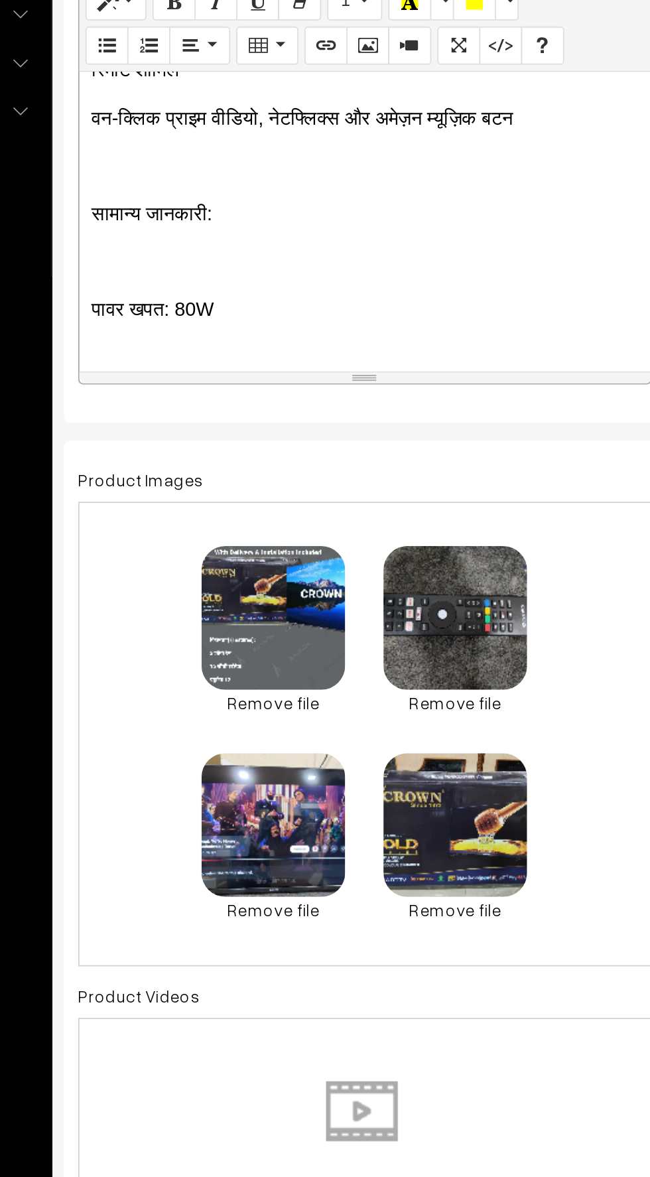
scroll to position [4294, 0]
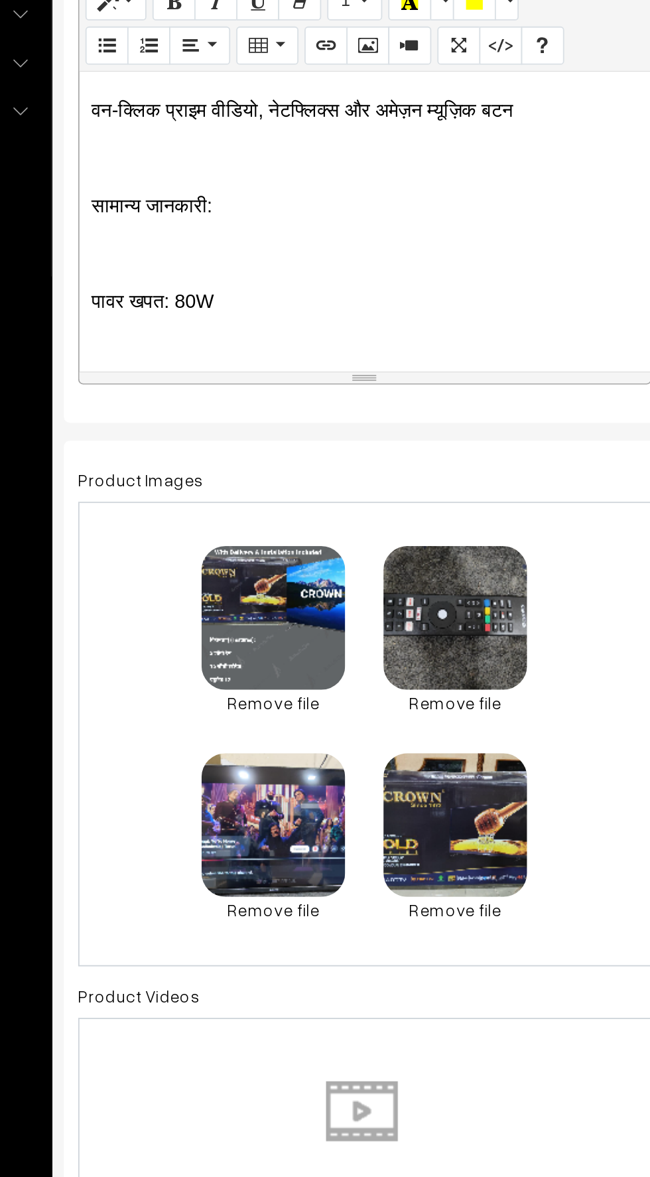
click at [202, 530] on p "पावर खपत: 80W" at bounding box center [352, 534] width 303 height 16
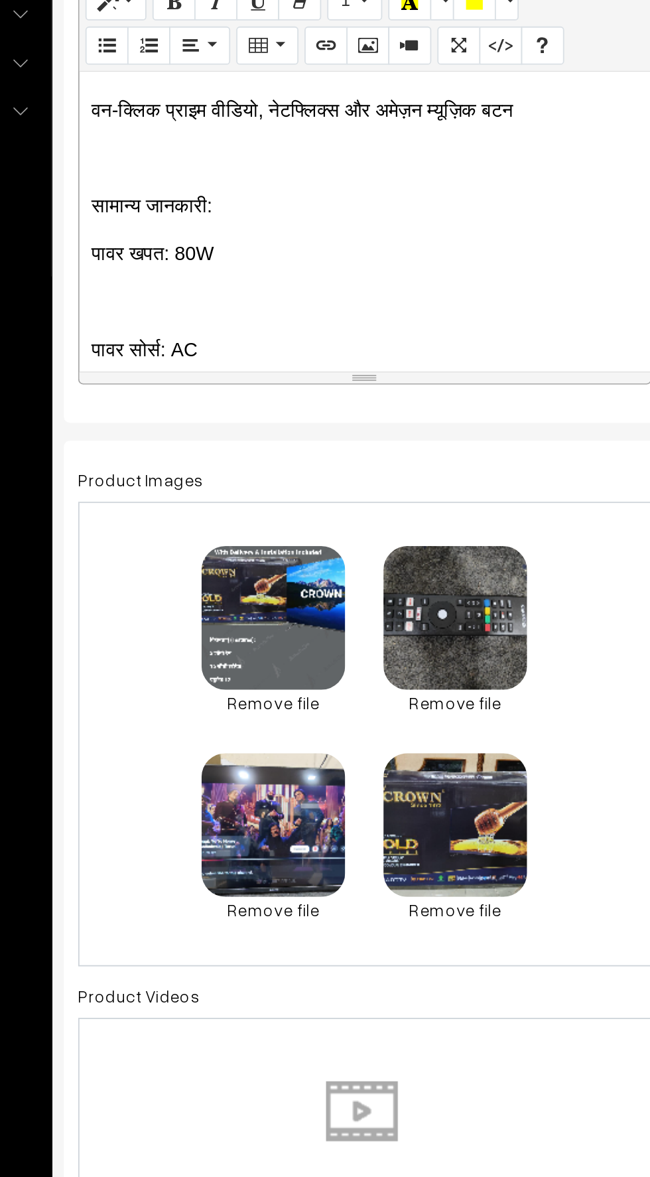
click at [201, 540] on p at bounding box center [352, 534] width 303 height 16
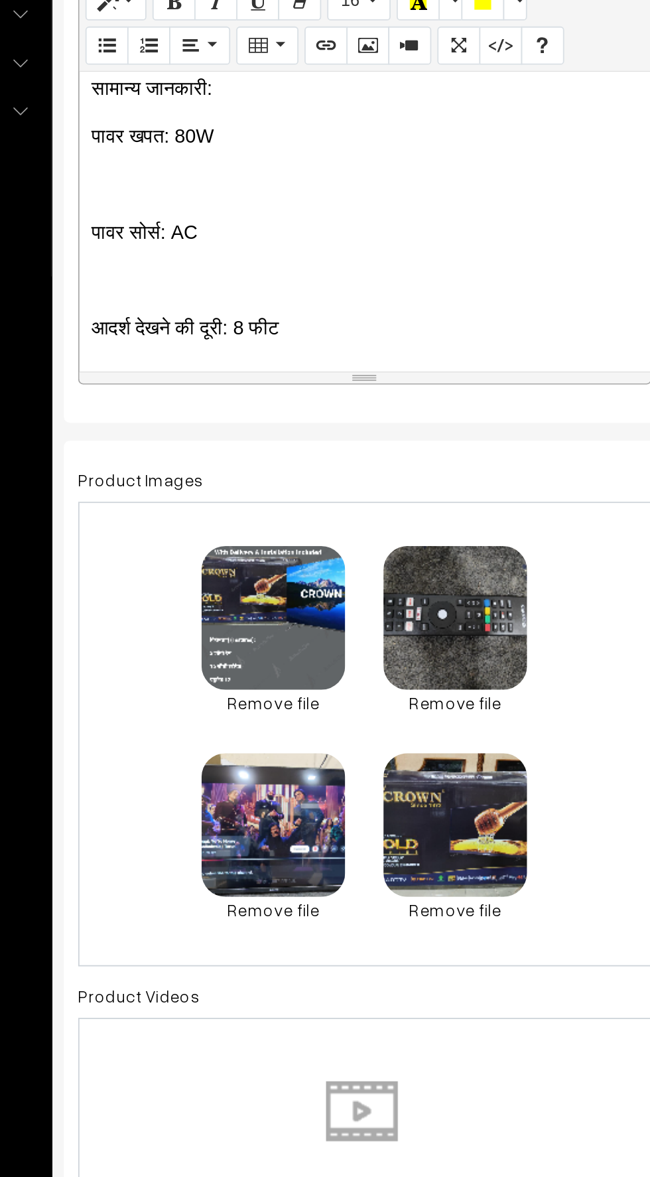
scroll to position [4361, 0]
click at [257, 487] on p "पावर सोर्स: AC" at bounding box center [352, 494] width 303 height 16
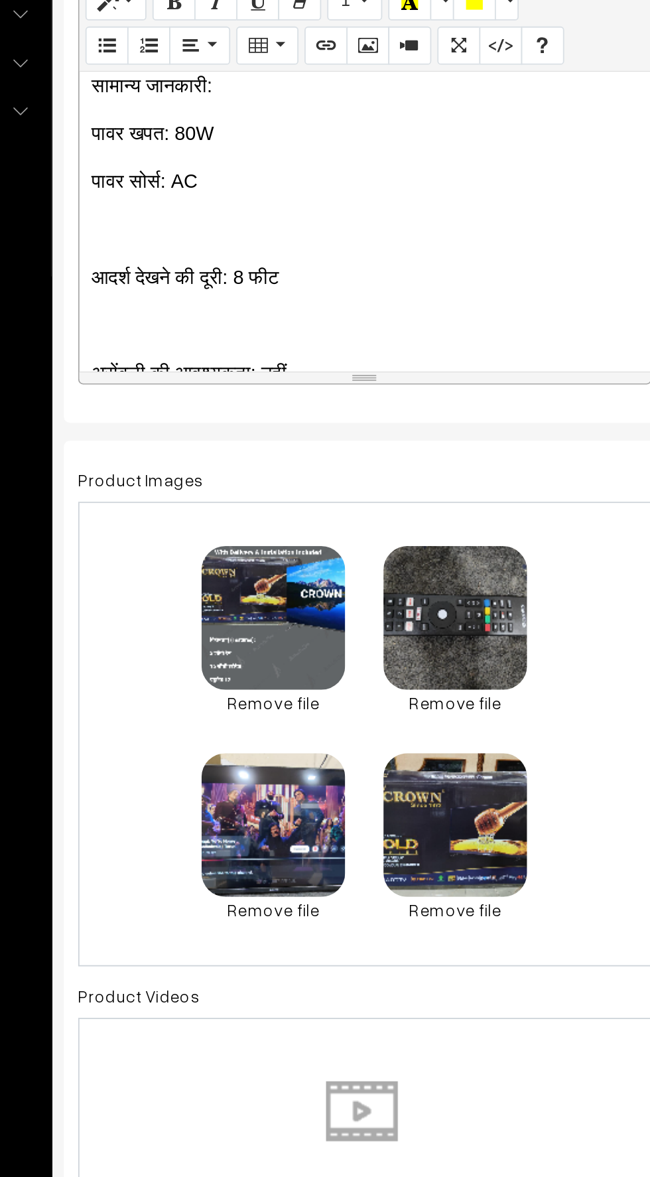
click at [198, 511] on div "📺 CROWN Brand – 40 Inch Android Smart LED TV Product Highlights: ✅ 2 GB RAM ✅ 1…" at bounding box center [352, 490] width 317 height 166
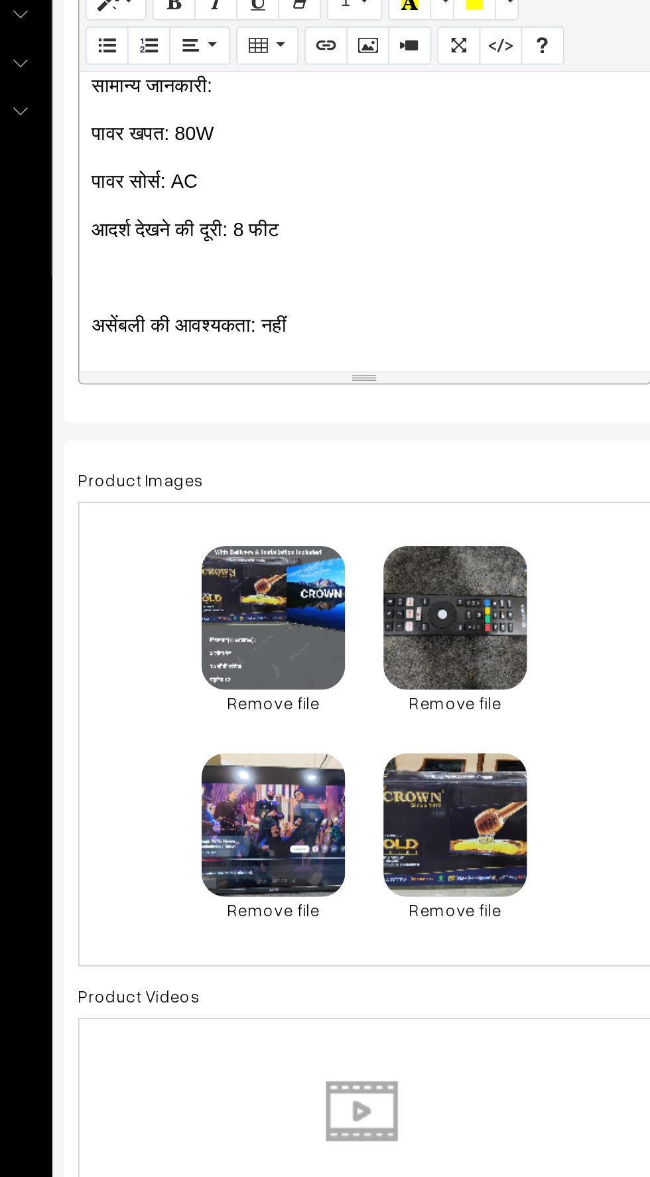
click at [208, 518] on p at bounding box center [352, 521] width 303 height 16
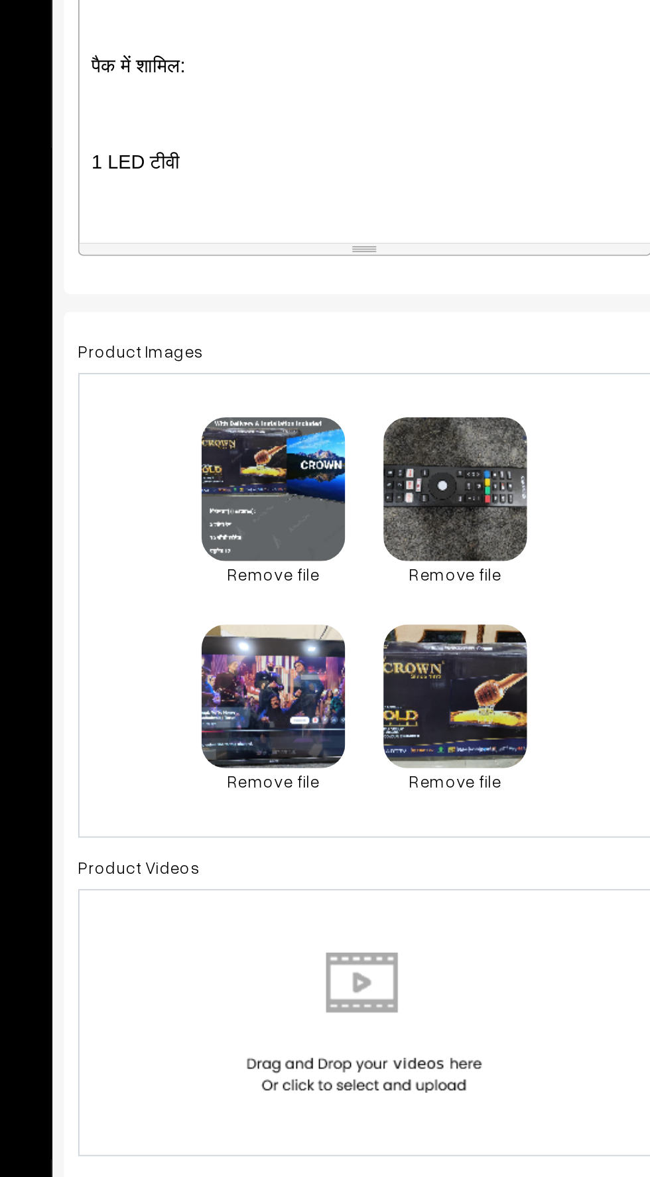
scroll to position [4460, 0]
click at [208, 500] on p at bounding box center [352, 501] width 303 height 16
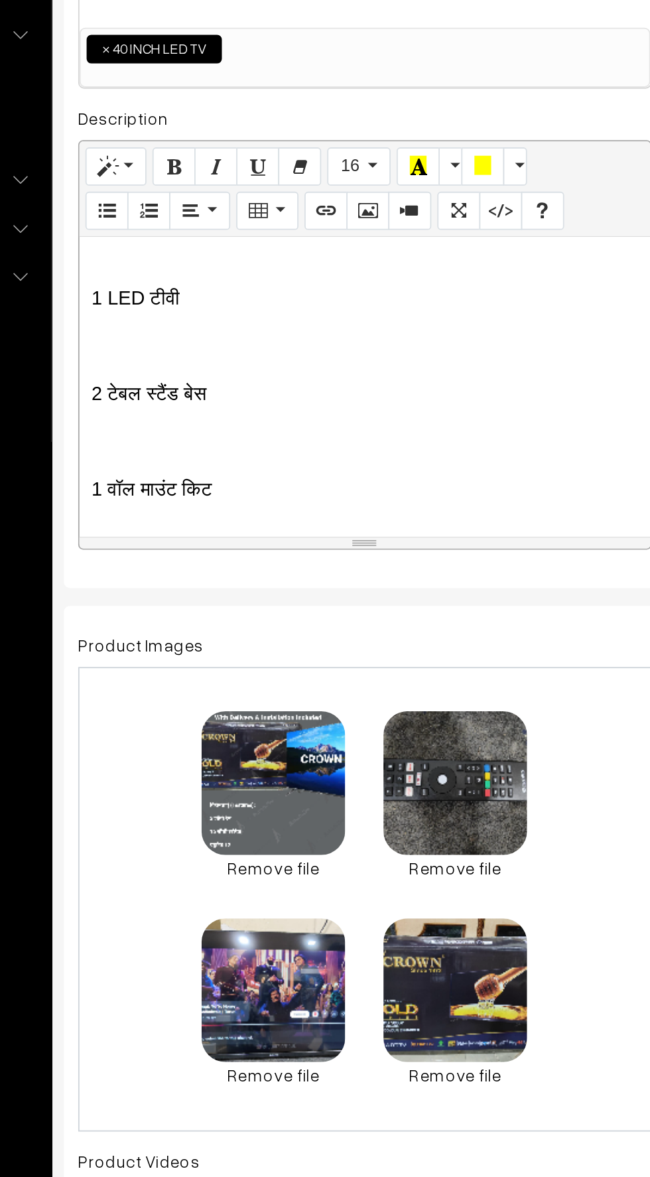
scroll to position [4554, 0]
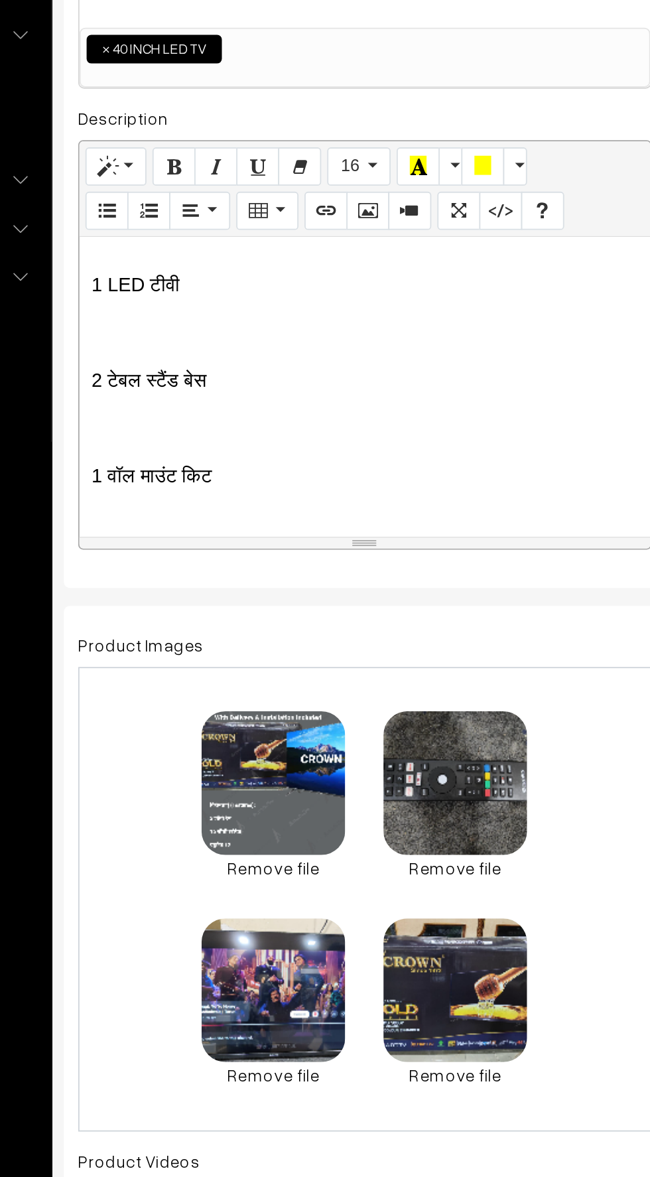
click at [232, 452] on p at bounding box center [352, 460] width 303 height 16
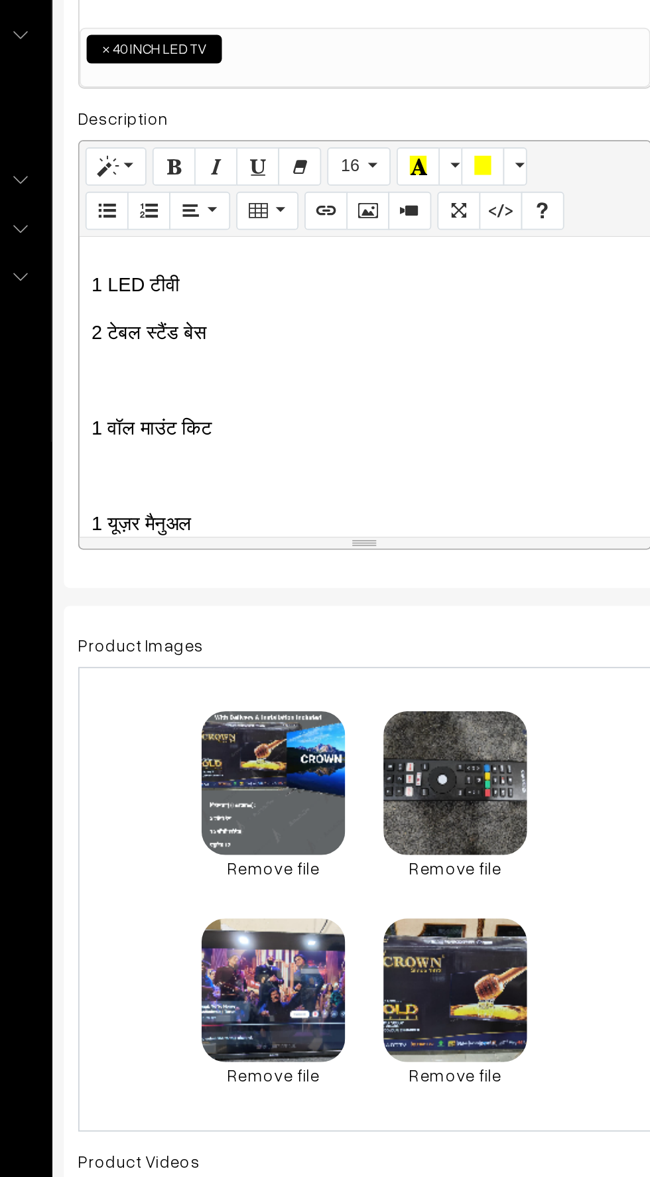
click at [224, 473] on div "📺 CROWN Brand – 40 Inch Android Smart LED TV Product Highlights: ✅ 2 GB RAM ✅ 1…" at bounding box center [352, 490] width 317 height 166
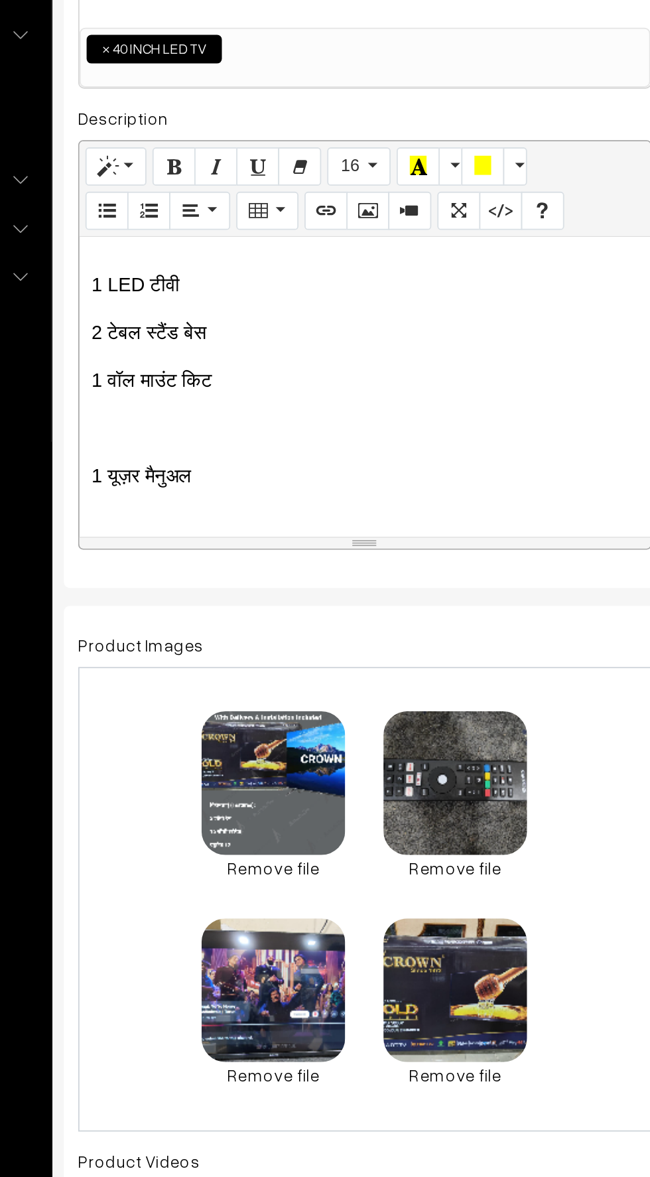
click at [226, 501] on div "📺 CROWN Brand – 40 Inch Android Smart LED TV Product Highlights: ✅ 2 GB RAM ✅ 1…" at bounding box center [352, 490] width 317 height 166
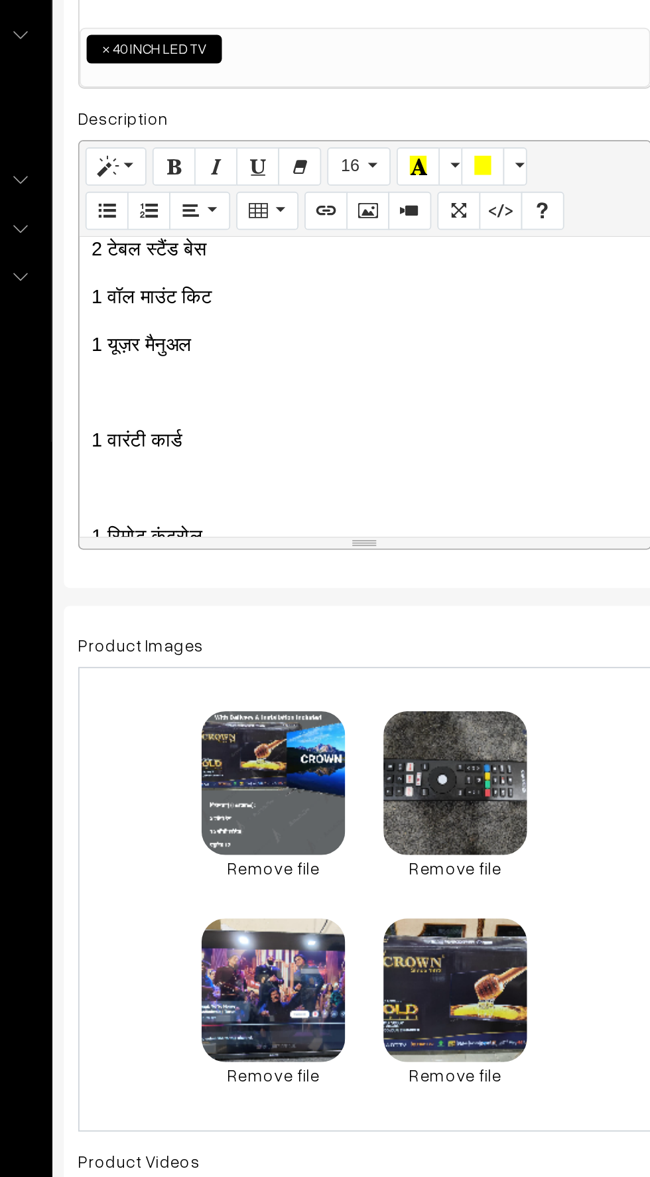
scroll to position [4602, 0]
click at [226, 484] on p at bounding box center [352, 492] width 303 height 16
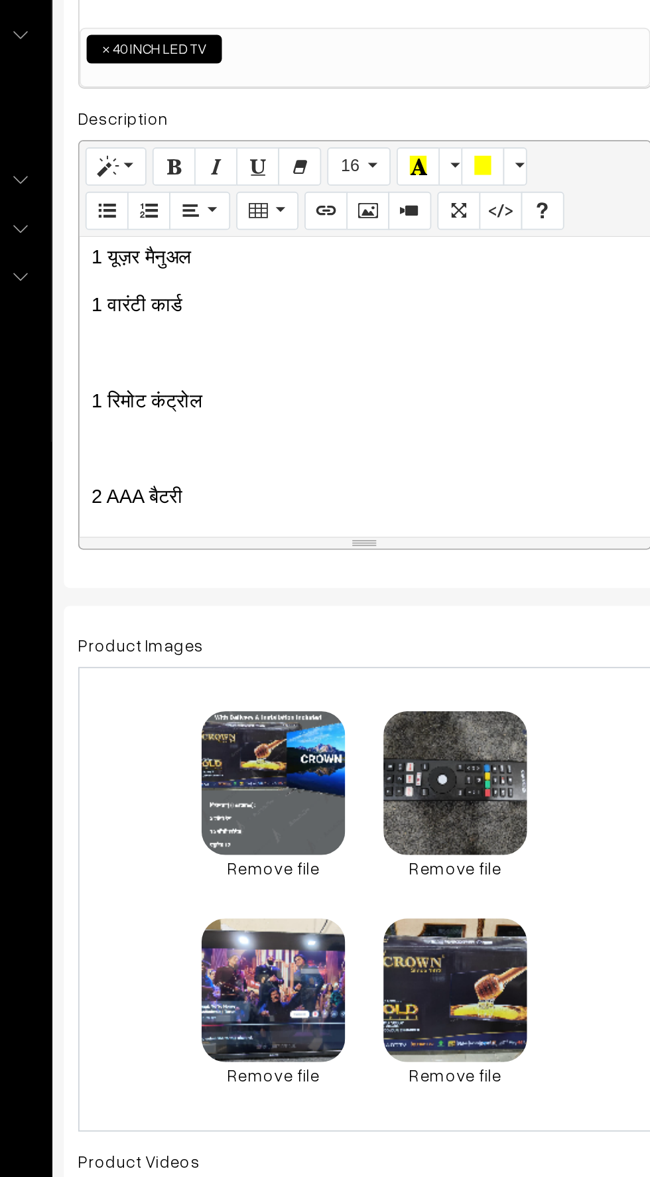
scroll to position [4651, 0]
click at [211, 519] on p at bounding box center [352, 523] width 303 height 16
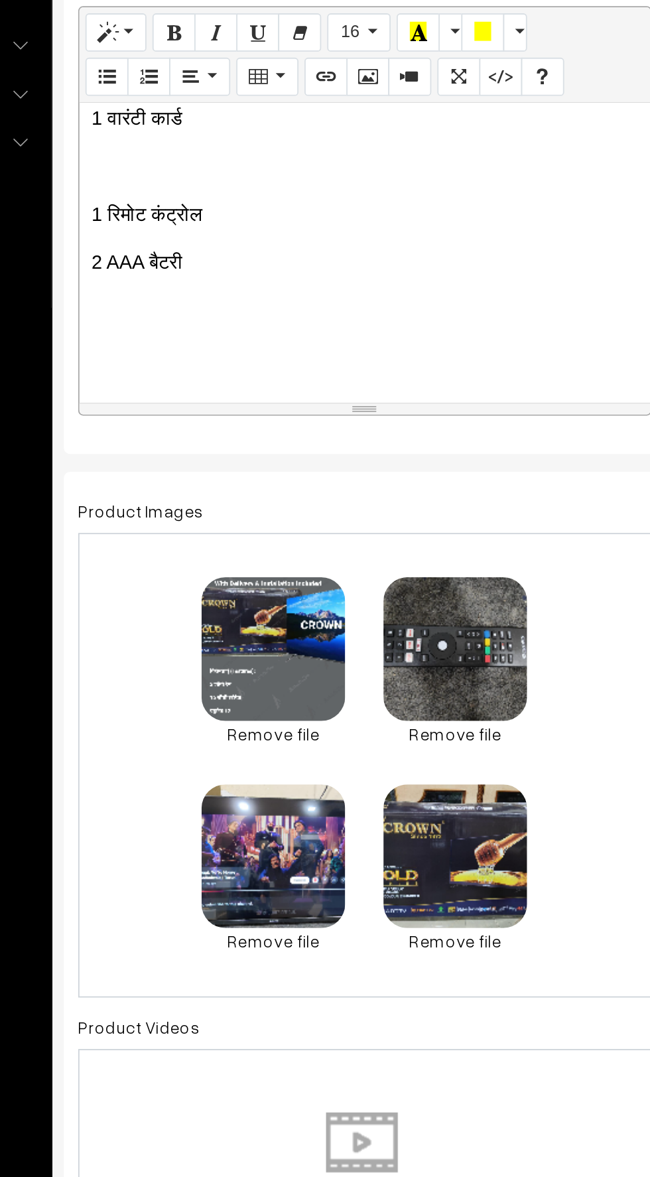
scroll to position [4713, 0]
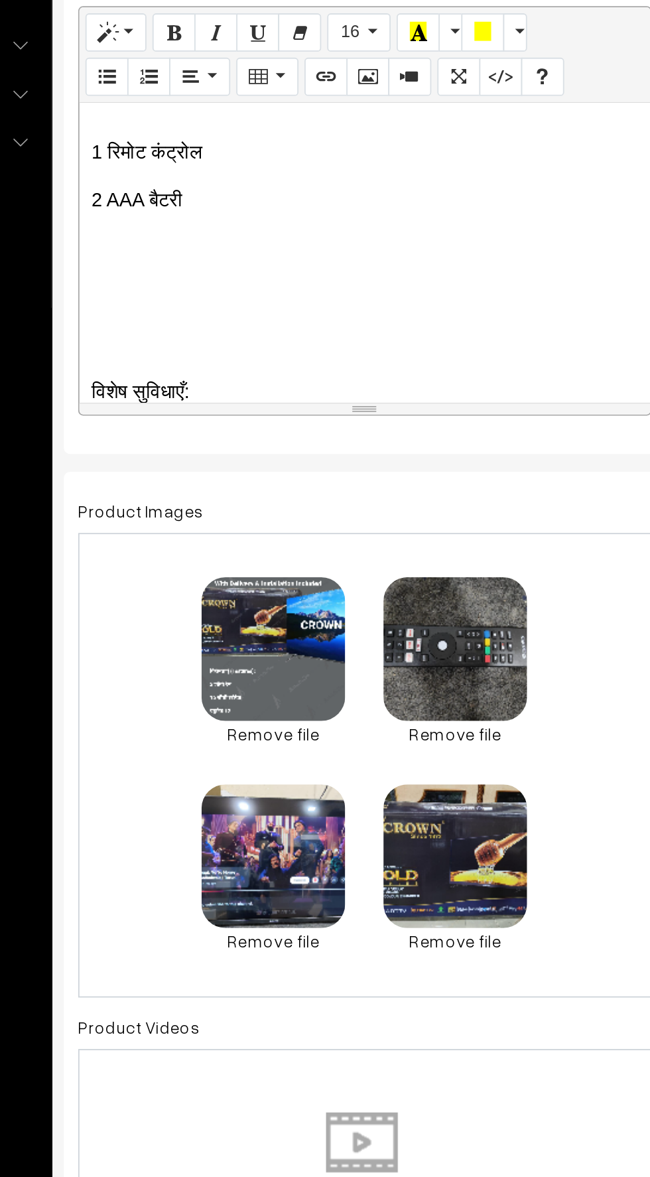
click at [215, 526] on div "📺 CROWN Brand – 40 Inch Android Smart LED TV Product Highlights: ✅ 2 GB RAM ✅ 1…" at bounding box center [352, 490] width 317 height 166
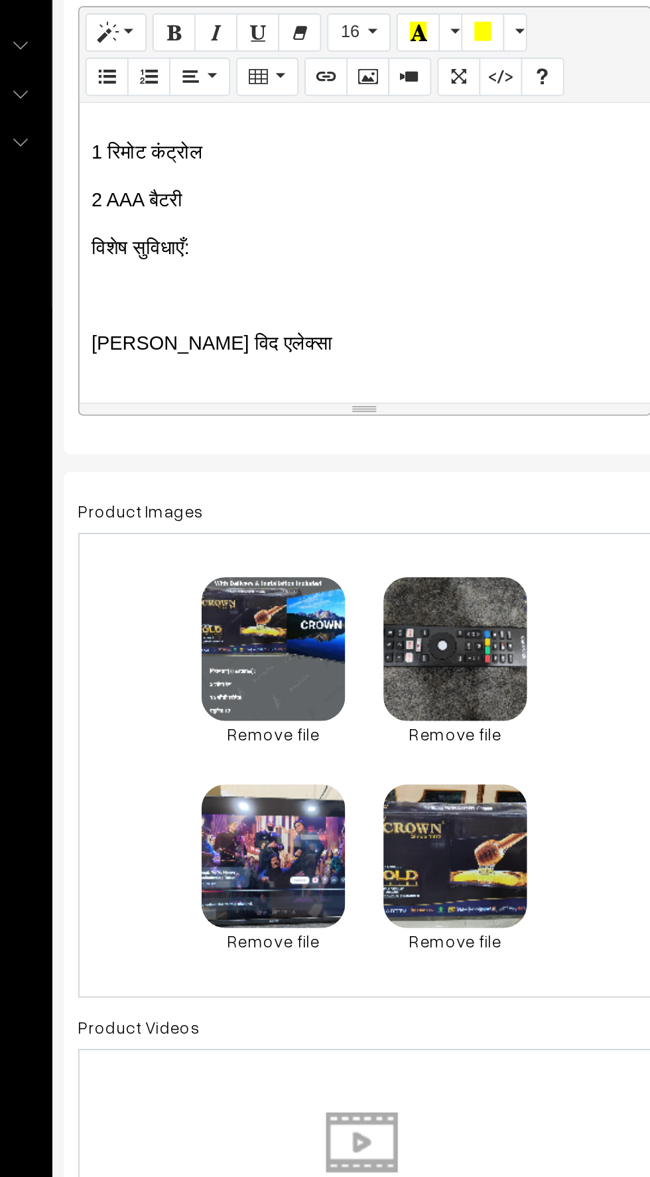
click at [206, 503] on div "📺 CROWN Brand – 40 Inch Android Smart LED TV Product Highlights: ✅ 2 GB RAM ✅ 1…" at bounding box center [352, 490] width 317 height 166
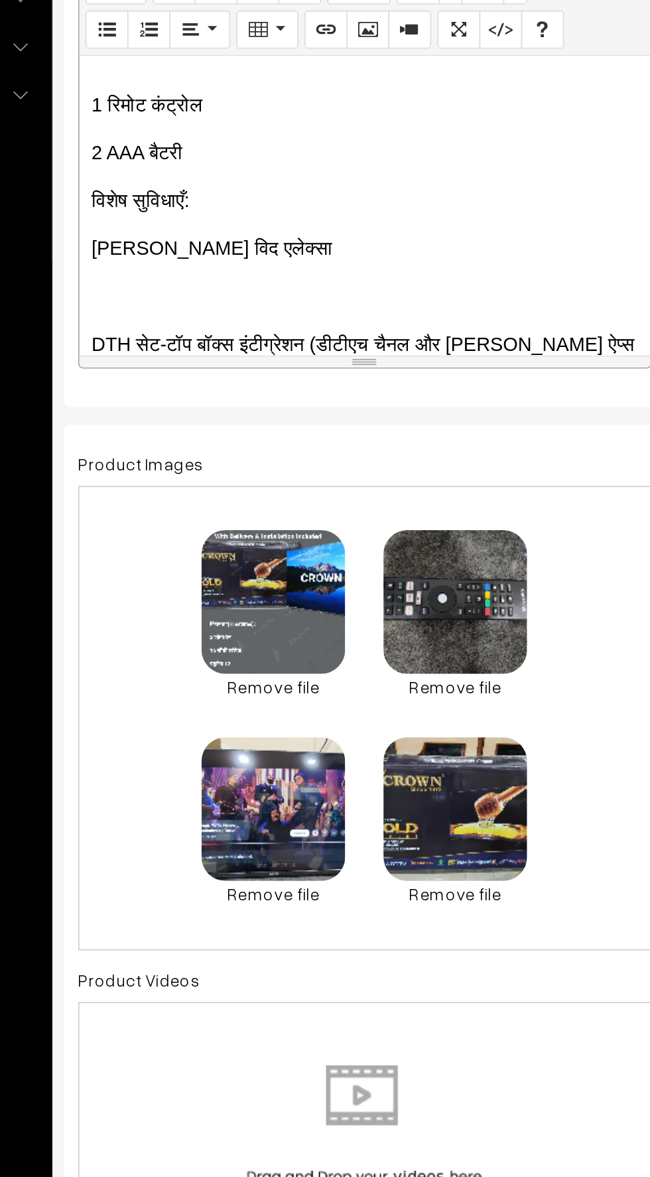
scroll to position [3, 0]
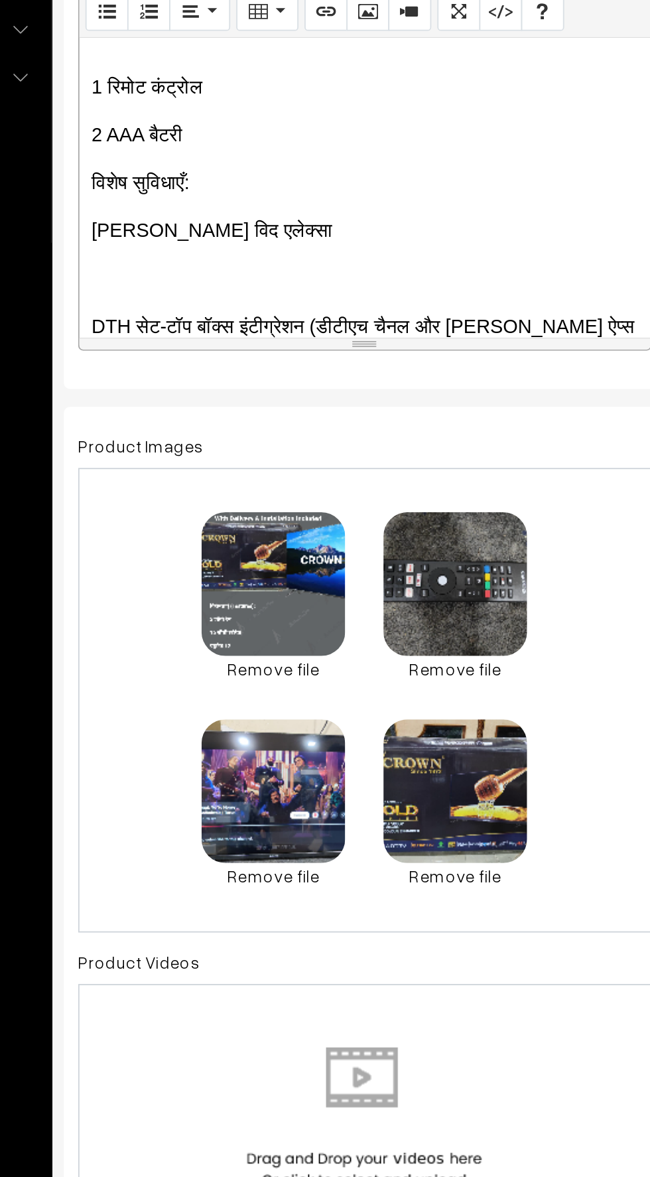
click at [217, 536] on p at bounding box center [352, 540] width 303 height 16
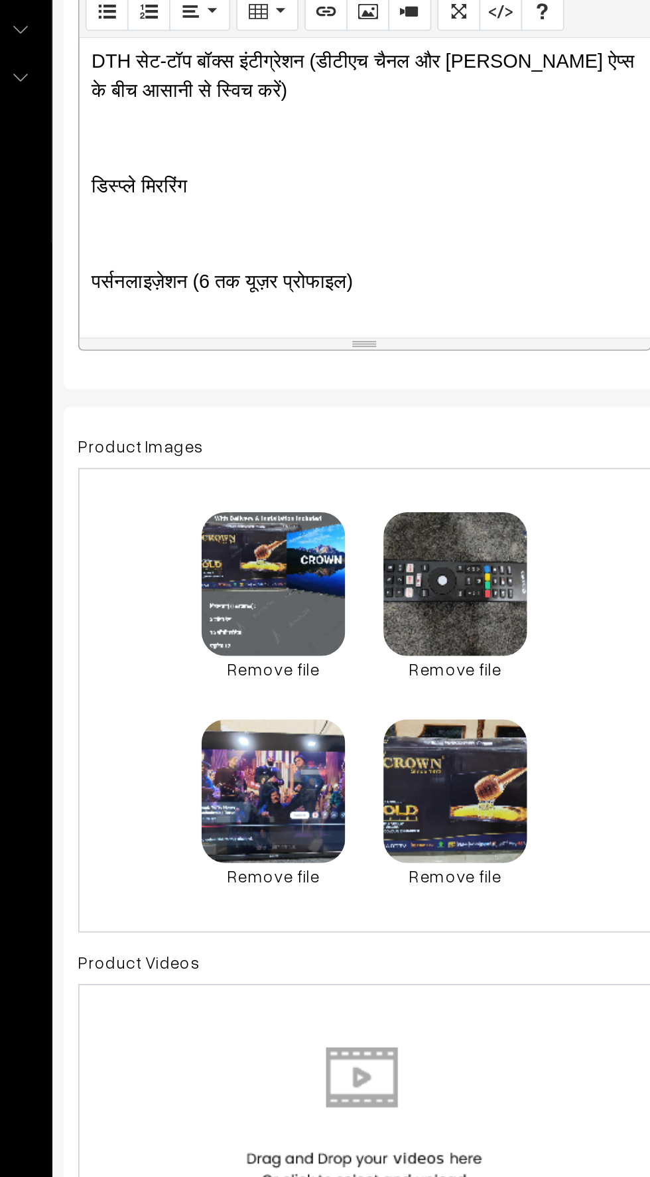
scroll to position [4842, 0]
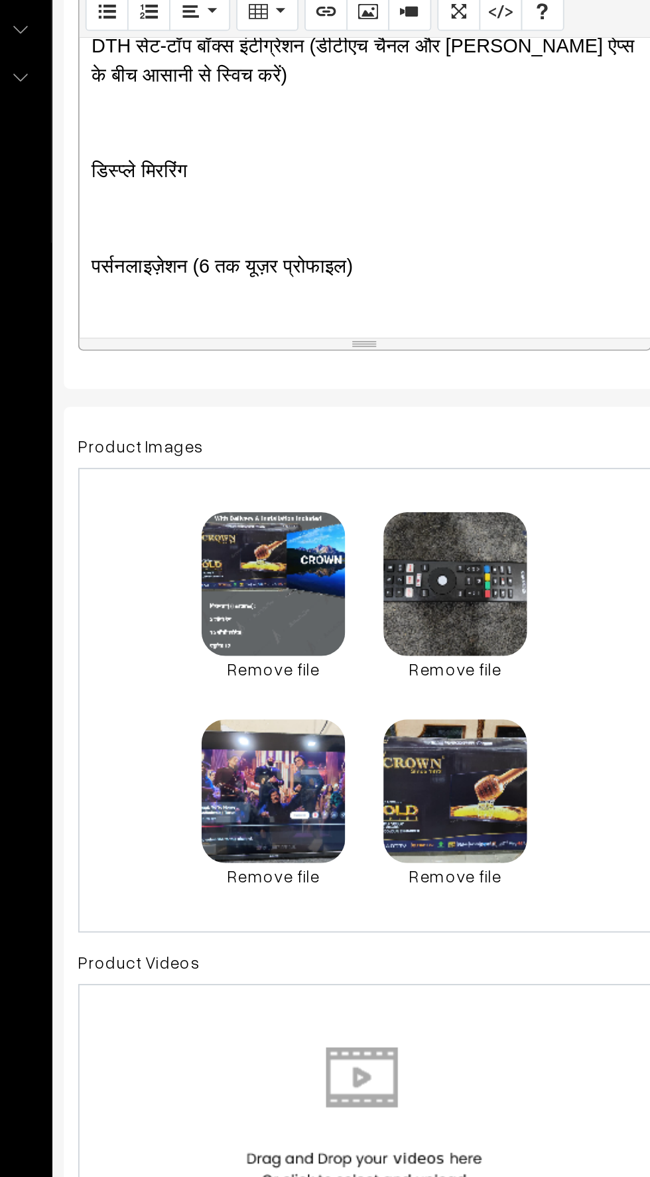
click at [212, 509] on p at bounding box center [352, 507] width 303 height 16
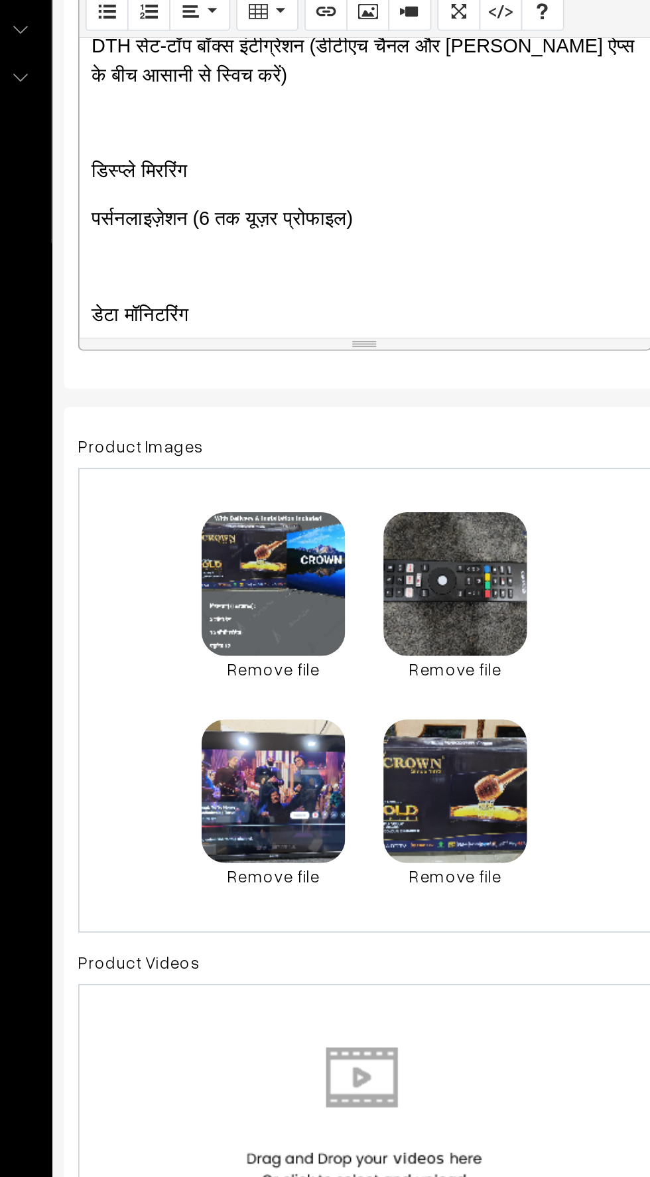
click at [209, 531] on p at bounding box center [352, 534] width 303 height 16
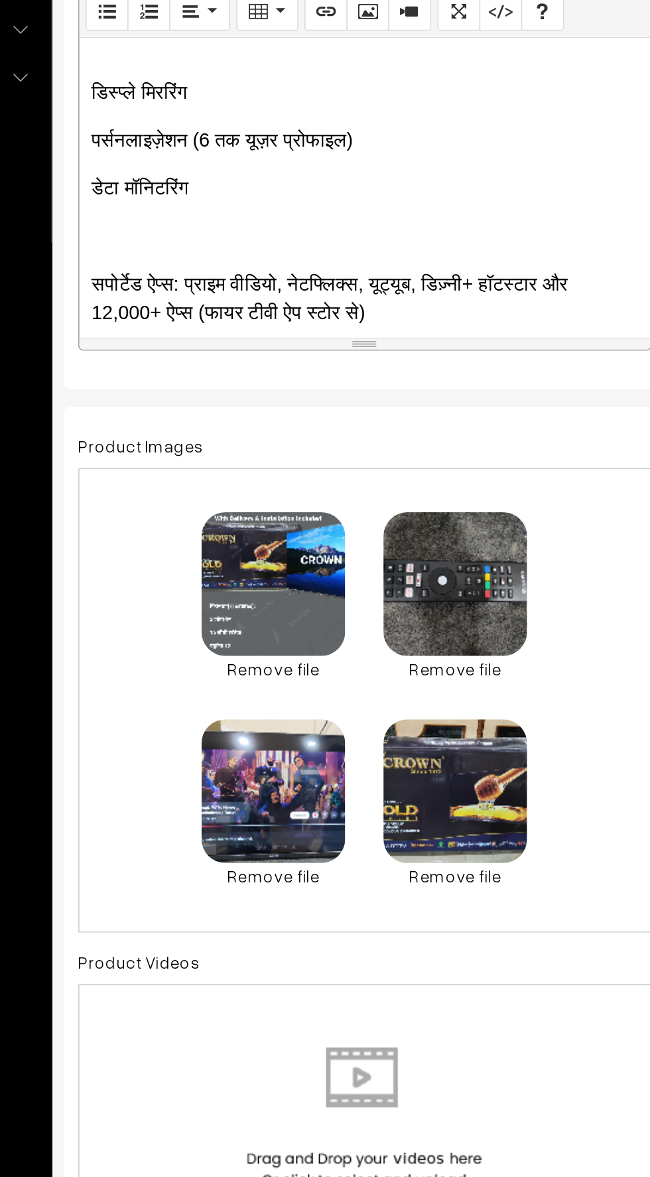
scroll to position [4903, 0]
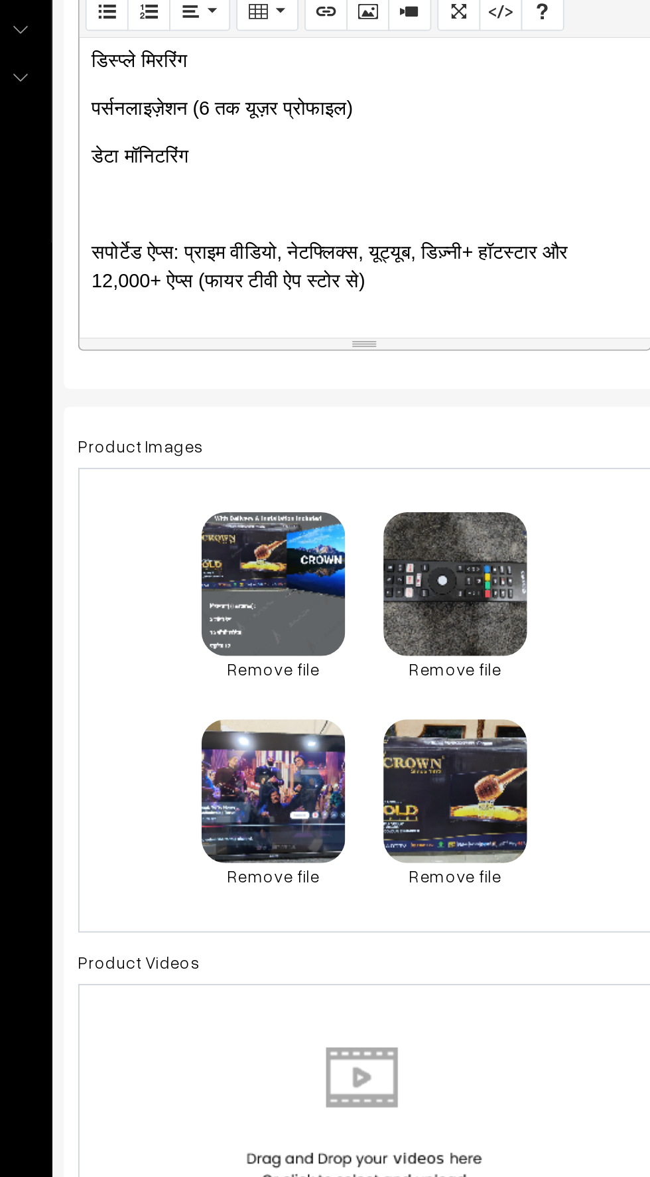
click at [216, 494] on p at bounding box center [352, 499] width 303 height 16
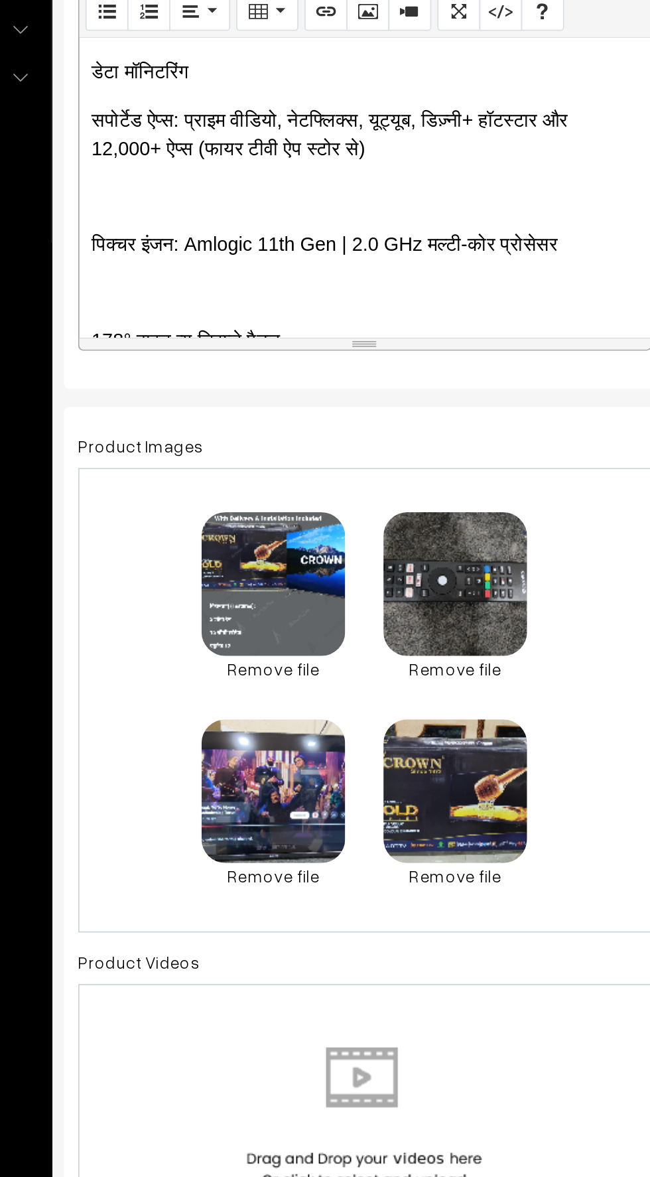
scroll to position [4951, 0]
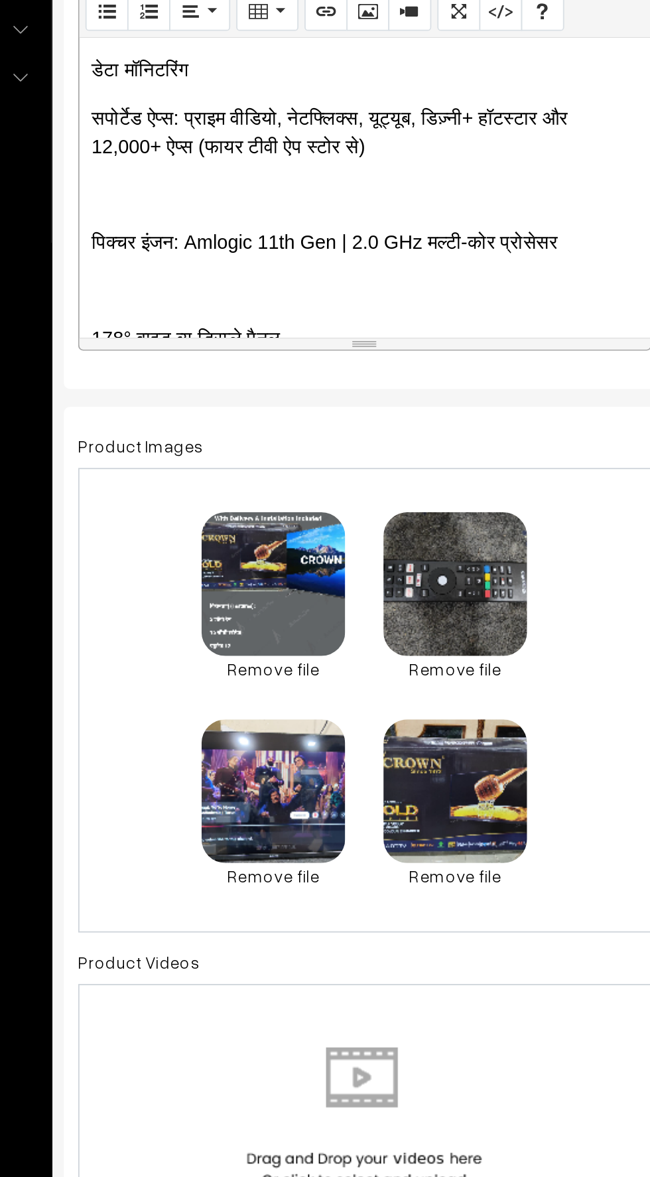
click at [212, 488] on p at bounding box center [352, 494] width 303 height 16
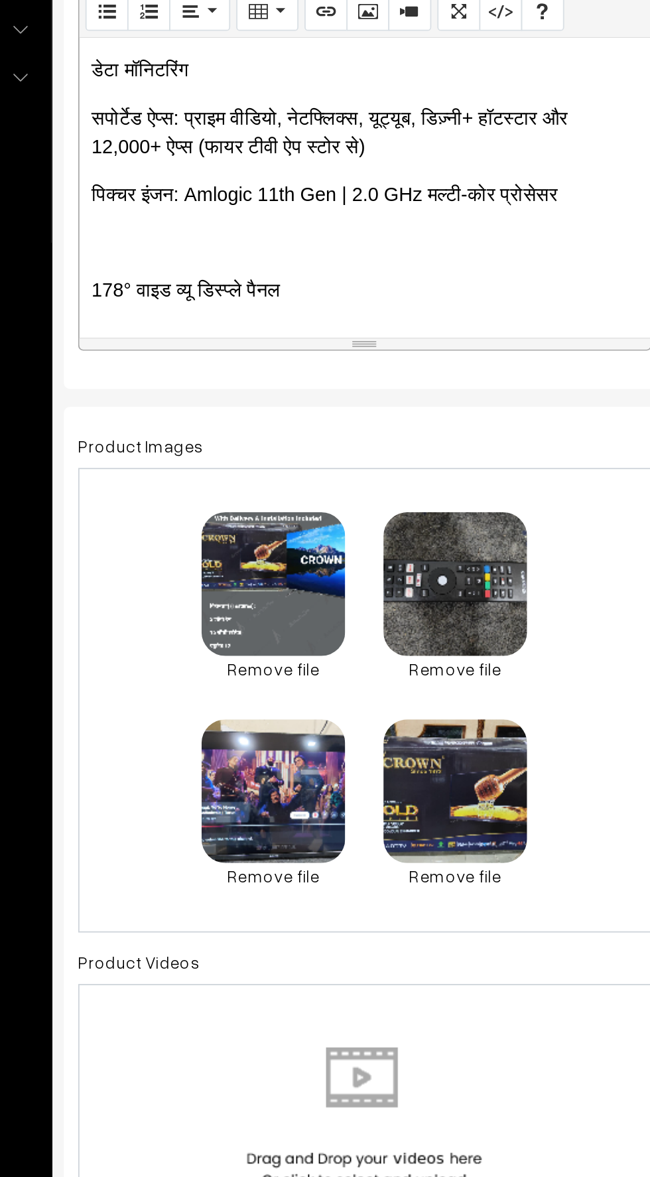
click at [214, 504] on div "📺 CROWN Brand – 40 Inch Android Smart LED TV Product Highlights: ✅ 2 GB RAM ✅ 1…" at bounding box center [352, 490] width 317 height 166
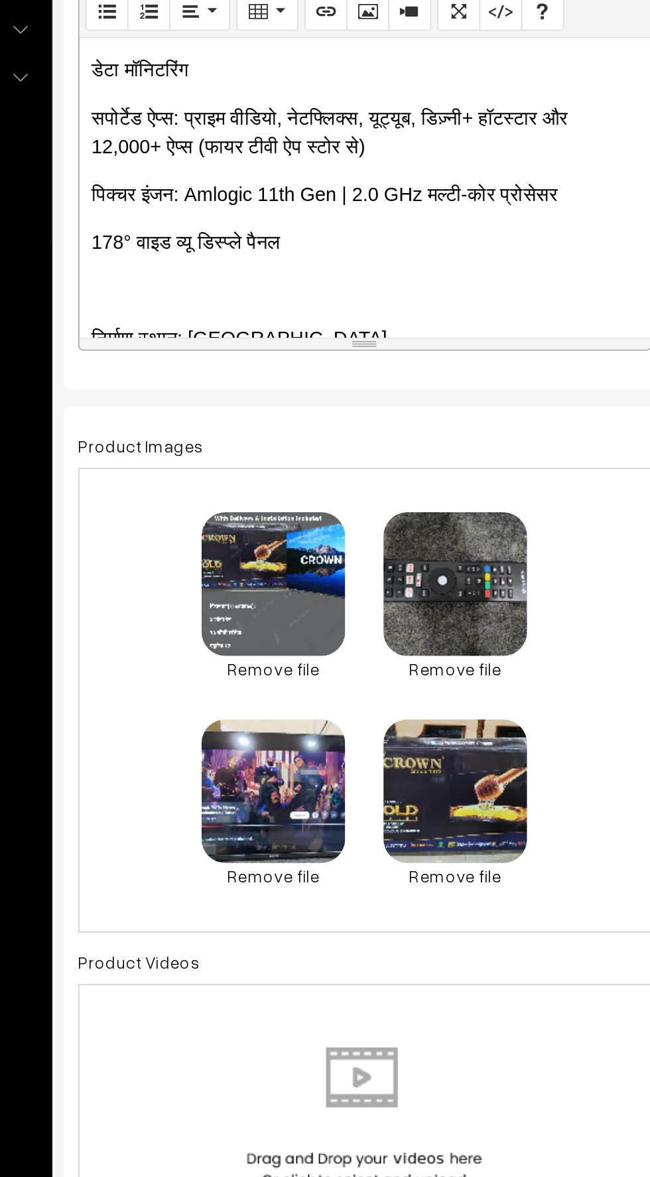
click at [223, 536] on div "📺 CROWN Brand – 40 Inch Android Smart LED TV Product Highlights: ✅ 2 GB RAM ✅ 1…" at bounding box center [352, 490] width 317 height 166
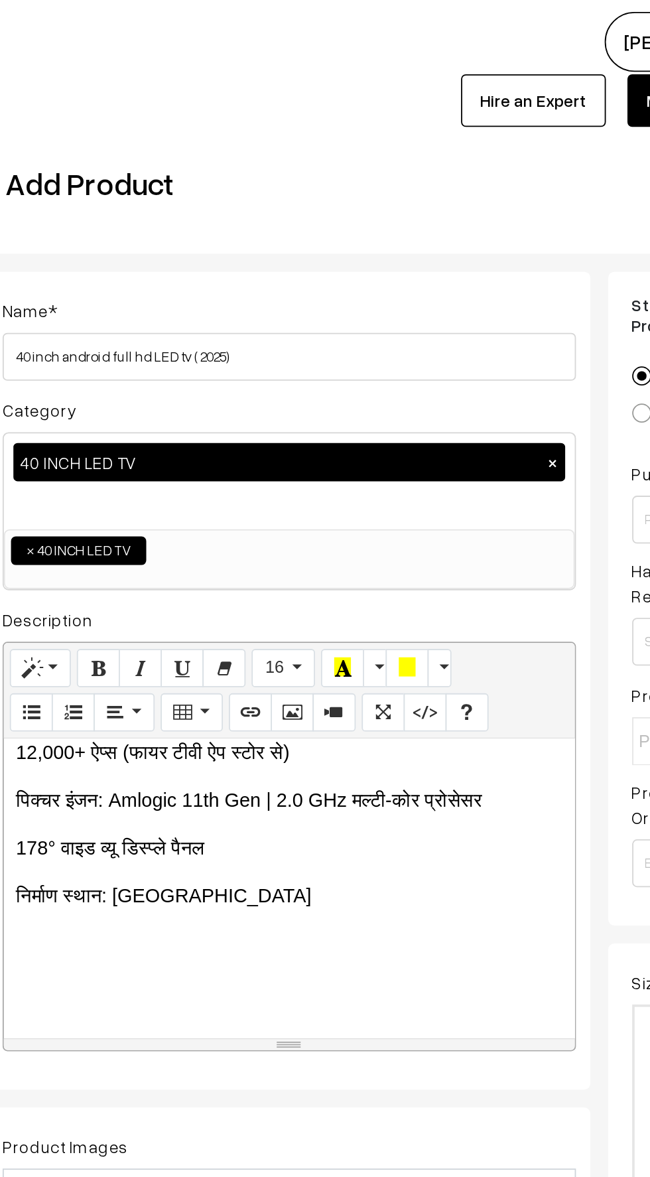
scroll to position [0, 0]
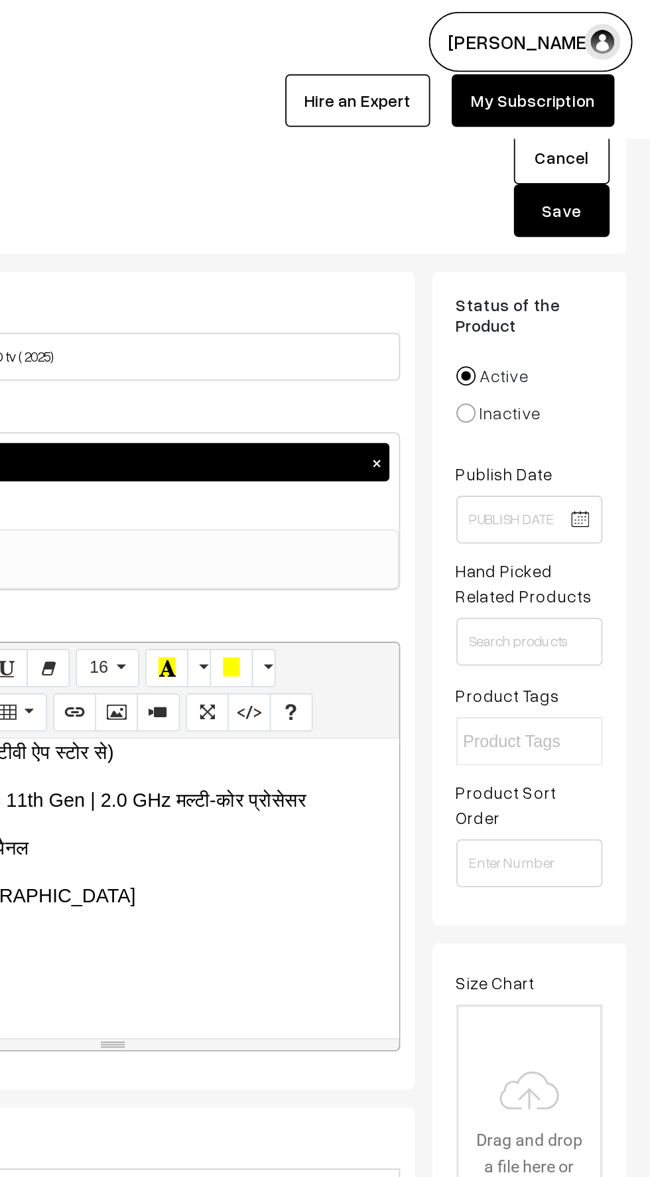
click at [595, 113] on button "Save" at bounding box center [601, 116] width 53 height 29
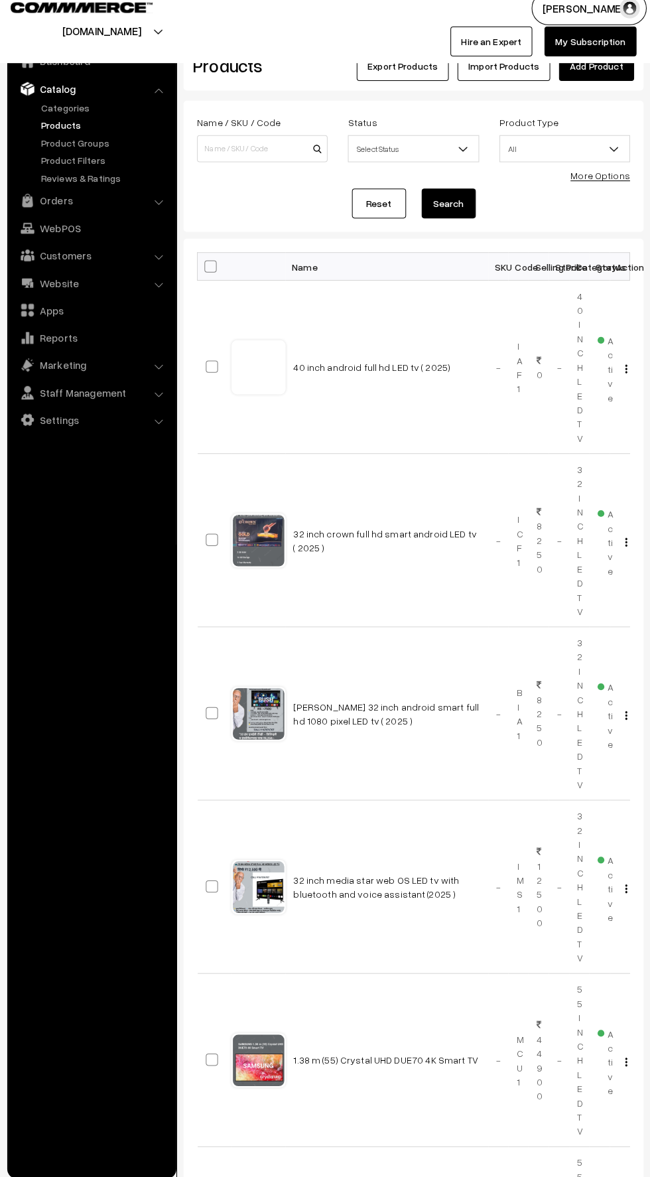
scroll to position [8, 0]
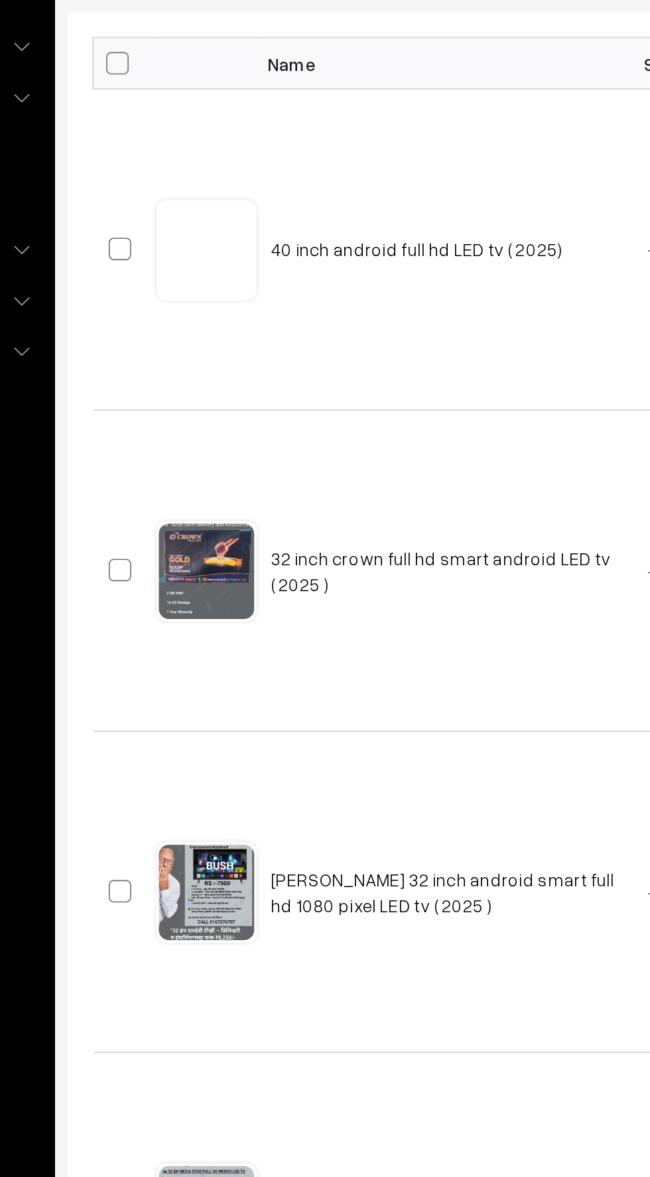
click at [250, 556] on div at bounding box center [259, 545] width 50 height 50
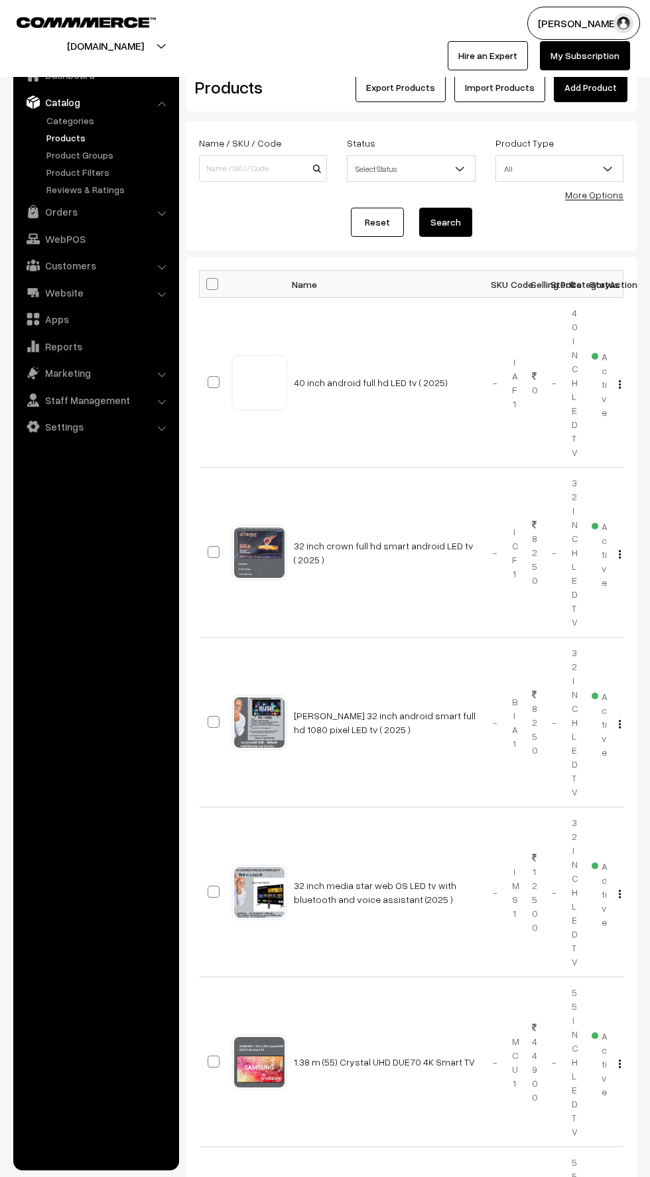
scroll to position [8, 0]
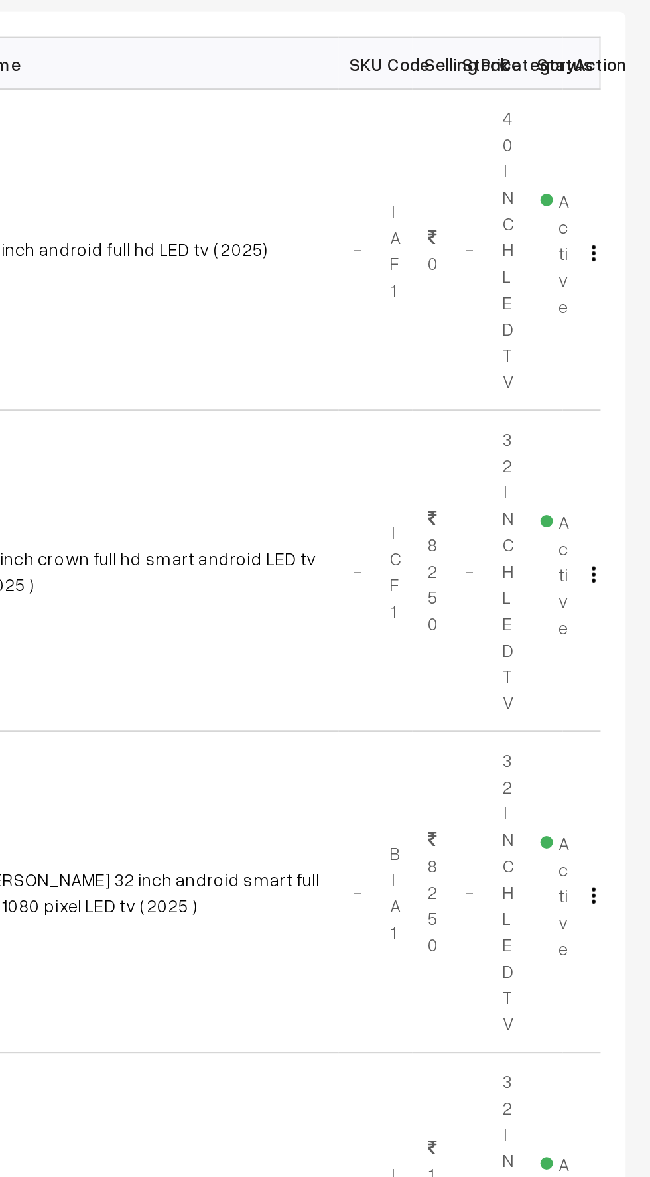
click at [619, 374] on img "button" at bounding box center [620, 376] width 2 height 9
click at [520, 423] on link "Edit" at bounding box center [560, 424] width 113 height 29
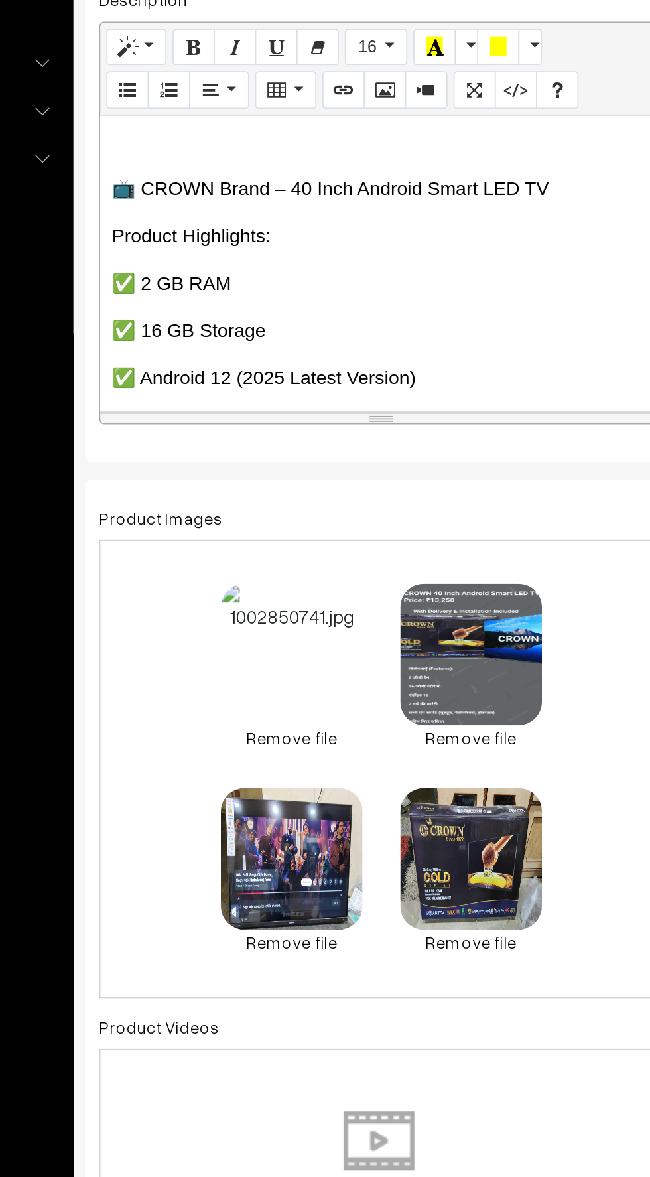
scroll to position [5, 0]
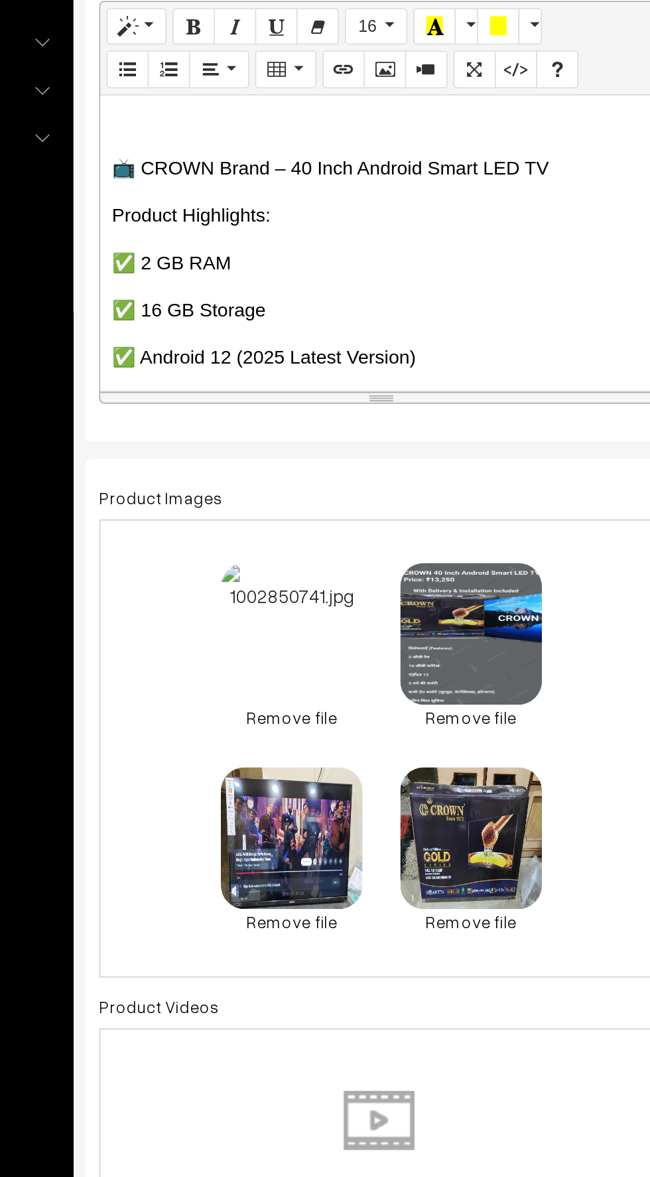
click at [301, 749] on link "Remove file" at bounding box center [302, 754] width 80 height 14
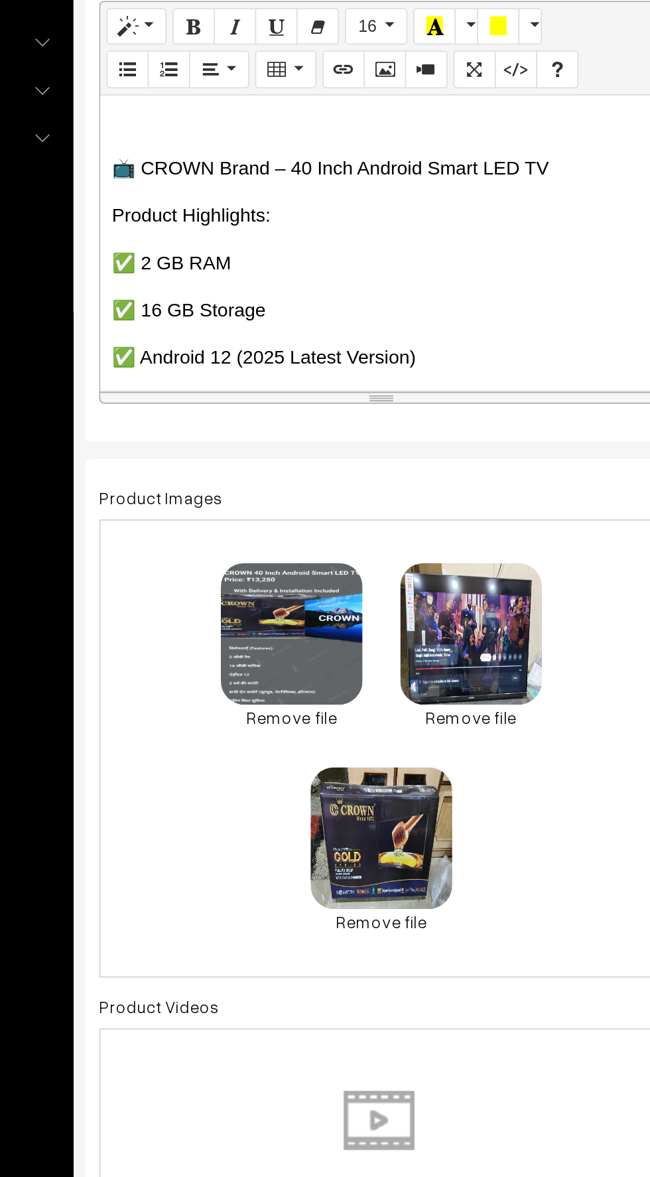
click at [433, 835] on div "0.3 MB 1002850880.png Check Error Remove file 0.1 MB 1002850740.jpg Check Error…" at bounding box center [353, 772] width 318 height 258
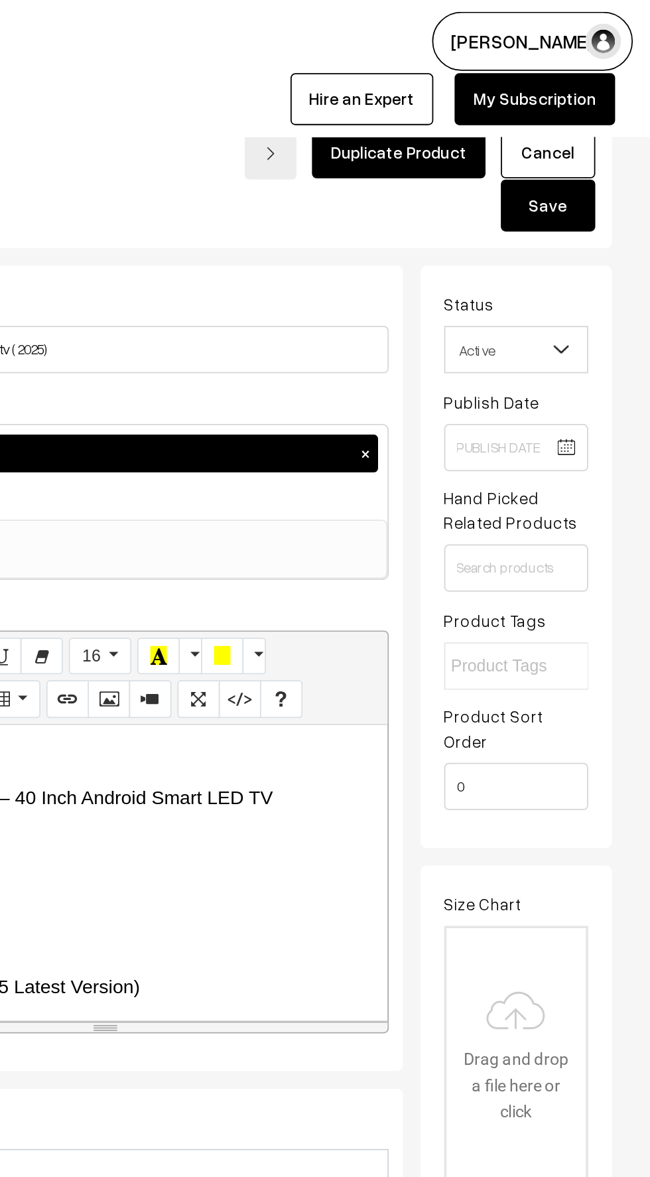
scroll to position [0, 0]
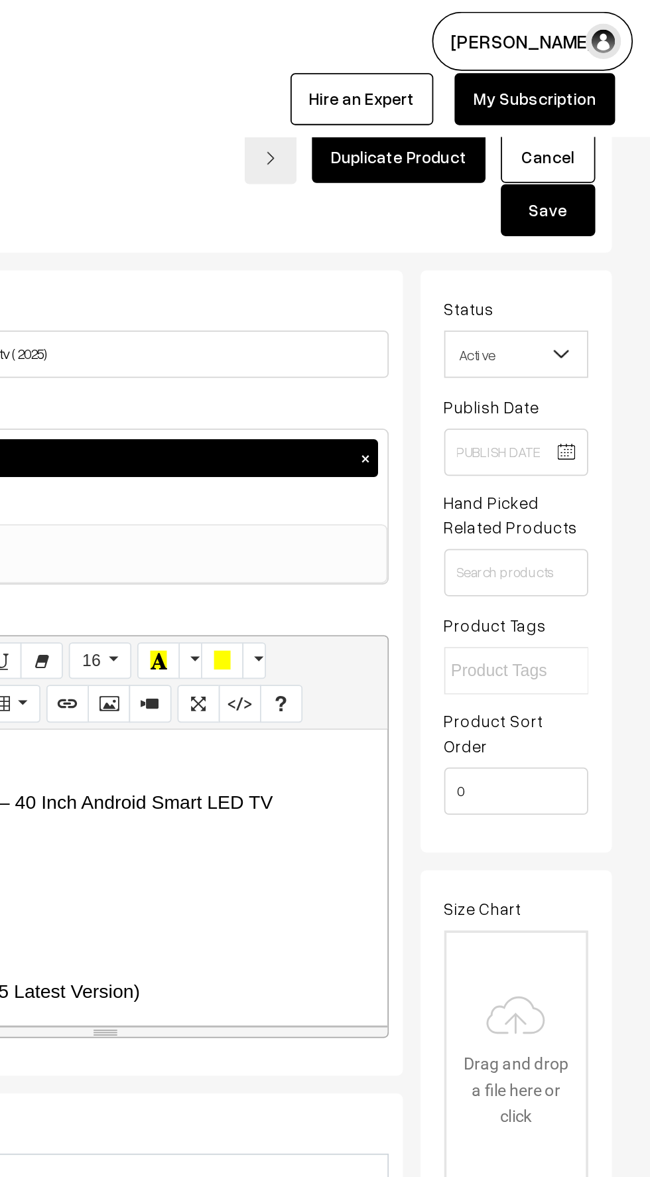
click at [585, 115] on button "Save" at bounding box center [592, 118] width 53 height 29
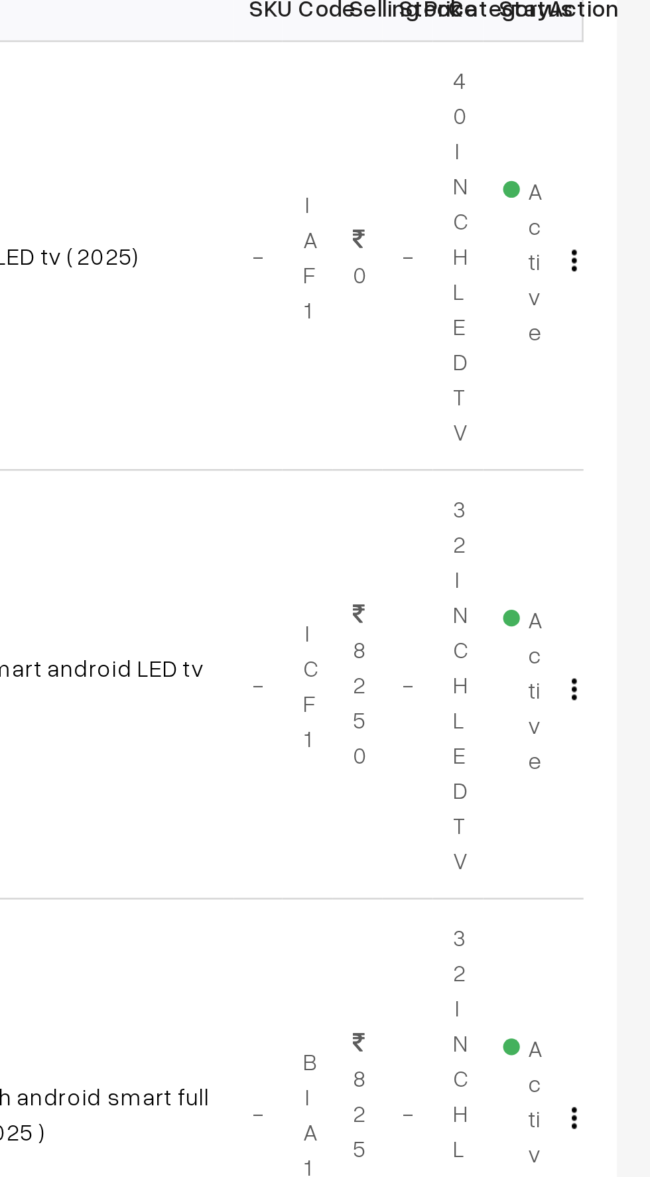
scroll to position [1, 0]
click at [619, 382] on img "button" at bounding box center [620, 383] width 2 height 9
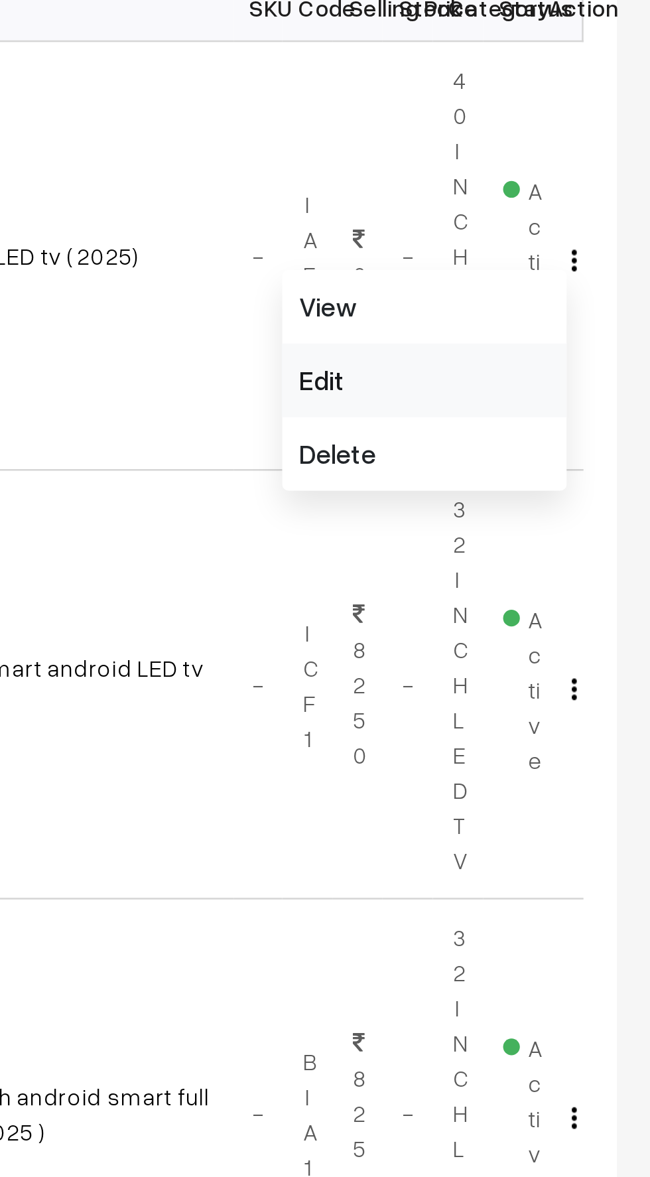
click at [518, 421] on link "Edit" at bounding box center [560, 430] width 113 height 29
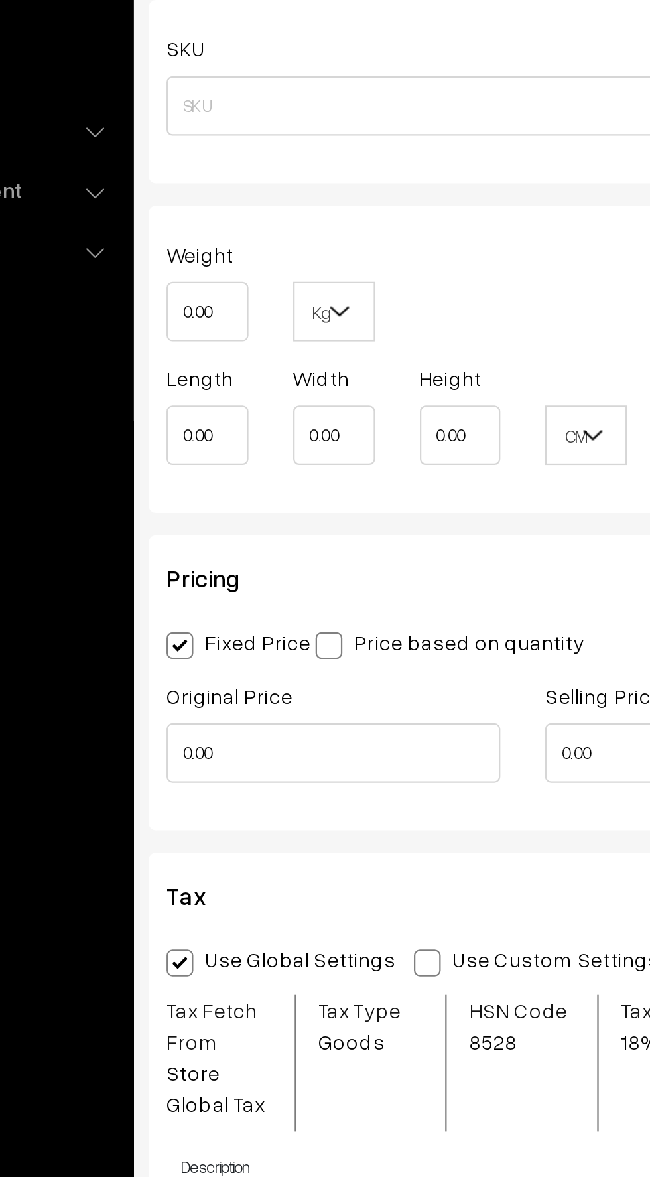
scroll to position [798, 0]
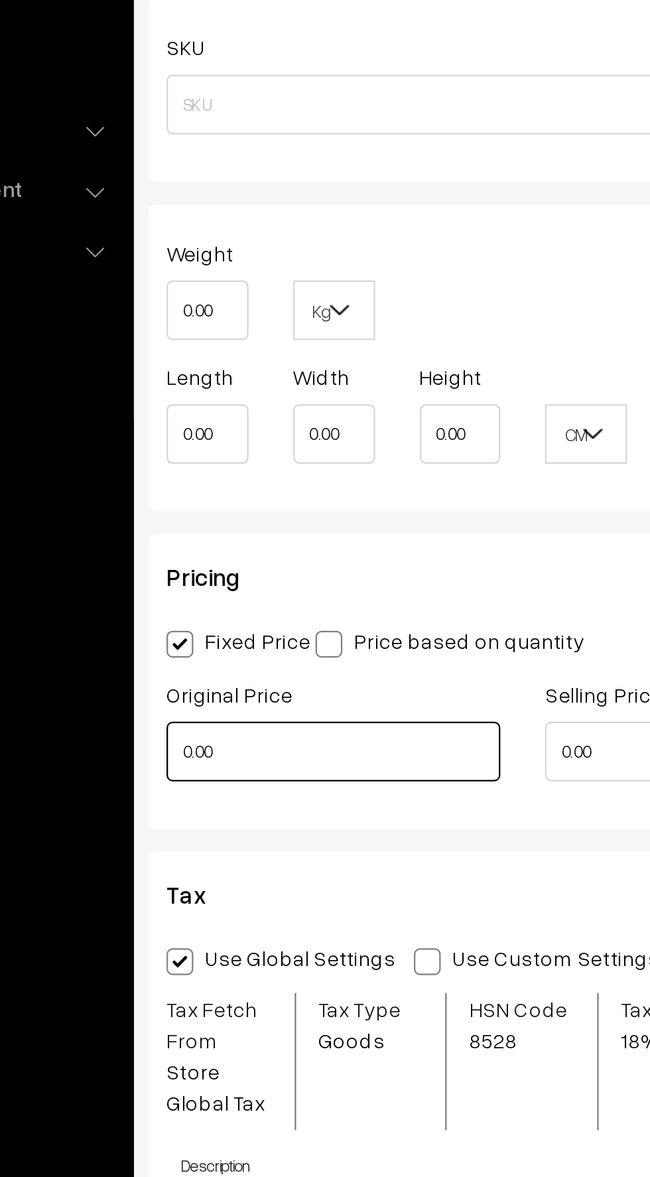
click at [223, 654] on input "0.00" at bounding box center [268, 651] width 149 height 27
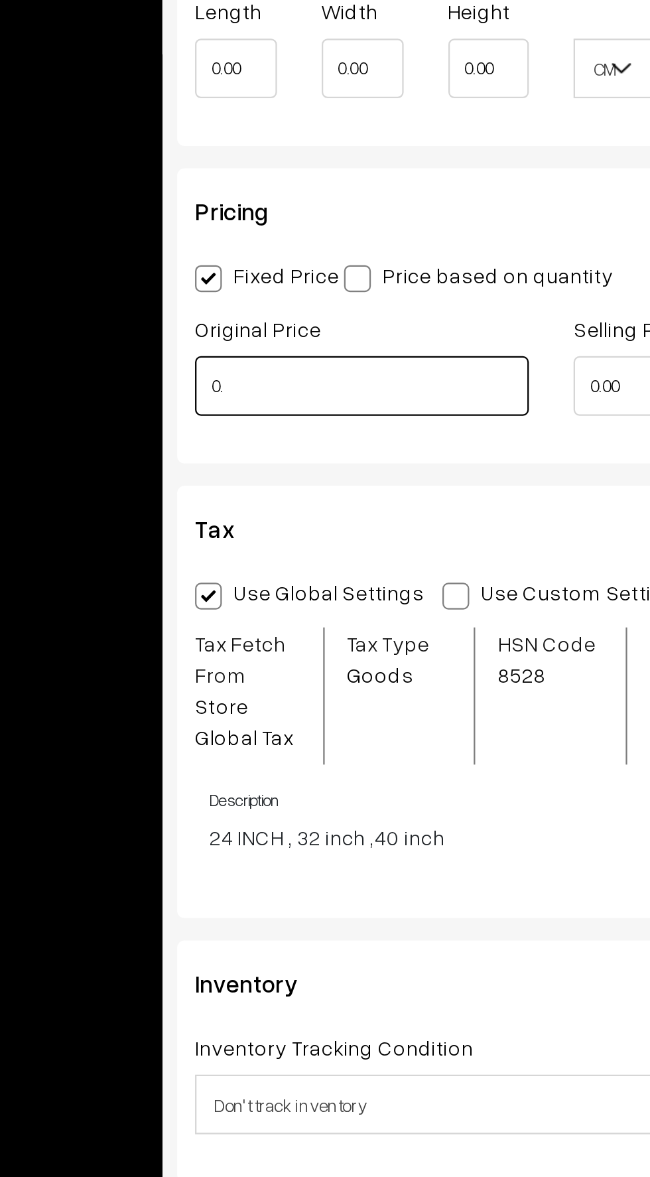
type input "0"
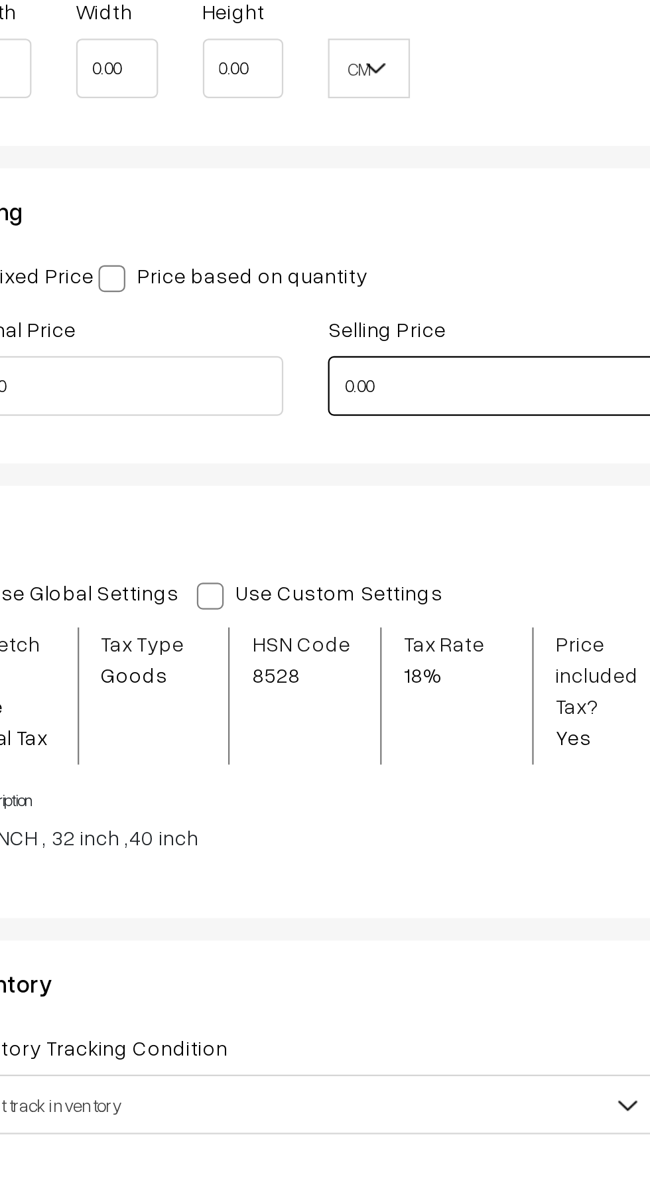
click at [379, 651] on input "0.00" at bounding box center [428, 651] width 149 height 27
type input "18000.00"
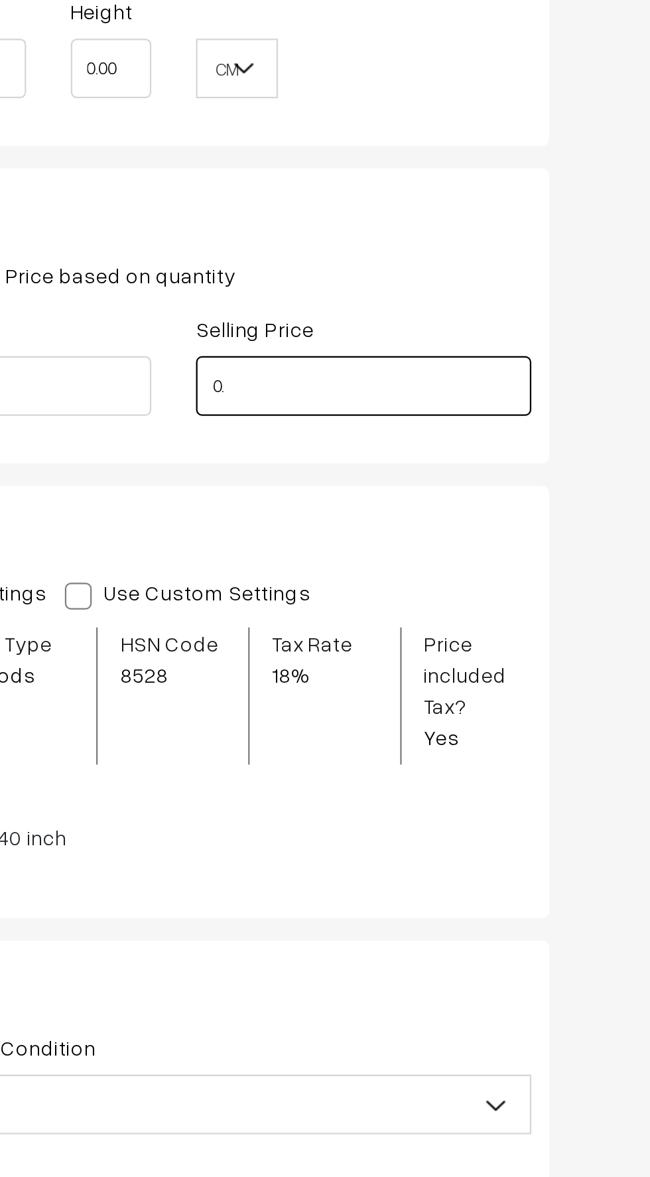
type input "0"
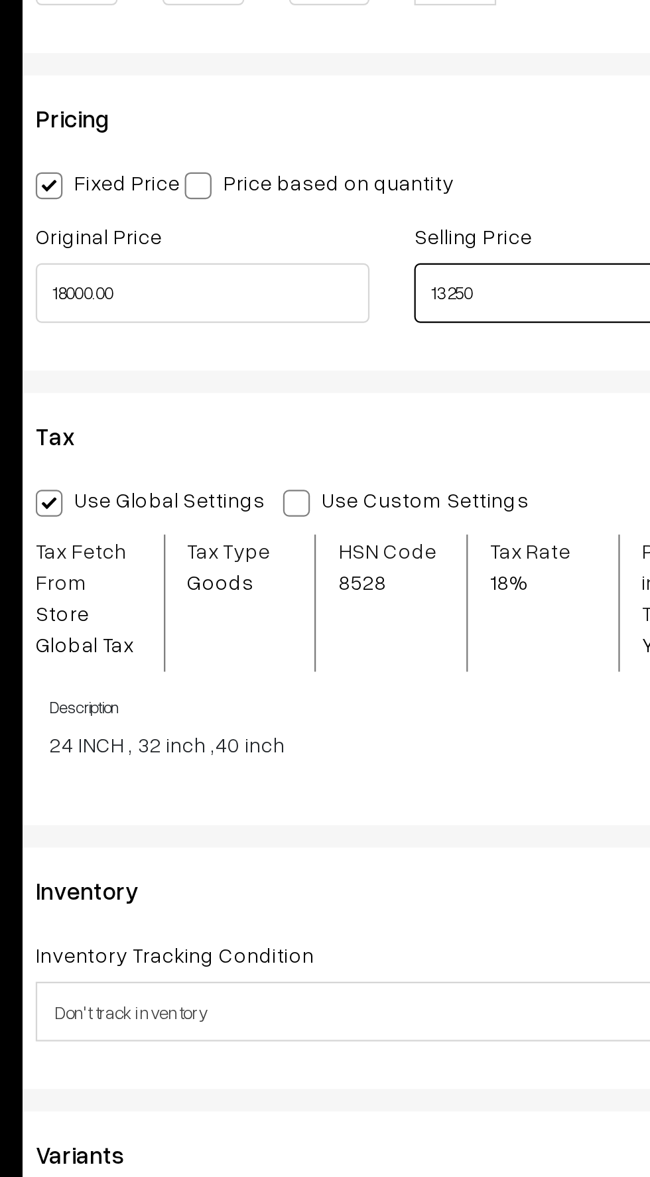
scroll to position [0, 0]
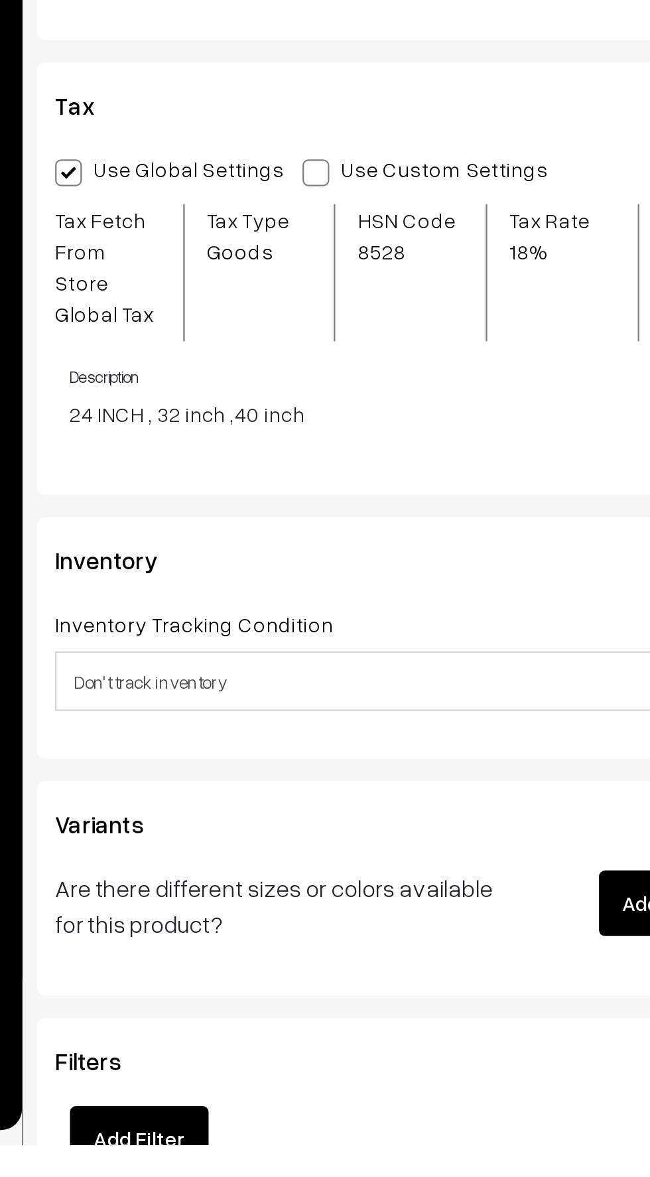
type input "13250"
click at [306, 741] on span at bounding box center [310, 745] width 12 height 12
click at [306, 741] on input "Use Custom Settings" at bounding box center [308, 742] width 9 height 9
radio input "true"
type input "13250.00"
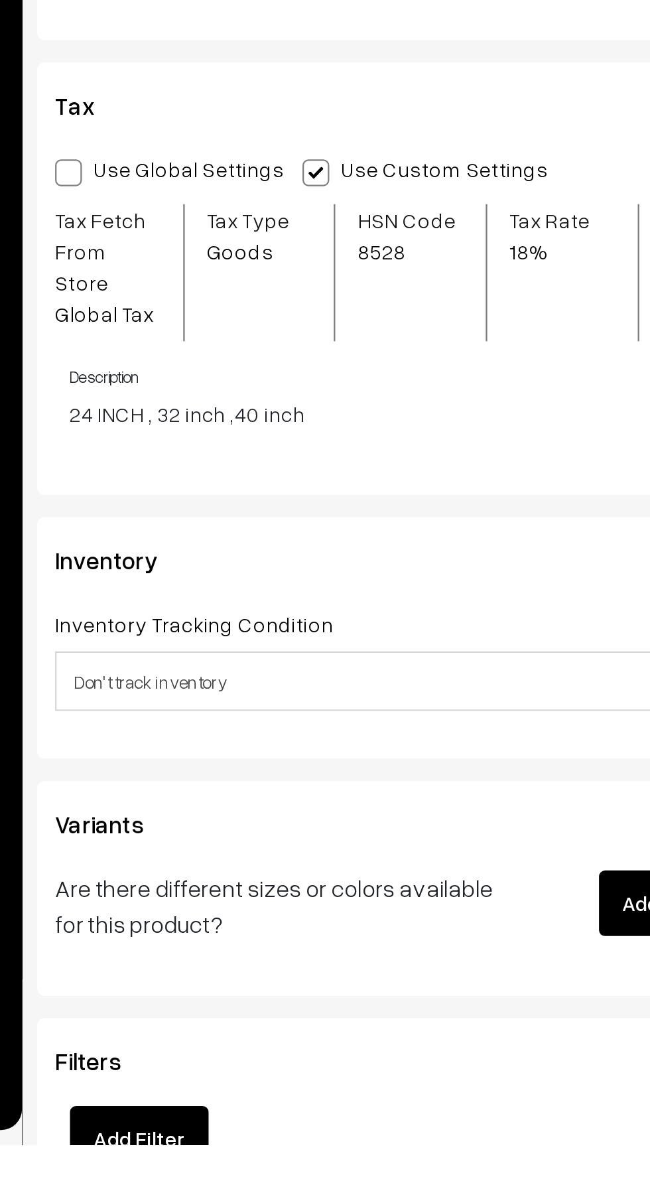
scroll to position [798, 0]
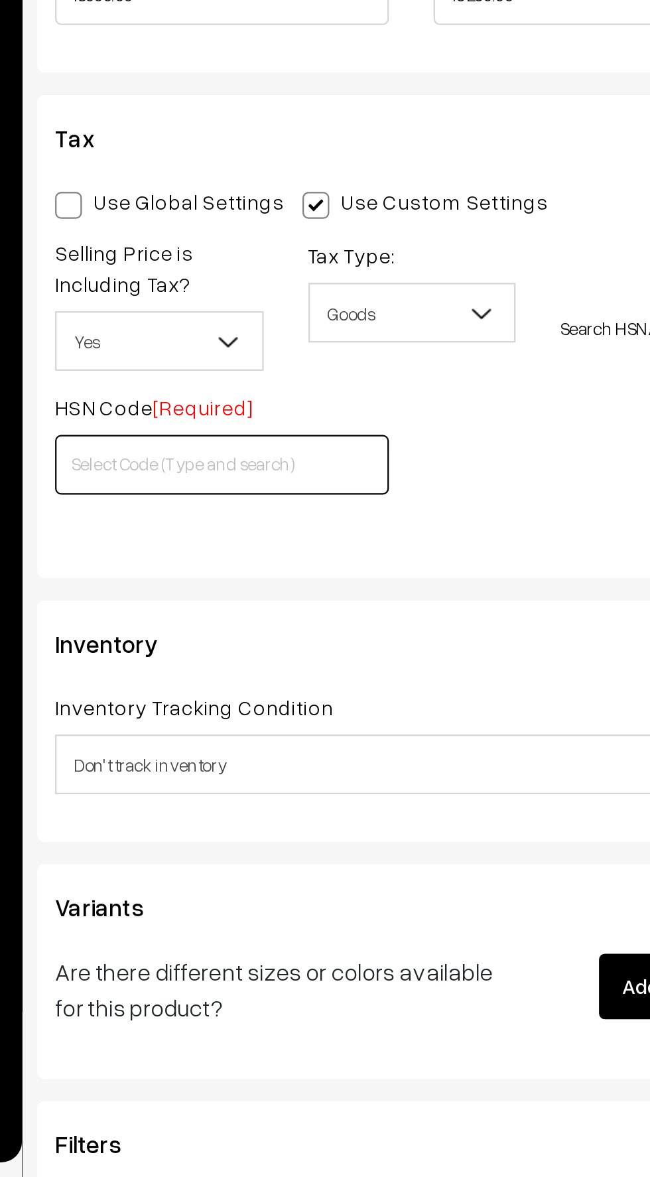
click at [211, 859] on input "text" at bounding box center [268, 860] width 149 height 27
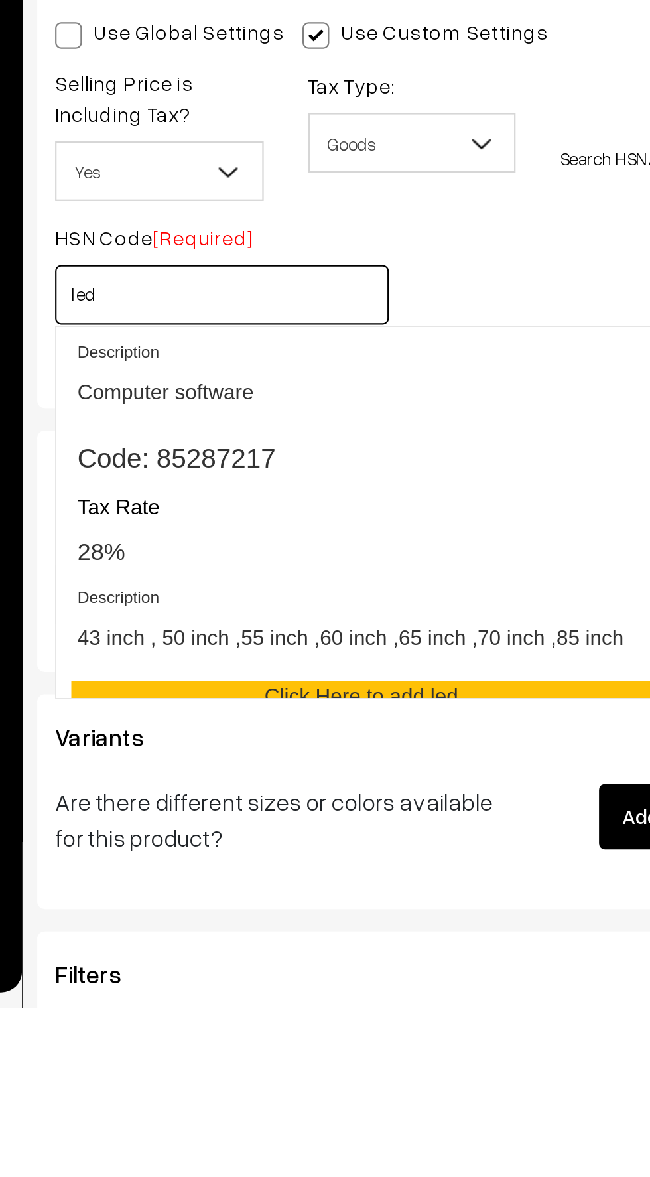
scroll to position [1719, 0]
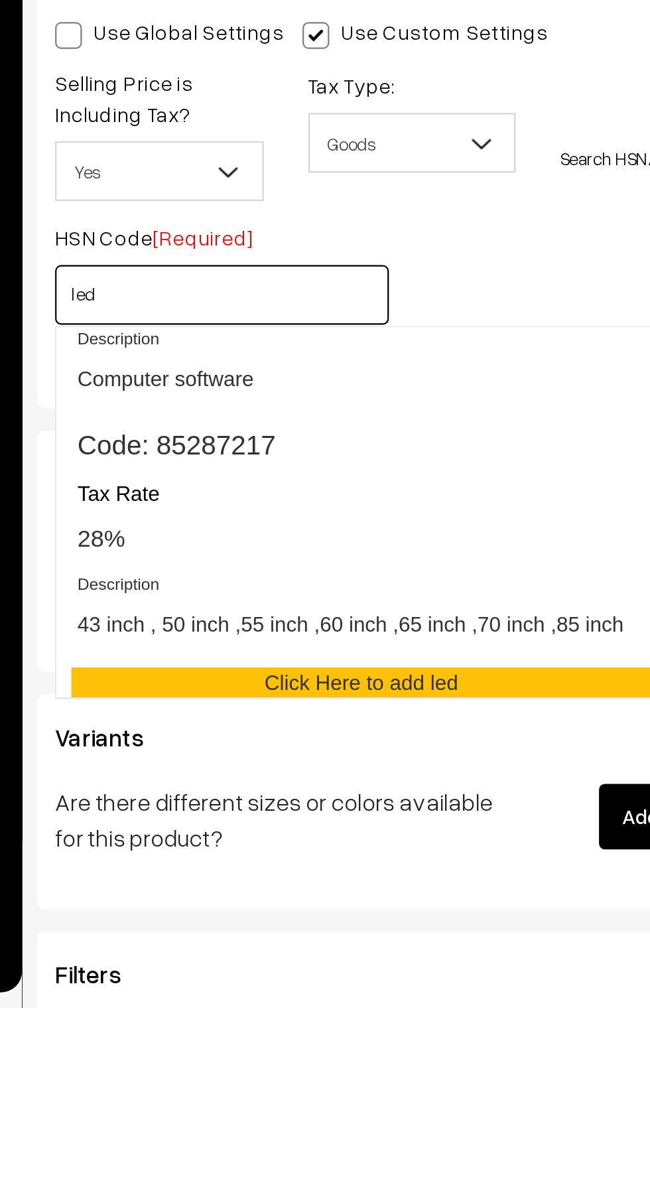
click at [225, 970] on span "28%" at bounding box center [214, 968] width 21 height 11
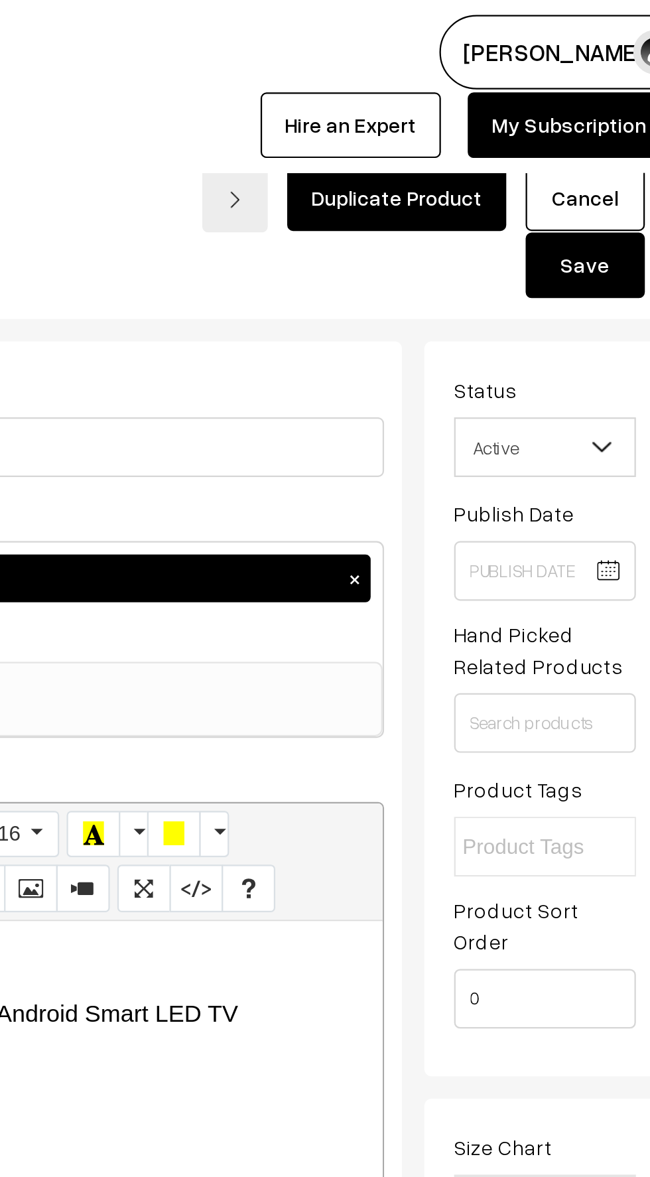
scroll to position [0, 0]
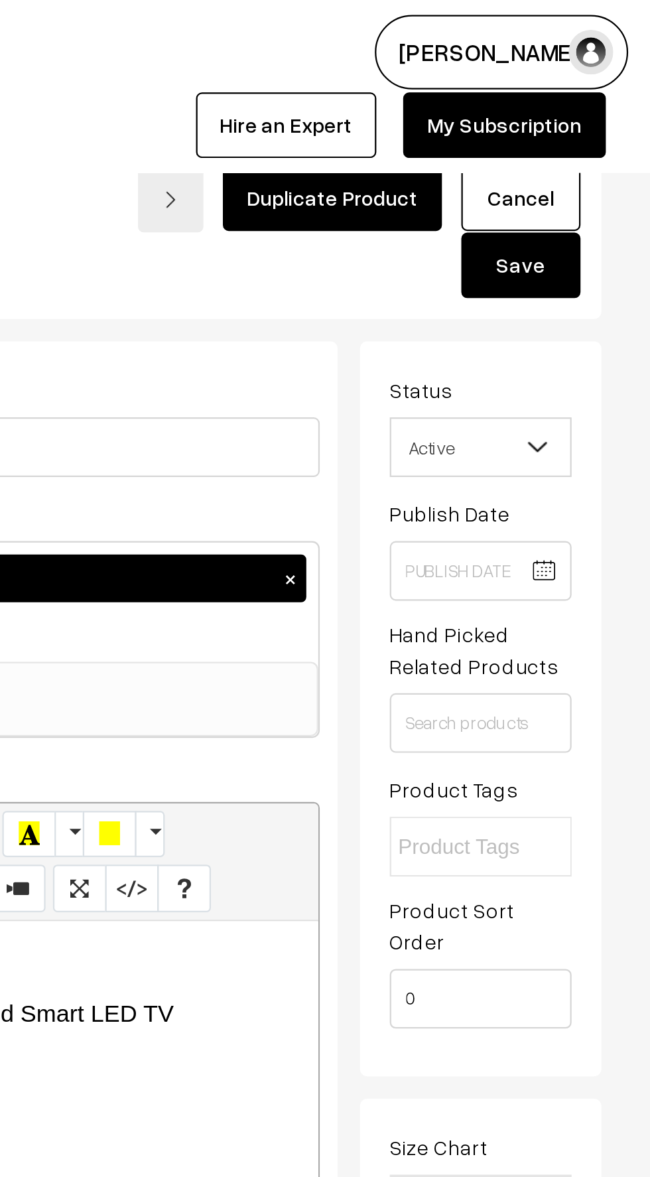
type input "85287217"
click at [593, 119] on button "Save" at bounding box center [592, 118] width 53 height 29
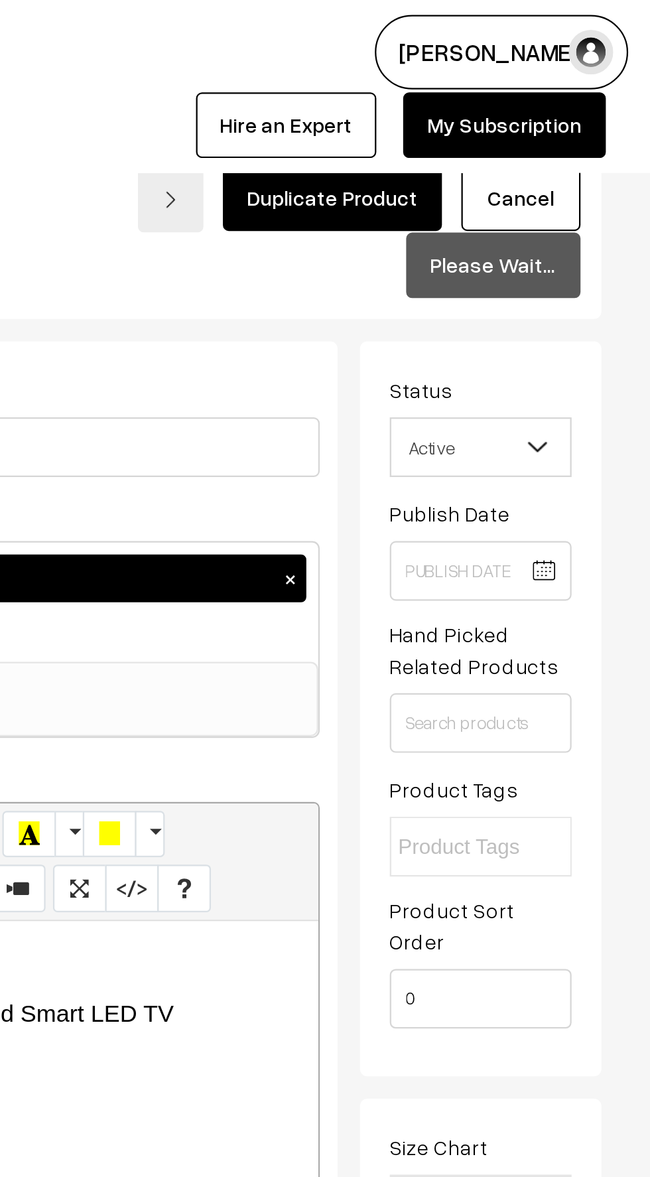
scroll to position [1070, 0]
